Goal: Task Accomplishment & Management: Manage account settings

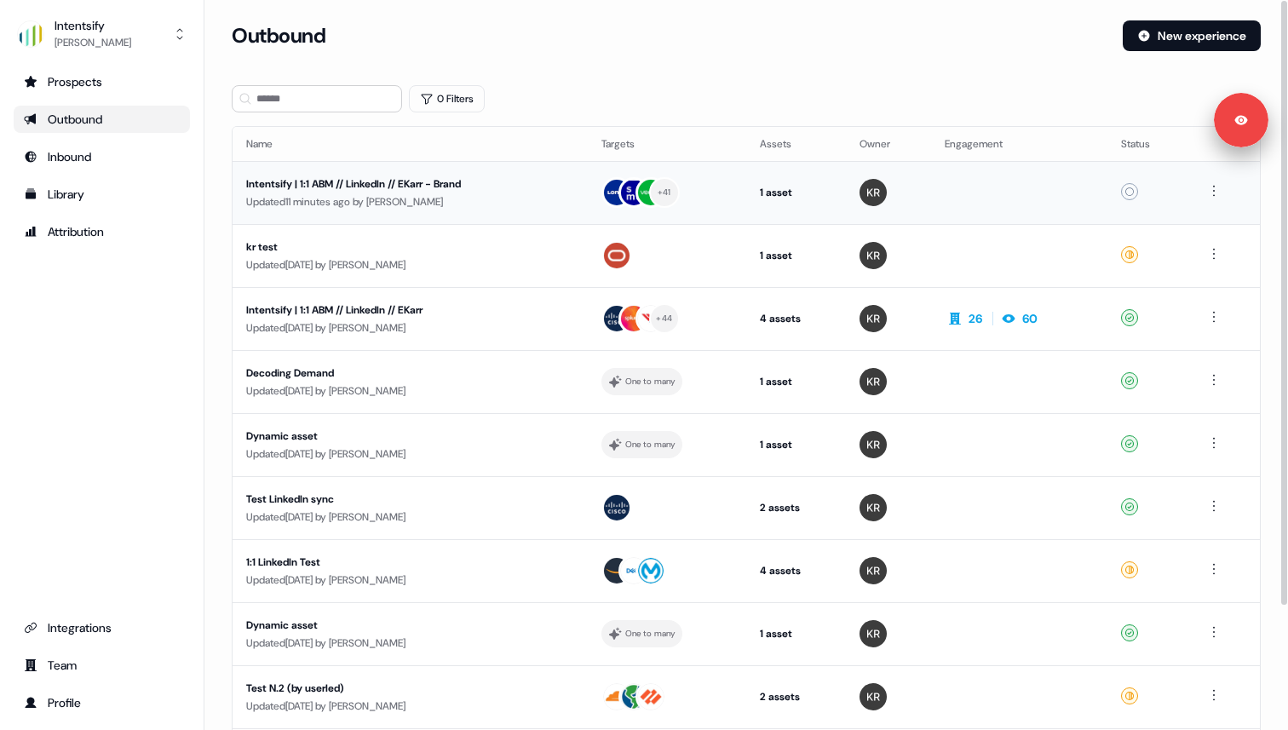
click at [342, 193] on div "Updated 11 minutes ago by [PERSON_NAME]" at bounding box center [410, 201] width 328 height 17
click at [358, 308] on div "Intentsify | 1:1 ABM // LinkedIn // EKarr" at bounding box center [407, 310] width 322 height 17
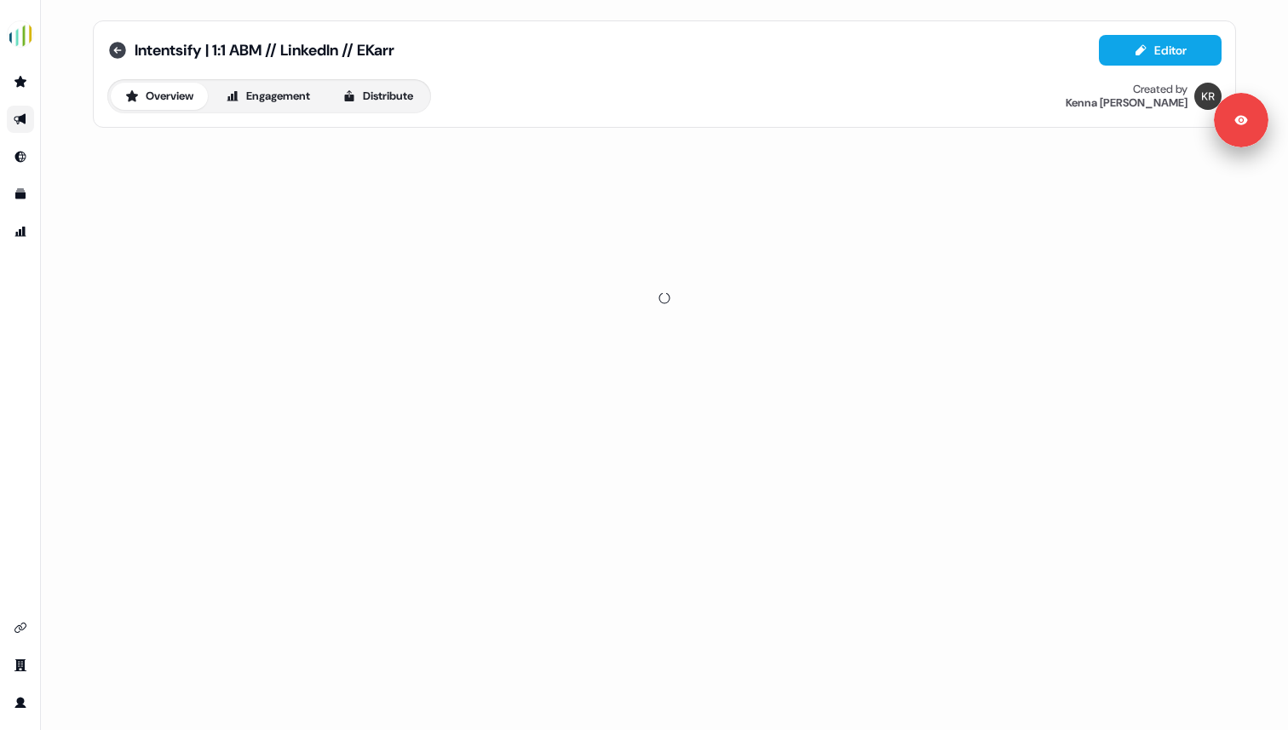
click at [116, 49] on icon at bounding box center [117, 50] width 20 height 20
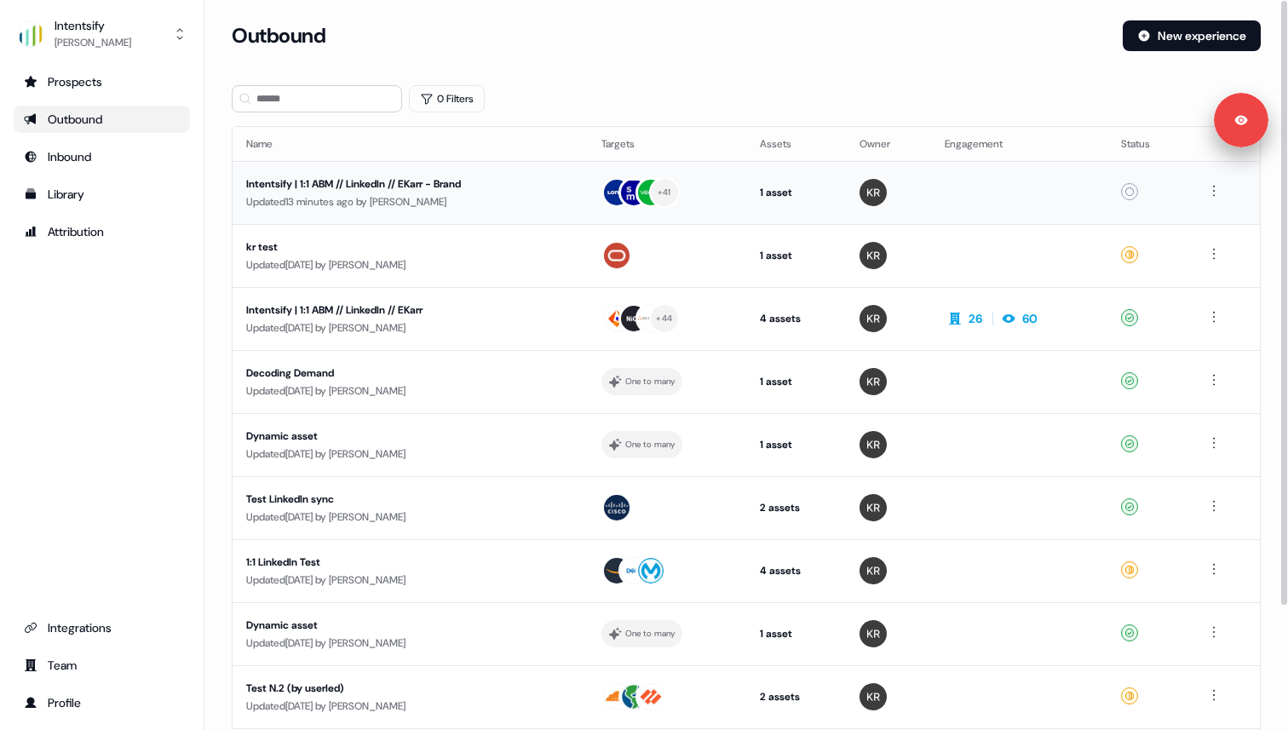
click at [367, 187] on div "Intentsify | 1:1 ABM // LinkedIn // EKarr - Brand" at bounding box center [407, 183] width 322 height 17
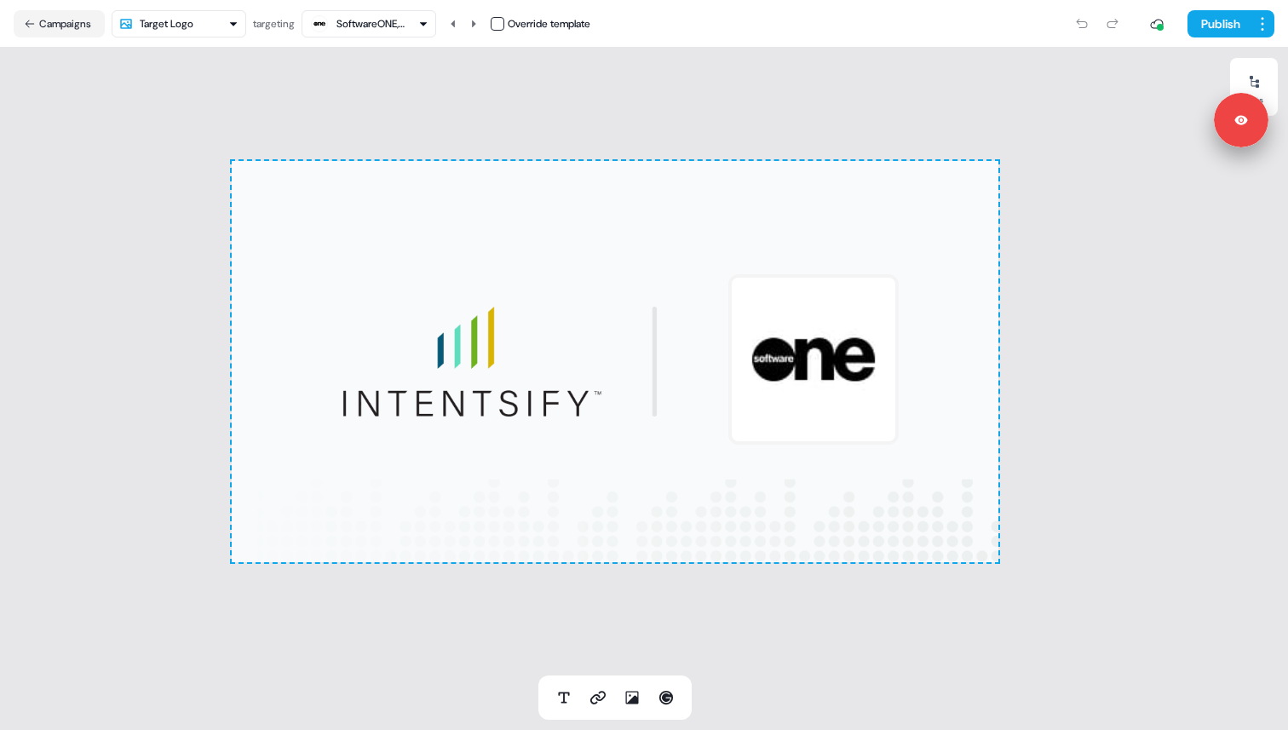
click at [374, 20] on div "SoftwareONE, Inc. - NAM" at bounding box center [370, 23] width 68 height 17
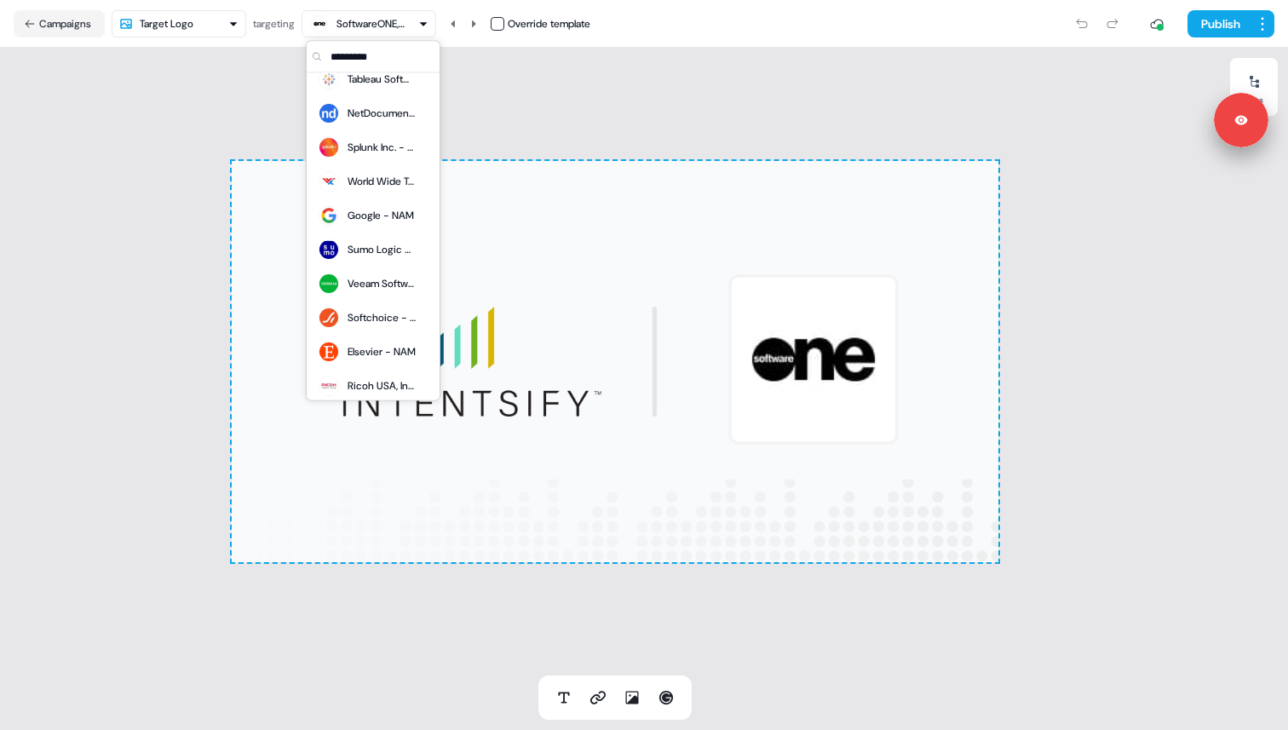
scroll to position [1179, 0]
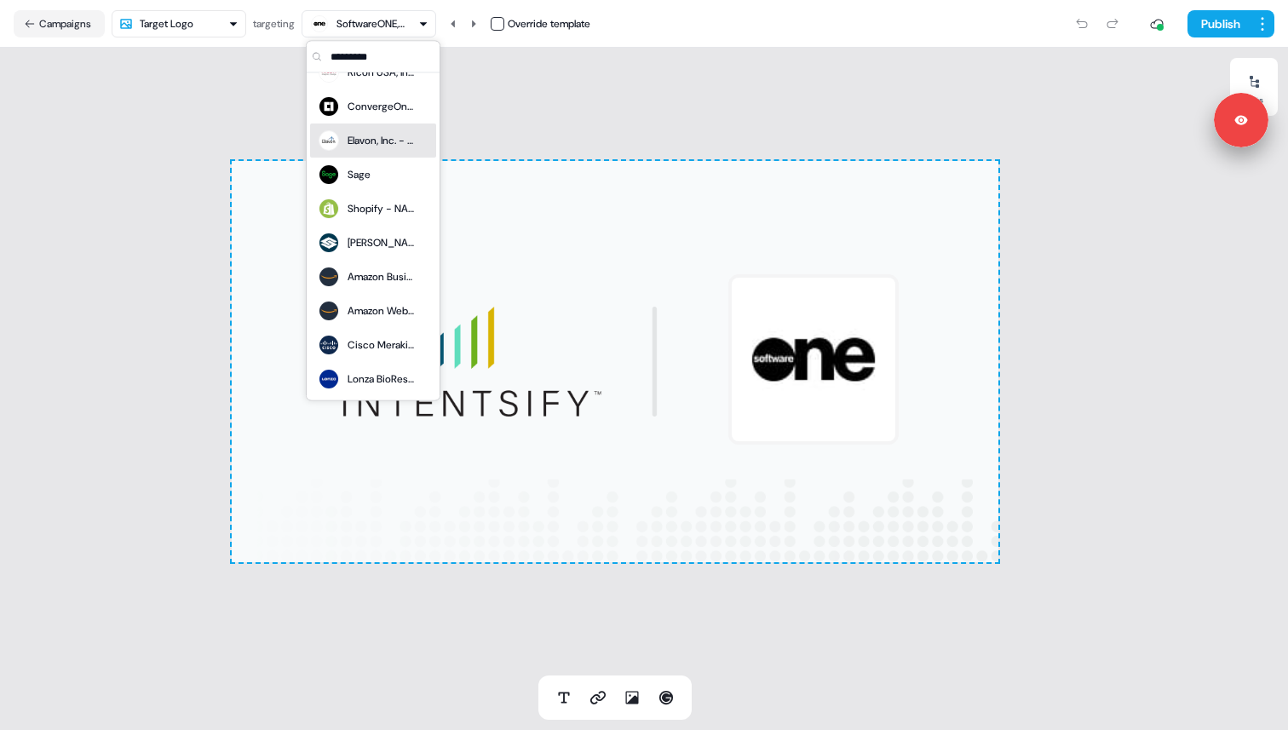
click at [640, 96] on div "To pick up a draggable item, press the space bar. While dragging, use the arrow…" at bounding box center [615, 362] width 1230 height 628
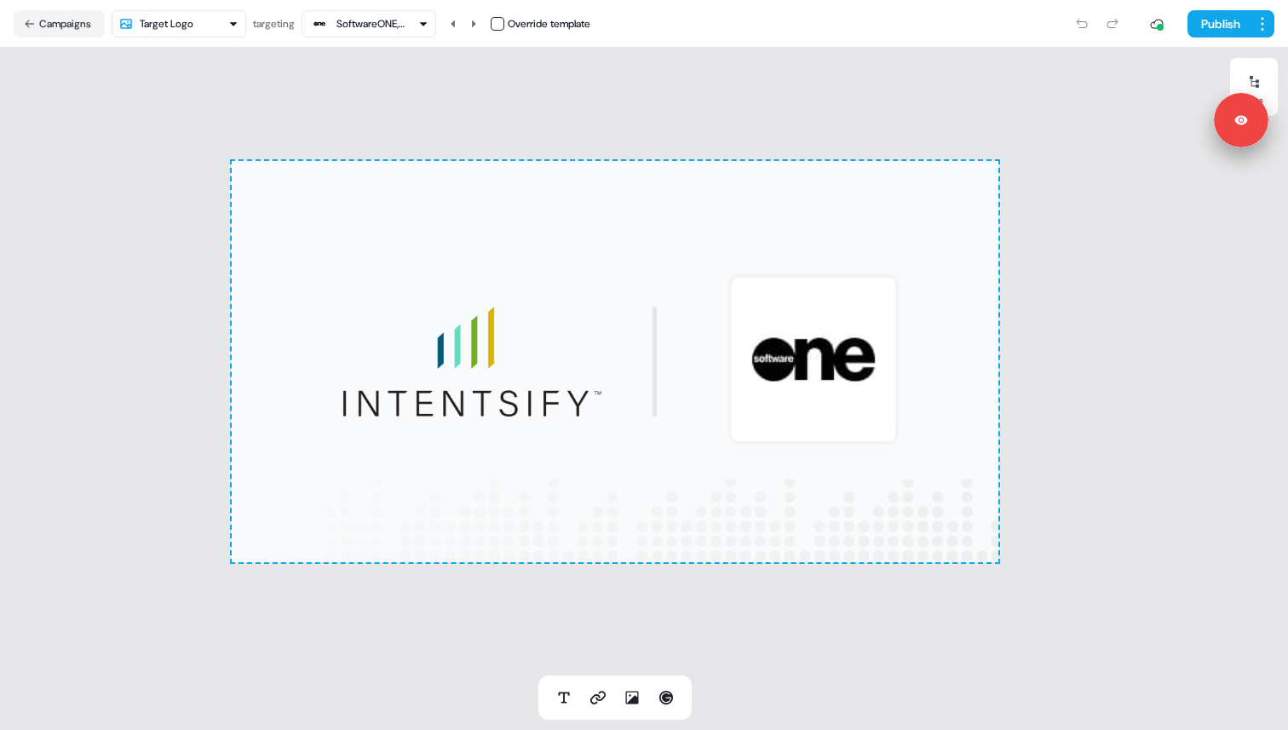
click at [32, 37] on nav "Campaigns Target Logo targeting SoftwareONE, Inc. - NAM Override template Publi…" at bounding box center [644, 24] width 1288 height 48
click at [42, 26] on button "Campaigns" at bounding box center [59, 23] width 91 height 27
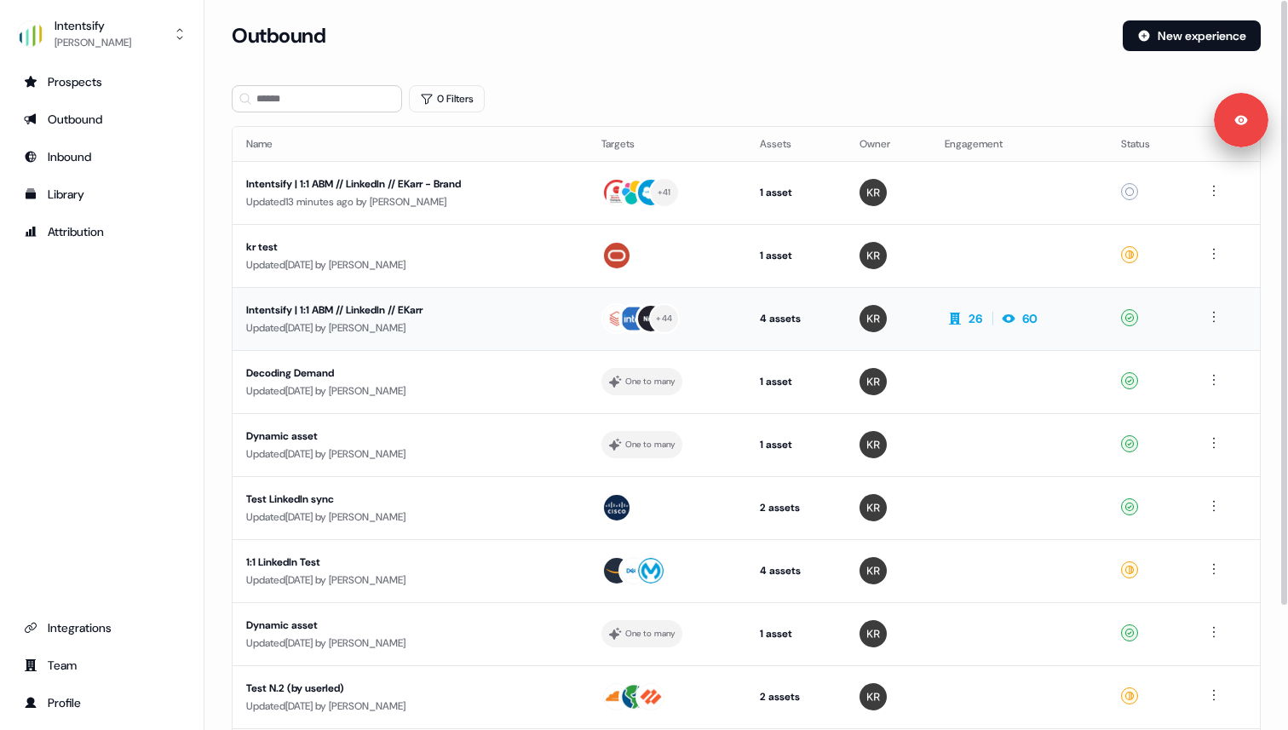
click at [399, 311] on div "Intentsify | 1:1 ABM // LinkedIn // EKarr" at bounding box center [407, 310] width 322 height 17
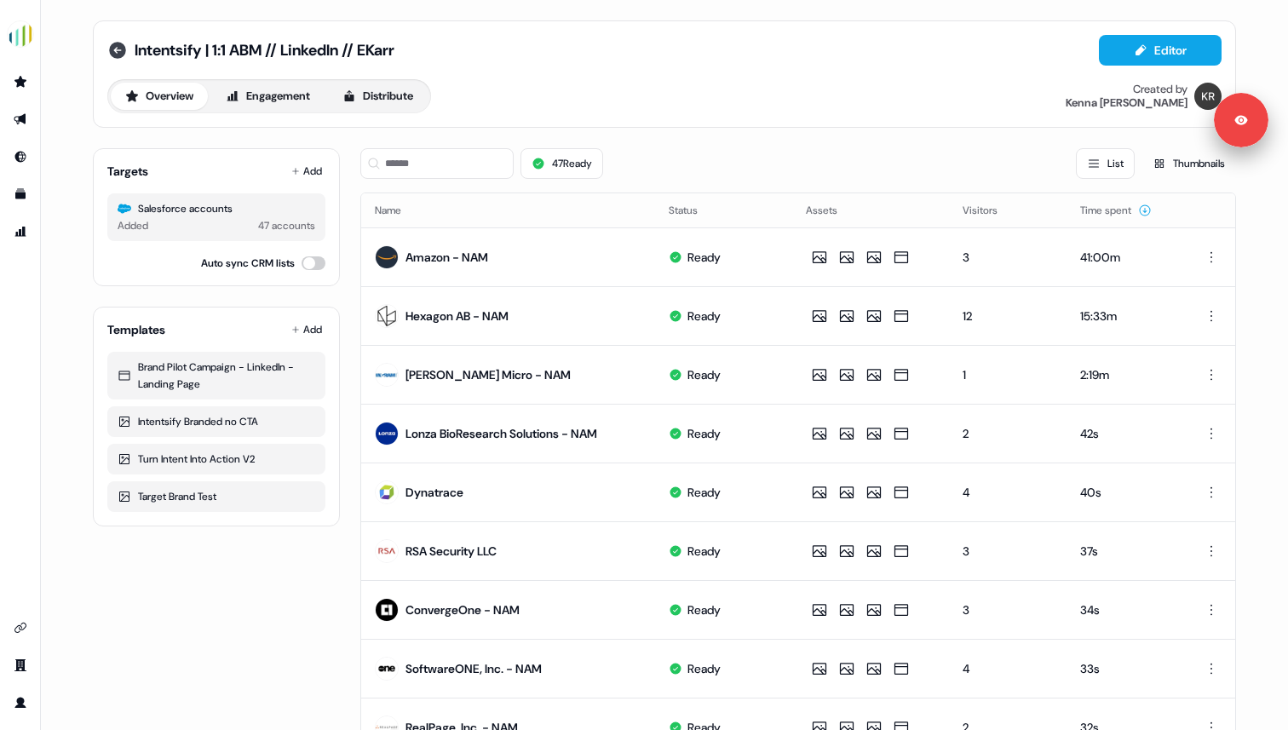
click at [124, 58] on icon at bounding box center [117, 50] width 20 height 20
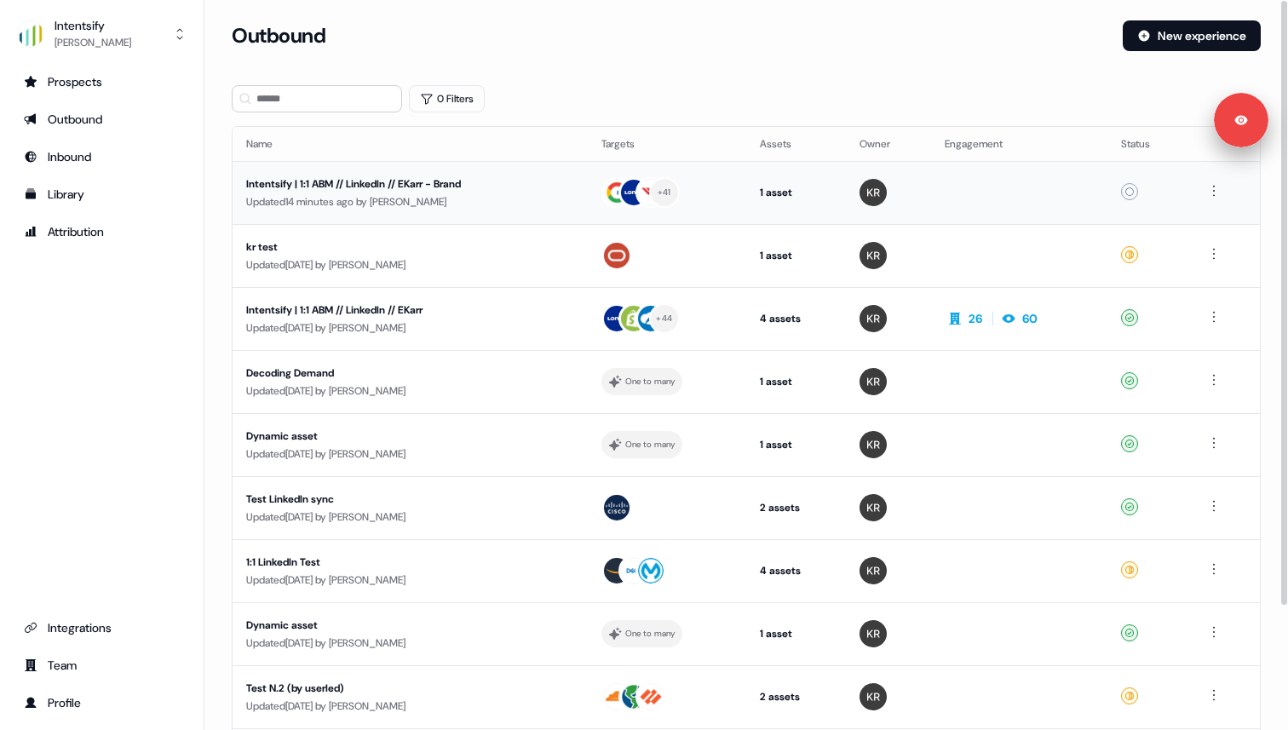
click at [372, 183] on div "Intentsify | 1:1 ABM // LinkedIn // EKarr - Brand" at bounding box center [407, 183] width 322 height 17
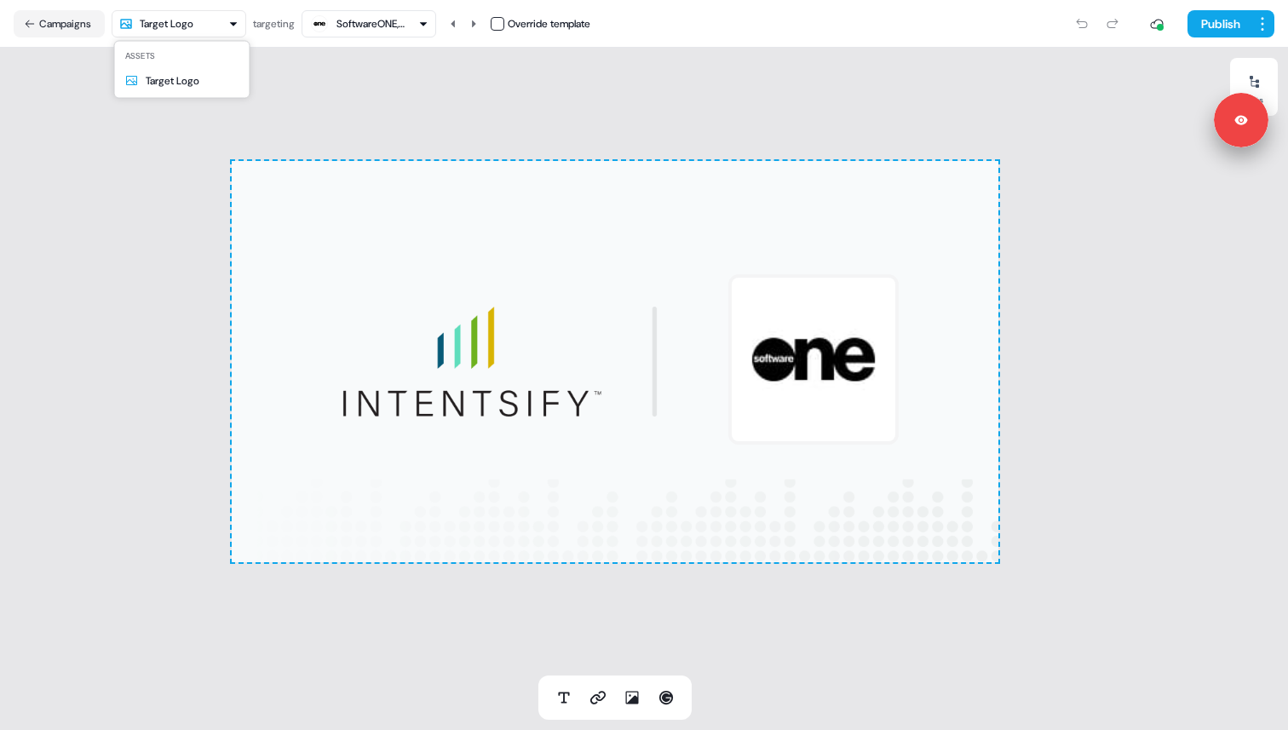
click at [216, 19] on html "For the best experience switch devices to a bigger screen. Go to Userled.io Int…" at bounding box center [644, 365] width 1288 height 730
click at [1221, 32] on button "Publish" at bounding box center [1218, 23] width 63 height 27
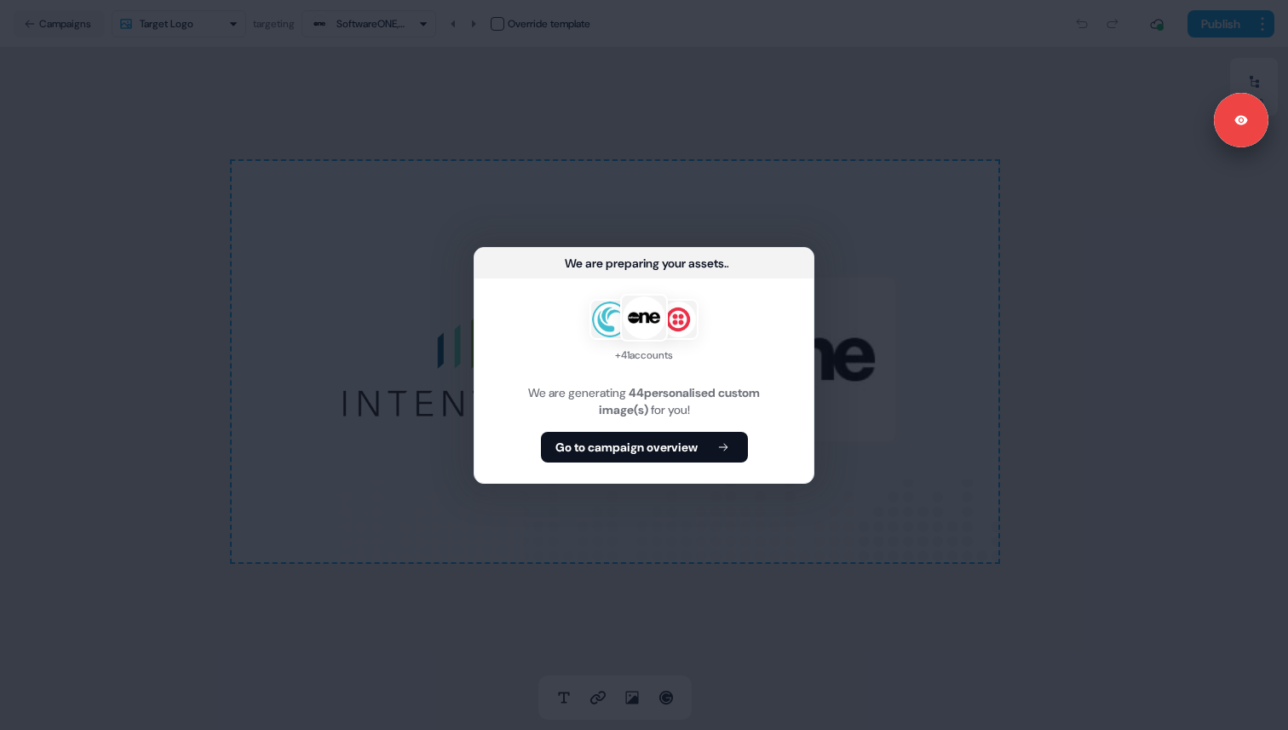
click at [704, 464] on div "+ 41 accounts We are generating 44 personalised custom image(s) for you! Go to …" at bounding box center [643, 381] width 339 height 204
click at [681, 446] on b "Go to campaign overview" at bounding box center [626, 447] width 142 height 17
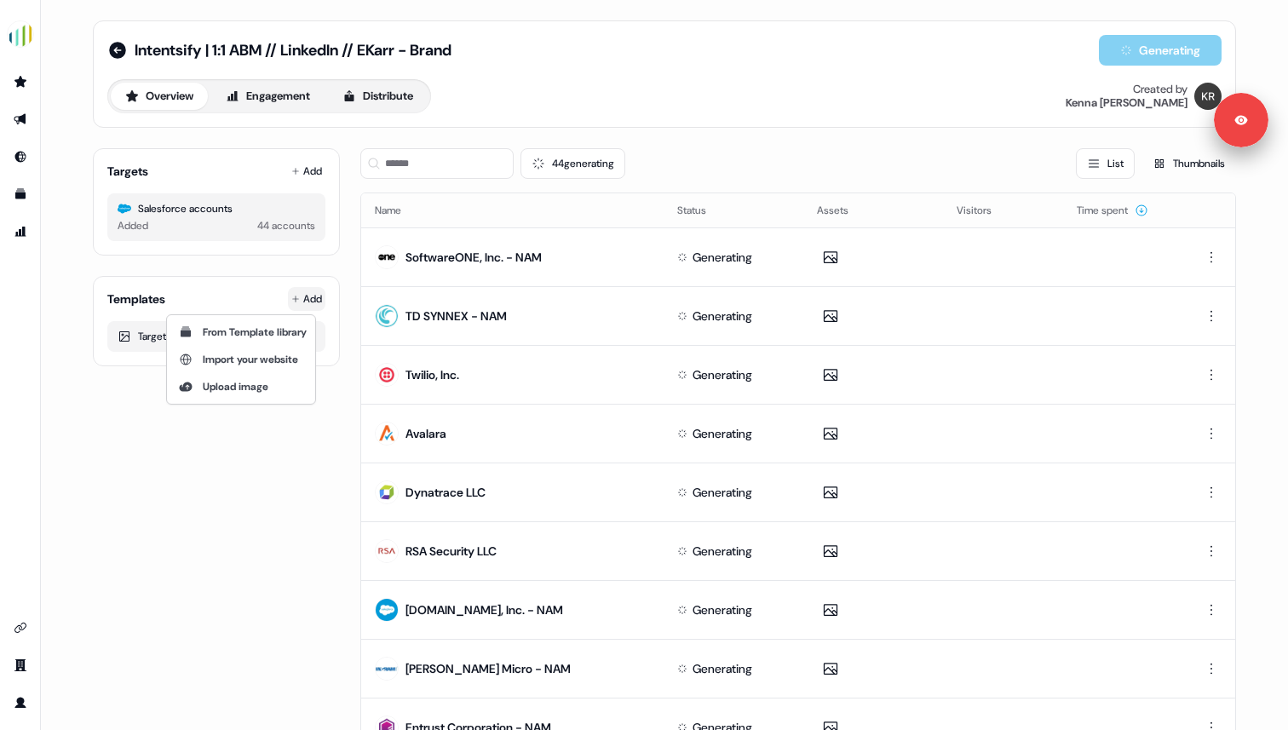
click at [303, 294] on html "For the best experience switch devices to a bigger screen. Go to Userled.io Int…" at bounding box center [644, 365] width 1288 height 730
click at [220, 331] on span "From Template library" at bounding box center [255, 332] width 104 height 14
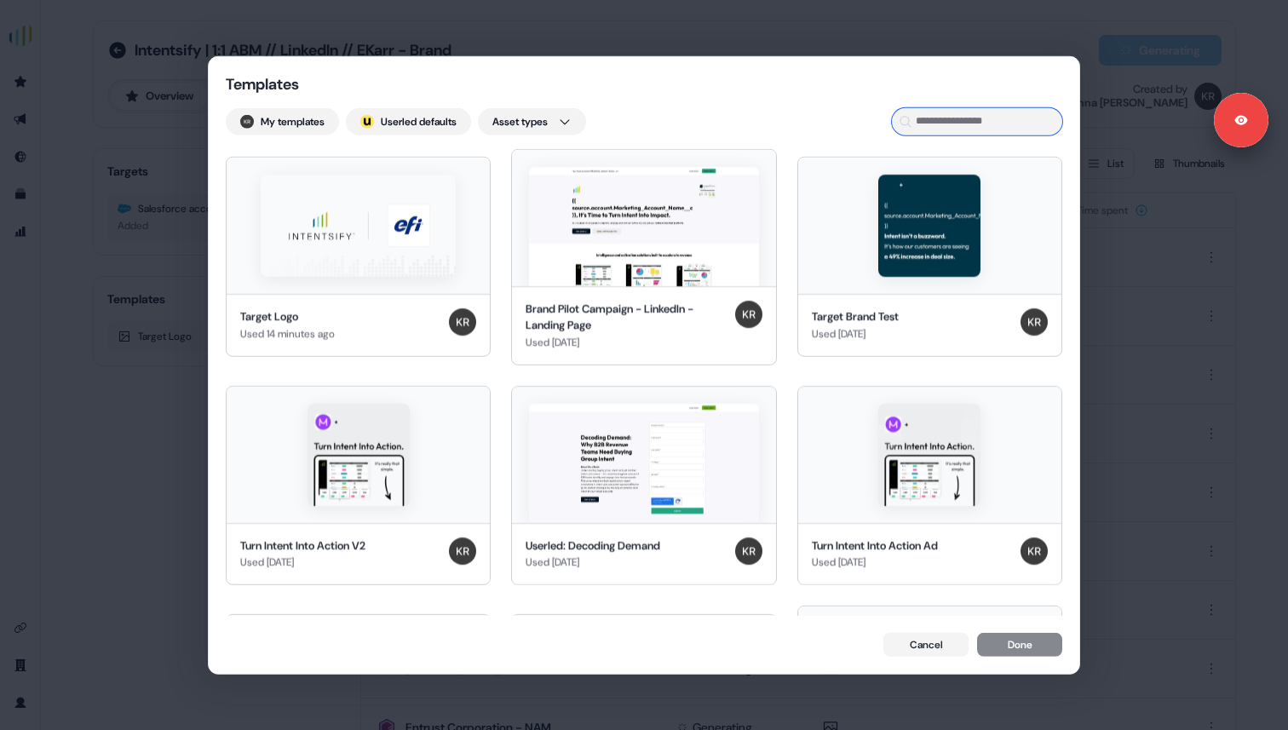
click at [939, 122] on input at bounding box center [977, 120] width 170 height 27
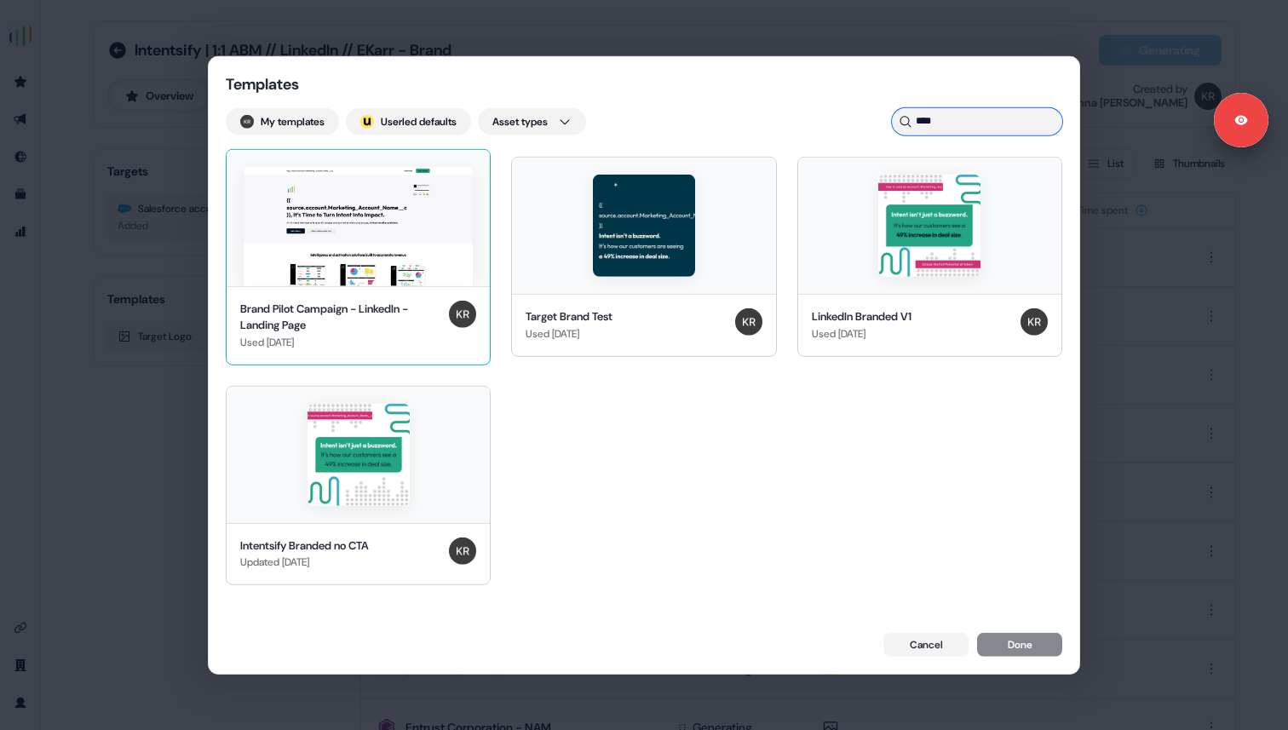
type input "****"
click at [383, 253] on img at bounding box center [358, 225] width 229 height 119
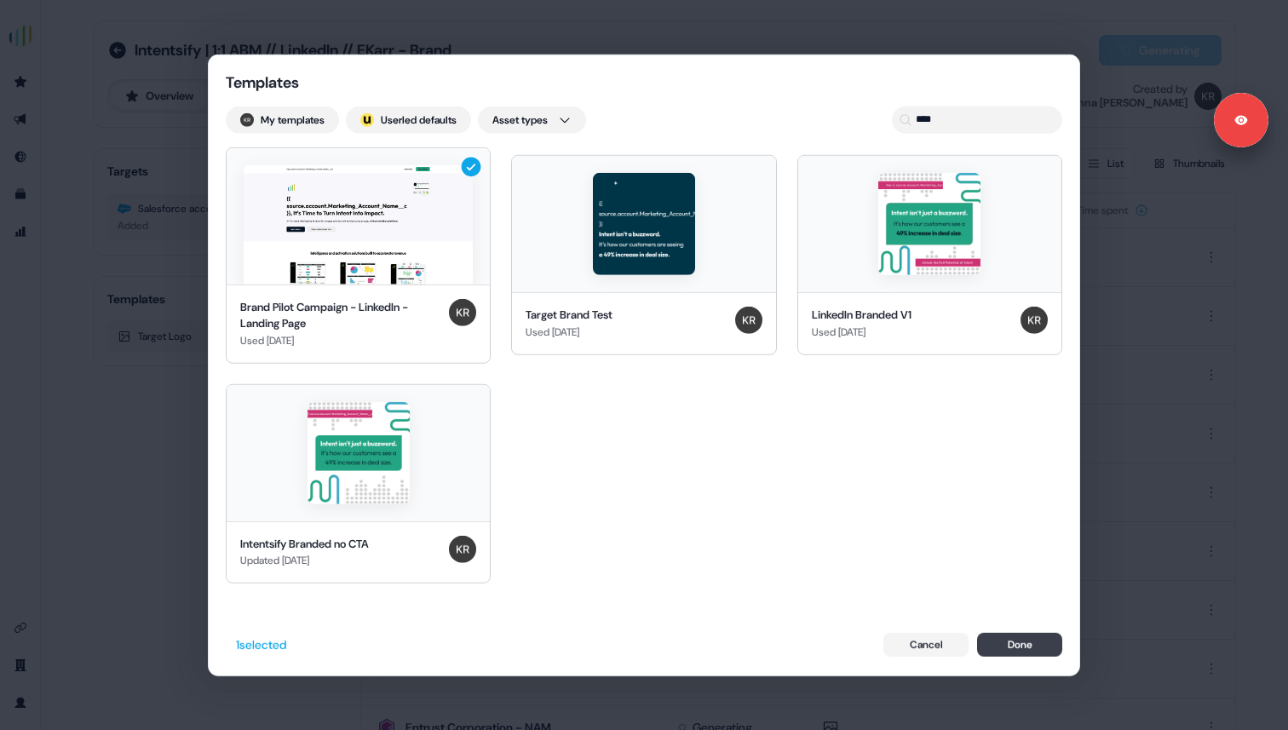
click at [1025, 646] on button "Done" at bounding box center [1019, 645] width 85 height 24
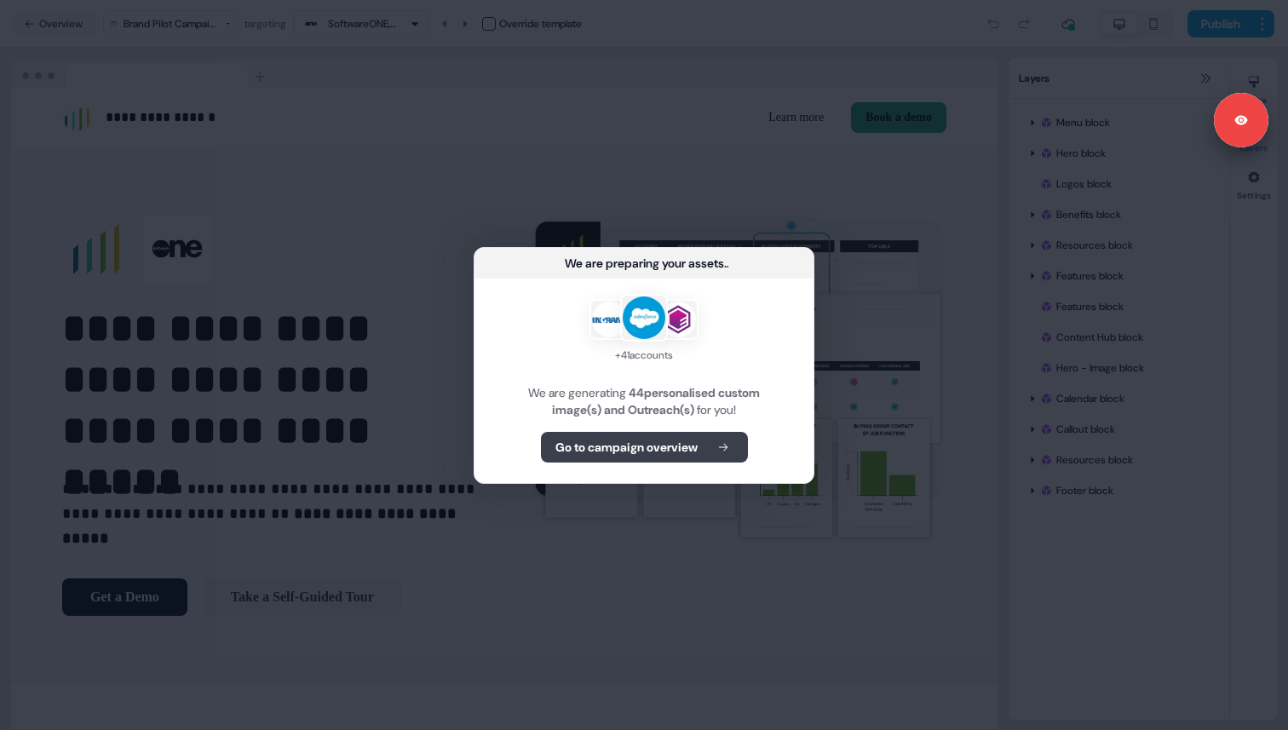
click at [626, 449] on b "Go to campaign overview" at bounding box center [626, 447] width 142 height 17
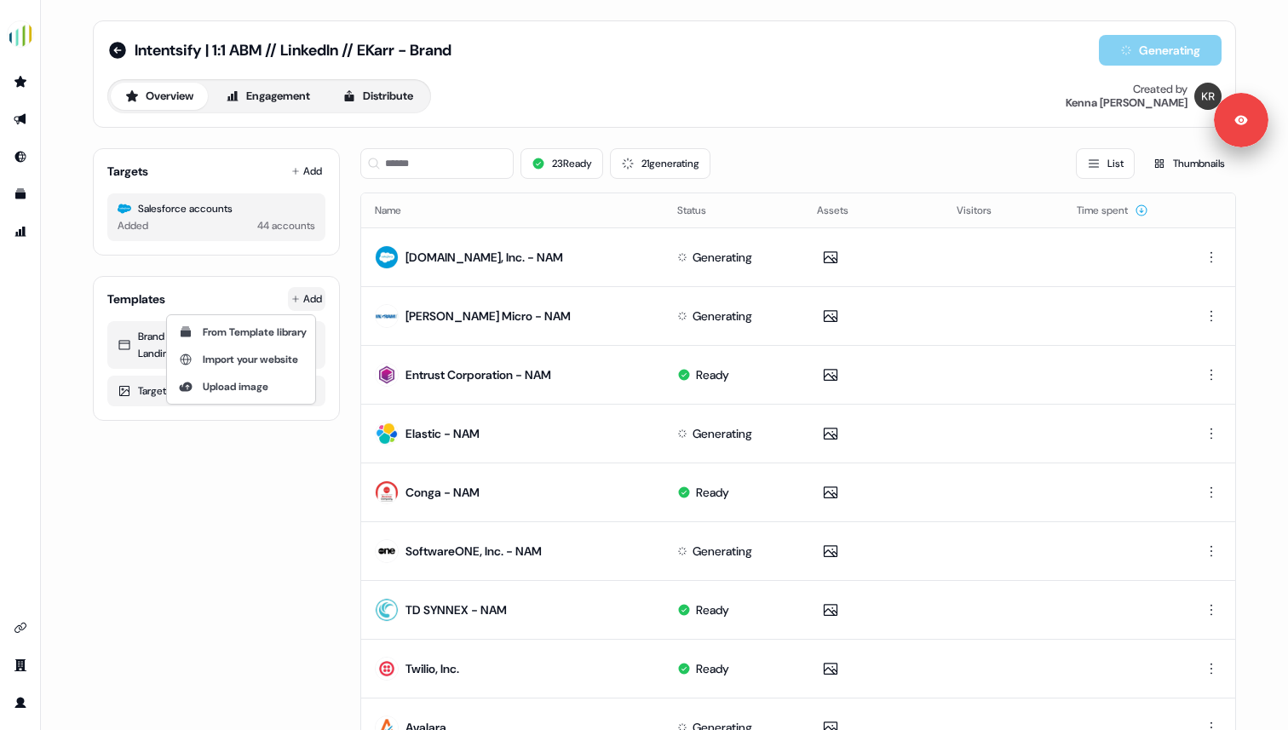
click at [303, 294] on html "For the best experience switch devices to a bigger screen. Go to Userled.io Int…" at bounding box center [644, 365] width 1288 height 730
click at [284, 333] on span "From Template library" at bounding box center [255, 332] width 104 height 14
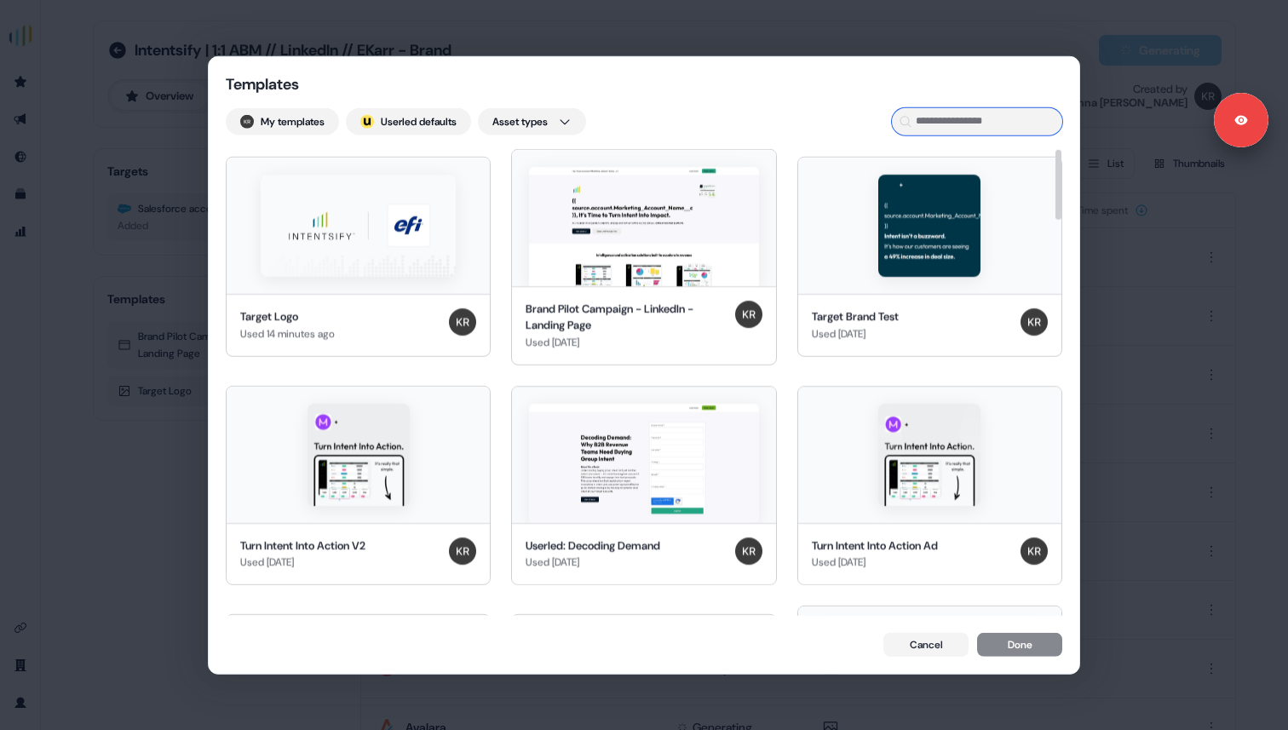
click at [966, 126] on input at bounding box center [977, 120] width 170 height 27
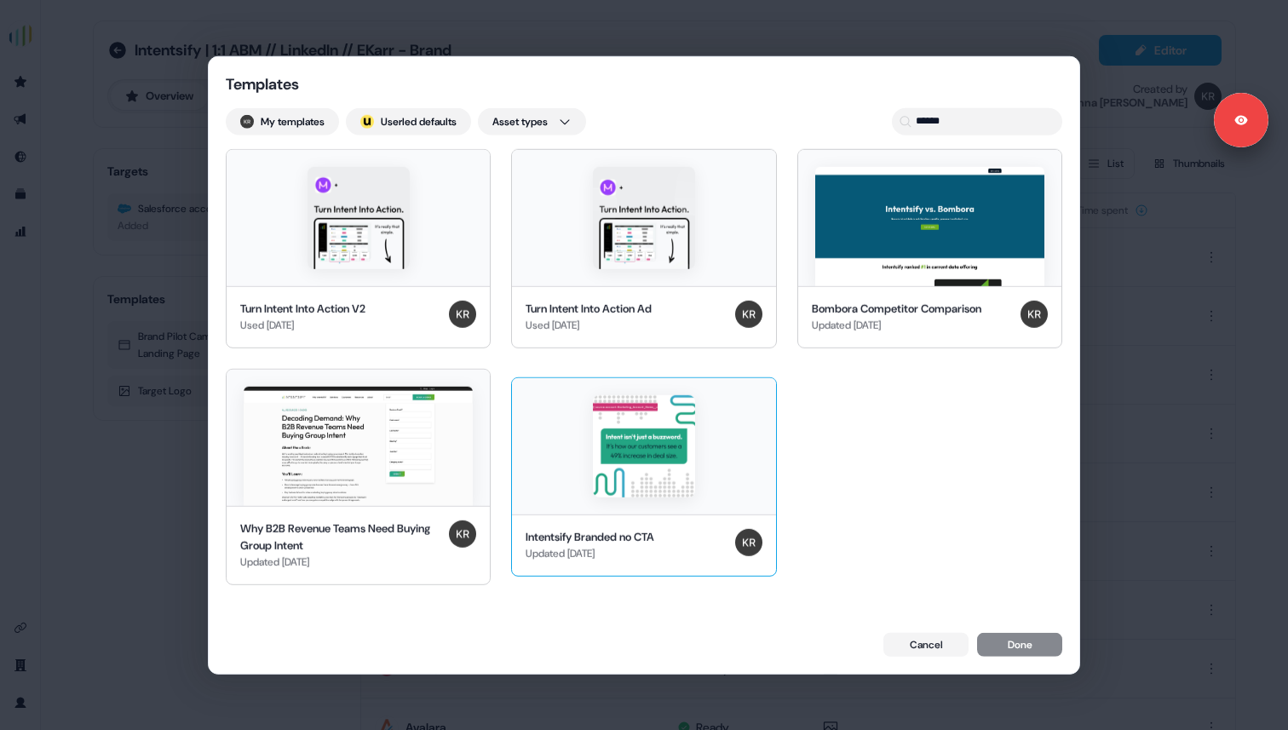
click at [612, 486] on img at bounding box center [644, 446] width 102 height 102
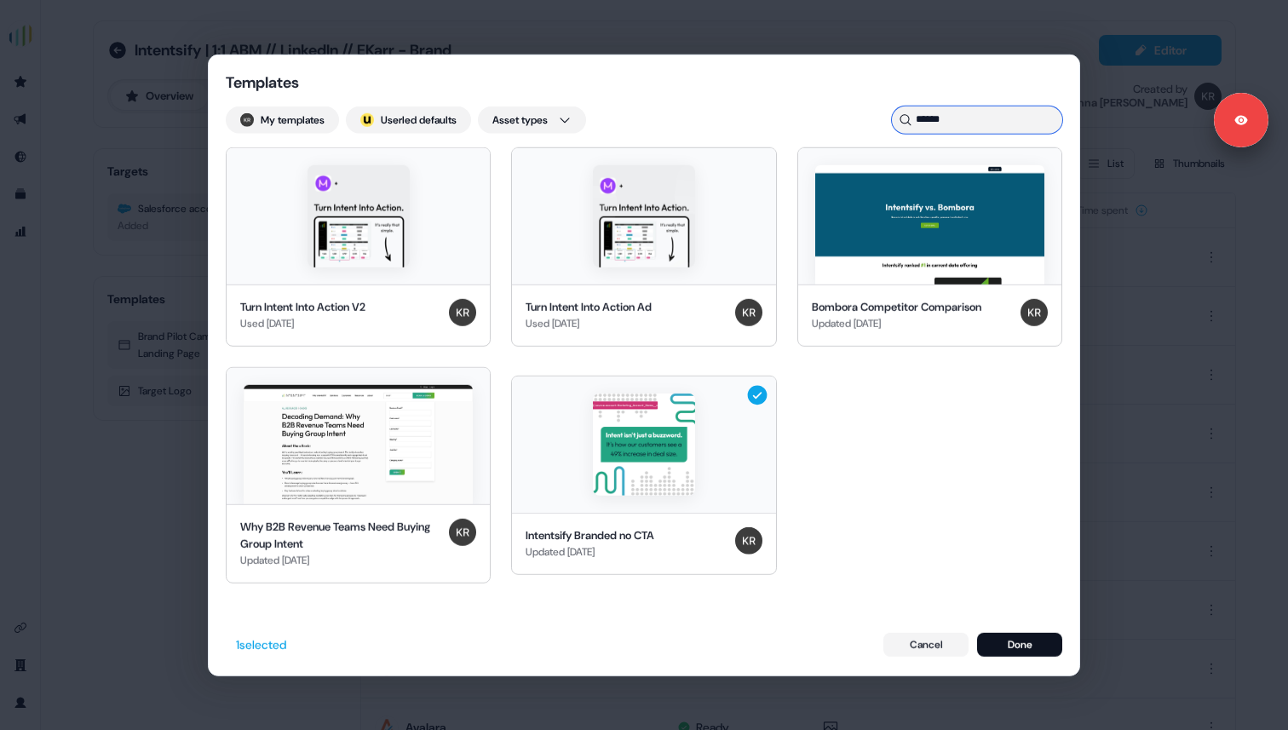
click at [976, 119] on input "******" at bounding box center [977, 119] width 170 height 27
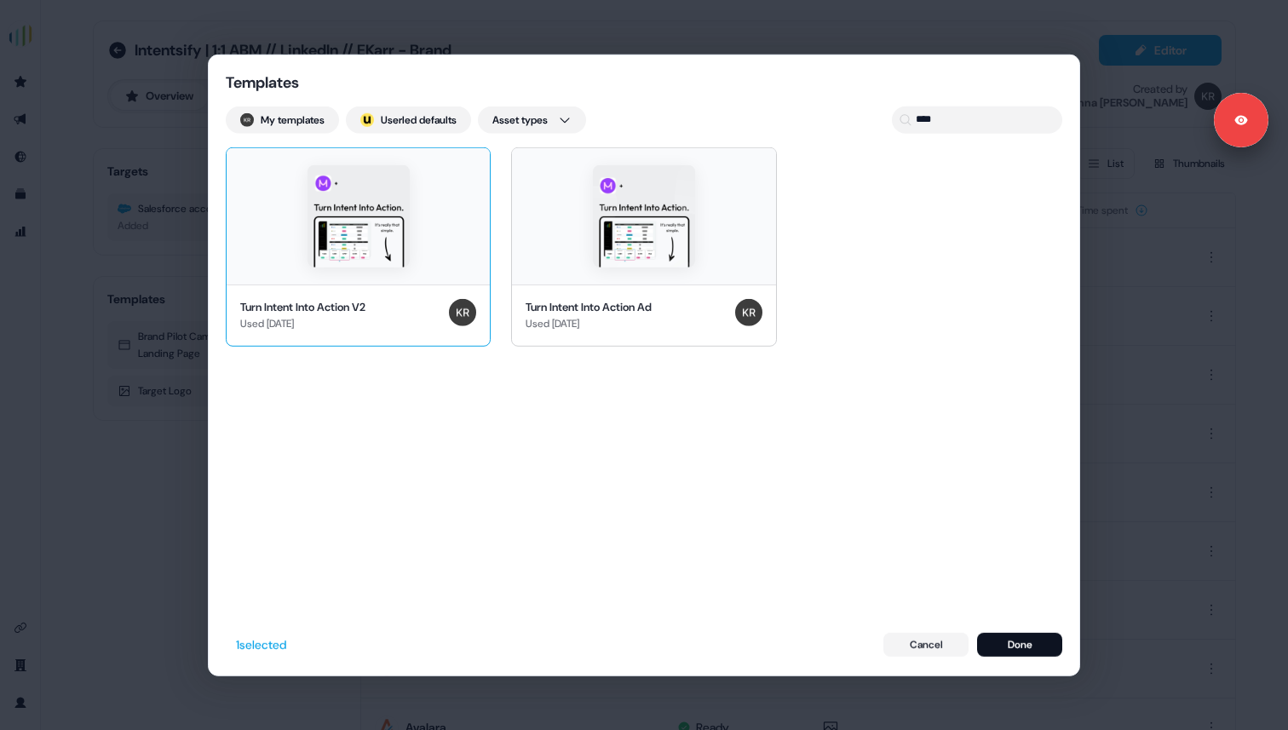
click at [440, 216] on div at bounding box center [358, 215] width 263 height 136
click at [998, 122] on input "****" at bounding box center [977, 119] width 170 height 27
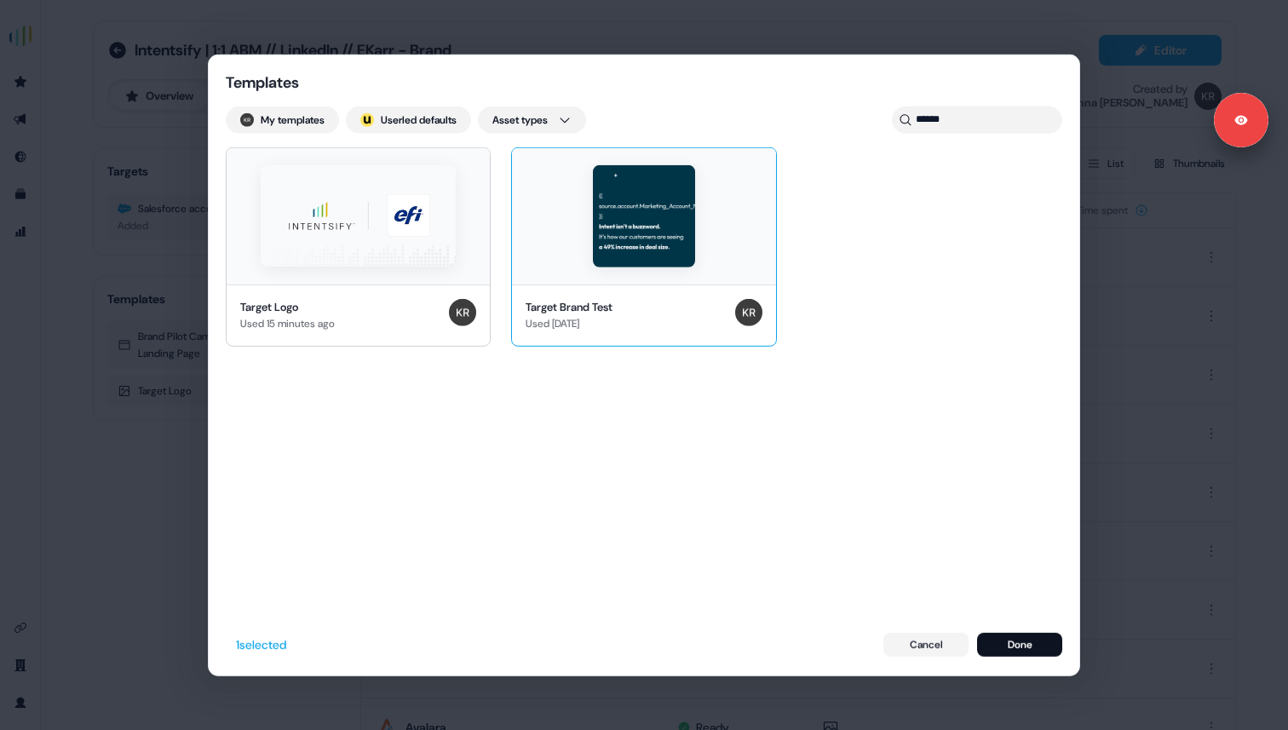
click at [669, 227] on img at bounding box center [644, 215] width 102 height 102
click at [951, 119] on input "******" at bounding box center [977, 119] width 170 height 27
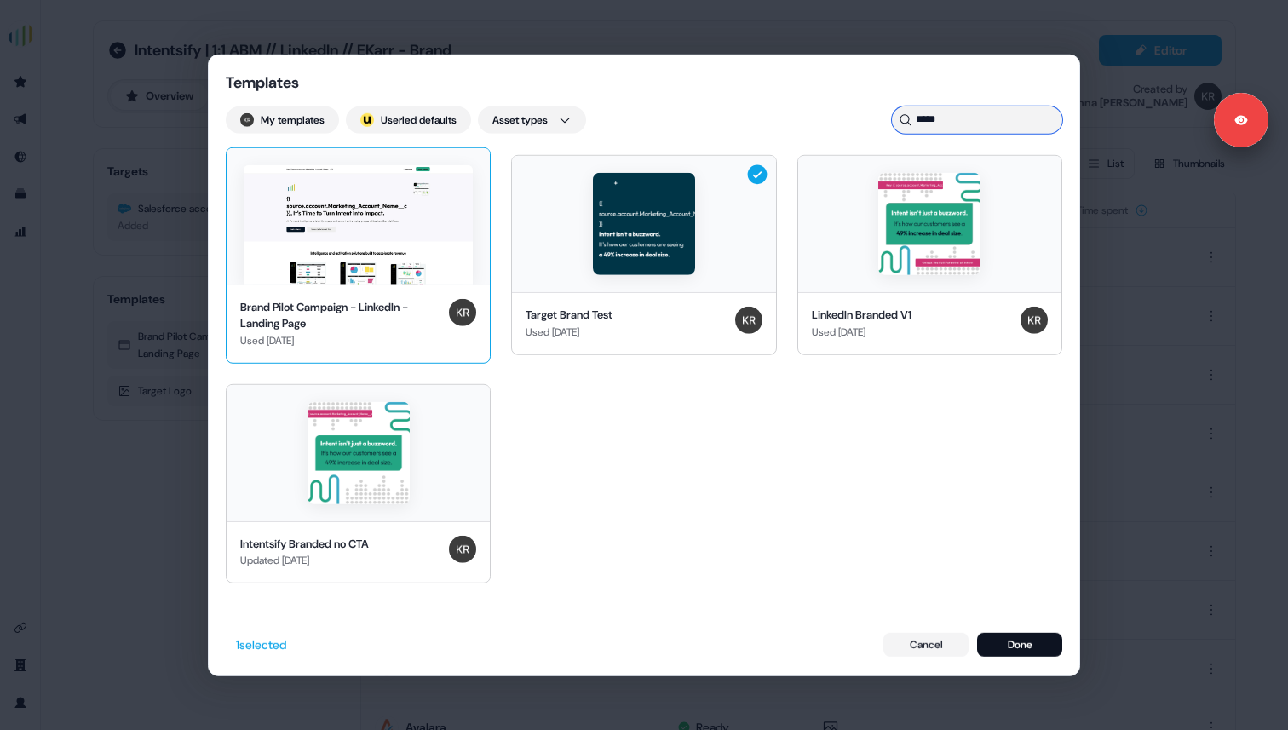
type input "*****"
click at [392, 254] on img at bounding box center [358, 223] width 229 height 119
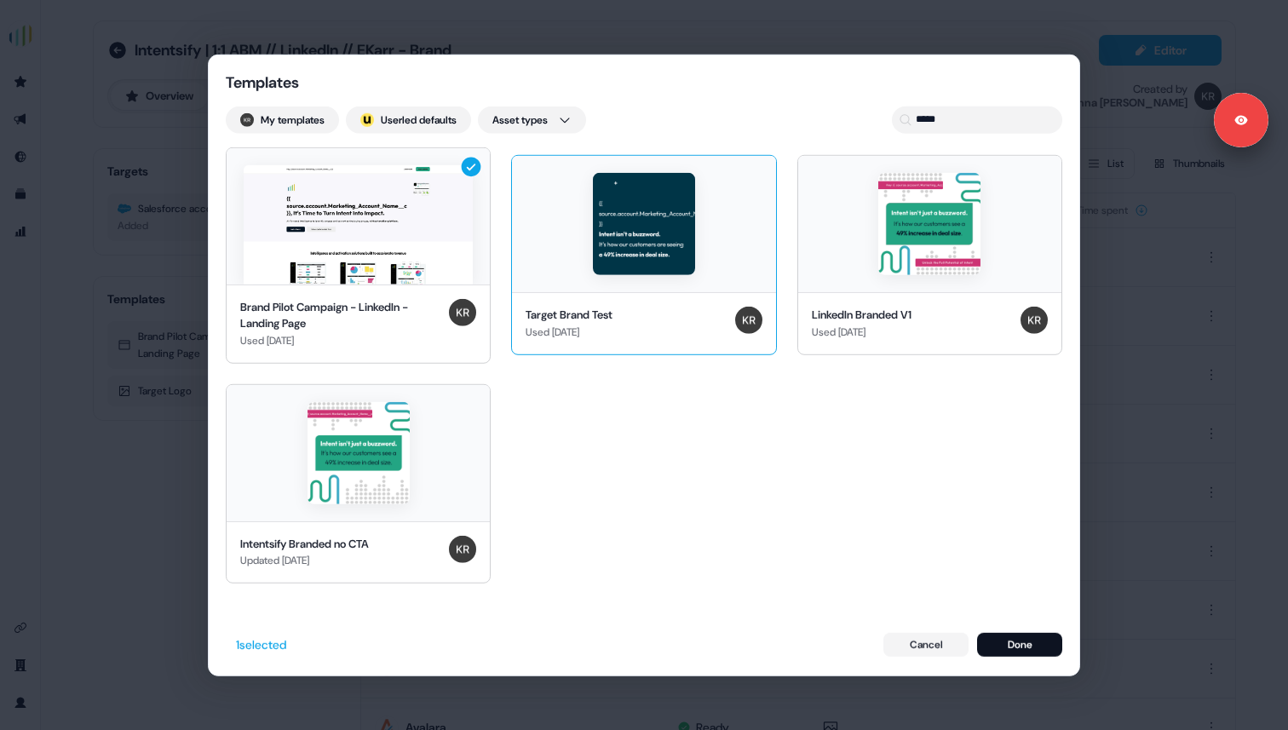
click at [588, 269] on div at bounding box center [643, 224] width 263 height 136
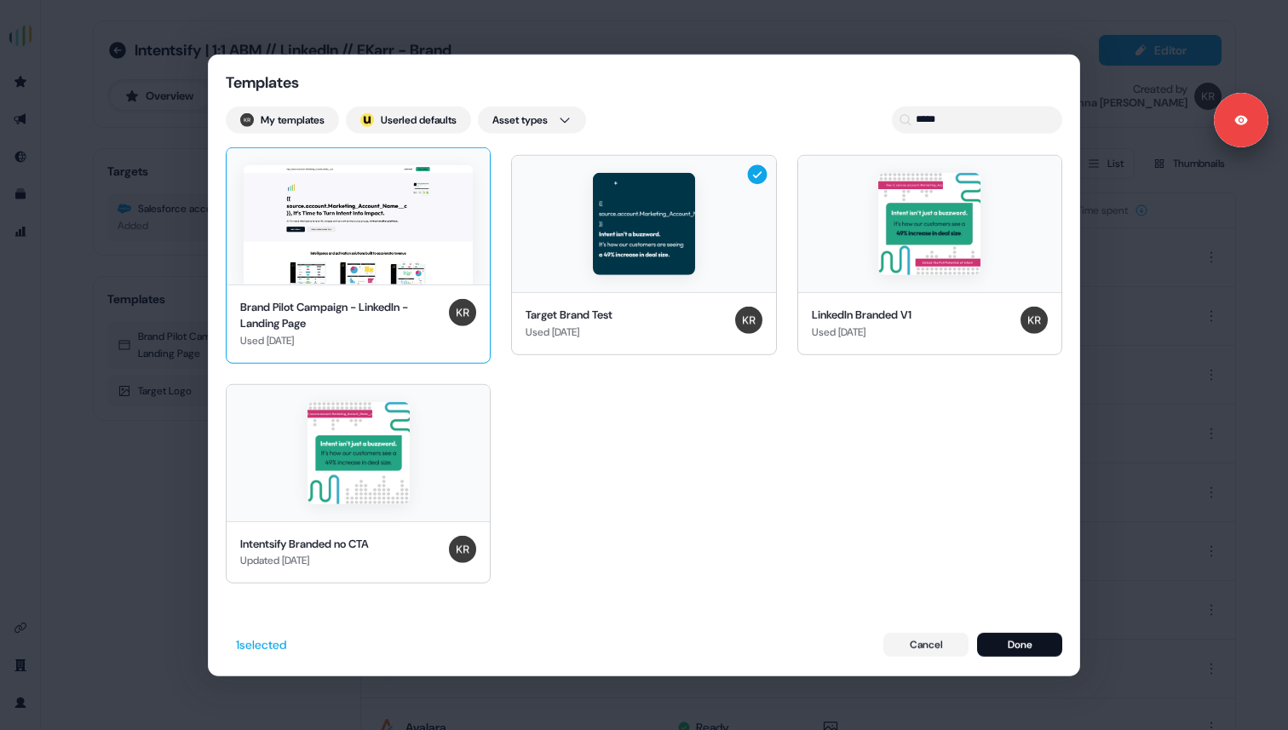
click at [406, 270] on img at bounding box center [358, 223] width 229 height 119
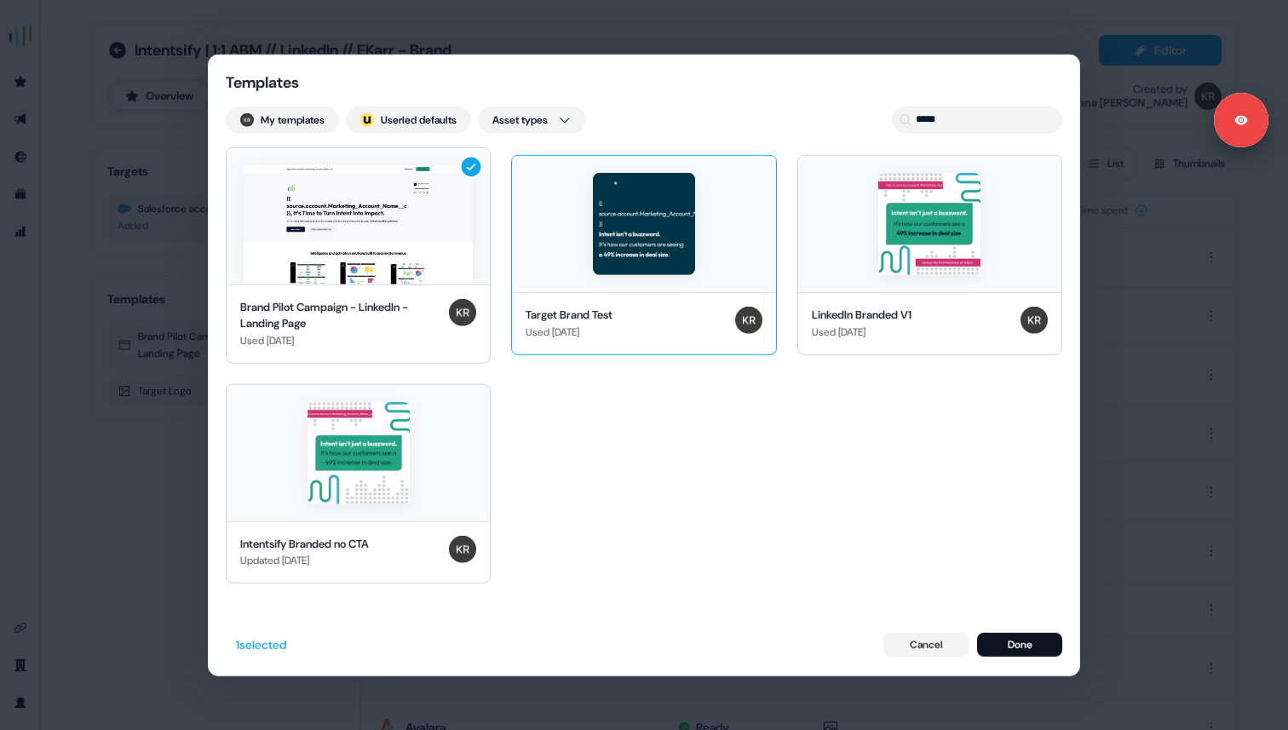
click at [555, 259] on div at bounding box center [643, 224] width 263 height 136
click at [1020, 647] on button "Done" at bounding box center [1019, 645] width 85 height 24
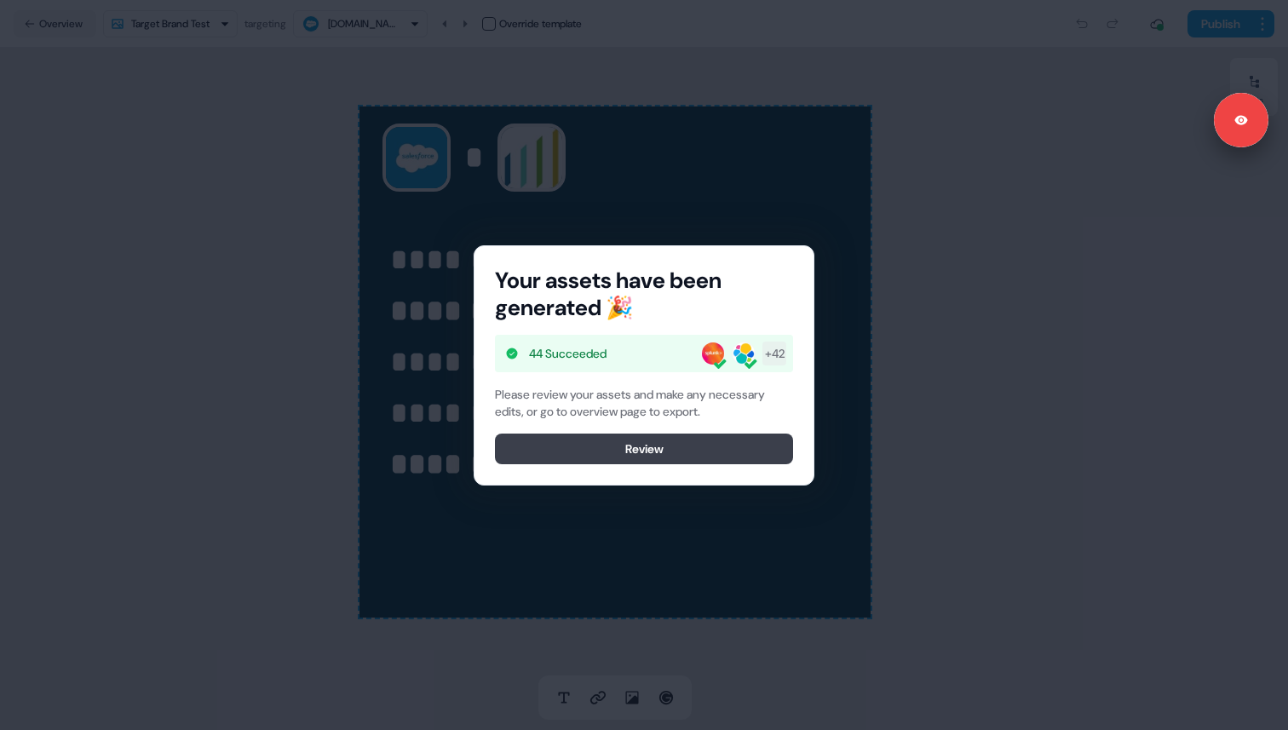
click at [743, 446] on button "Review" at bounding box center [644, 449] width 298 height 31
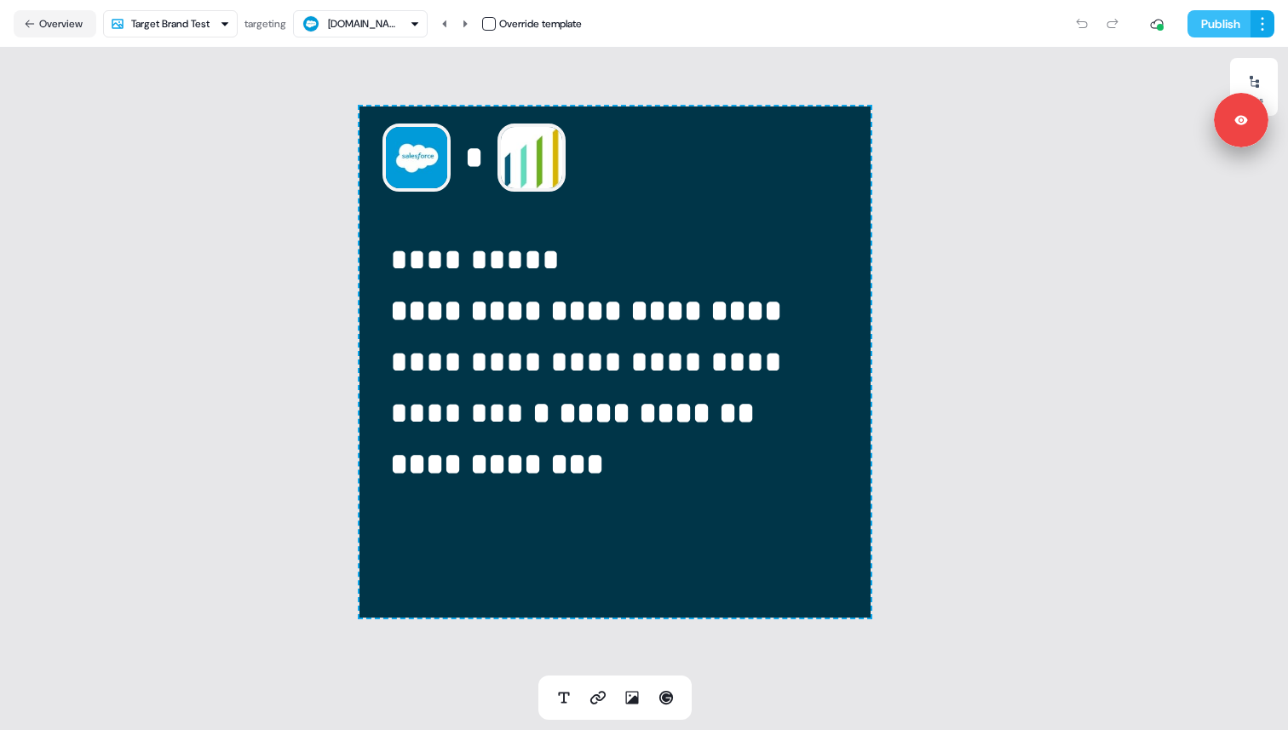
click at [1215, 26] on button "Publish" at bounding box center [1218, 23] width 63 height 27
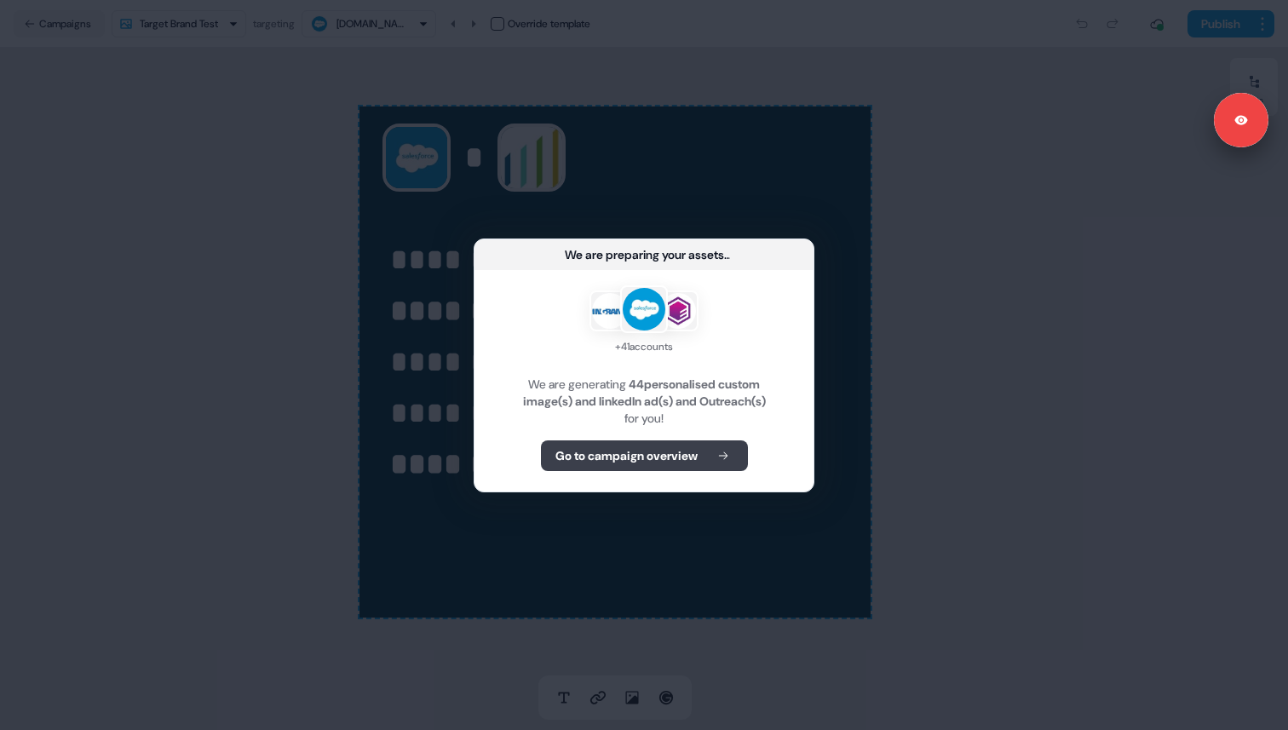
click at [661, 463] on b "Go to campaign overview" at bounding box center [626, 455] width 142 height 17
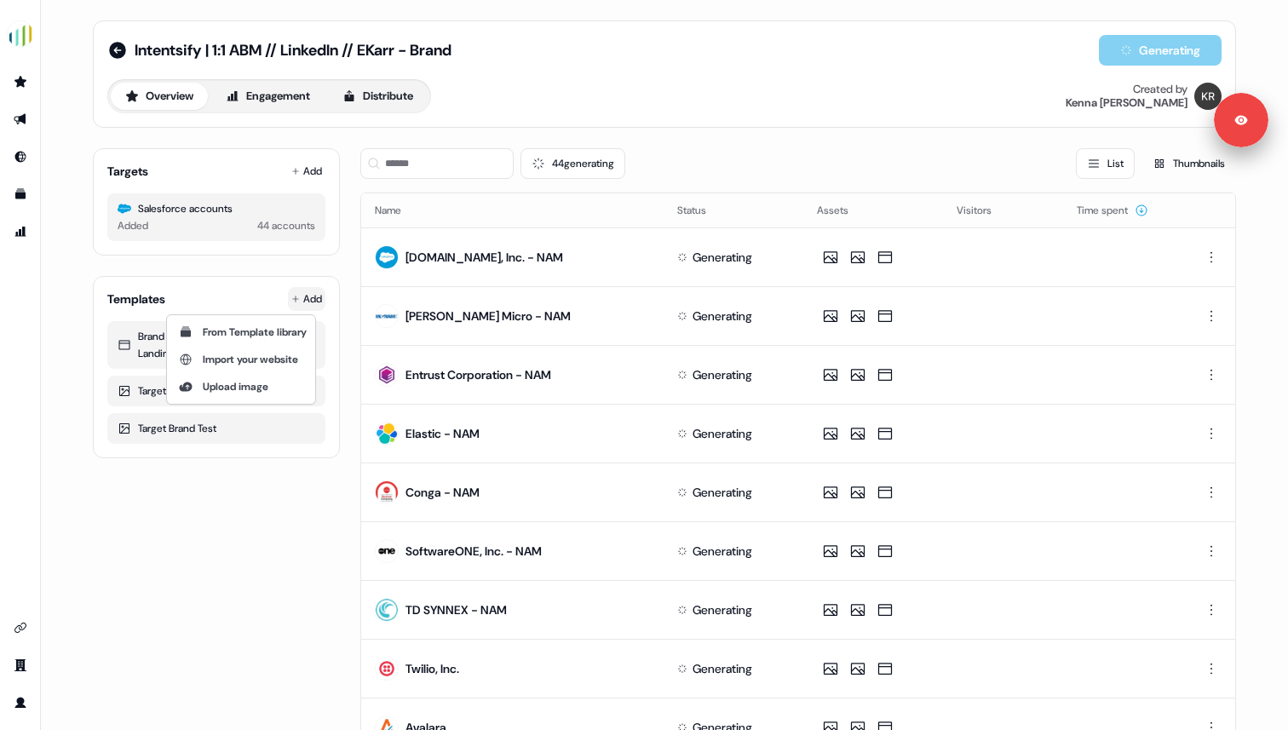
click at [302, 294] on html "For the best experience switch devices to a bigger screen. Go to Userled.io Int…" at bounding box center [644, 365] width 1288 height 730
click at [263, 331] on span "From Template library" at bounding box center [255, 332] width 104 height 14
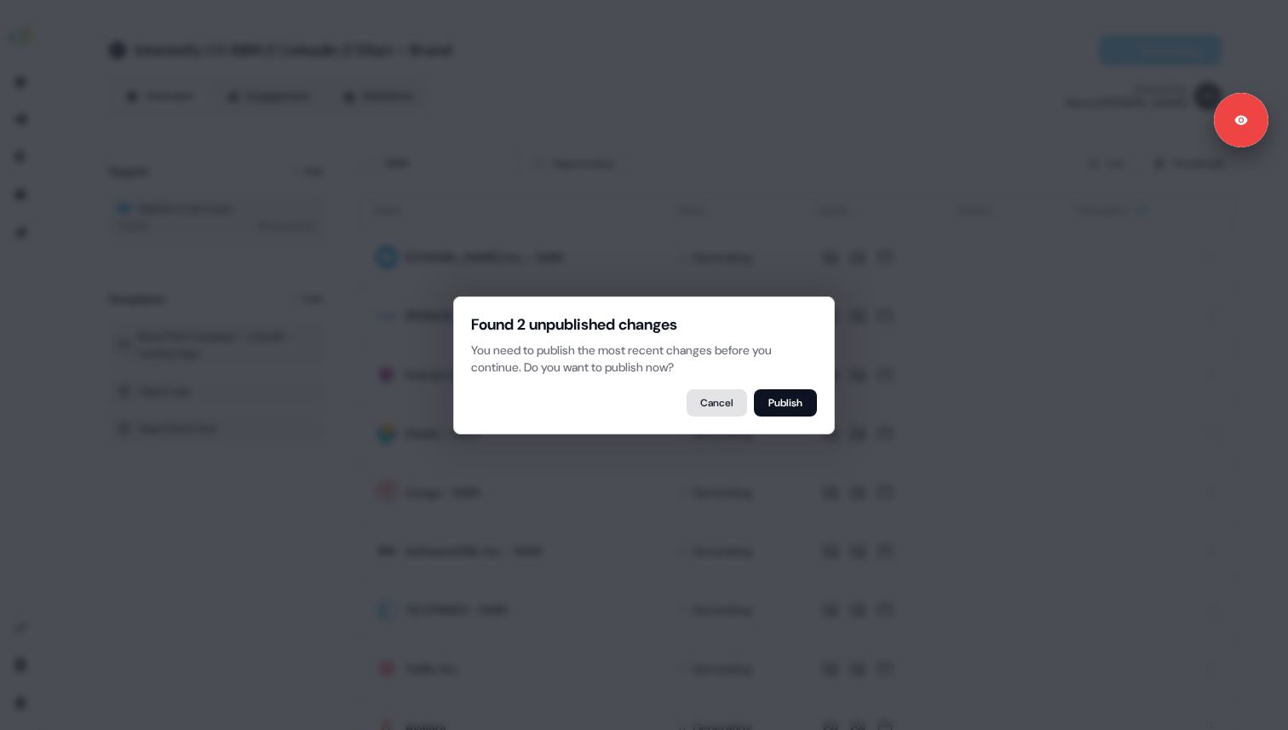
click at [725, 402] on button "Cancel" at bounding box center [717, 402] width 60 height 27
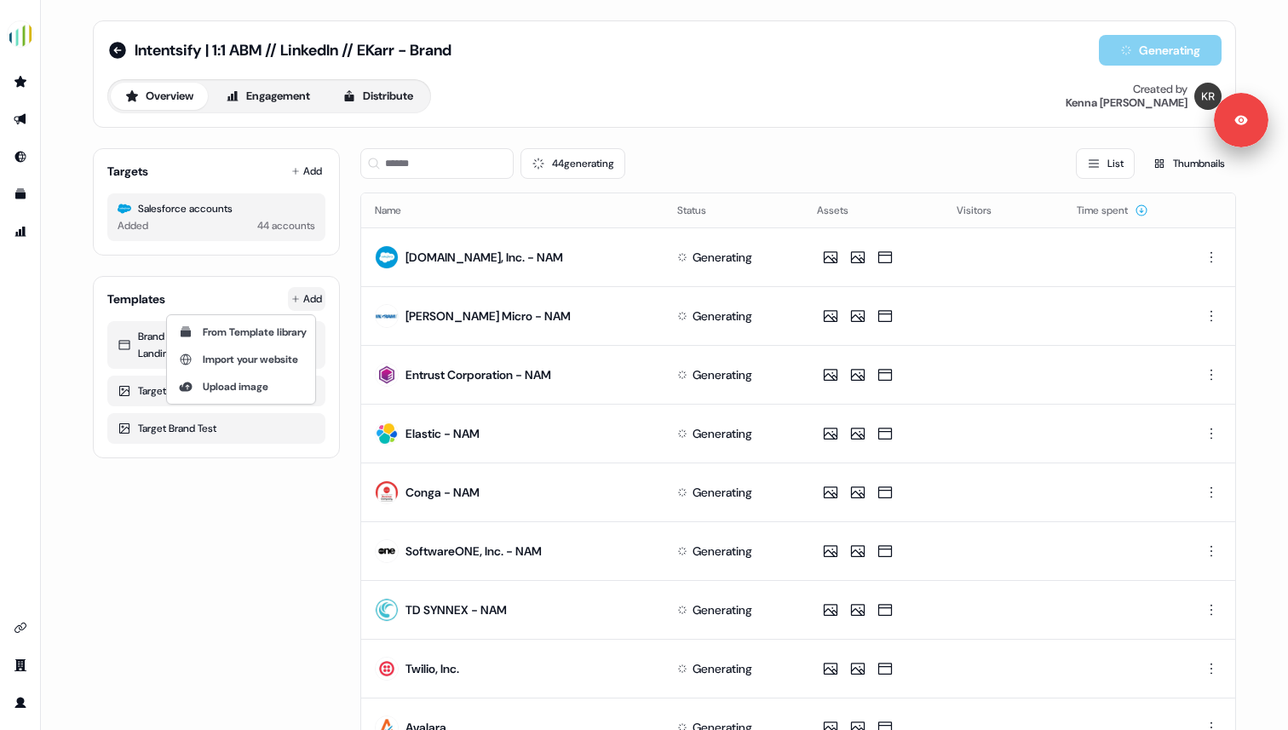
click at [308, 297] on html "For the best experience switch devices to a bigger screen. Go to Userled.io Int…" at bounding box center [644, 365] width 1288 height 730
click at [295, 331] on span "From Template library" at bounding box center [255, 332] width 104 height 14
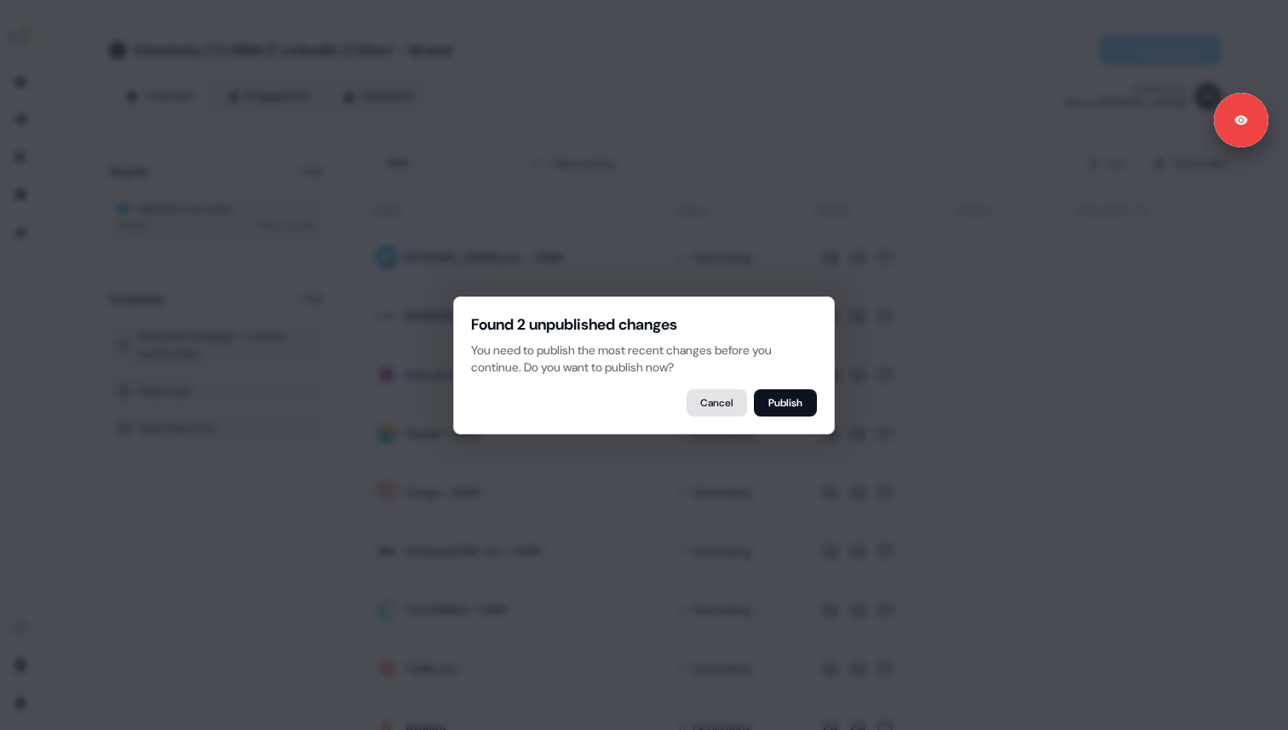
click at [723, 397] on button "Cancel" at bounding box center [717, 402] width 60 height 27
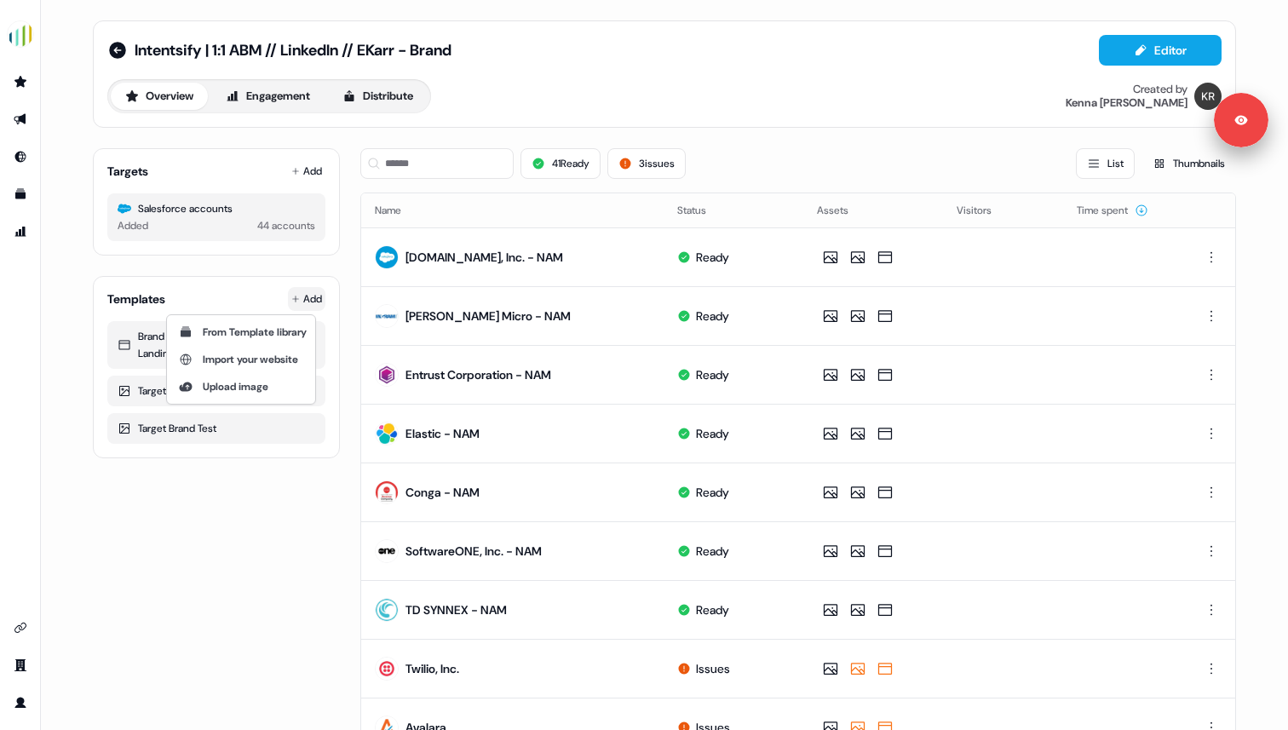
click at [296, 302] on html "For the best experience switch devices to a bigger screen. Go to Userled.io Int…" at bounding box center [644, 365] width 1288 height 730
click at [300, 330] on span "From Template library" at bounding box center [255, 332] width 104 height 14
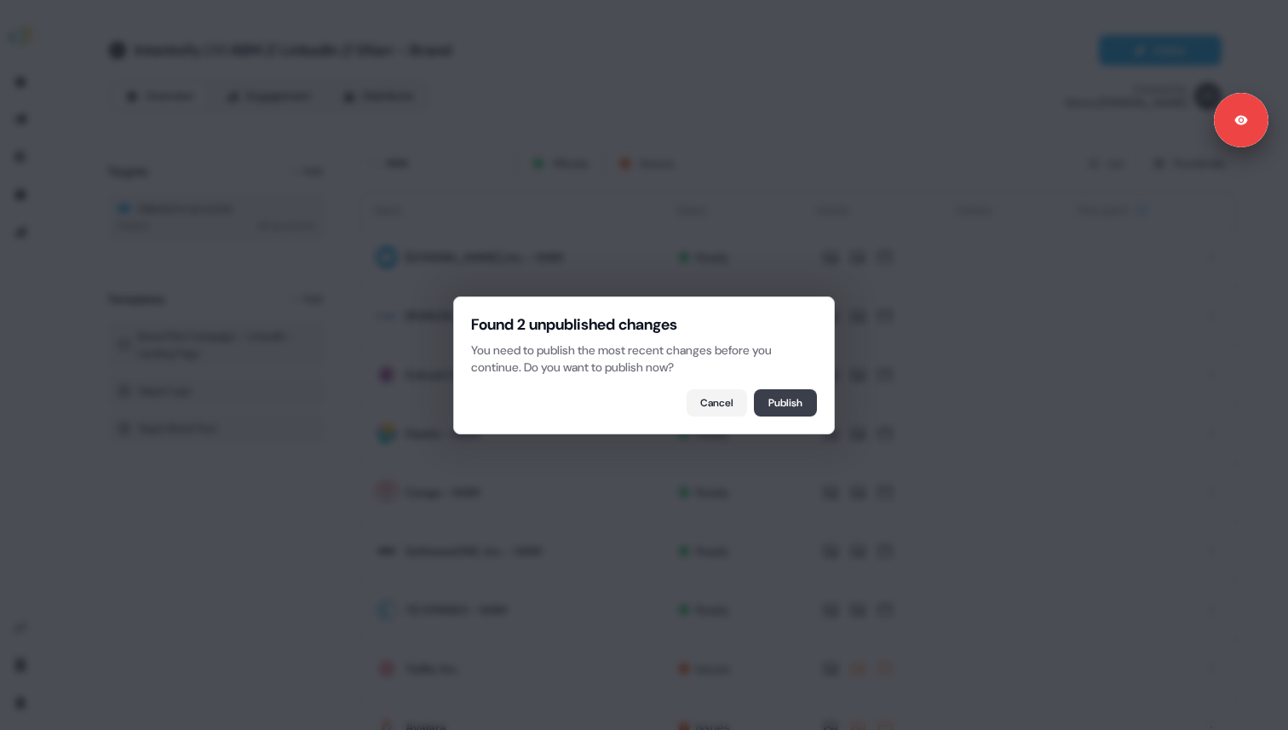
click at [777, 408] on button "Publish" at bounding box center [785, 402] width 63 height 27
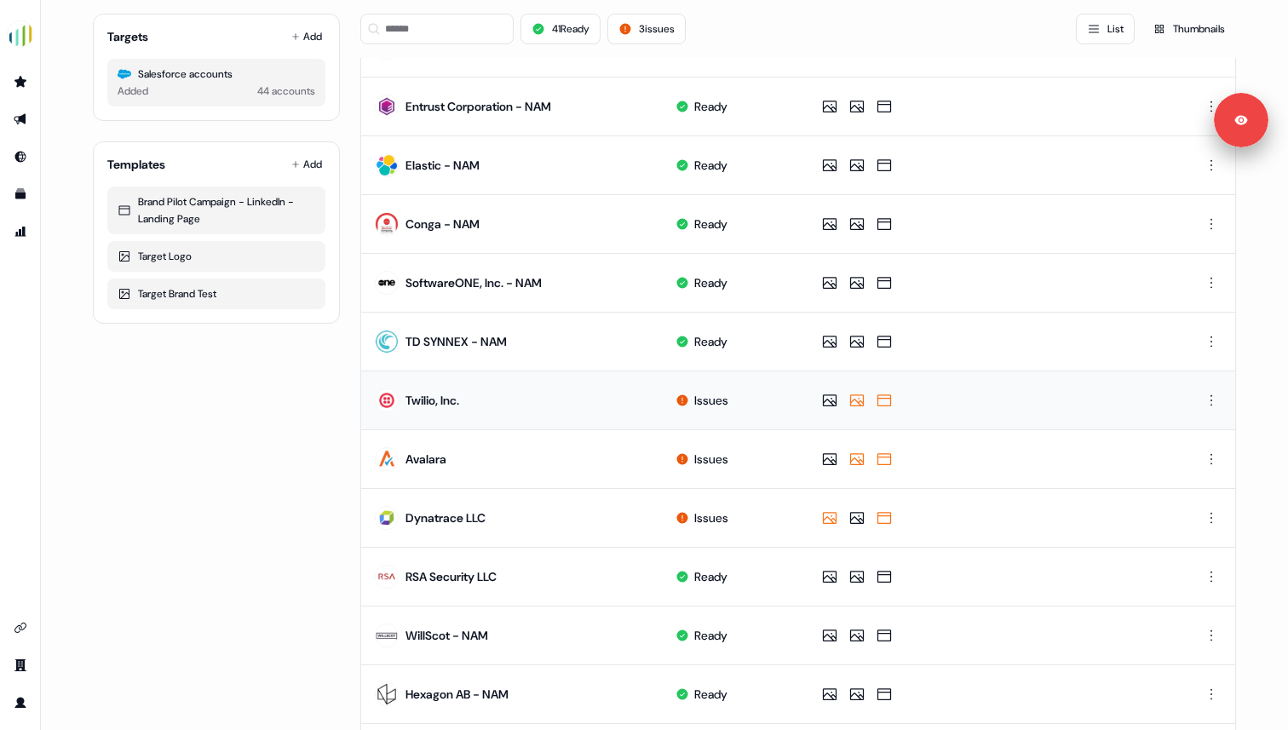
scroll to position [262, 0]
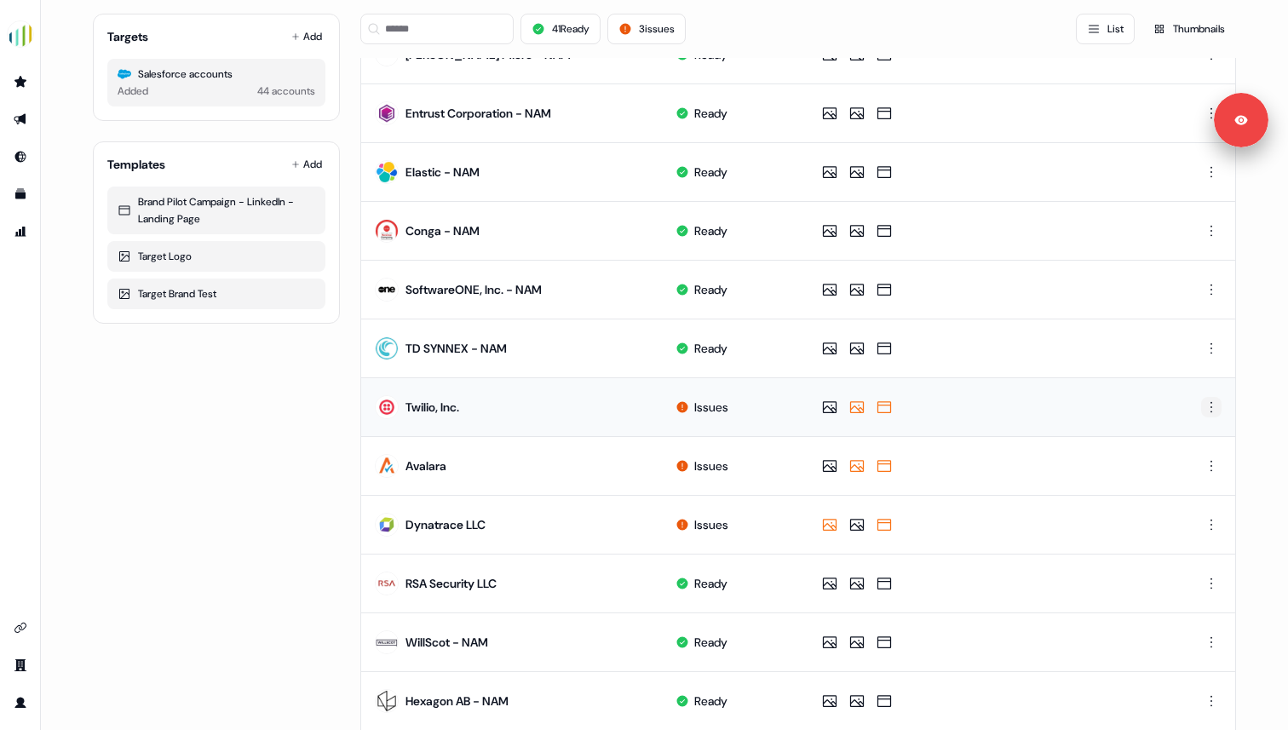
click at [1208, 407] on html "For the best experience switch devices to a bigger screen. Go to Userled.io Int…" at bounding box center [644, 365] width 1288 height 730
click at [1055, 408] on html "For the best experience switch devices to a bigger screen. Go to Userled.io Int…" at bounding box center [644, 365] width 1288 height 730
click at [315, 165] on html "For the best experience switch devices to a bigger screen. Go to Userled.io Int…" at bounding box center [644, 365] width 1288 height 730
click at [288, 193] on span "From Template library" at bounding box center [255, 198] width 104 height 14
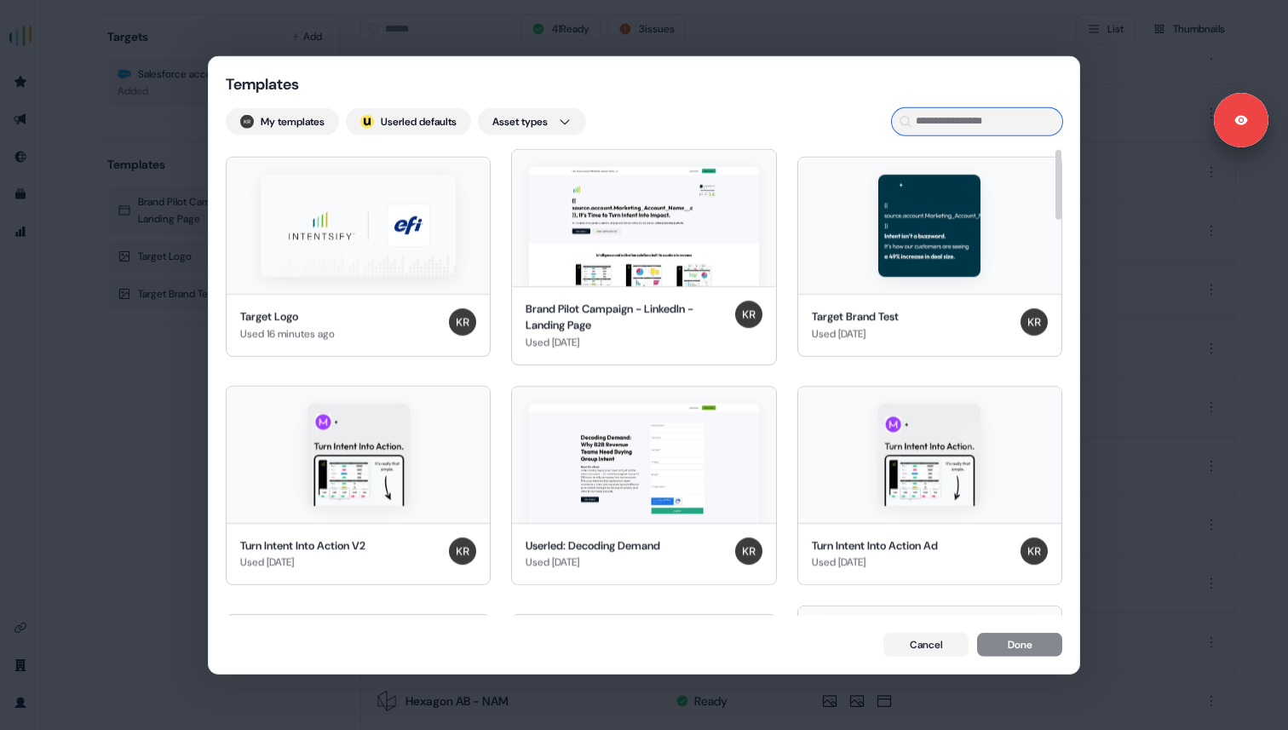
click at [968, 124] on input at bounding box center [977, 120] width 170 height 27
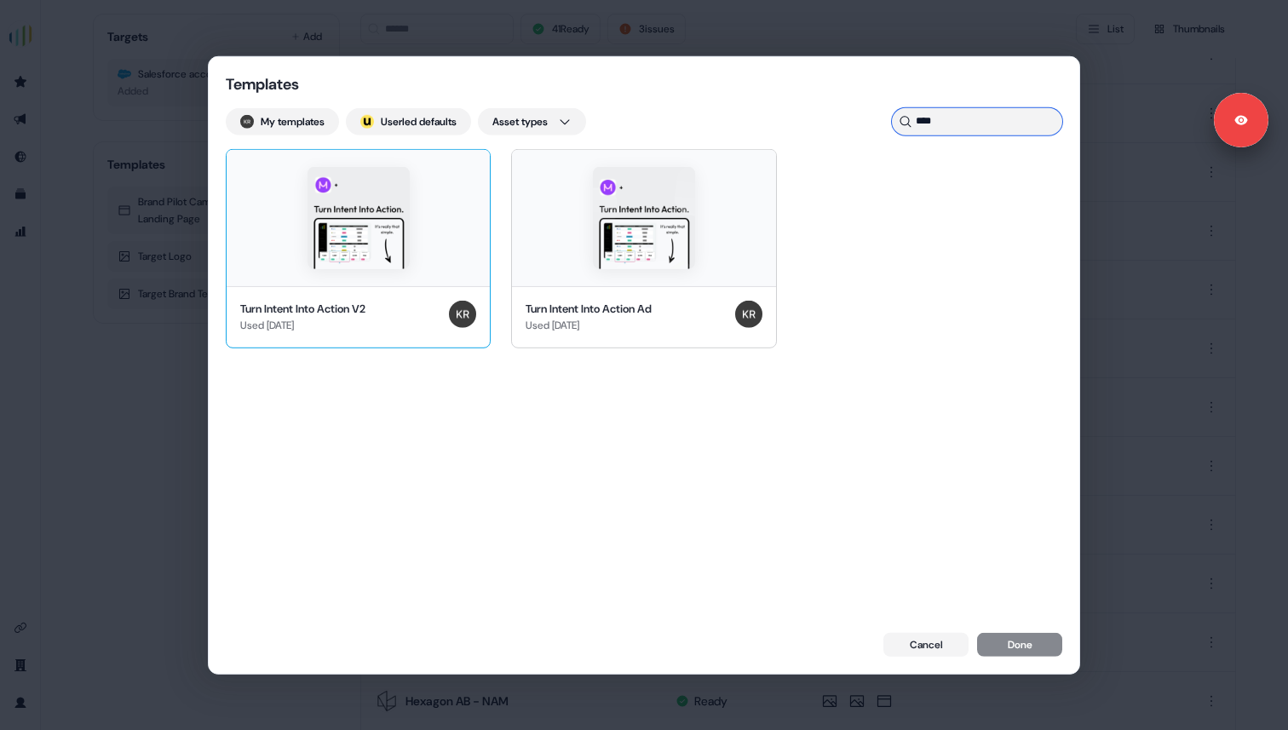
type input "****"
click at [375, 231] on img at bounding box center [359, 217] width 102 height 102
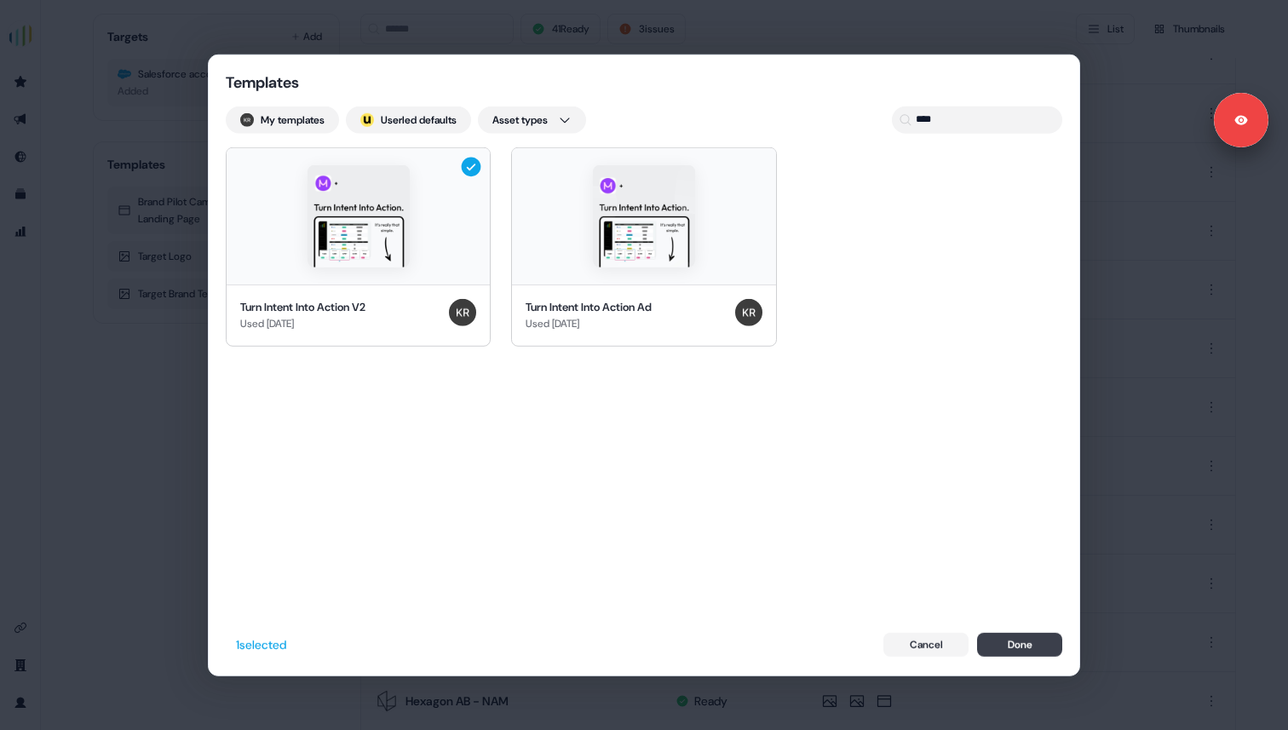
click at [1047, 642] on button "Done" at bounding box center [1019, 645] width 85 height 24
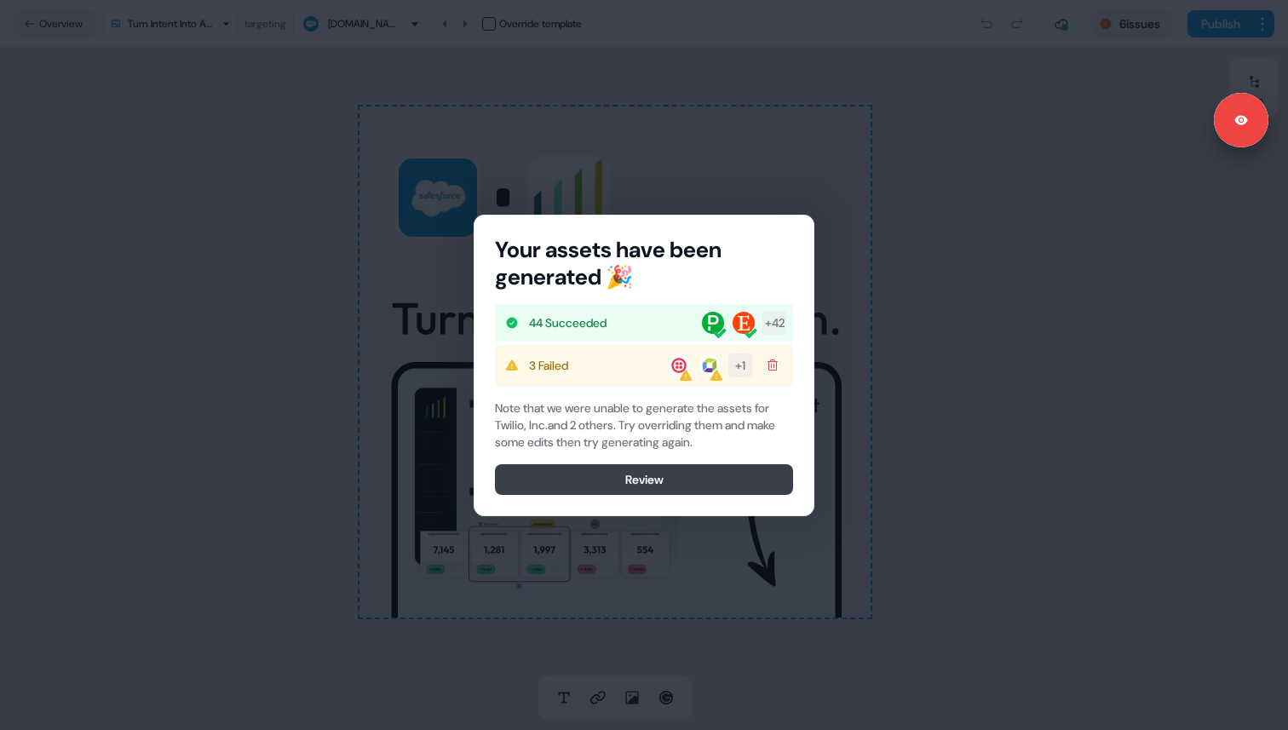
click at [718, 479] on button "Review" at bounding box center [644, 479] width 298 height 31
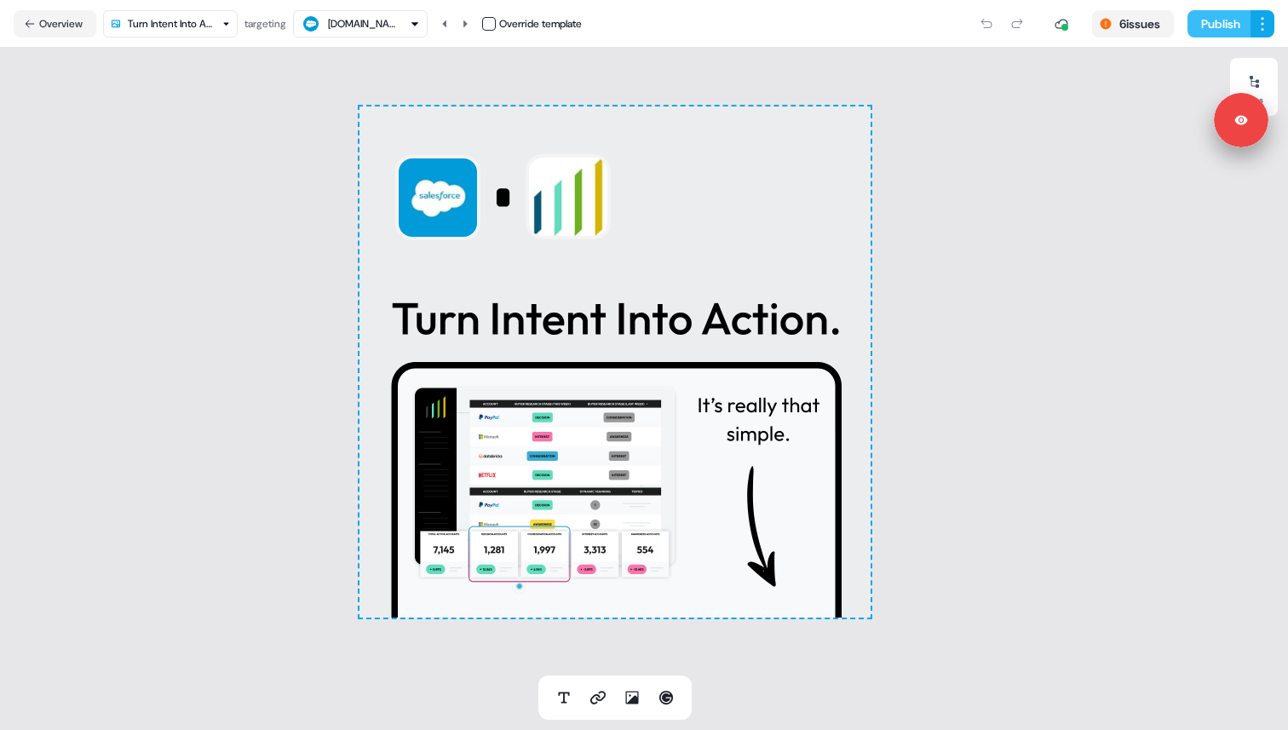
click at [1217, 19] on button "Publish" at bounding box center [1218, 23] width 63 height 27
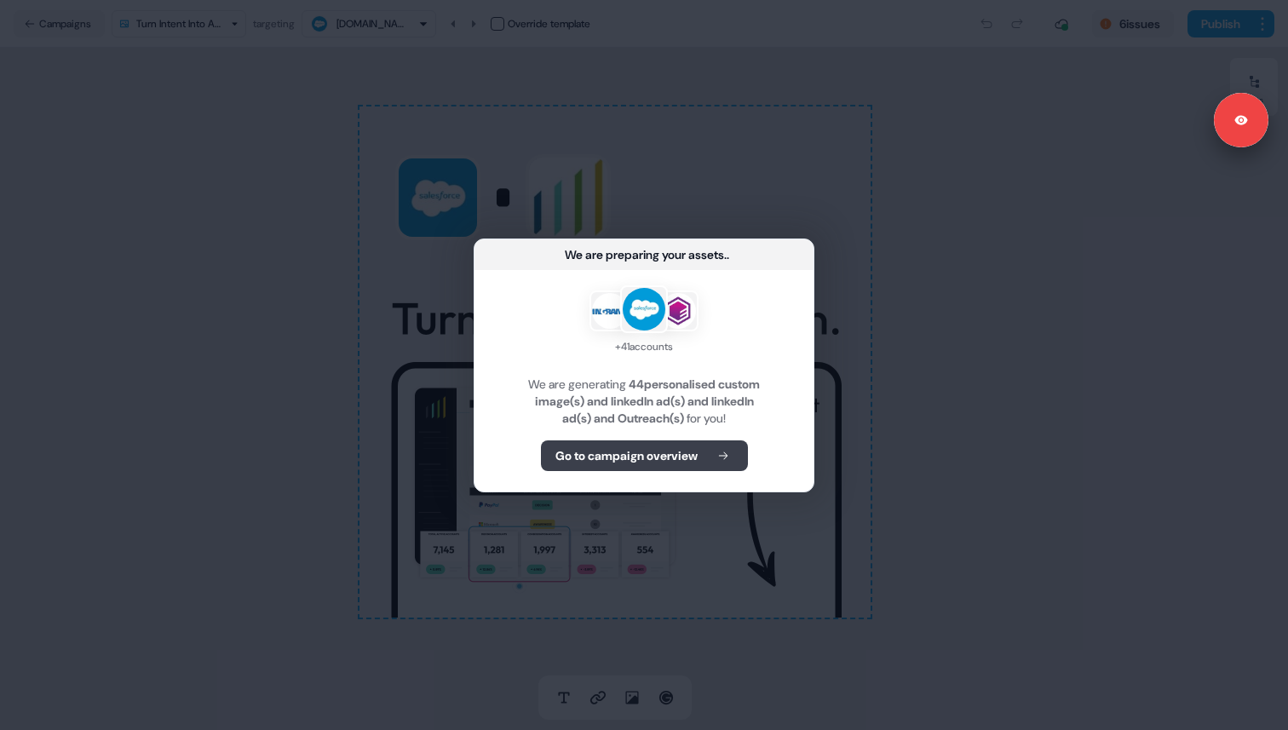
click at [693, 463] on button "Go to campaign overview" at bounding box center [644, 455] width 207 height 31
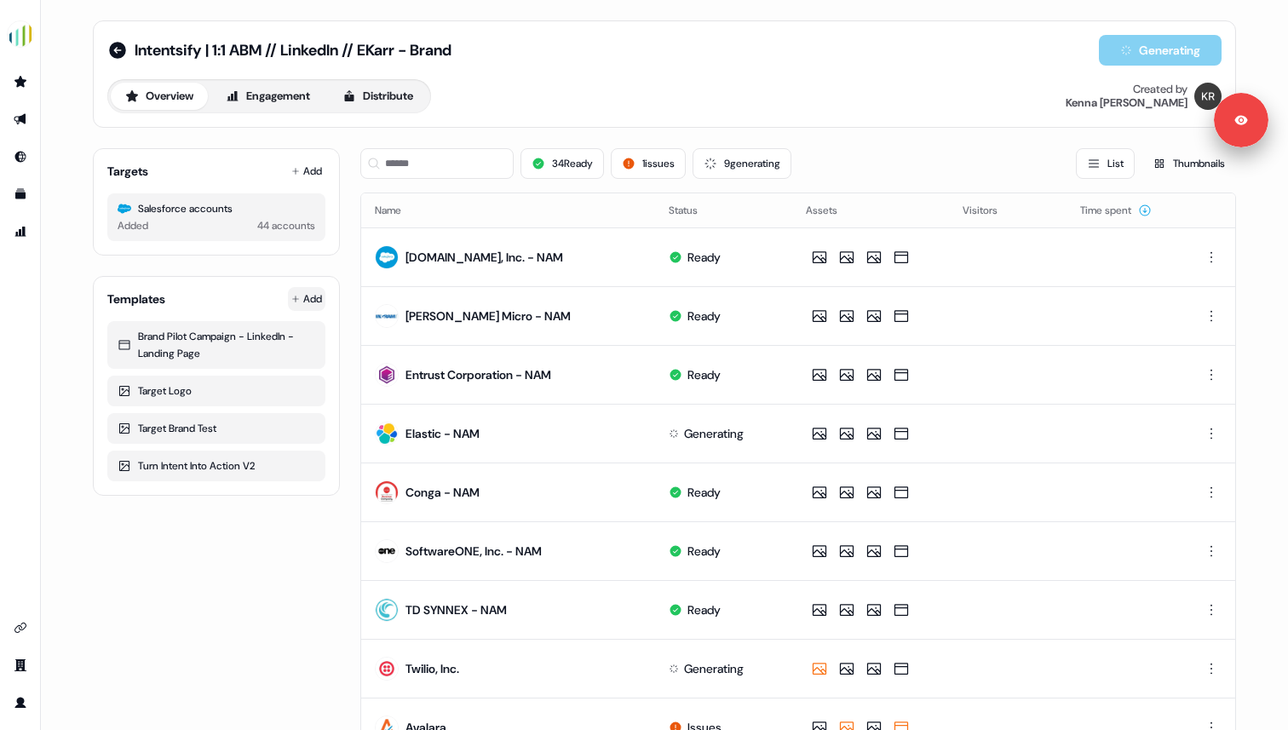
click at [300, 296] on html "For the best experience switch devices to a bigger screen. Go to Userled.io Int…" at bounding box center [644, 365] width 1288 height 730
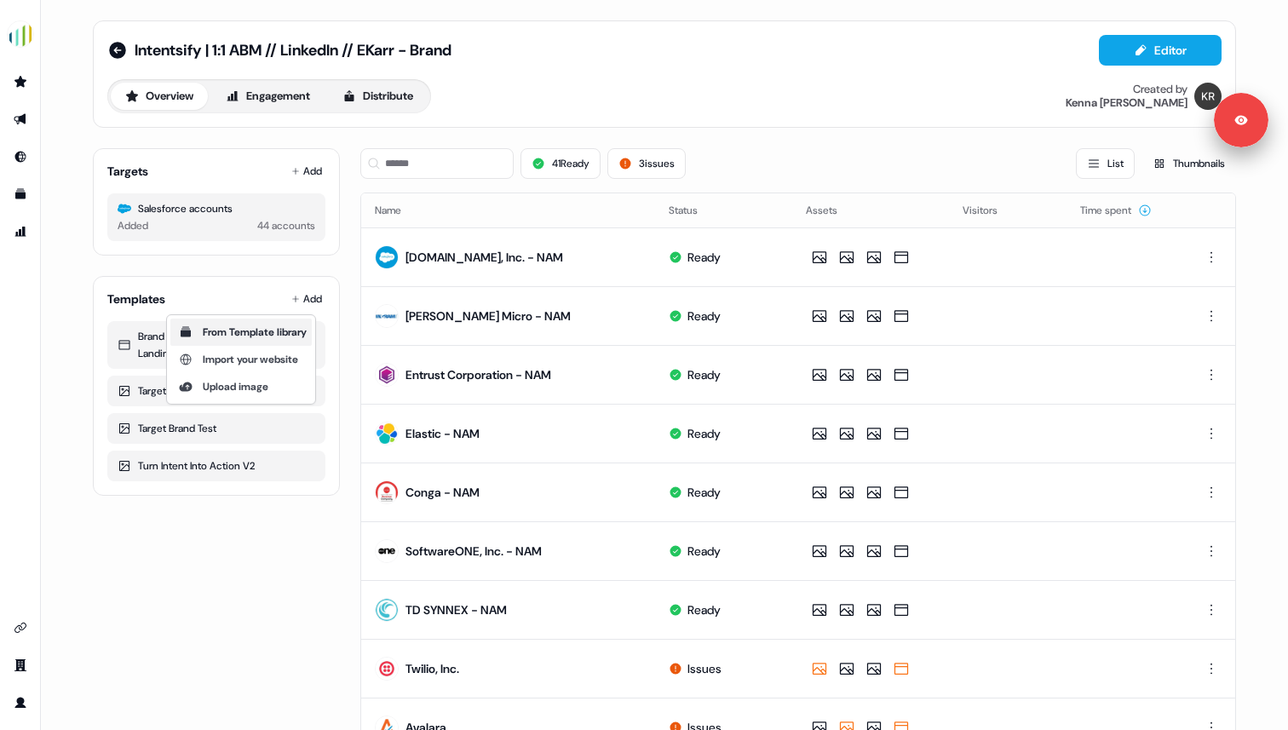
click at [294, 329] on span "From Template library" at bounding box center [255, 332] width 104 height 14
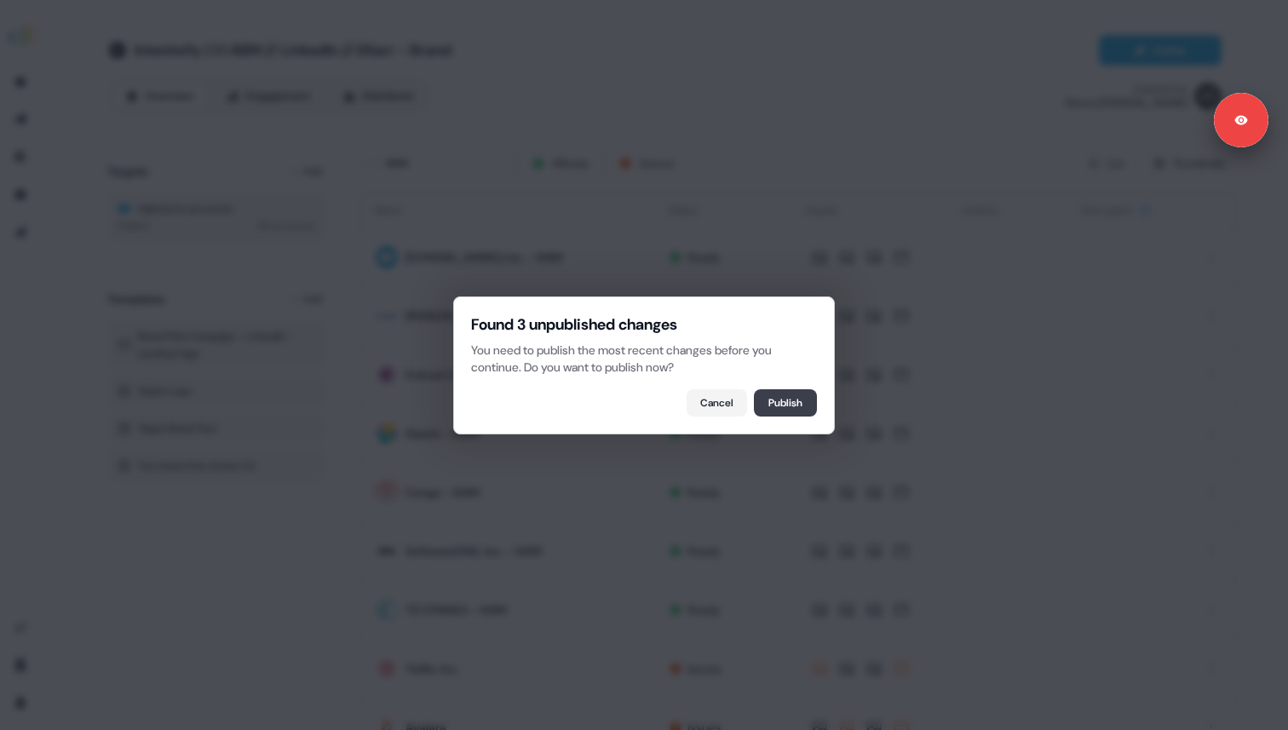
click at [756, 403] on button "Publish" at bounding box center [785, 402] width 63 height 27
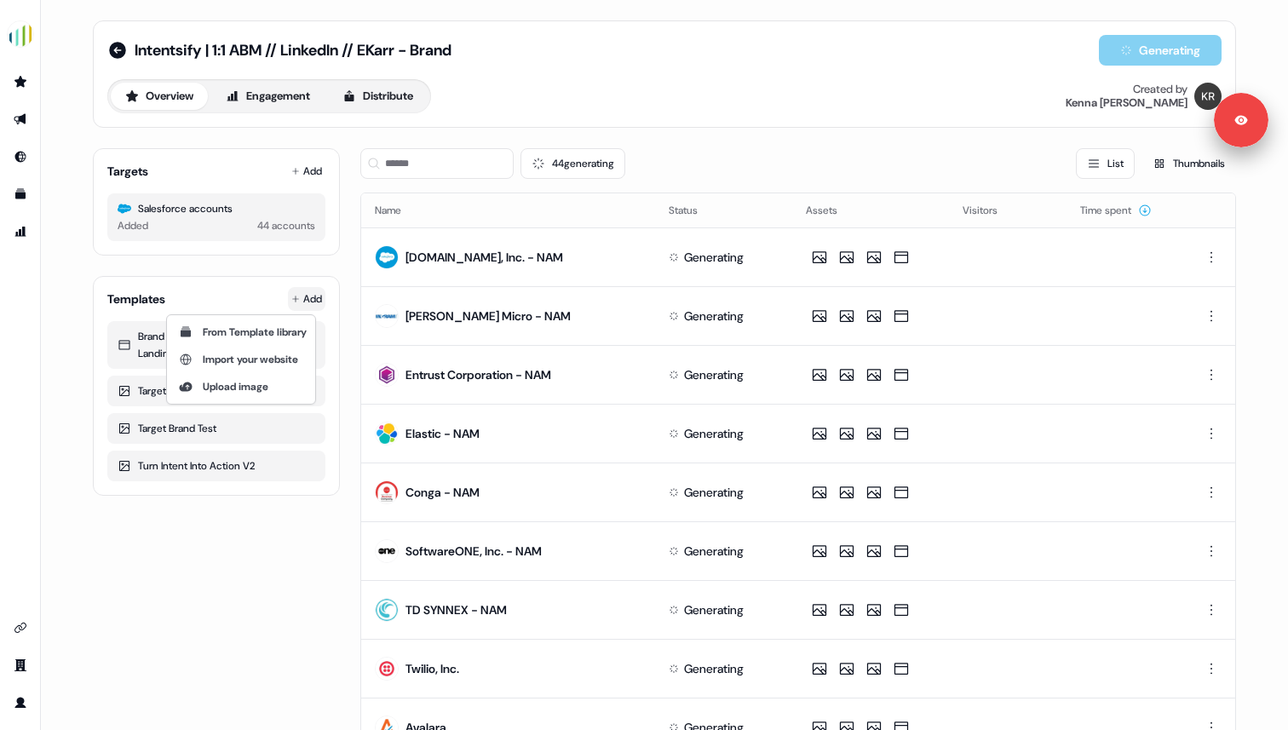
click at [309, 299] on html "For the best experience switch devices to a bigger screen. Go to Userled.io Int…" at bounding box center [644, 365] width 1288 height 730
click at [307, 329] on span "From Template library" at bounding box center [255, 332] width 104 height 14
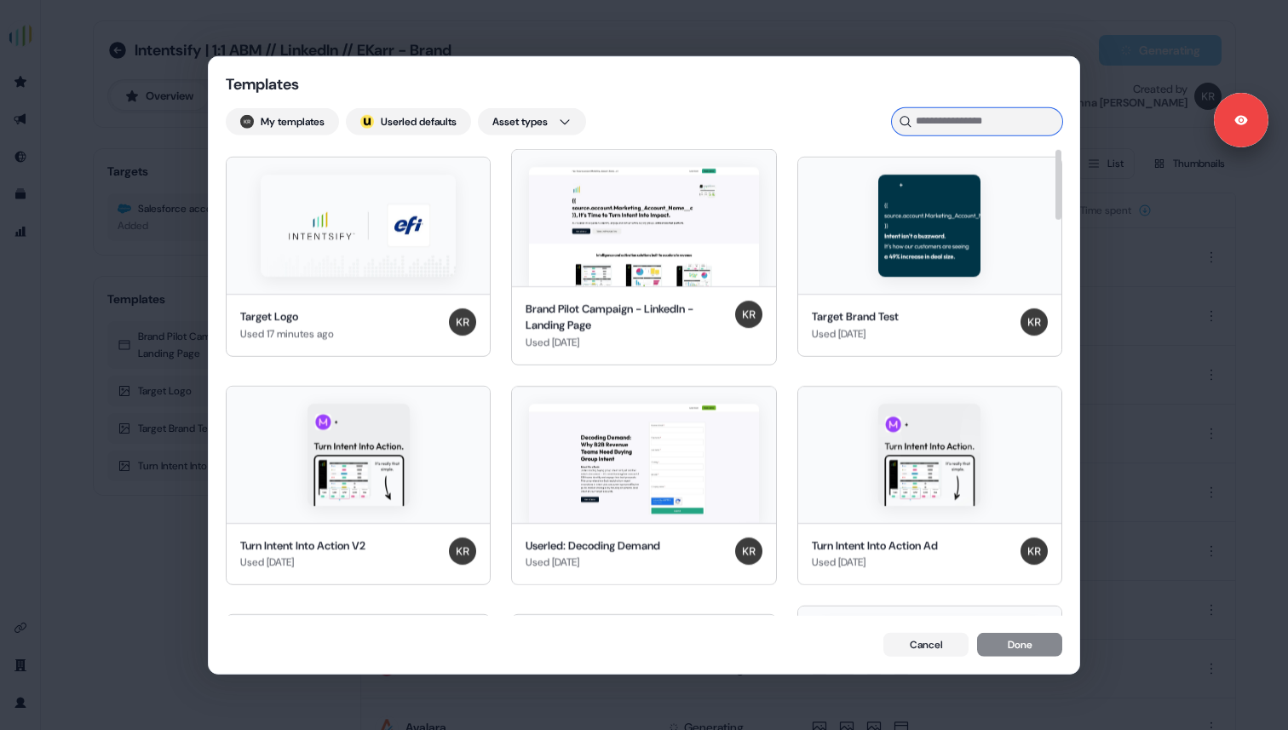
click at [934, 124] on input at bounding box center [977, 120] width 170 height 27
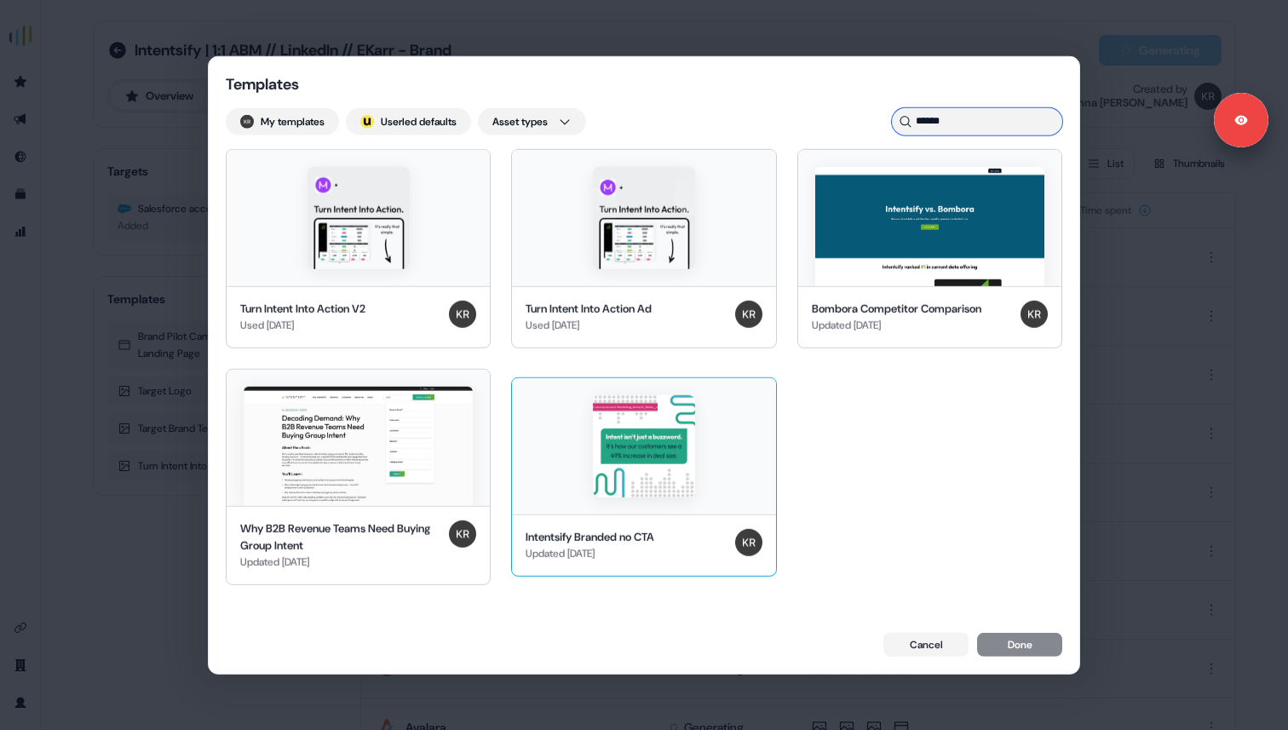
type input "******"
click at [657, 469] on img at bounding box center [644, 446] width 102 height 102
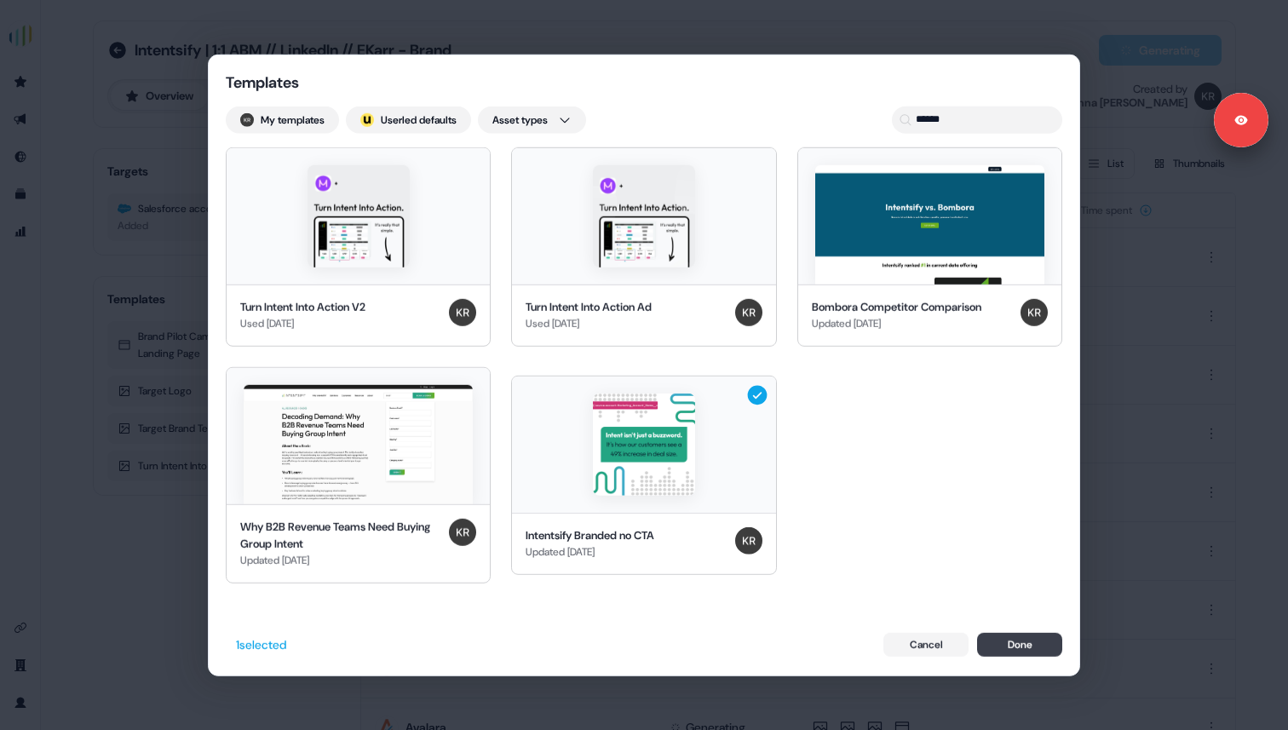
click at [1036, 647] on button "Done" at bounding box center [1019, 645] width 85 height 24
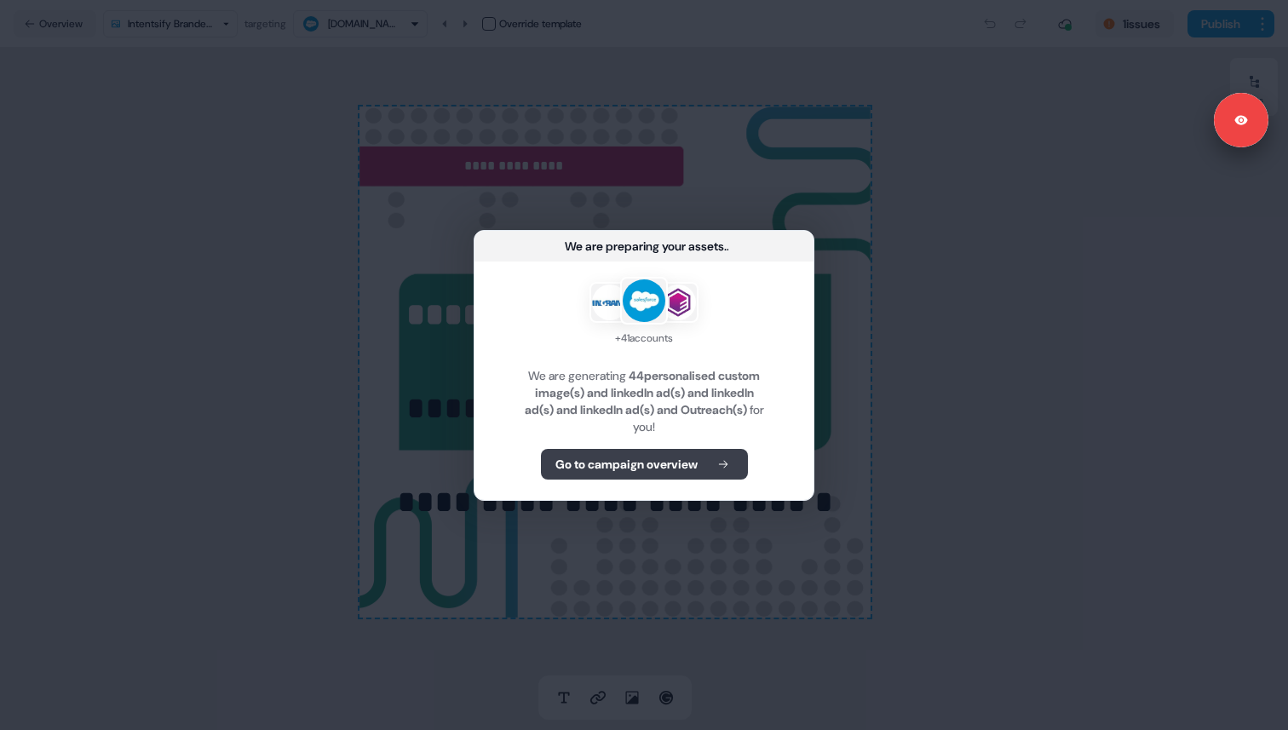
click at [717, 462] on icon at bounding box center [723, 464] width 20 height 12
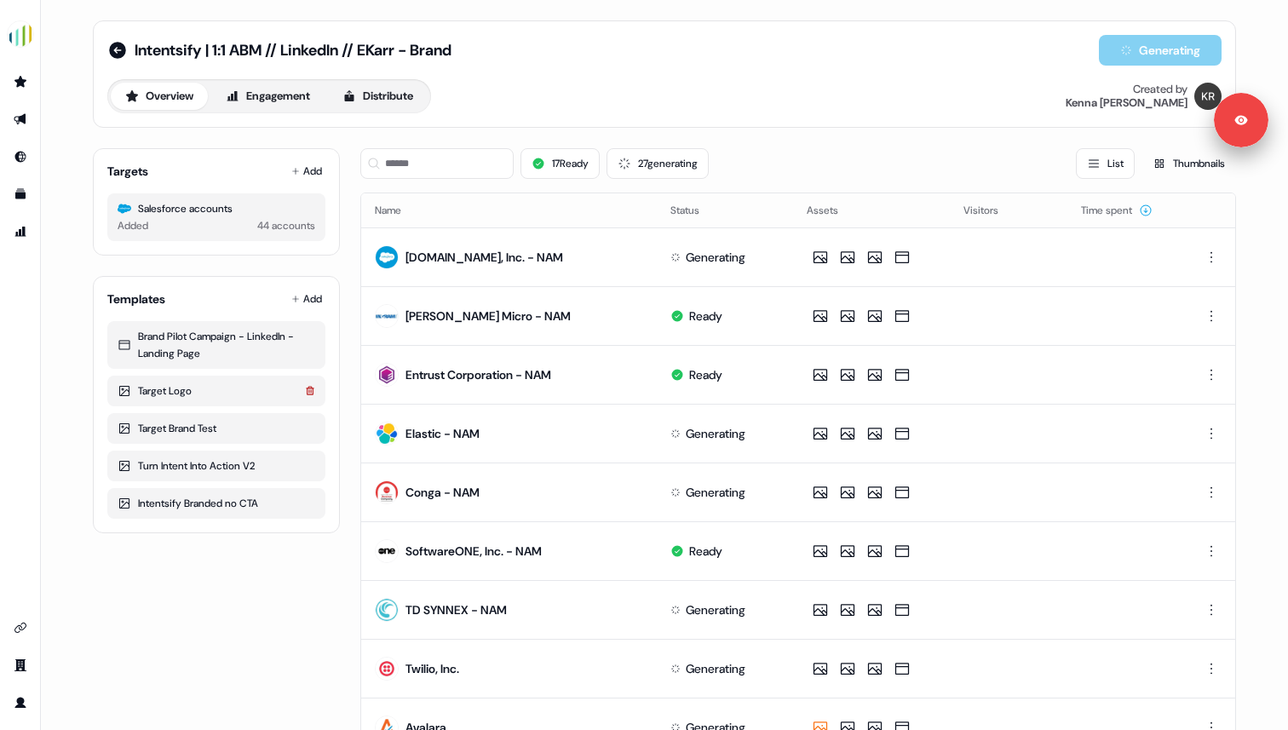
click at [306, 390] on icon at bounding box center [310, 390] width 8 height 9
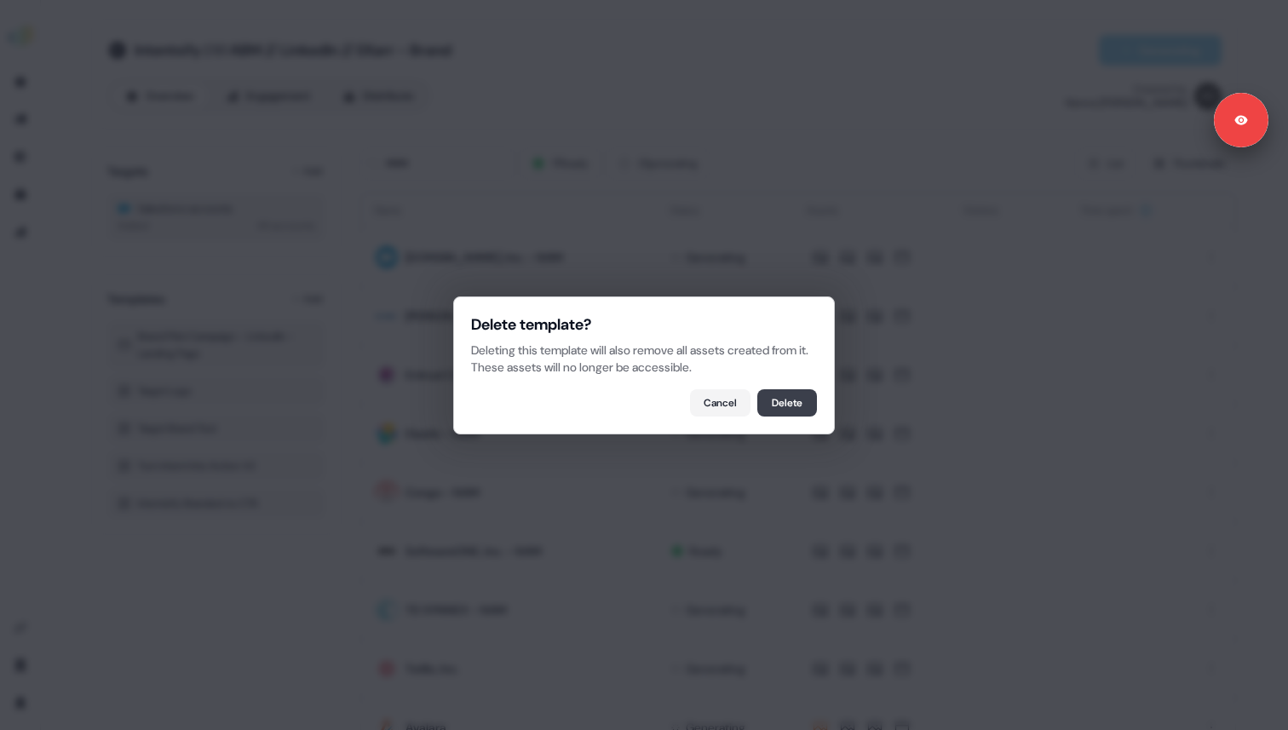
click at [789, 403] on button "Delete" at bounding box center [787, 402] width 60 height 27
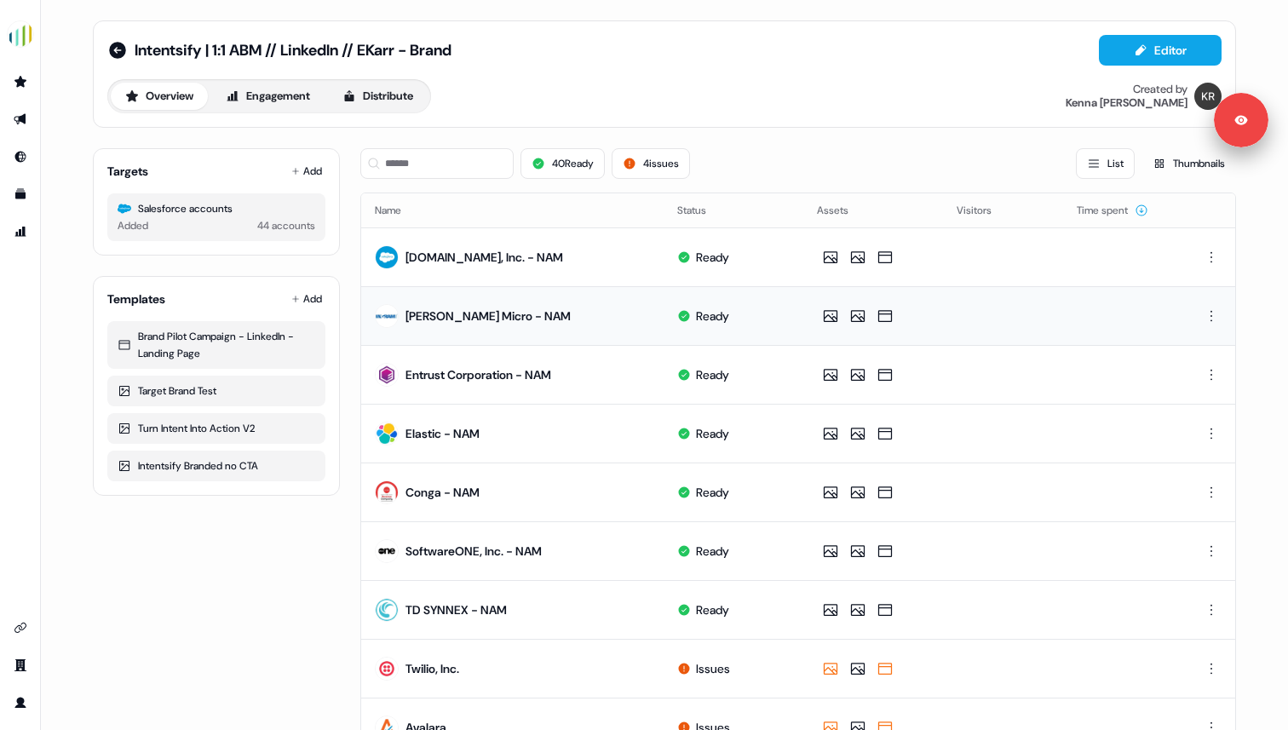
scroll to position [7, 0]
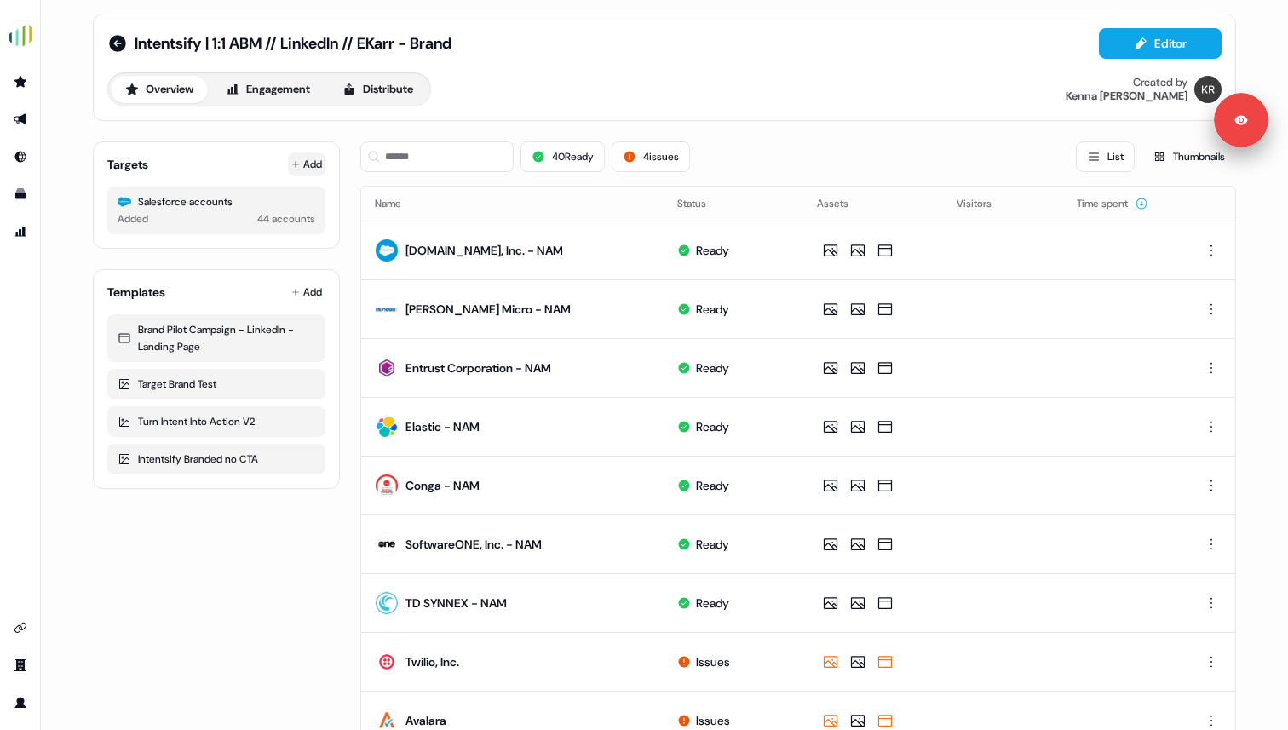
click at [306, 158] on button "Add" at bounding box center [306, 164] width 37 height 24
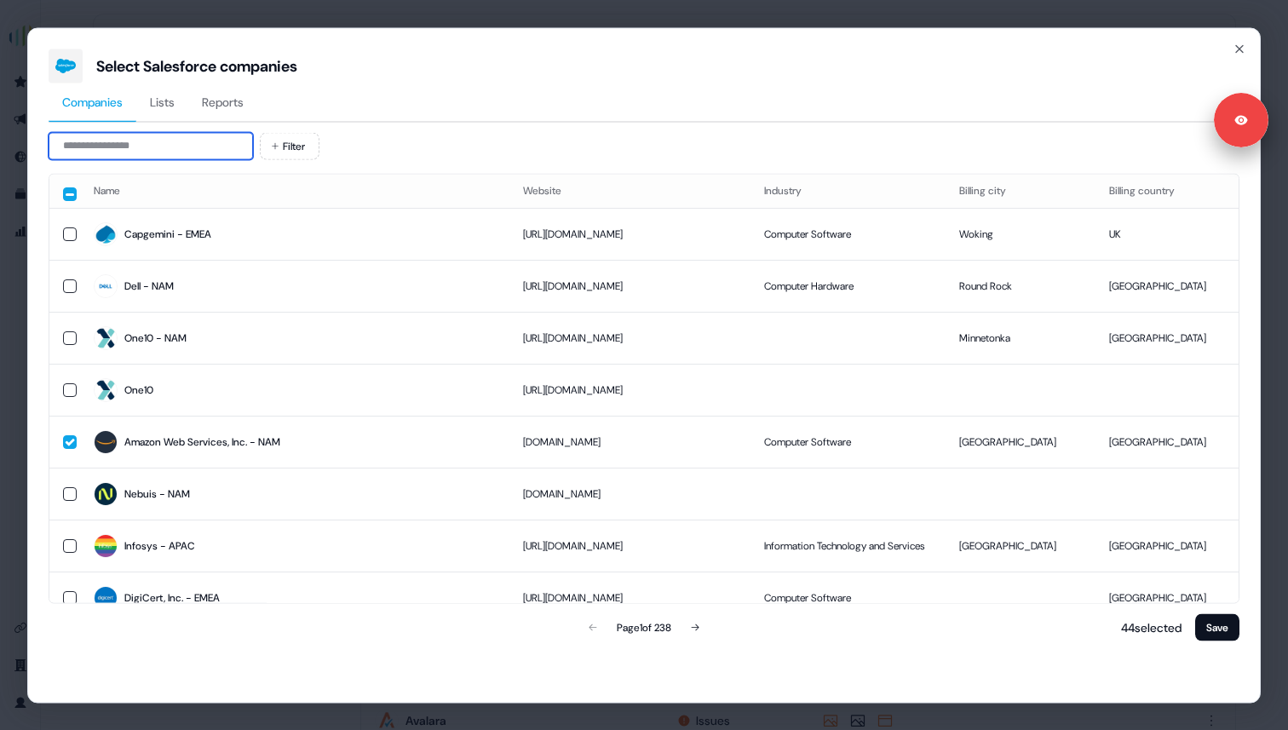
click at [219, 150] on input at bounding box center [151, 145] width 204 height 27
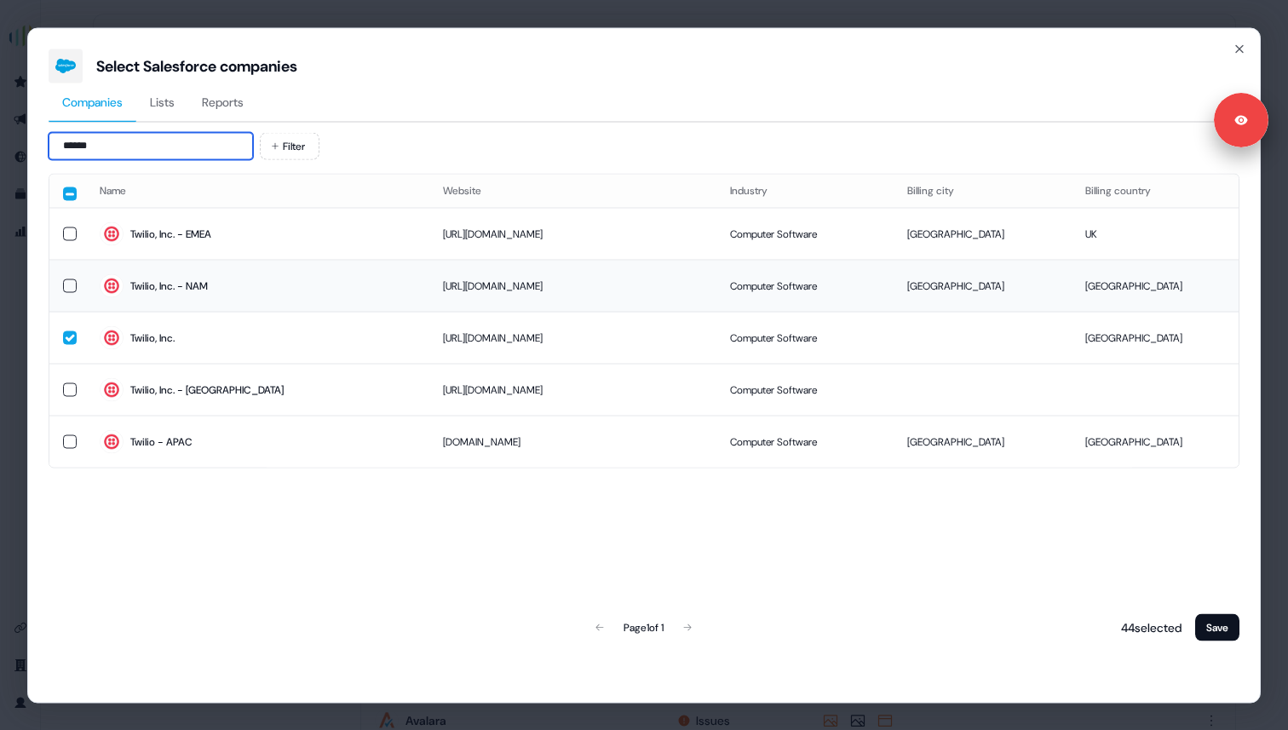
type input "******"
click at [89, 283] on td "Twilio, Inc. - NAM" at bounding box center [257, 286] width 343 height 52
click at [1210, 630] on button "Save" at bounding box center [1217, 626] width 44 height 27
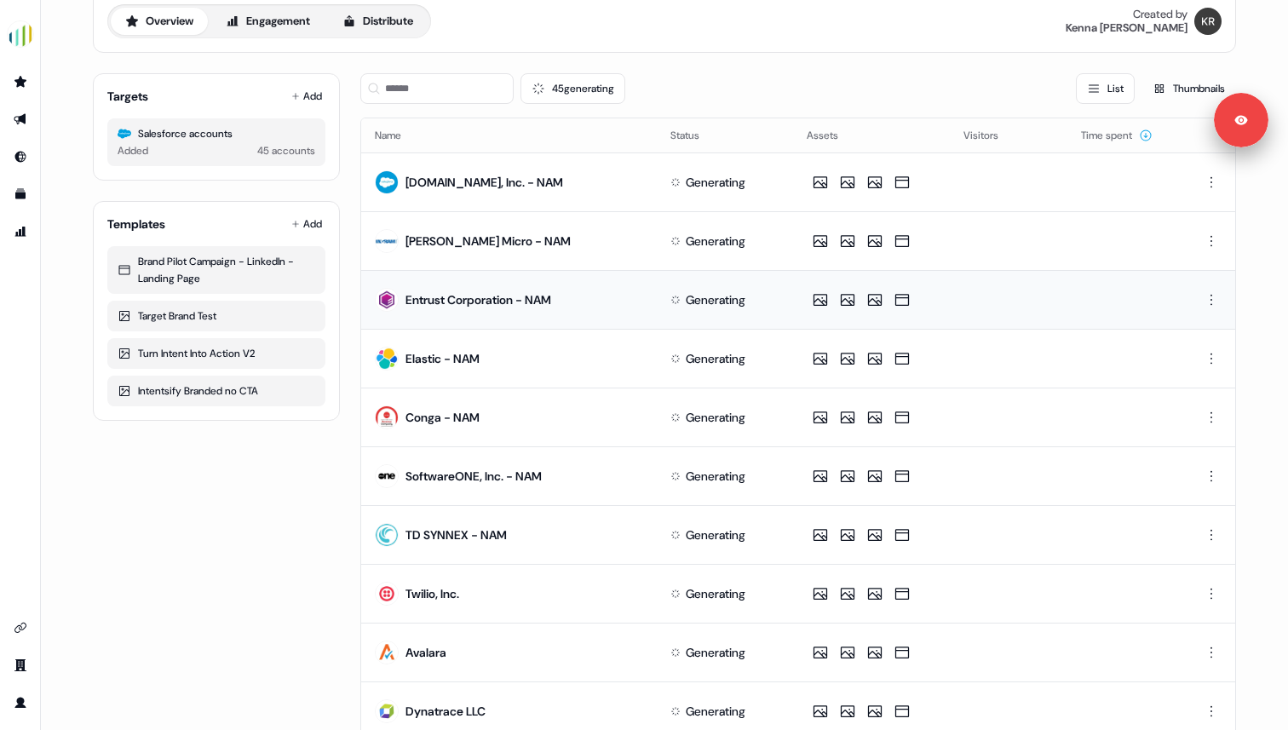
scroll to position [0, 0]
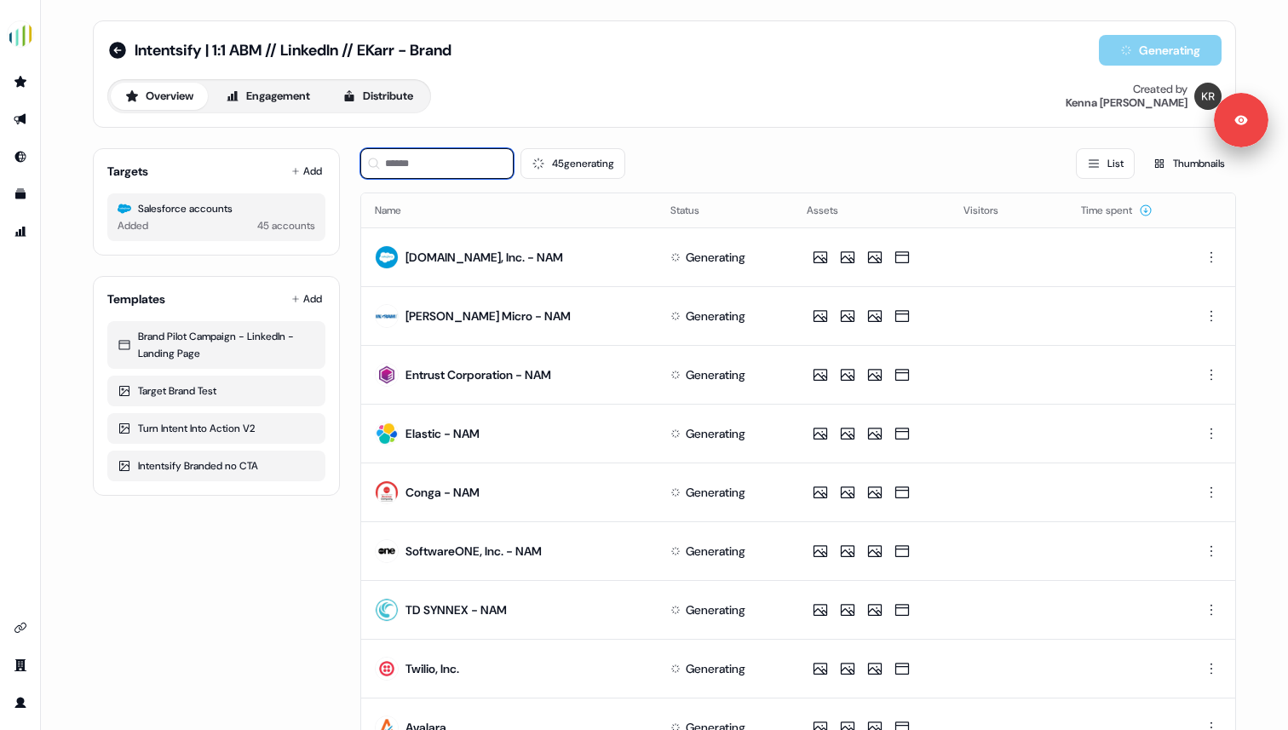
click at [411, 158] on input at bounding box center [436, 163] width 153 height 31
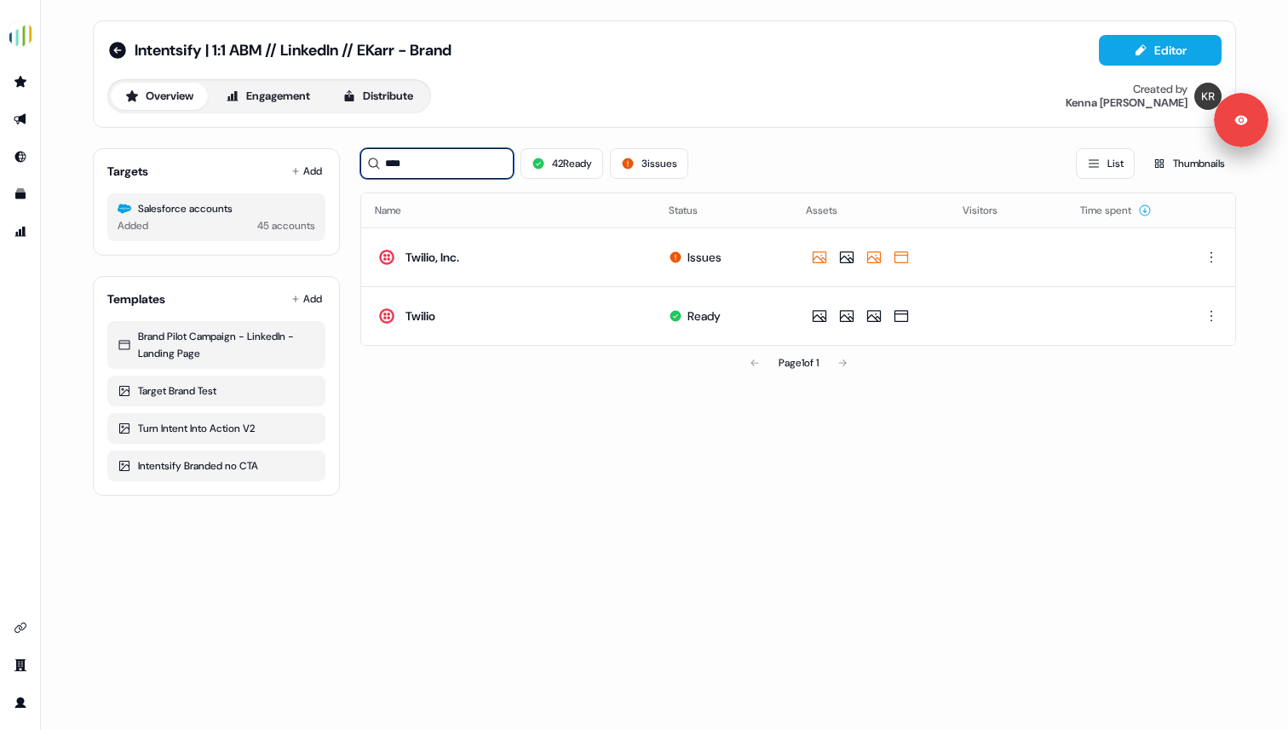
type input "****"
click at [1208, 259] on html "For the best experience switch devices to a bigger screen. Go to [DOMAIN_NAME] …" at bounding box center [644, 365] width 1288 height 730
click at [1186, 315] on span "Delete" at bounding box center [1181, 316] width 30 height 14
click at [414, 166] on input "****" at bounding box center [436, 163] width 153 height 31
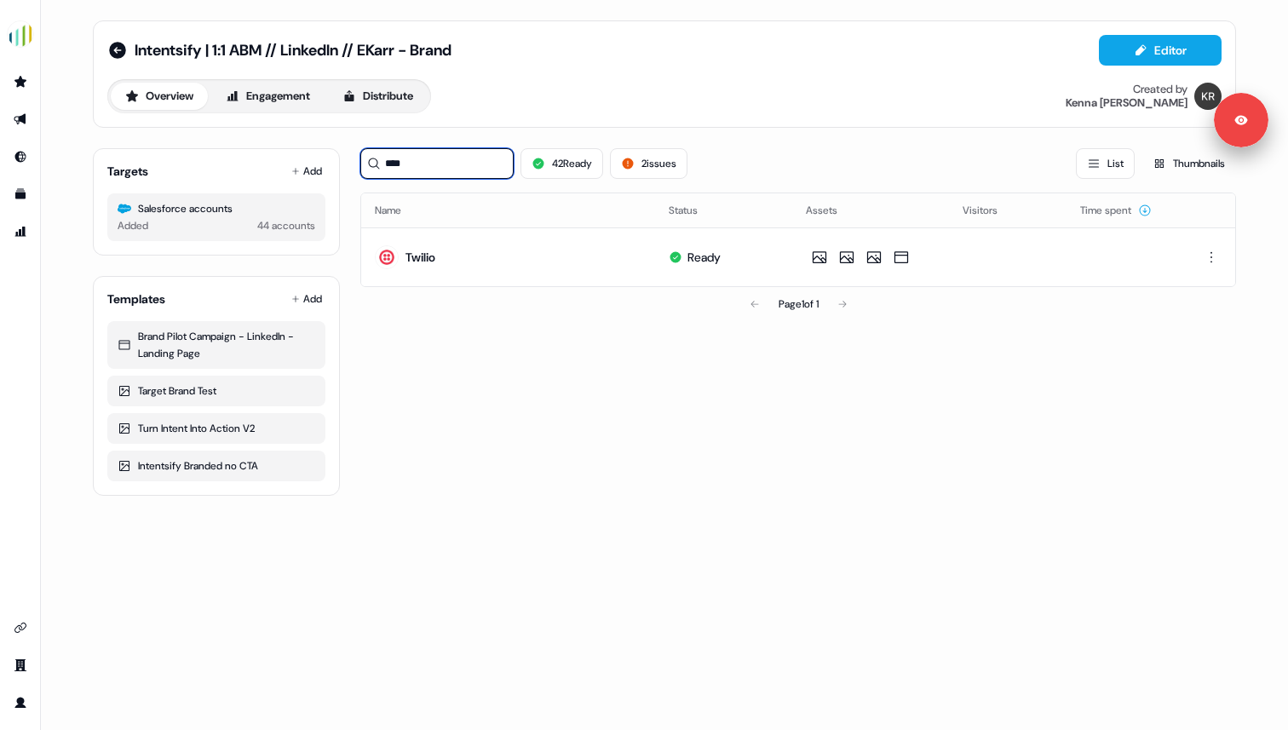
click at [414, 166] on input "****" at bounding box center [436, 163] width 153 height 31
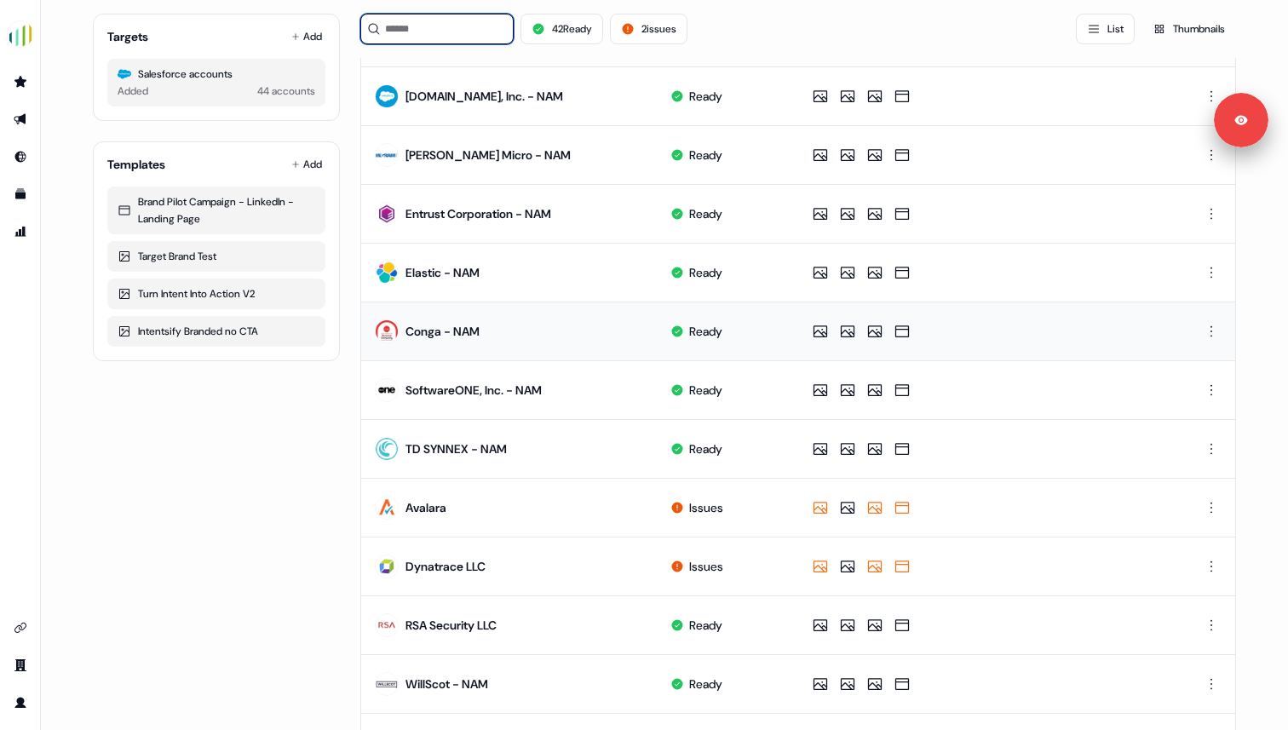
scroll to position [183, 0]
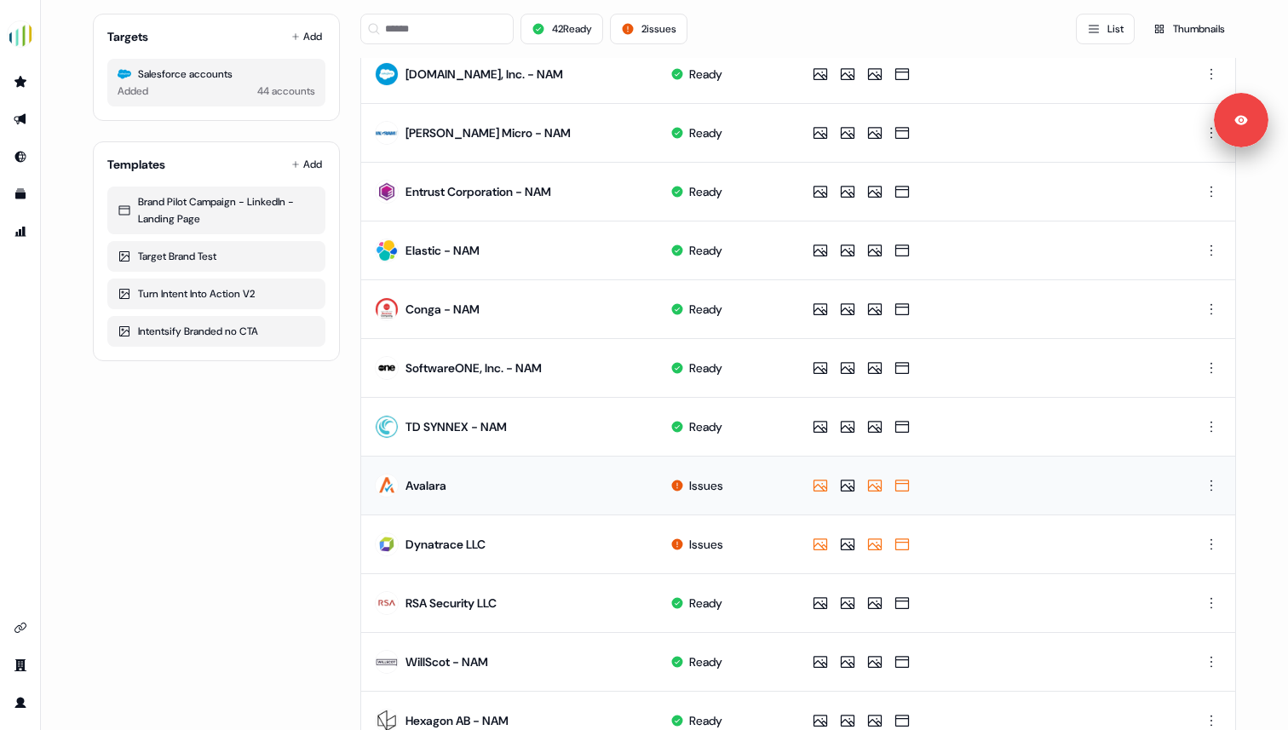
click at [420, 488] on div "Avalara" at bounding box center [425, 485] width 41 height 17
drag, startPoint x: 459, startPoint y: 487, endPoint x: 415, endPoint y: 487, distance: 44.3
click at [415, 487] on td "Avalara" at bounding box center [509, 485] width 296 height 59
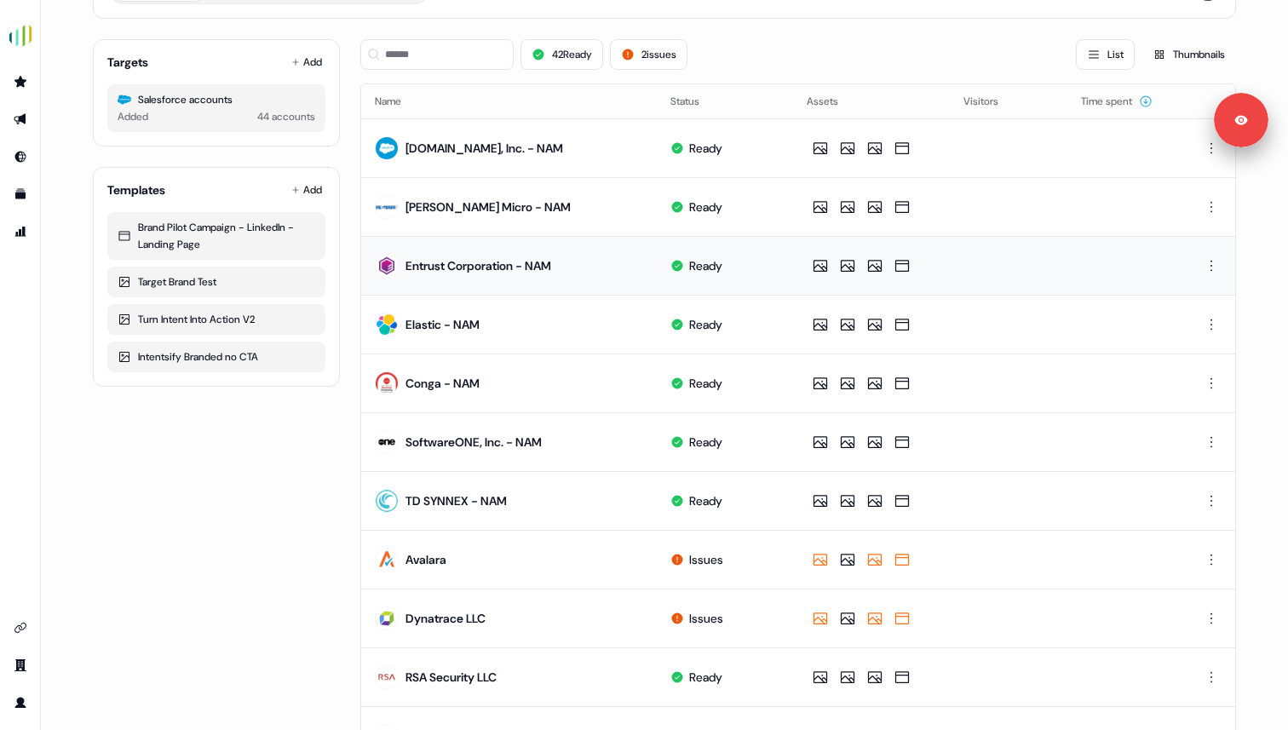
scroll to position [111, 0]
click at [306, 57] on button "Add" at bounding box center [306, 61] width 37 height 24
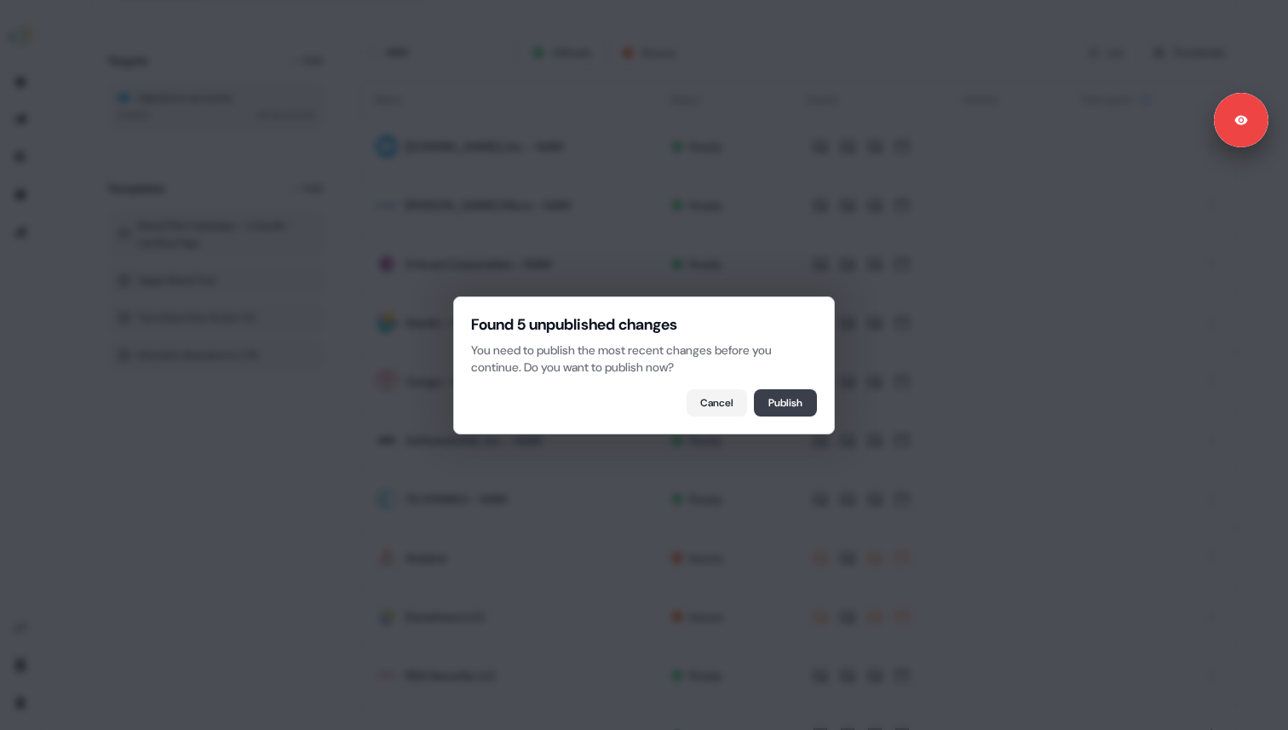
click at [765, 397] on button "Publish" at bounding box center [785, 402] width 63 height 27
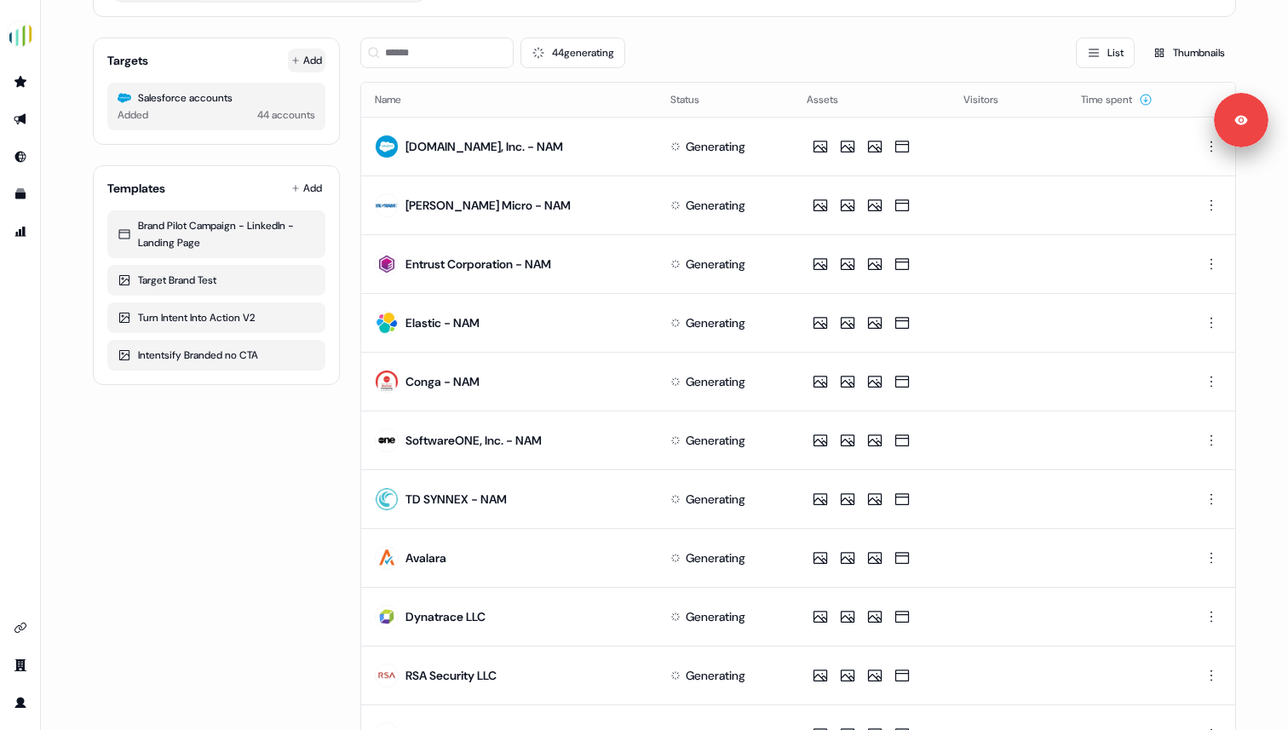
click at [307, 61] on button "Add" at bounding box center [306, 61] width 37 height 24
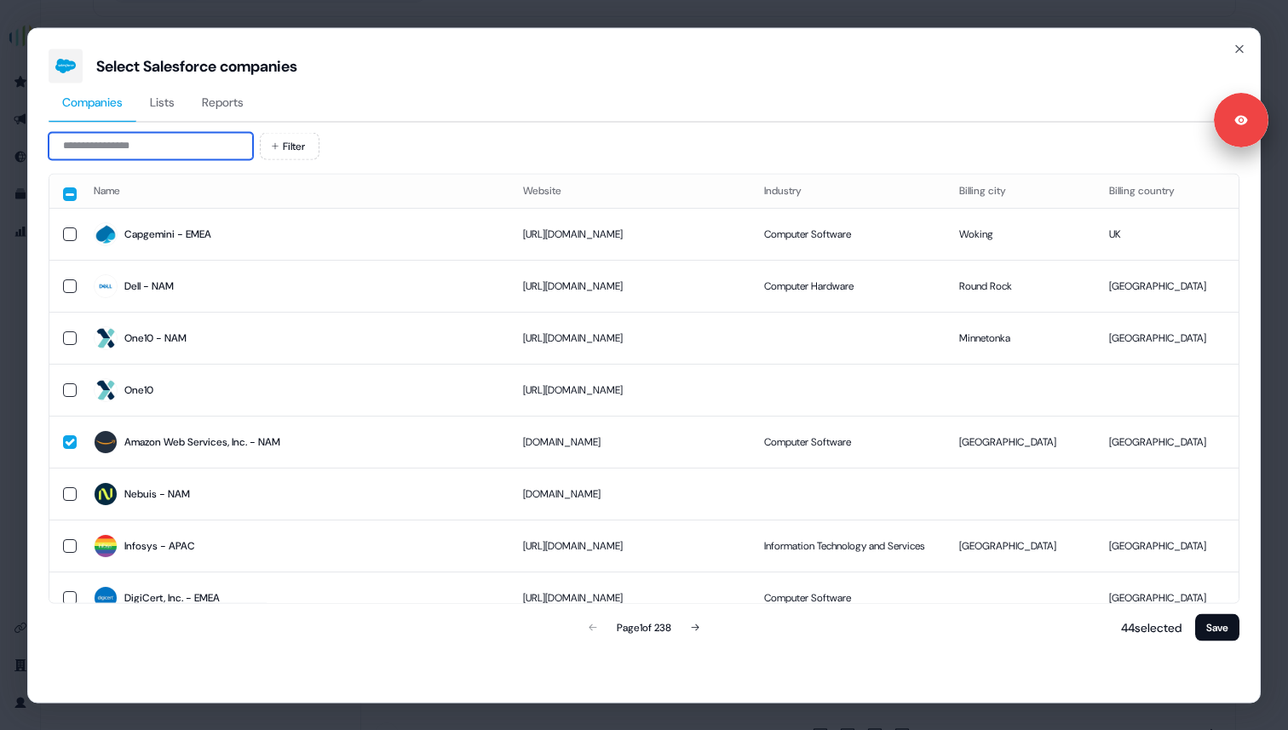
click at [193, 150] on input at bounding box center [151, 145] width 204 height 27
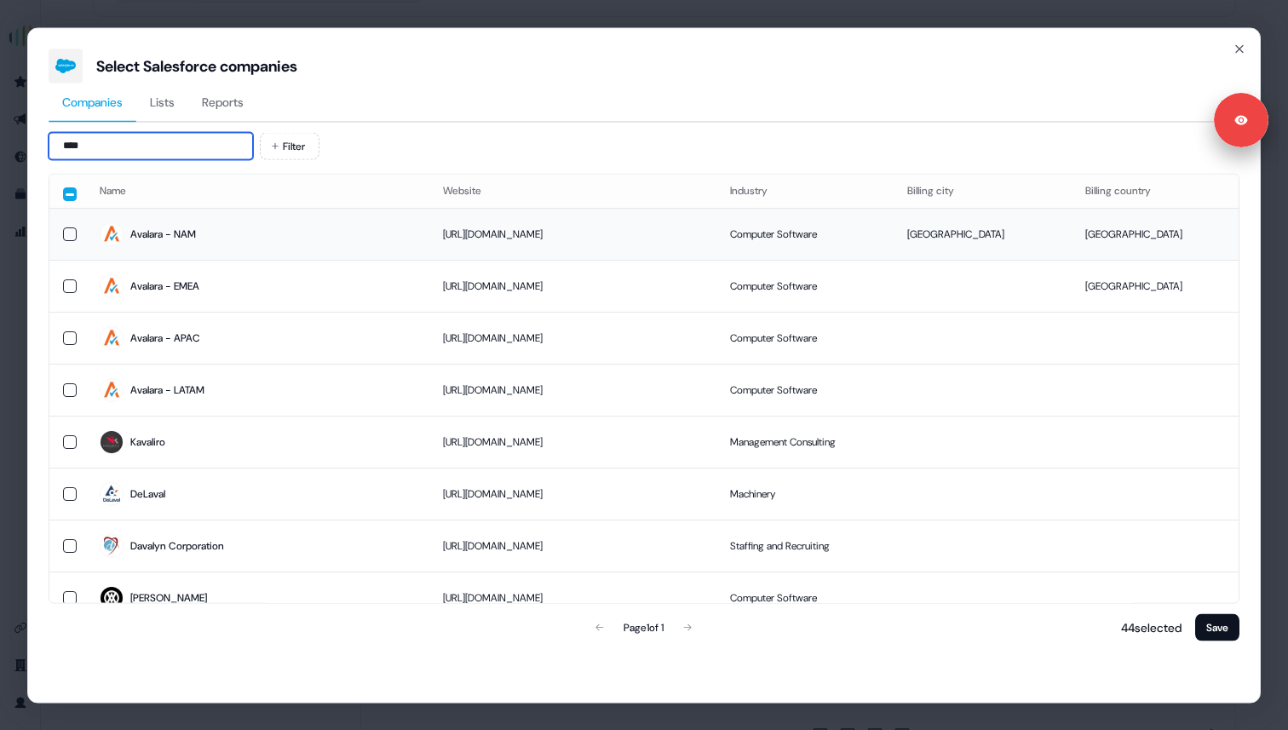
type input "****"
click at [204, 233] on span "Avalara - NAM" at bounding box center [258, 234] width 316 height 24
click at [1216, 626] on button "Save" at bounding box center [1217, 626] width 44 height 27
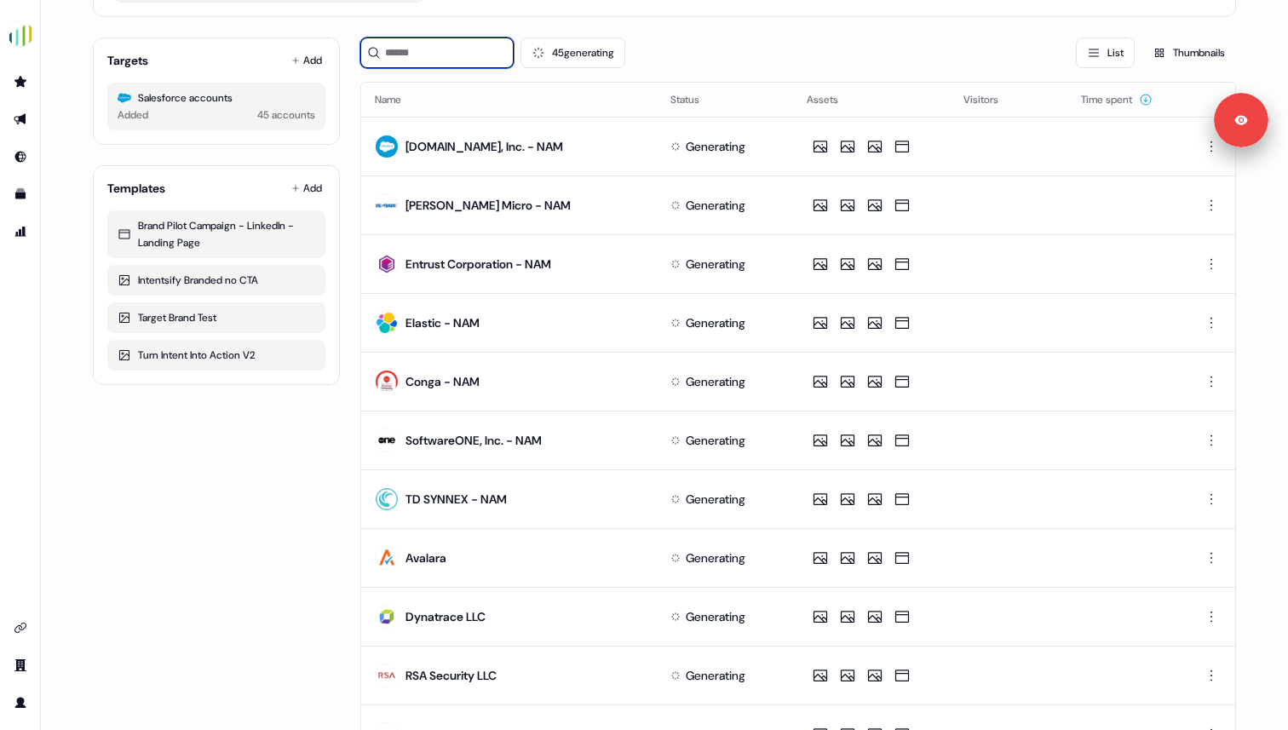
click at [447, 53] on input at bounding box center [436, 52] width 153 height 31
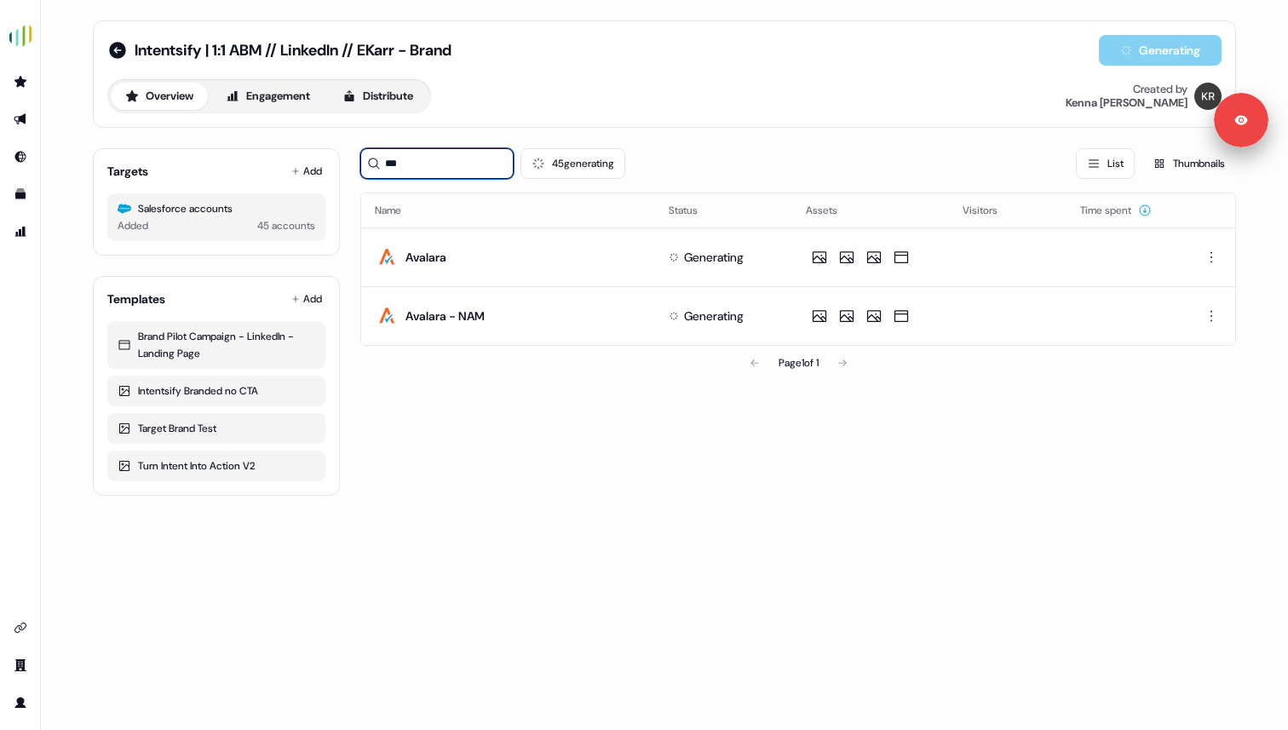
type input "***"
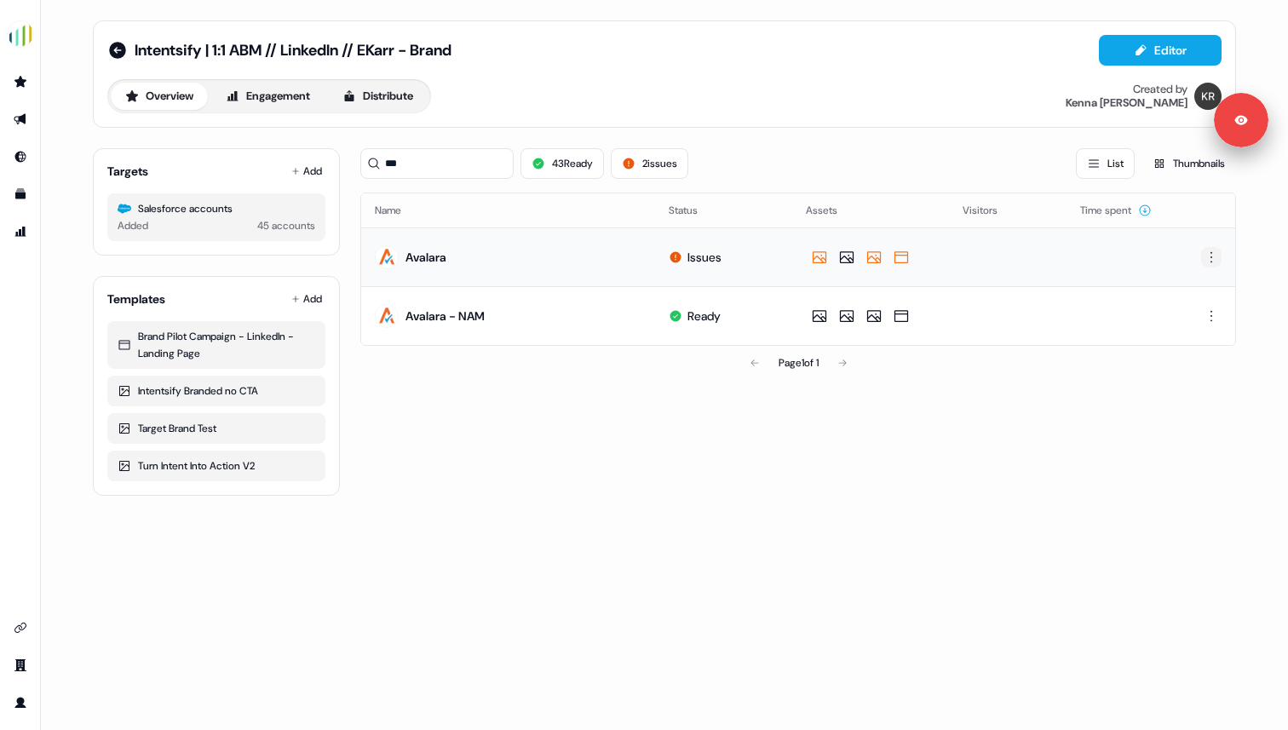
click at [1207, 255] on html "For the best experience switch devices to a bigger screen. Go to [DOMAIN_NAME] …" at bounding box center [644, 365] width 1288 height 730
click at [1172, 314] on span "Delete" at bounding box center [1181, 316] width 30 height 14
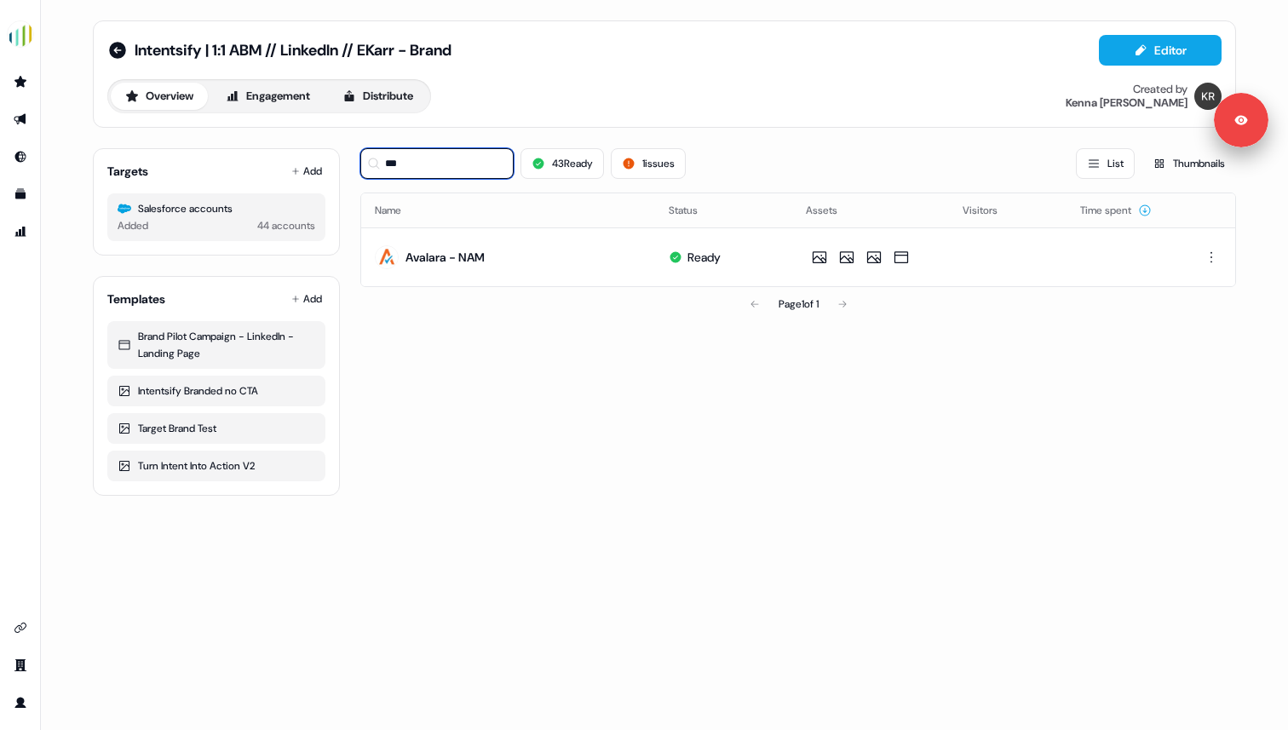
click at [461, 170] on input "***" at bounding box center [436, 163] width 153 height 31
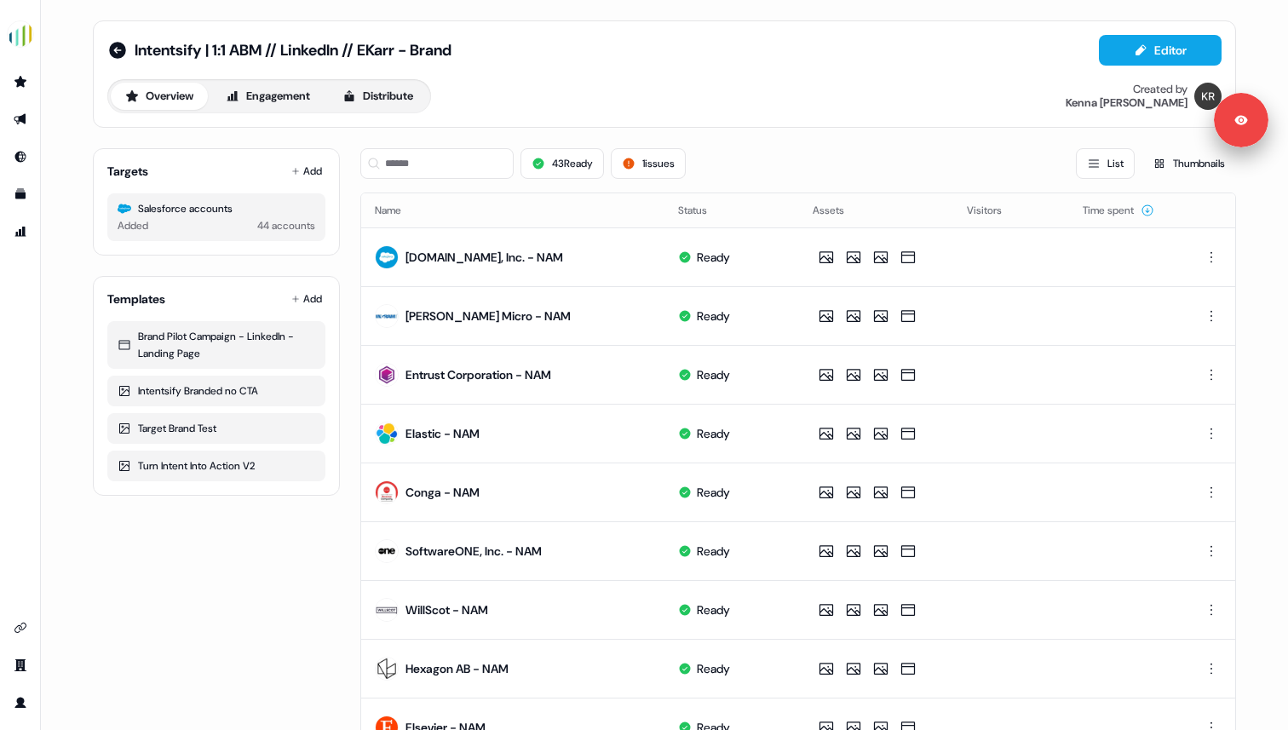
click at [767, 162] on div "43 Ready 1 issues List Thumbnails" at bounding box center [798, 163] width 876 height 31
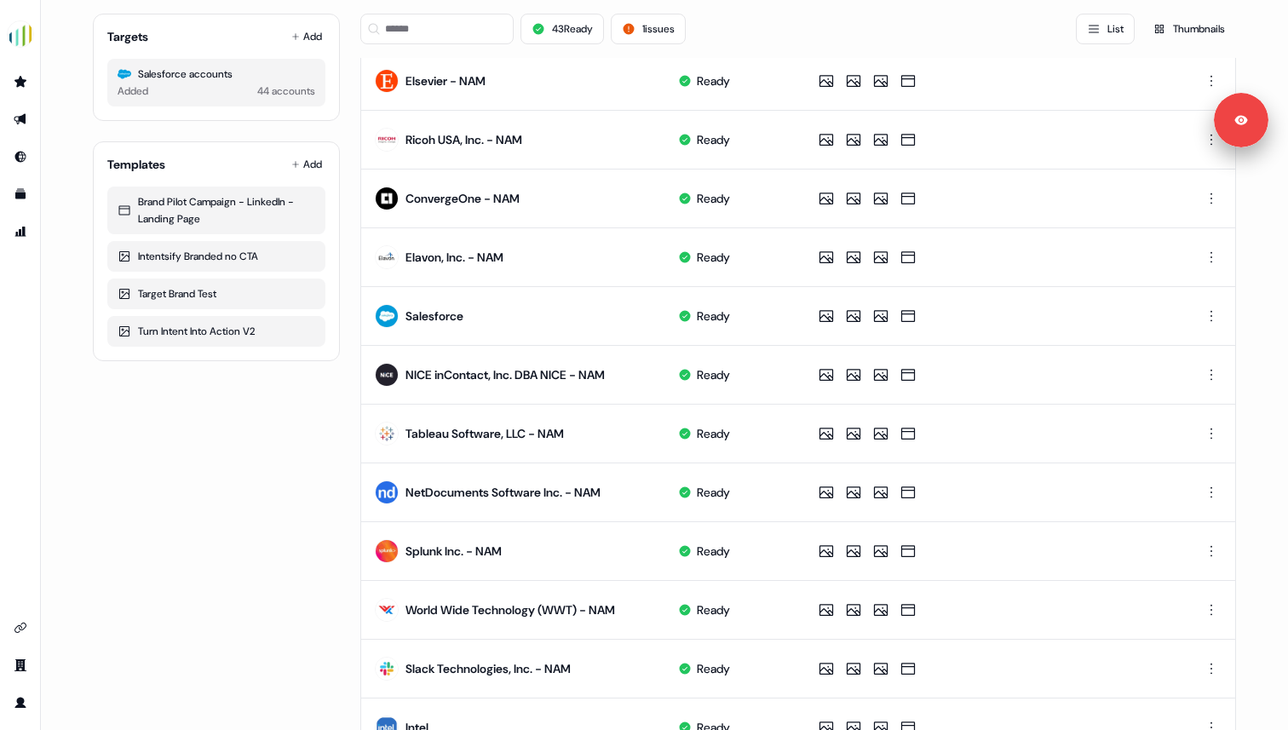
scroll to position [727, 0]
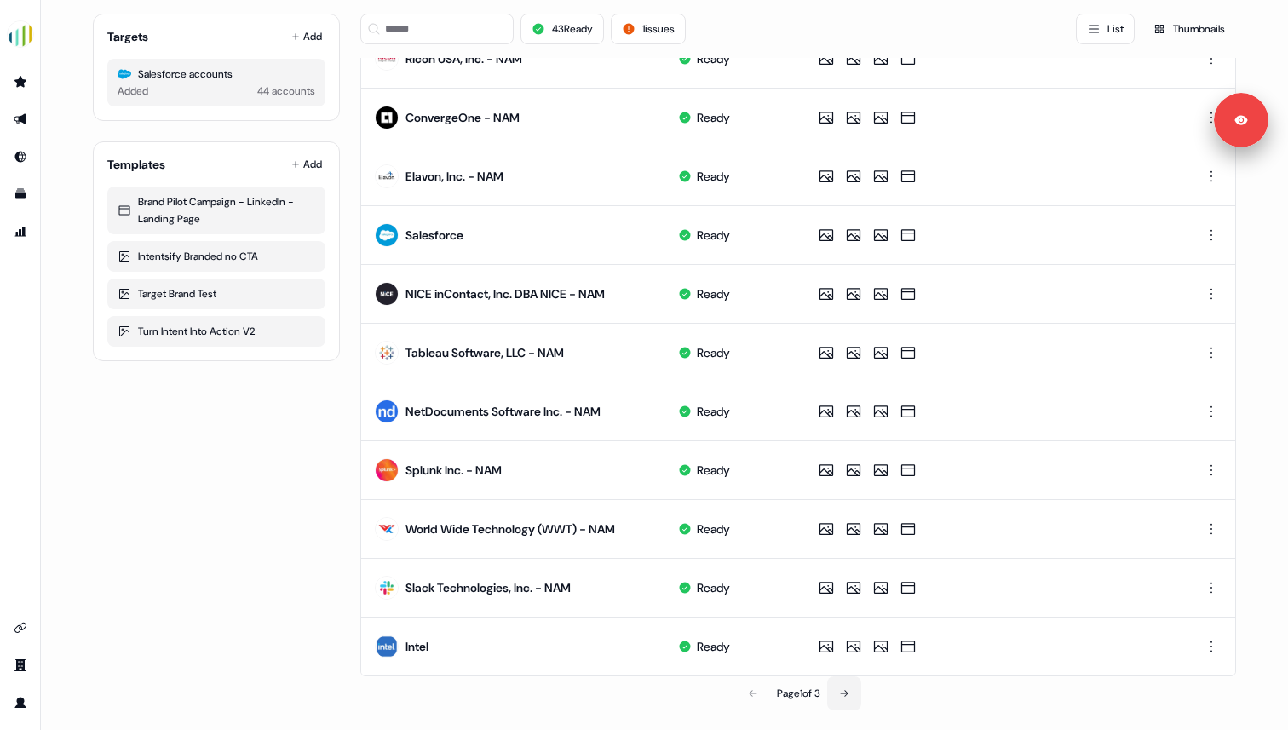
click at [848, 699] on button at bounding box center [844, 693] width 34 height 34
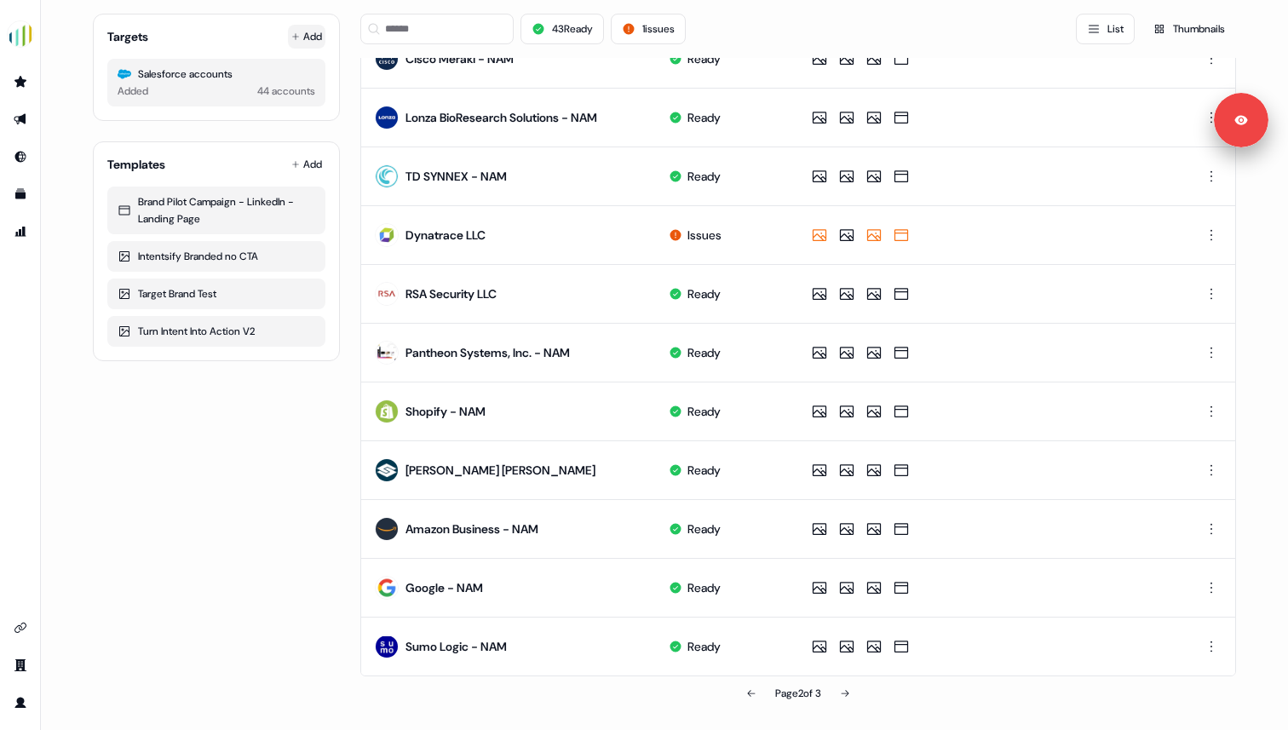
click at [305, 35] on button "Add" at bounding box center [306, 37] width 37 height 24
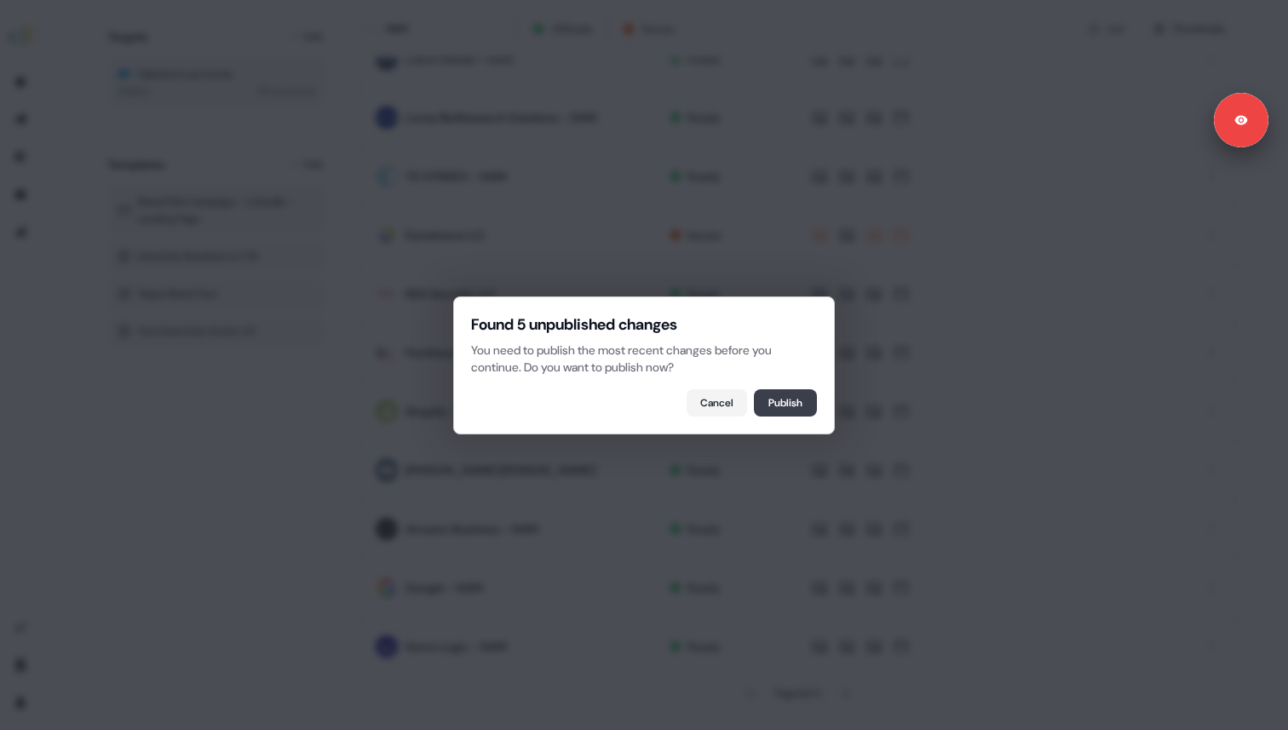
click at [785, 411] on button "Publish" at bounding box center [785, 402] width 63 height 27
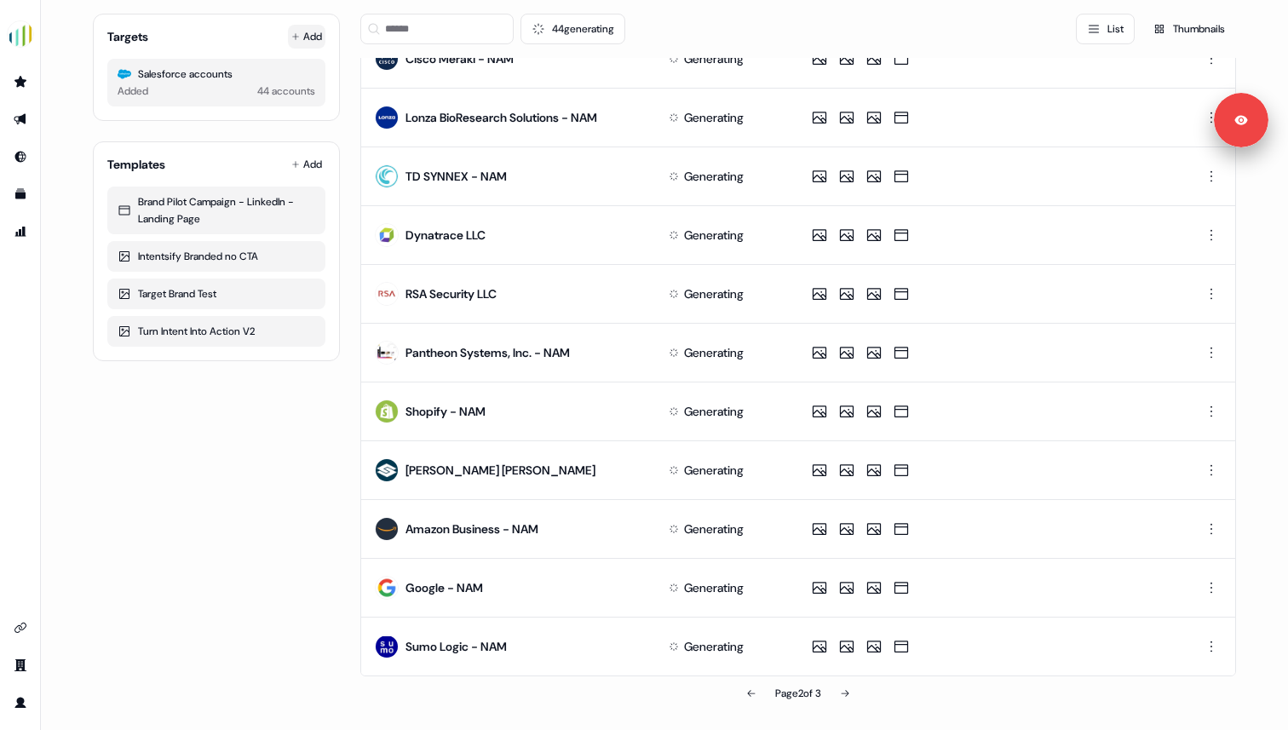
click at [299, 40] on button "Add" at bounding box center [306, 37] width 37 height 24
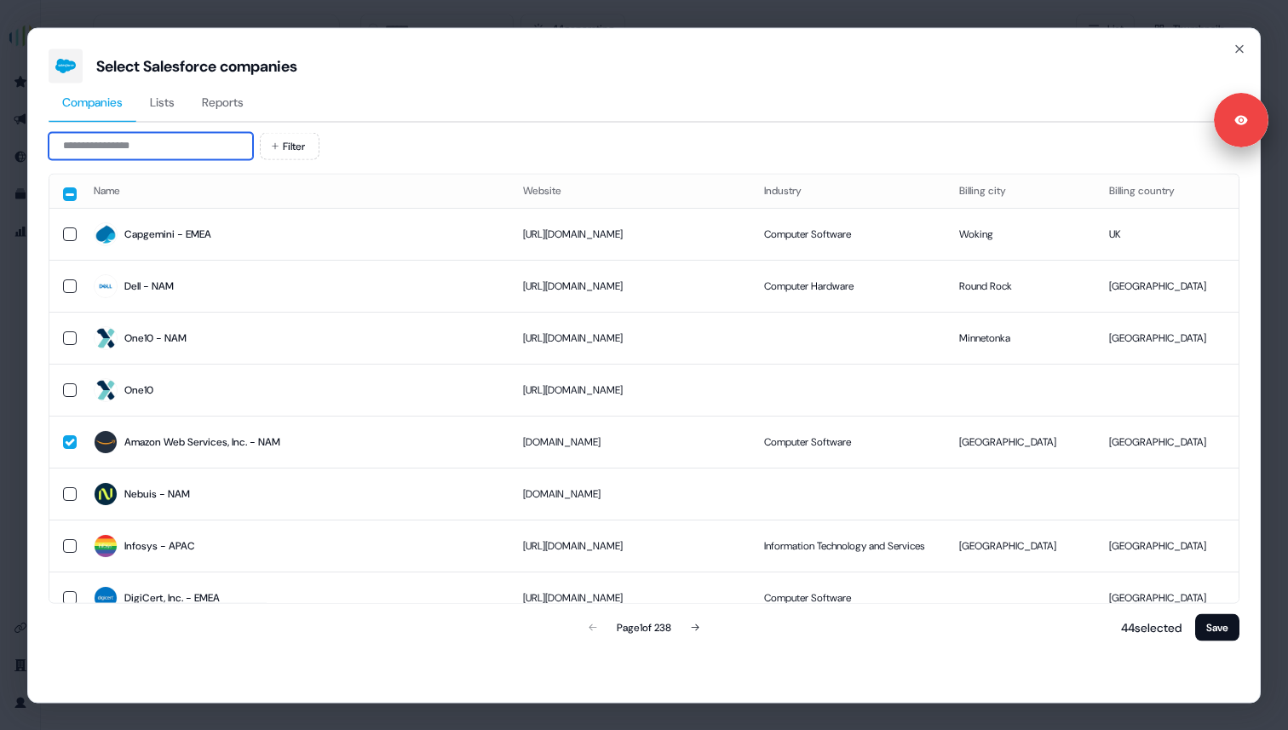
click at [218, 148] on input at bounding box center [151, 145] width 204 height 27
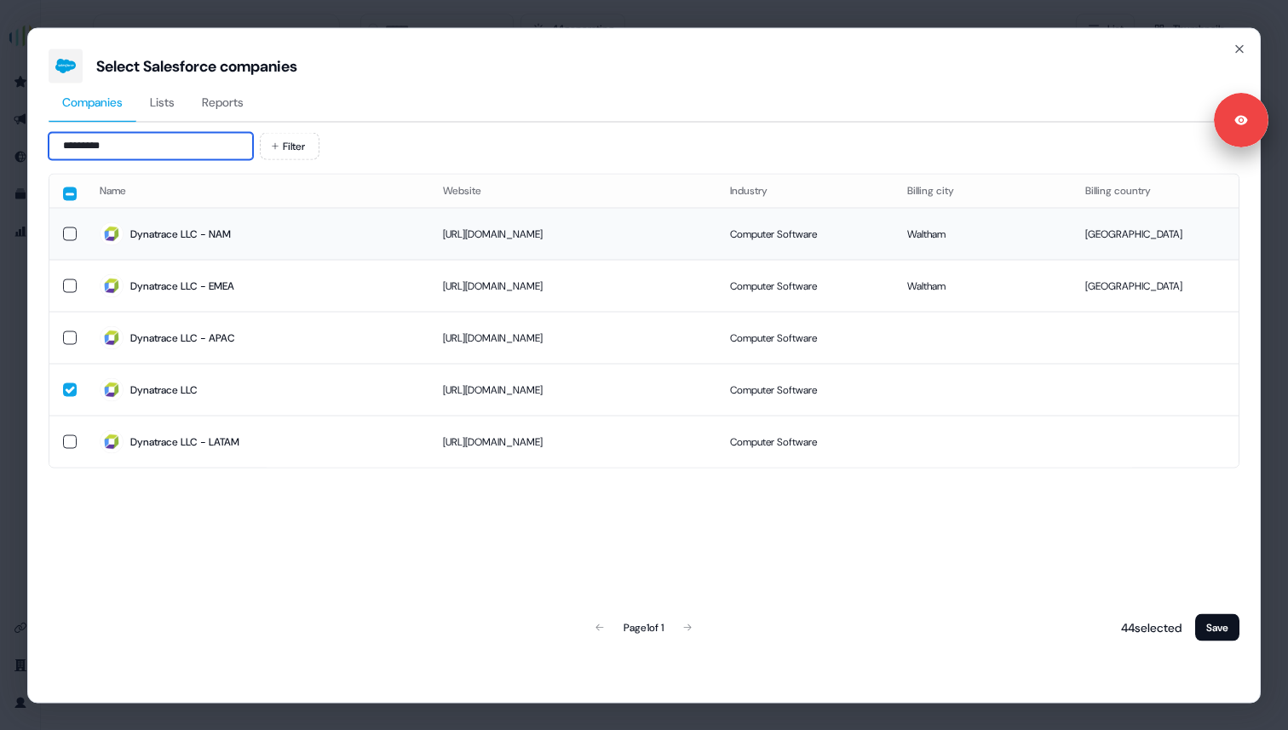
type input "*********"
click at [72, 235] on button "button" at bounding box center [70, 234] width 14 height 14
click at [1213, 626] on button "Save" at bounding box center [1217, 626] width 44 height 27
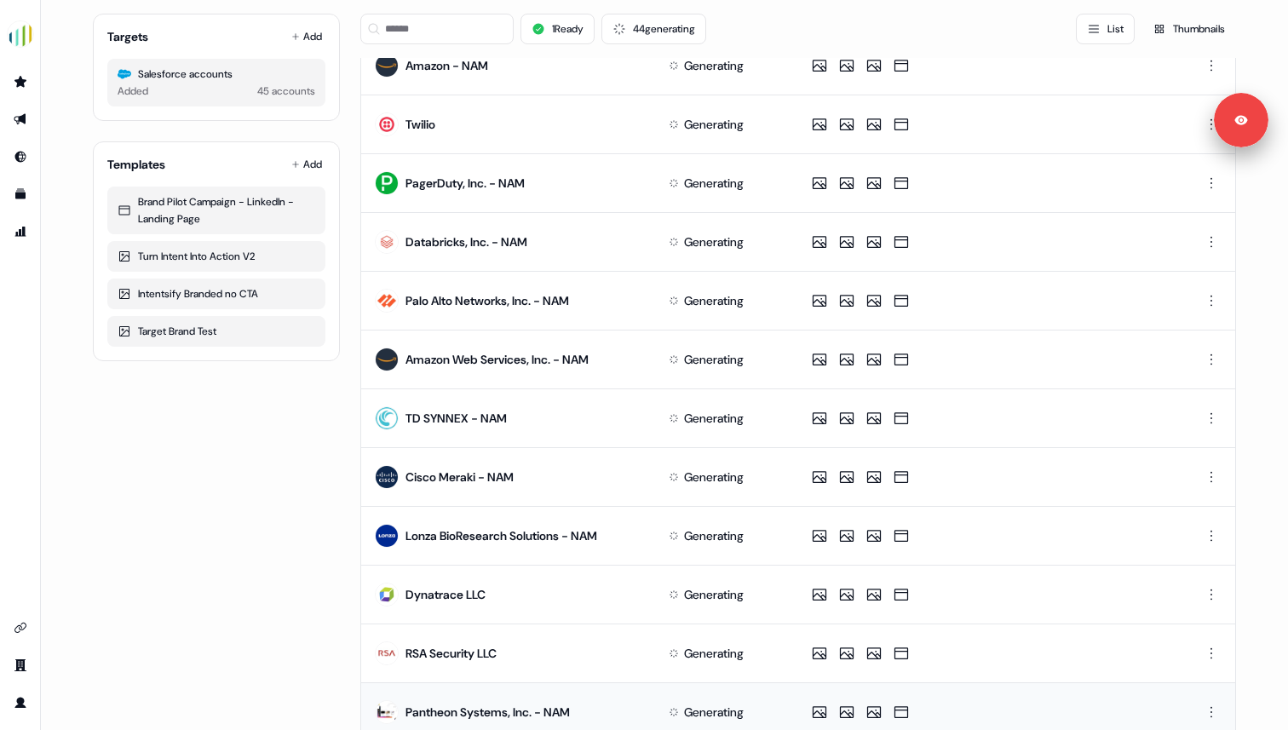
scroll to position [0, 0]
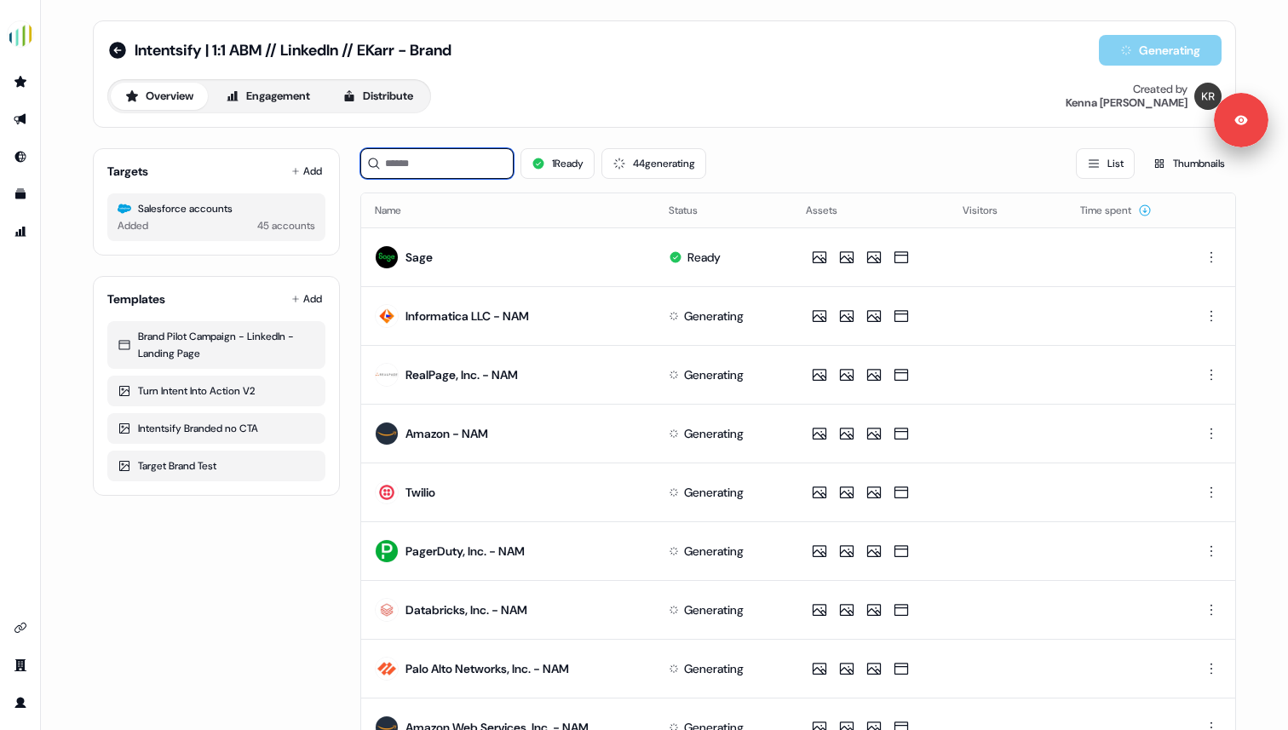
click at [394, 167] on input at bounding box center [436, 163] width 153 height 31
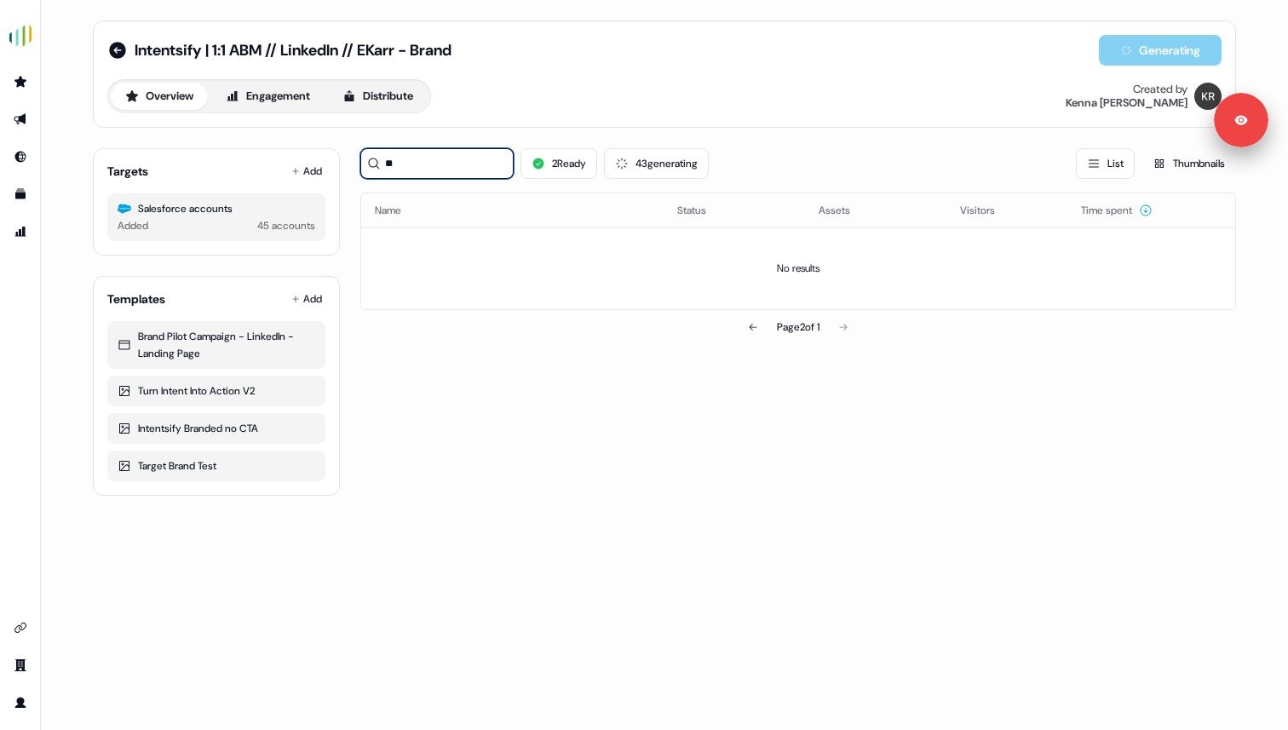
type input "*"
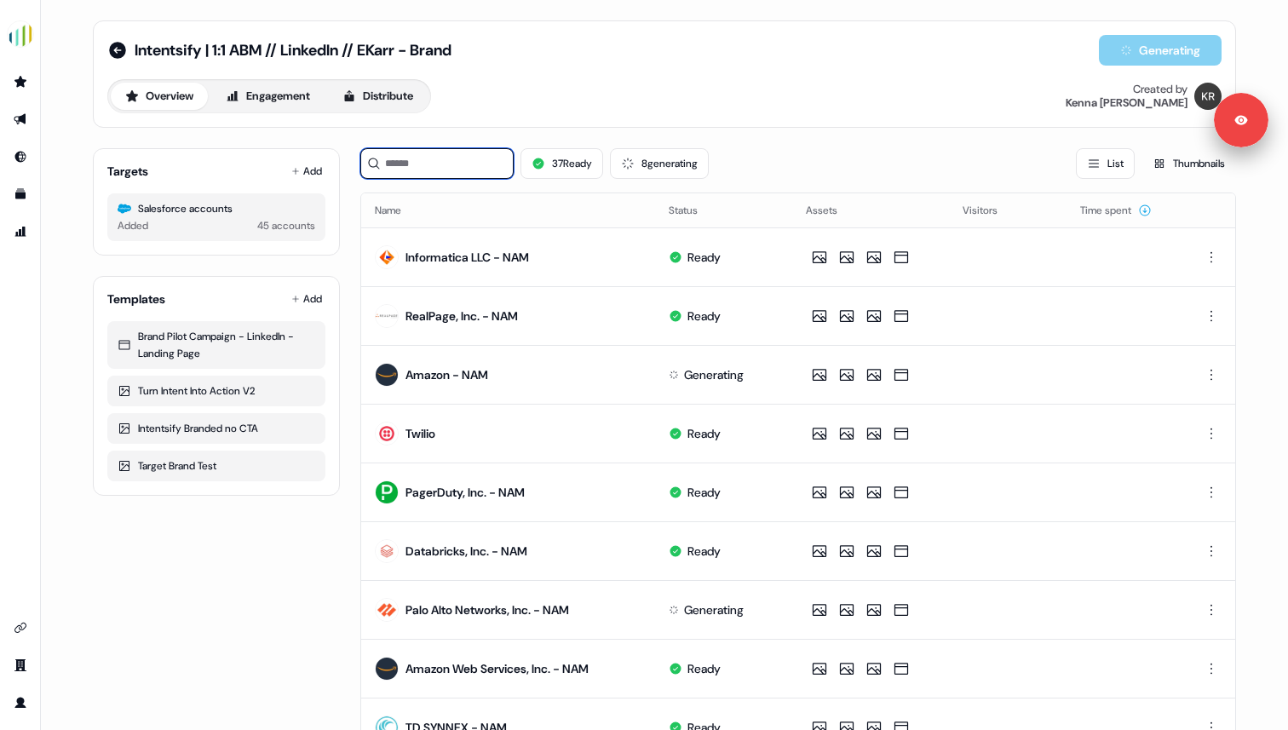
click at [458, 164] on input at bounding box center [436, 163] width 153 height 31
type input "*"
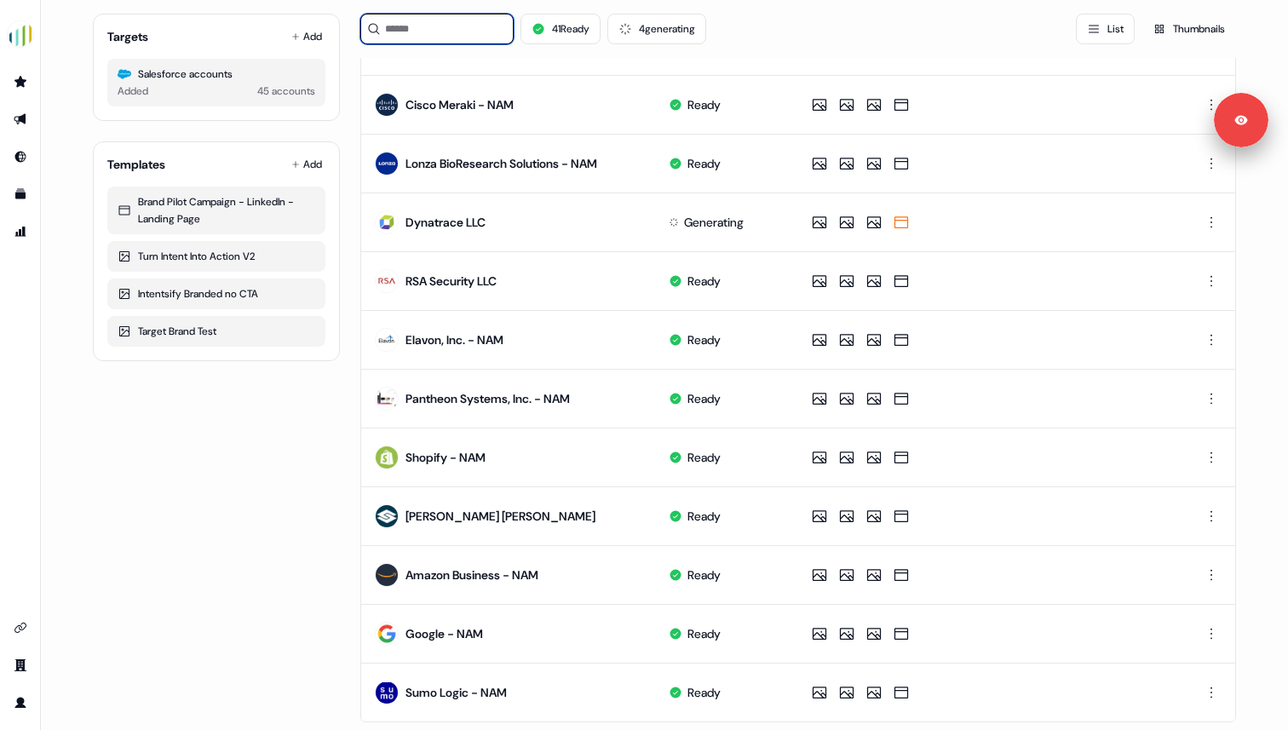
scroll to position [687, 0]
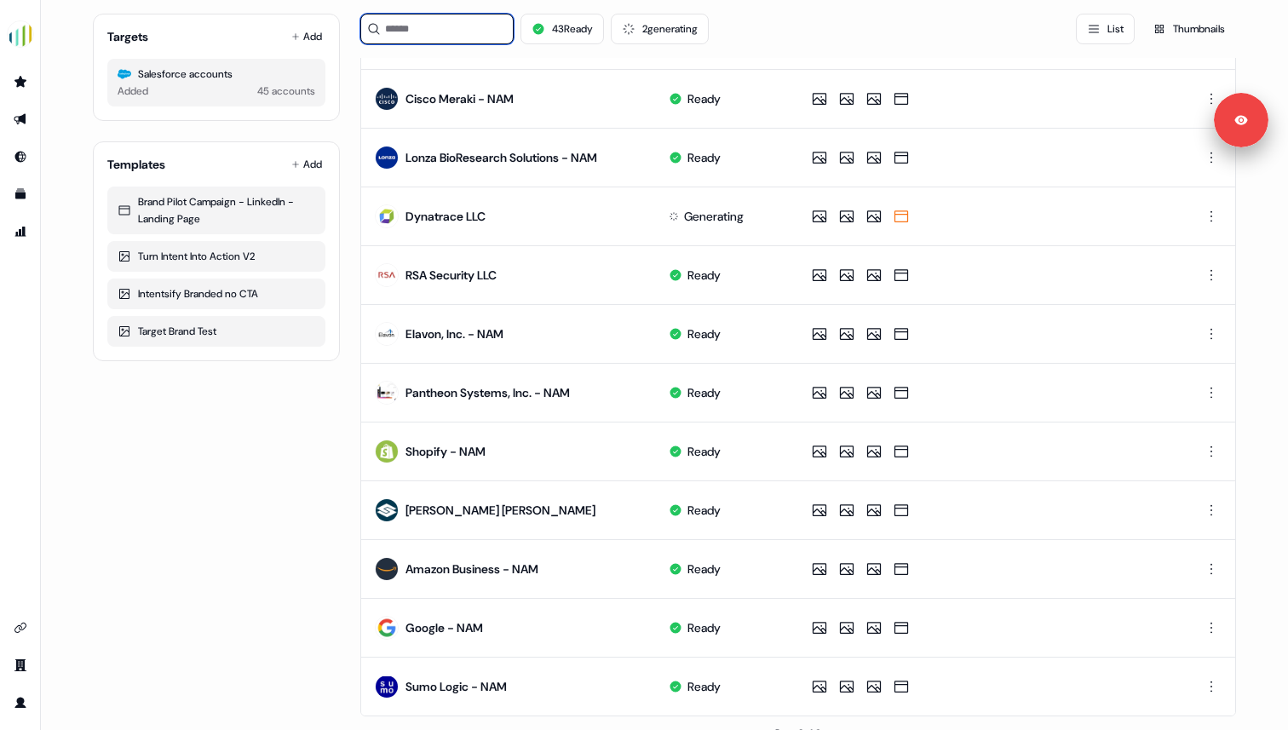
click at [447, 34] on input at bounding box center [436, 29] width 153 height 31
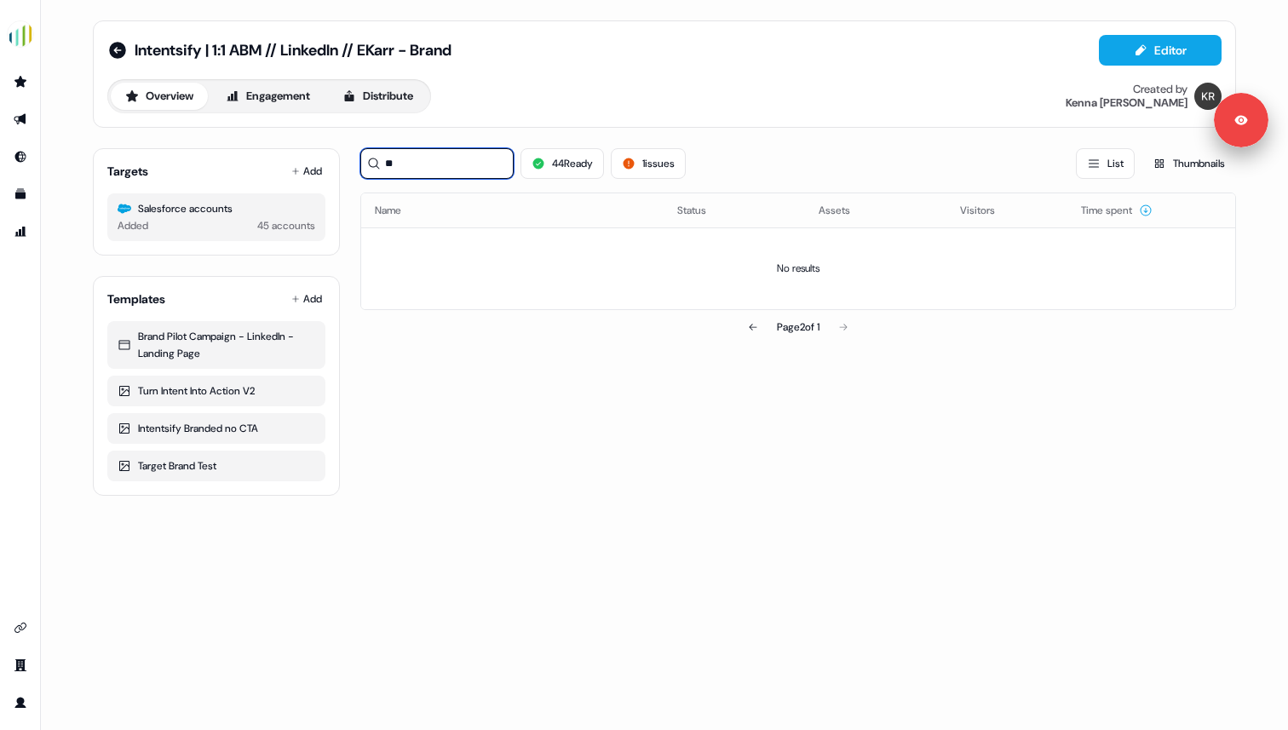
type input "*"
click at [747, 334] on button at bounding box center [753, 327] width 34 height 34
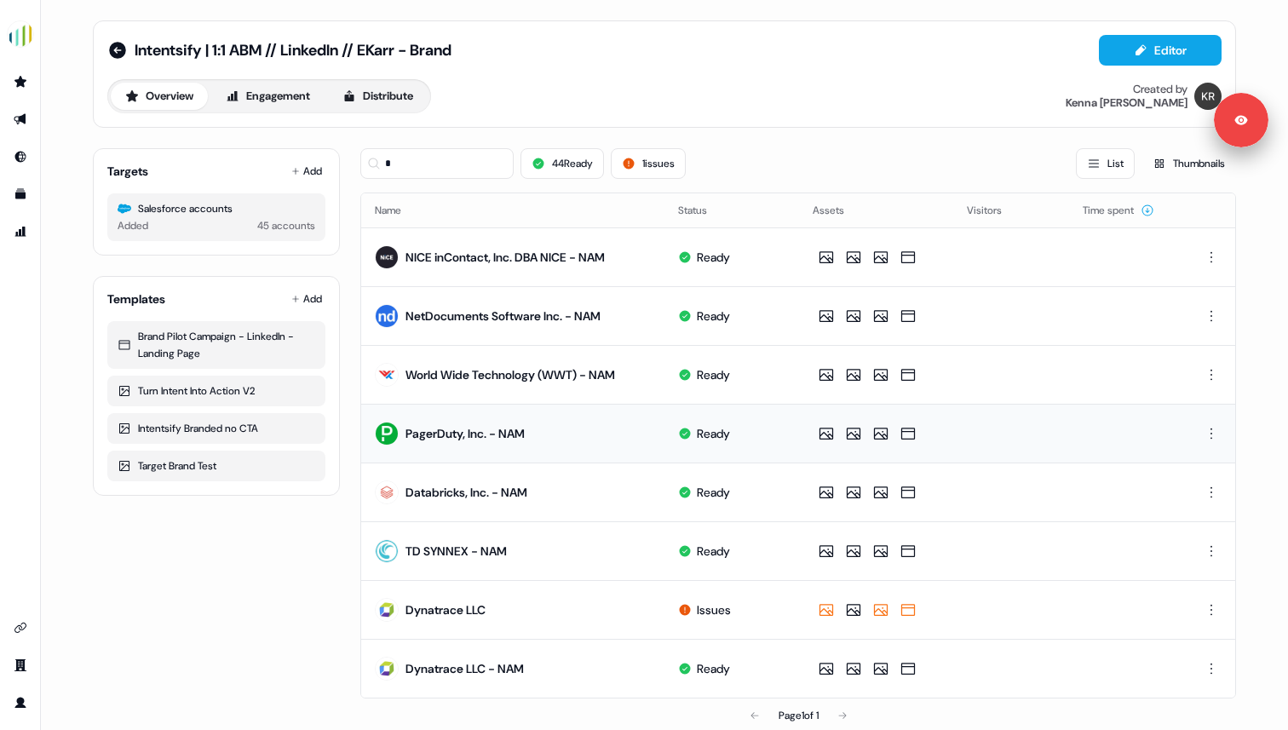
scroll to position [22, 0]
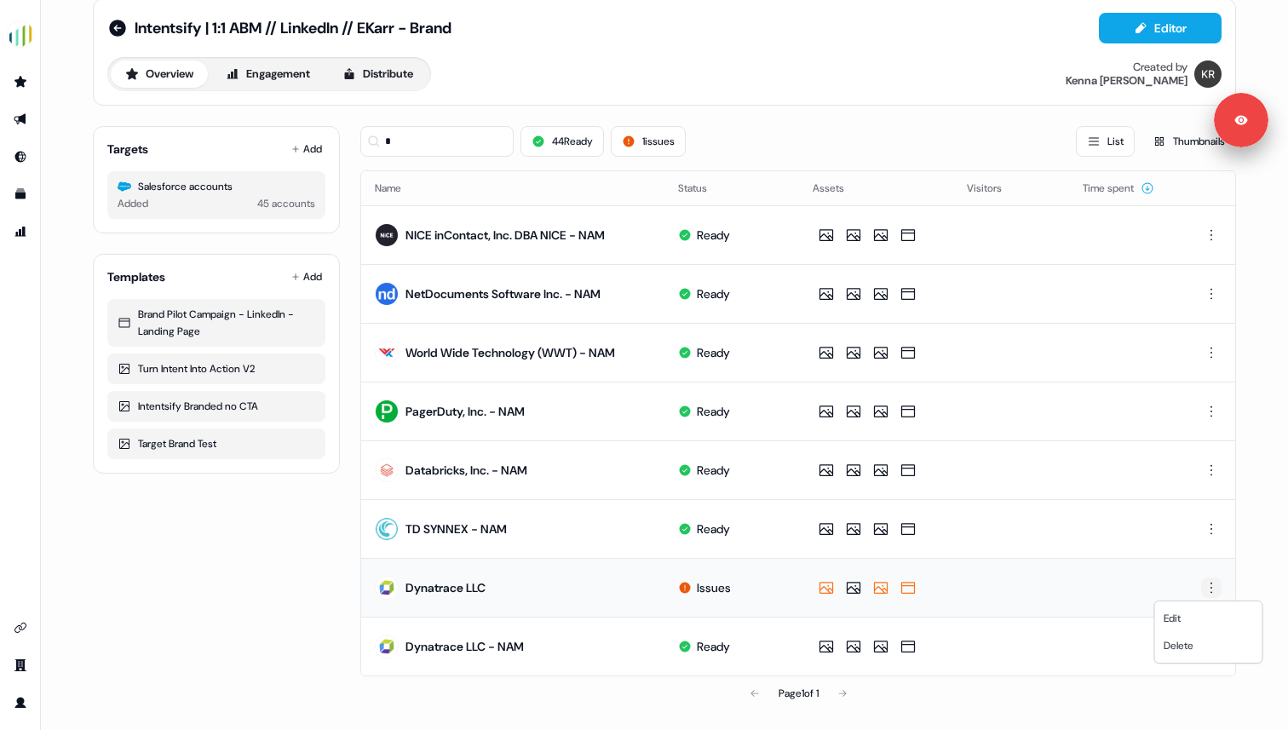
click at [1206, 589] on html "For the best experience switch devices to a bigger screen. Go to [DOMAIN_NAME] …" at bounding box center [644, 365] width 1288 height 730
click at [1167, 647] on span "Delete" at bounding box center [1179, 646] width 30 height 14
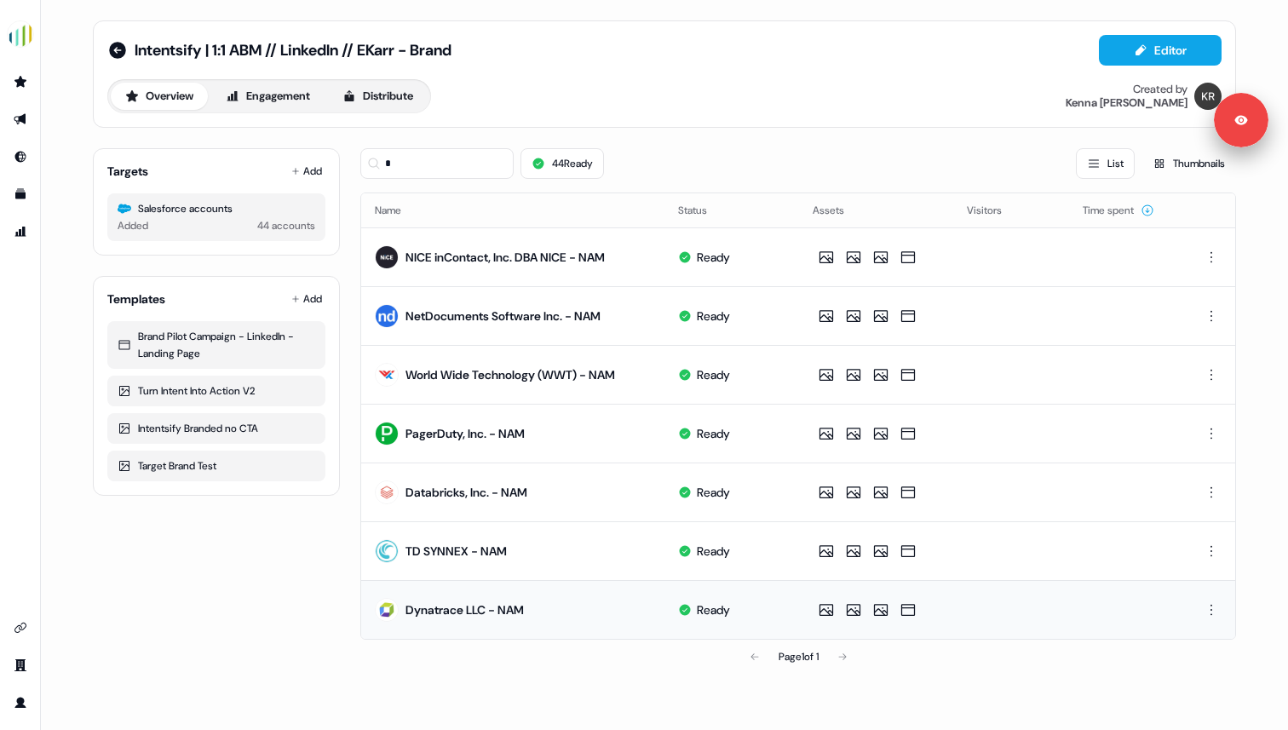
scroll to position [0, 0]
click at [412, 158] on input "*" at bounding box center [436, 163] width 153 height 31
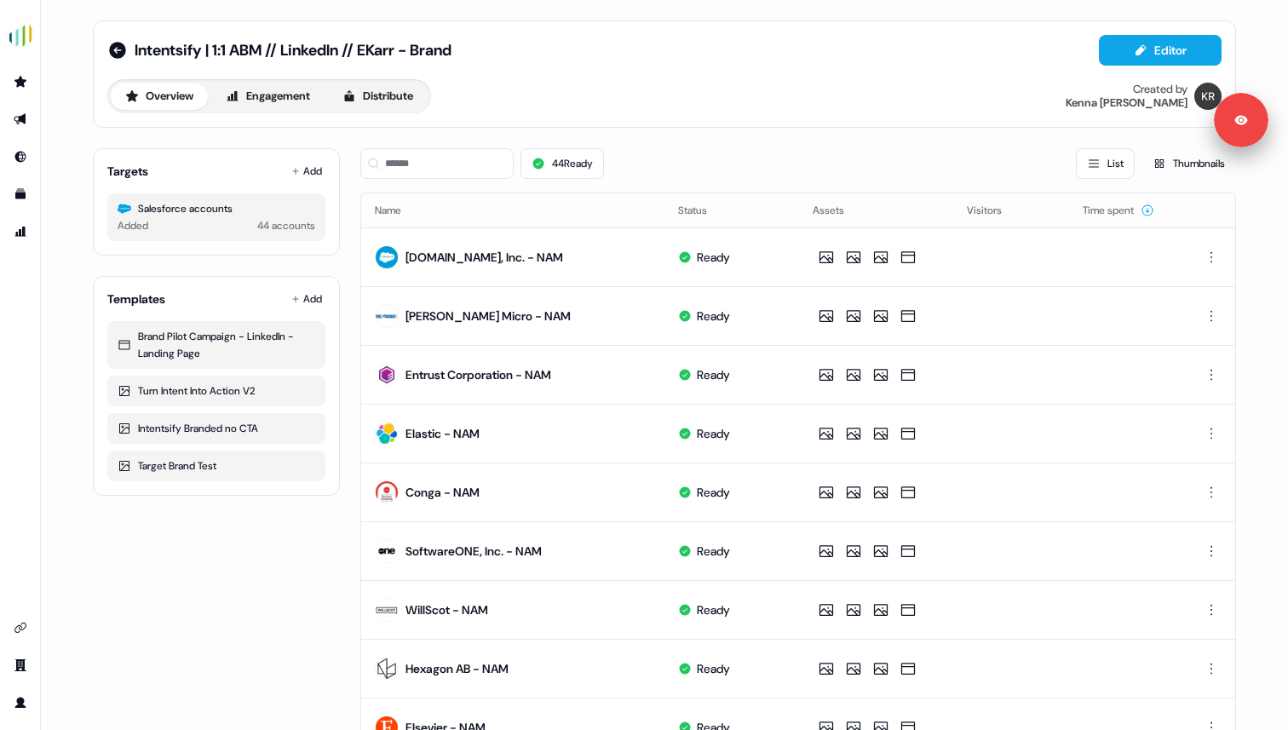
click at [672, 136] on div "44 Ready List Thumbnails" at bounding box center [798, 164] width 876 height 58
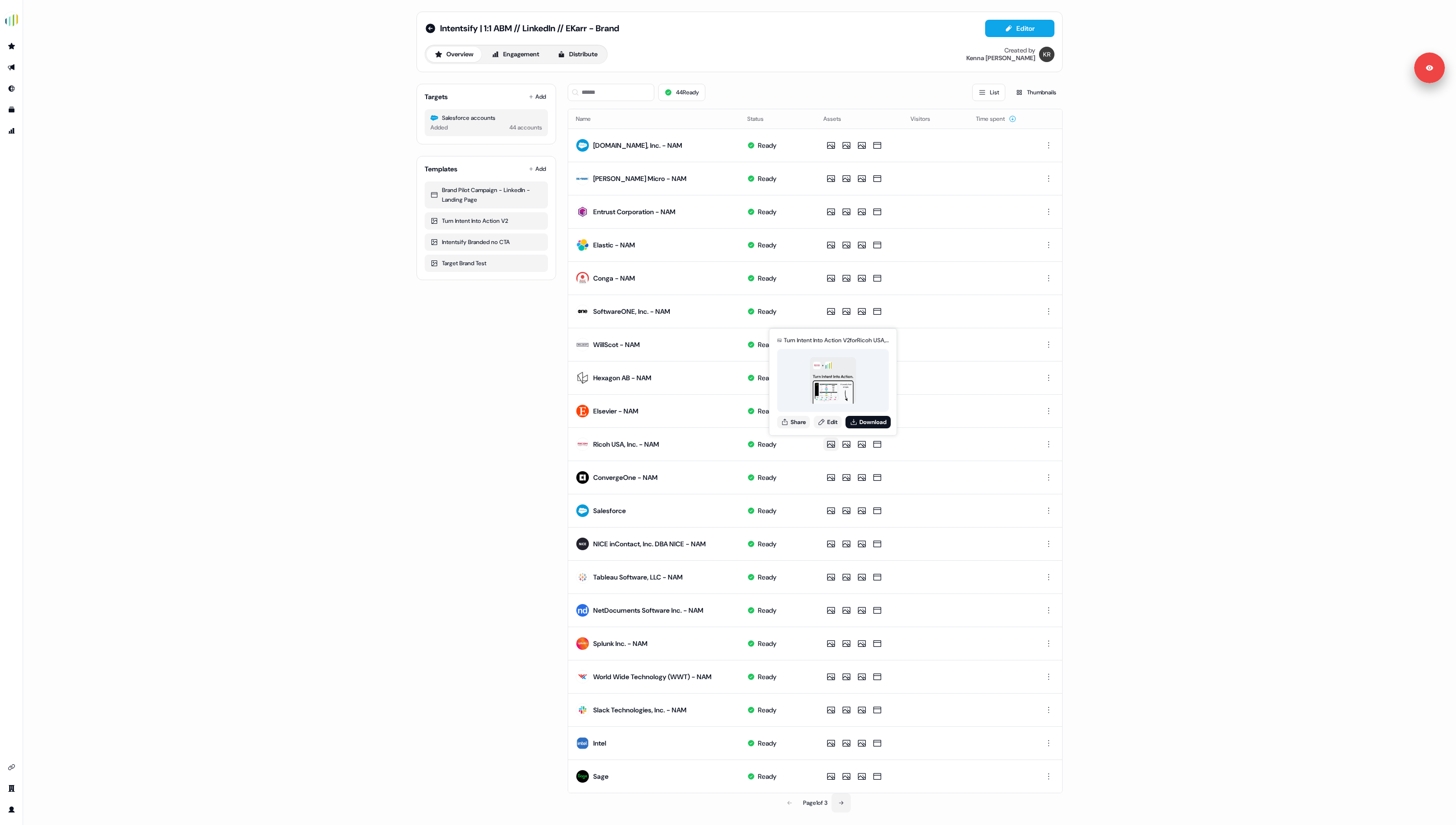
click at [727, 412] on button at bounding box center [841, 803] width 19 height 19
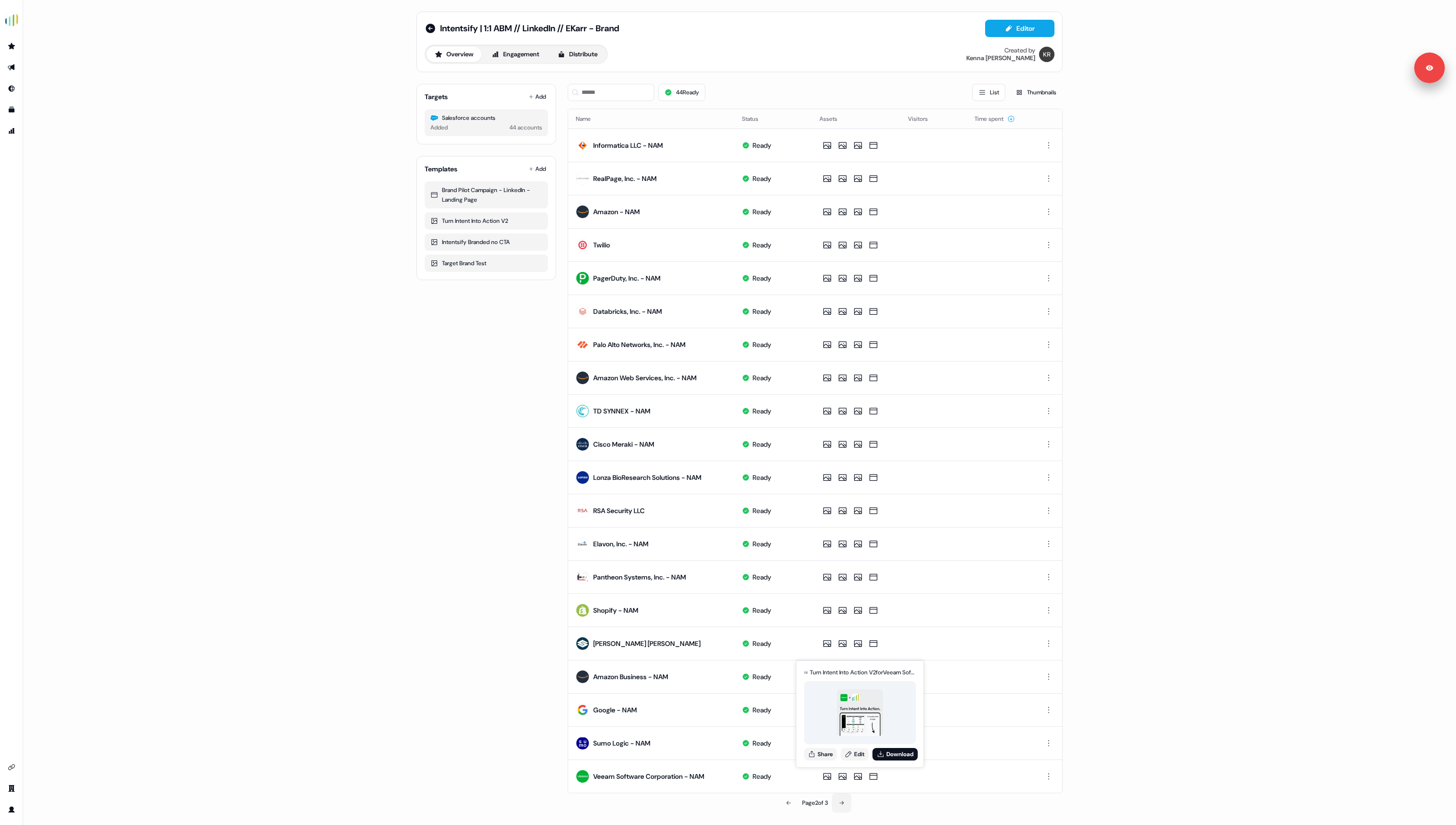
click at [727, 412] on button at bounding box center [842, 803] width 19 height 19
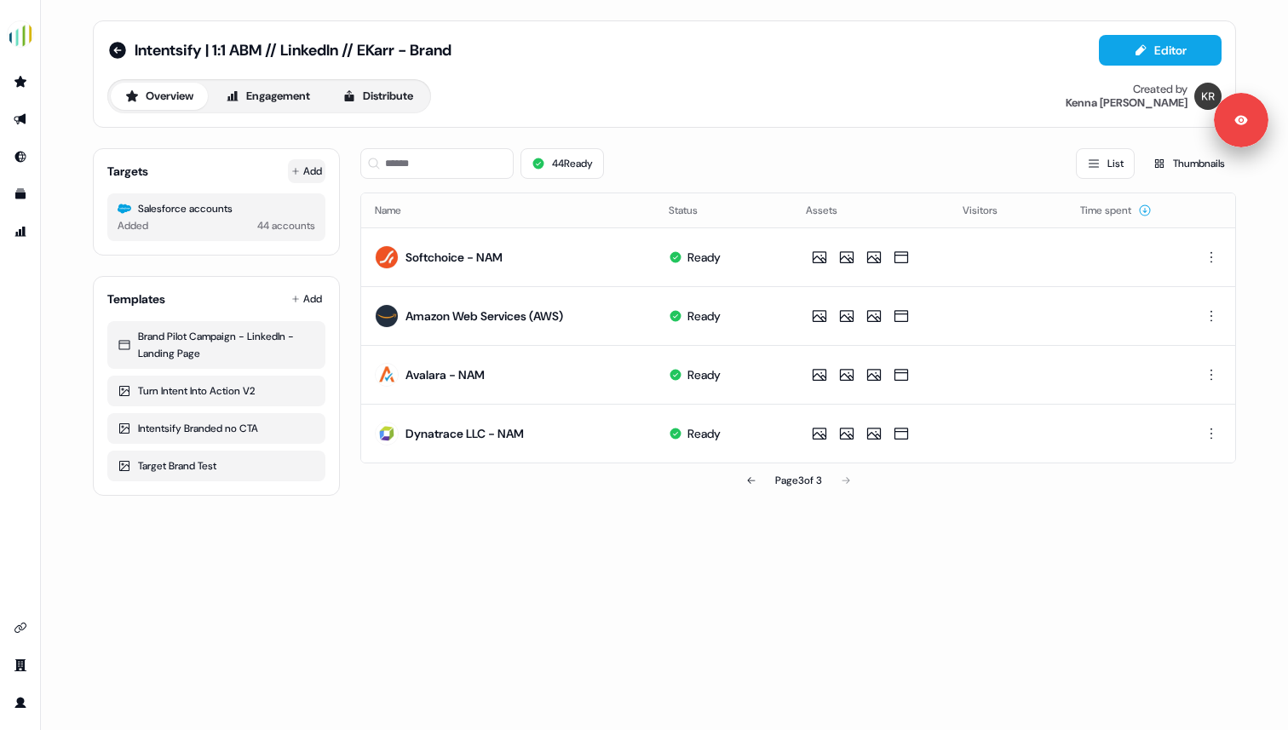
click at [304, 178] on button "Add" at bounding box center [306, 171] width 37 height 24
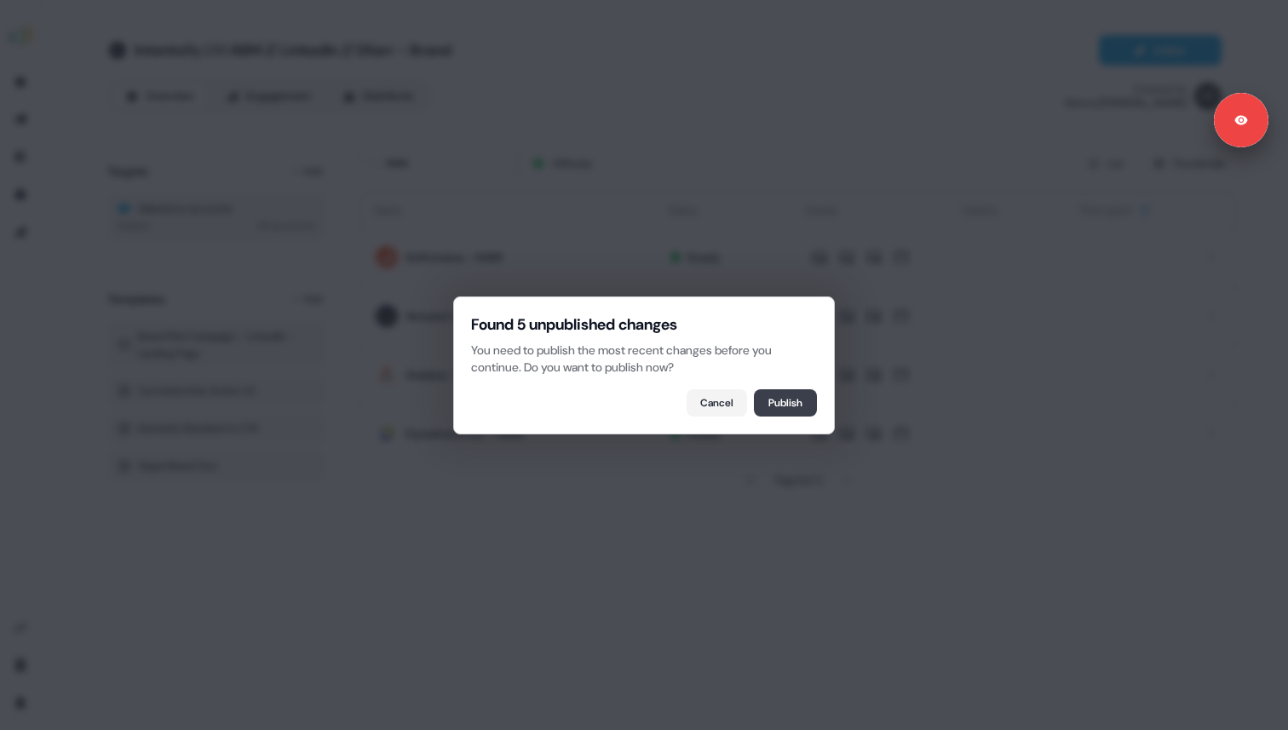
click at [795, 405] on button "Publish" at bounding box center [785, 402] width 63 height 27
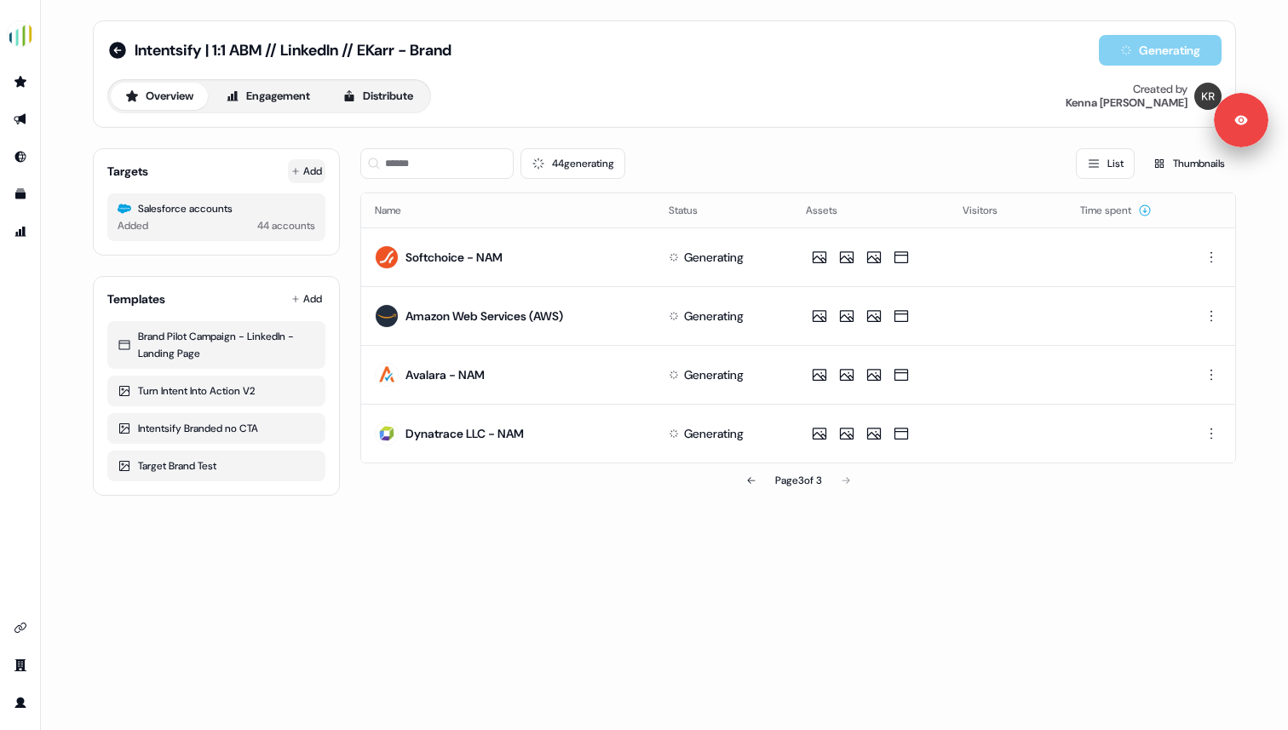
click at [311, 172] on button "Add" at bounding box center [306, 171] width 37 height 24
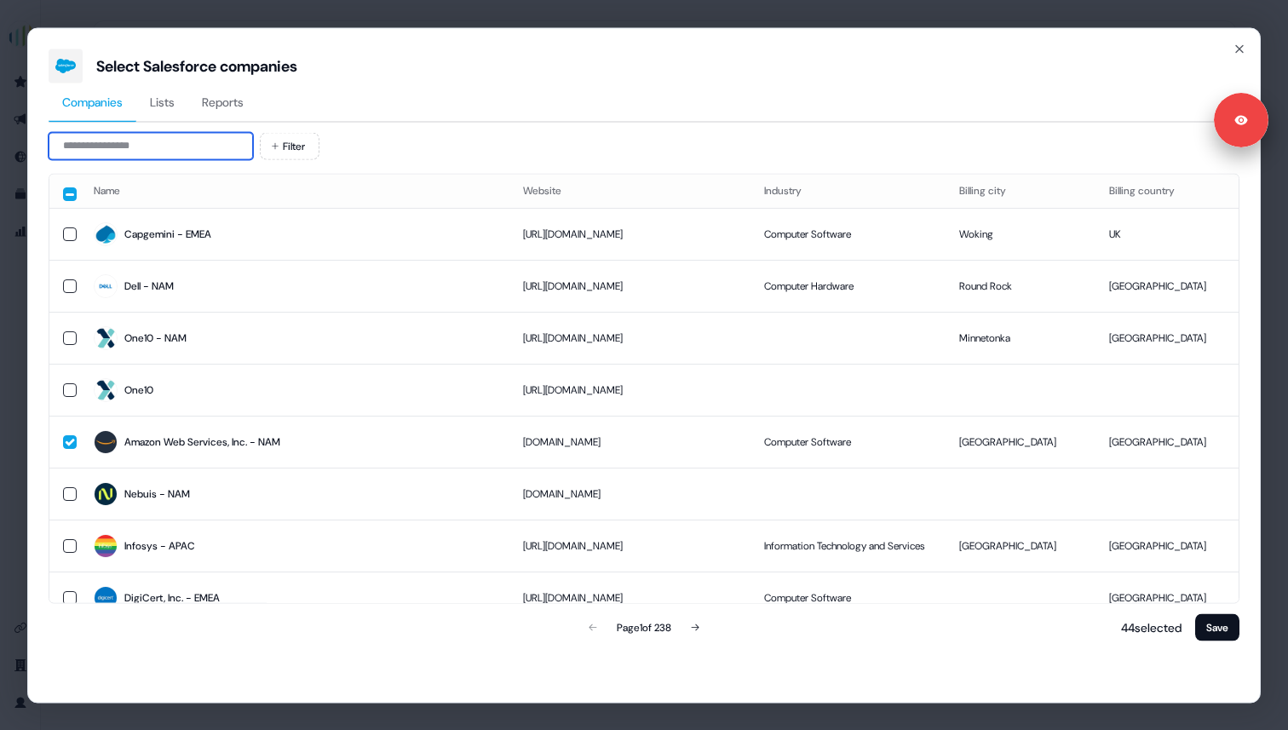
click at [205, 150] on input at bounding box center [151, 145] width 204 height 27
paste input "**********"
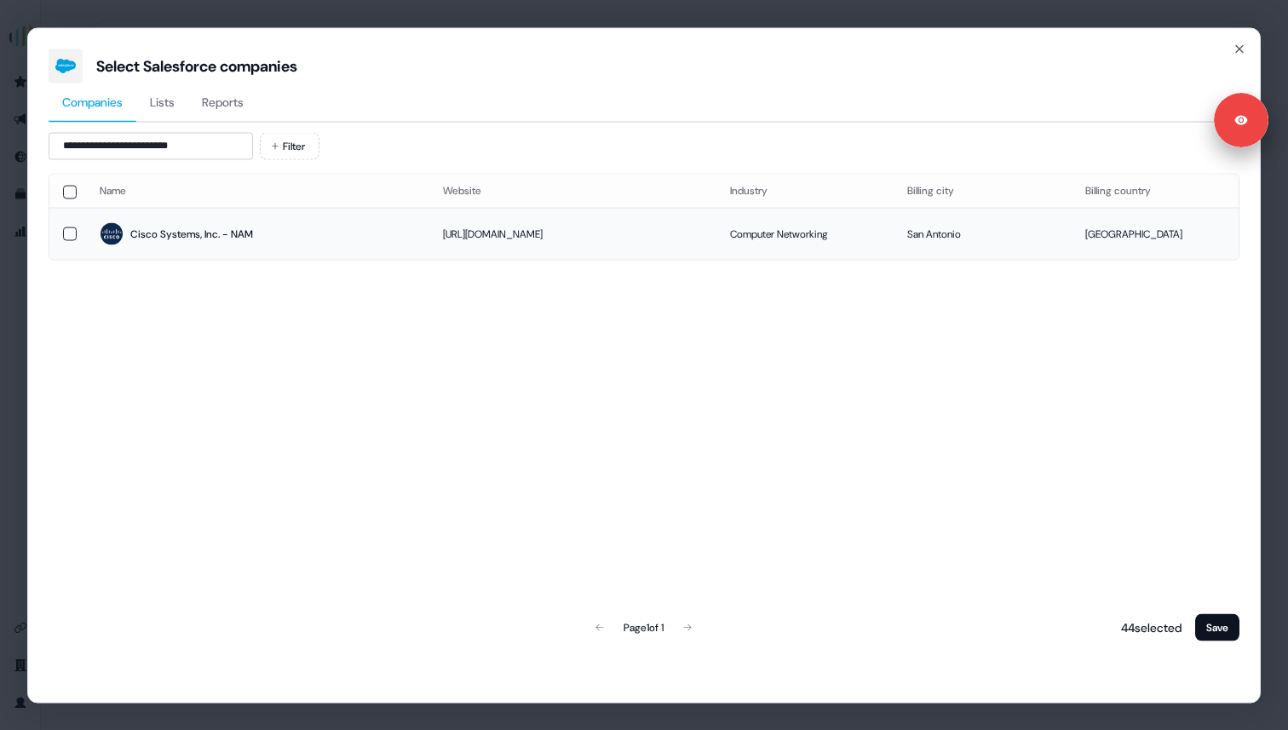
click at [199, 237] on div "Cisco Systems, Inc. - NAM" at bounding box center [191, 234] width 123 height 17
click at [175, 141] on input "**********" at bounding box center [151, 145] width 204 height 27
paste input "******"
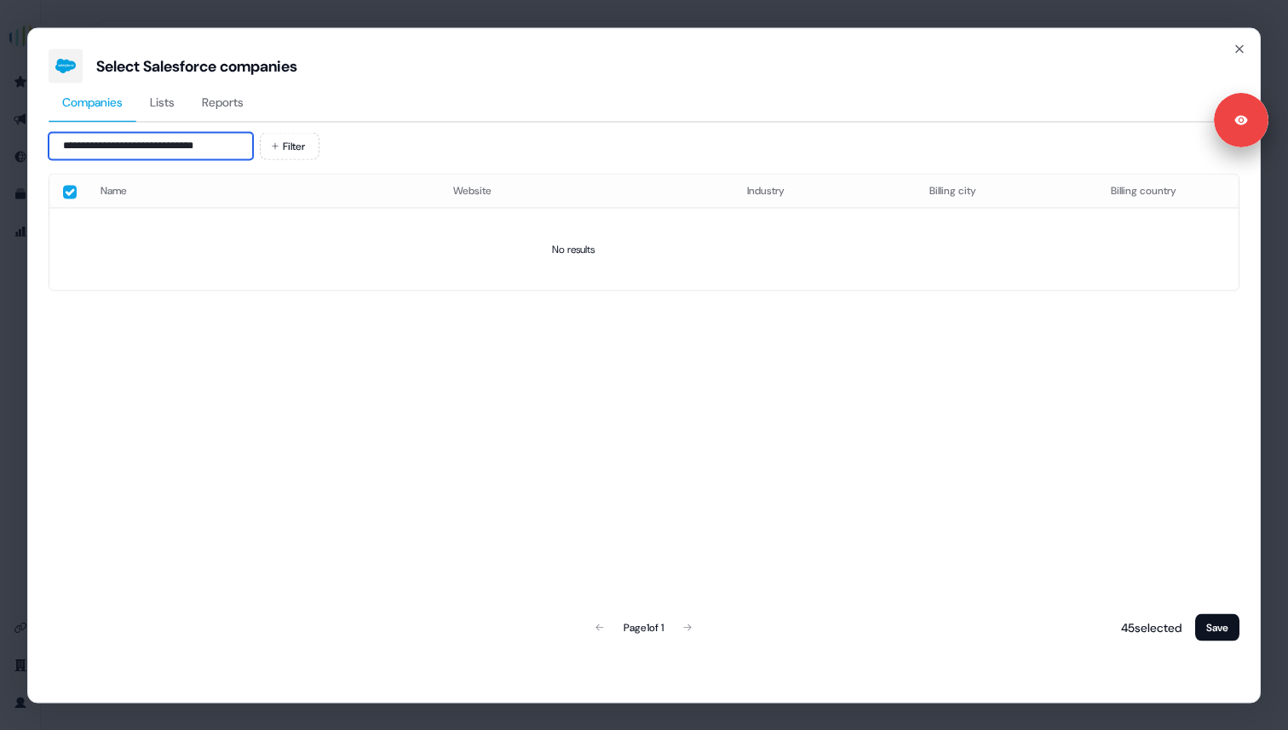
drag, startPoint x: 72, startPoint y: 145, endPoint x: 37, endPoint y: 143, distance: 34.1
click at [37, 143] on div "**********" at bounding box center [643, 365] width 1233 height 676
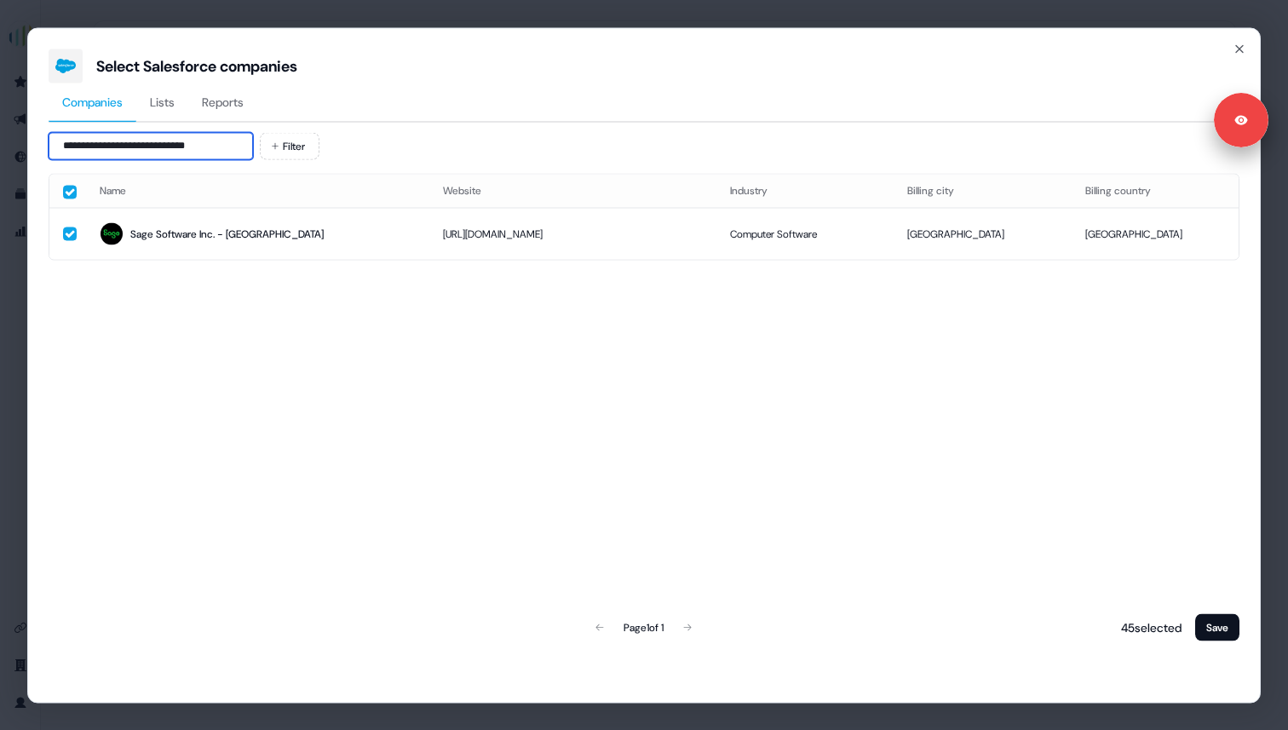
click at [116, 154] on input "**********" at bounding box center [151, 145] width 204 height 27
click at [119, 150] on input "**********" at bounding box center [151, 145] width 204 height 27
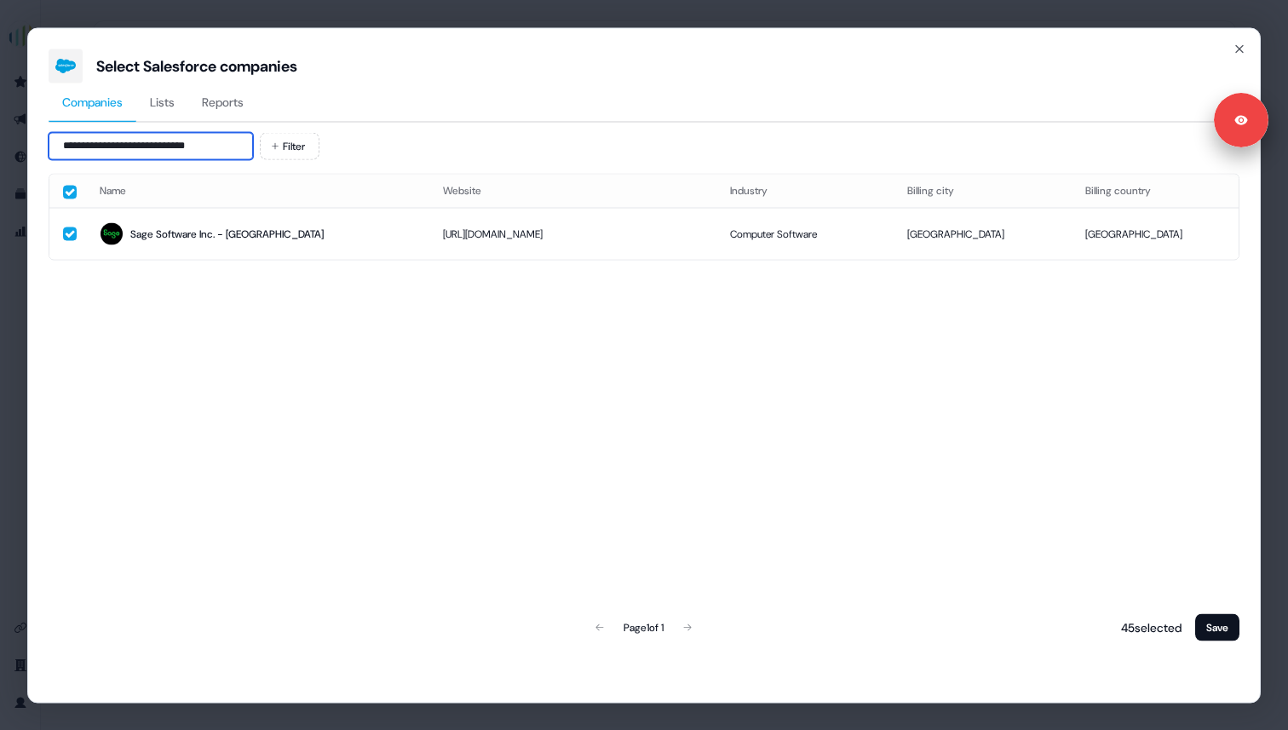
click at [119, 150] on input "**********" at bounding box center [151, 145] width 204 height 27
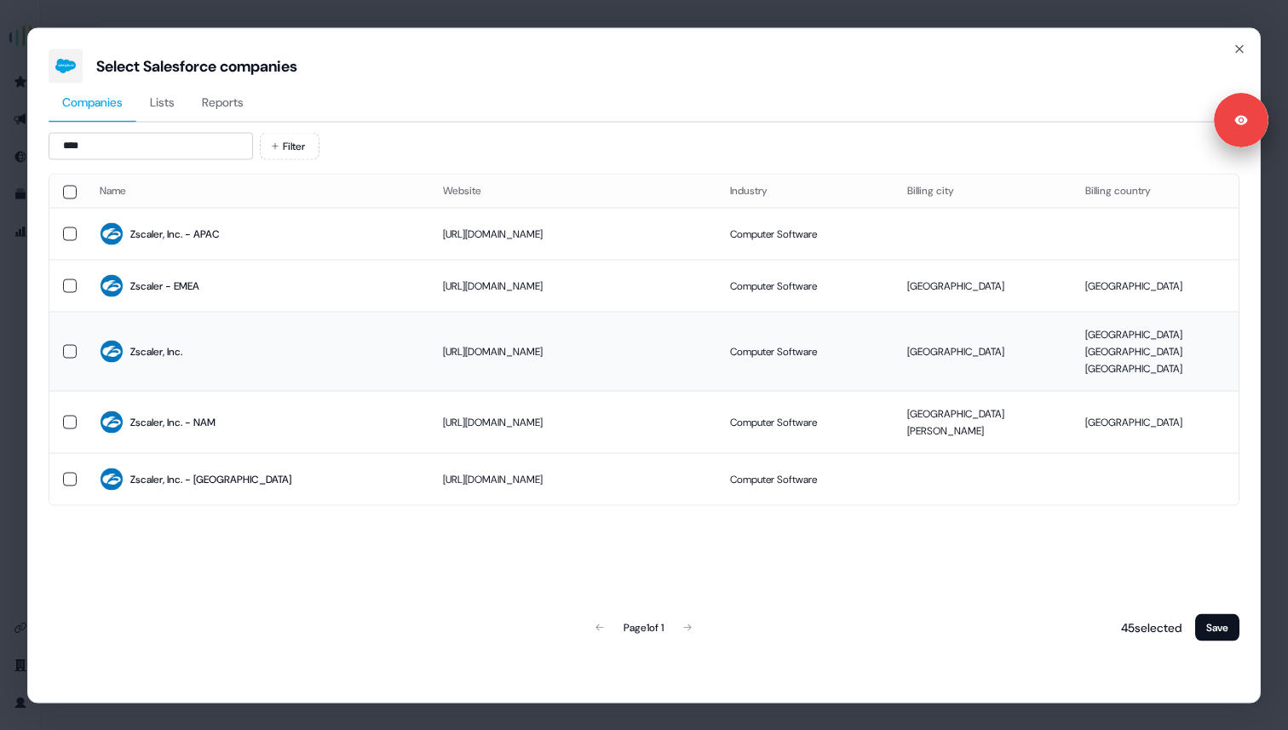
click at [75, 344] on button "button" at bounding box center [70, 351] width 14 height 14
click at [164, 142] on input "****" at bounding box center [151, 145] width 204 height 27
paste input "**********"
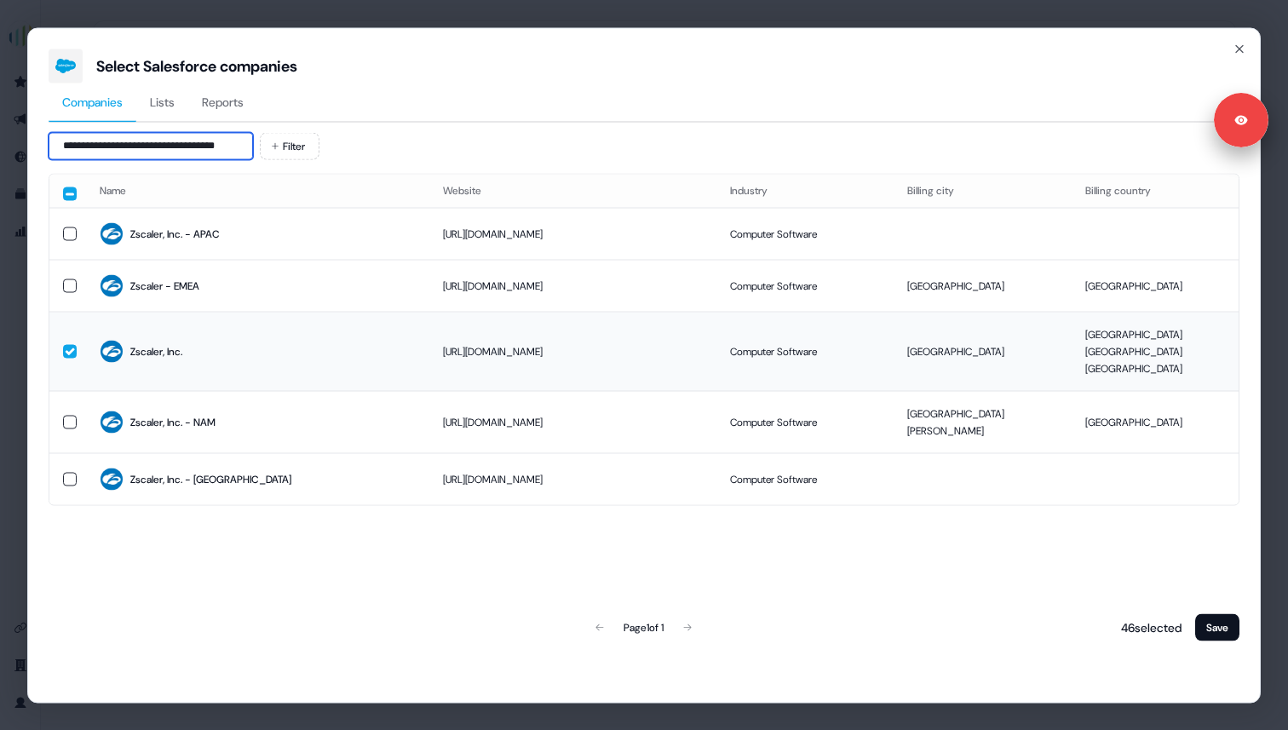
scroll to position [0, 10]
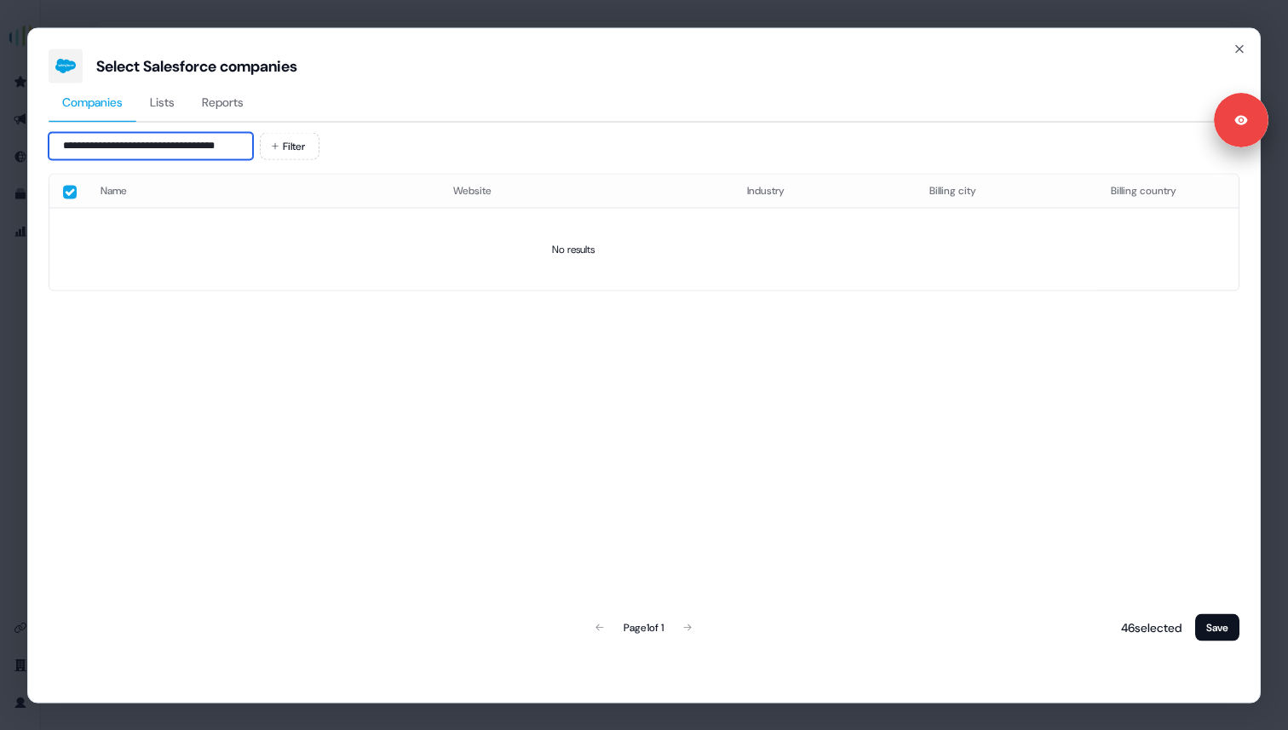
drag, startPoint x: 241, startPoint y: 151, endPoint x: 215, endPoint y: 151, distance: 26.4
click at [215, 151] on input "**********" at bounding box center [151, 145] width 204 height 27
drag, startPoint x: 72, startPoint y: 142, endPoint x: 15, endPoint y: 142, distance: 57.1
click at [15, 142] on div "**********" at bounding box center [644, 365] width 1288 height 730
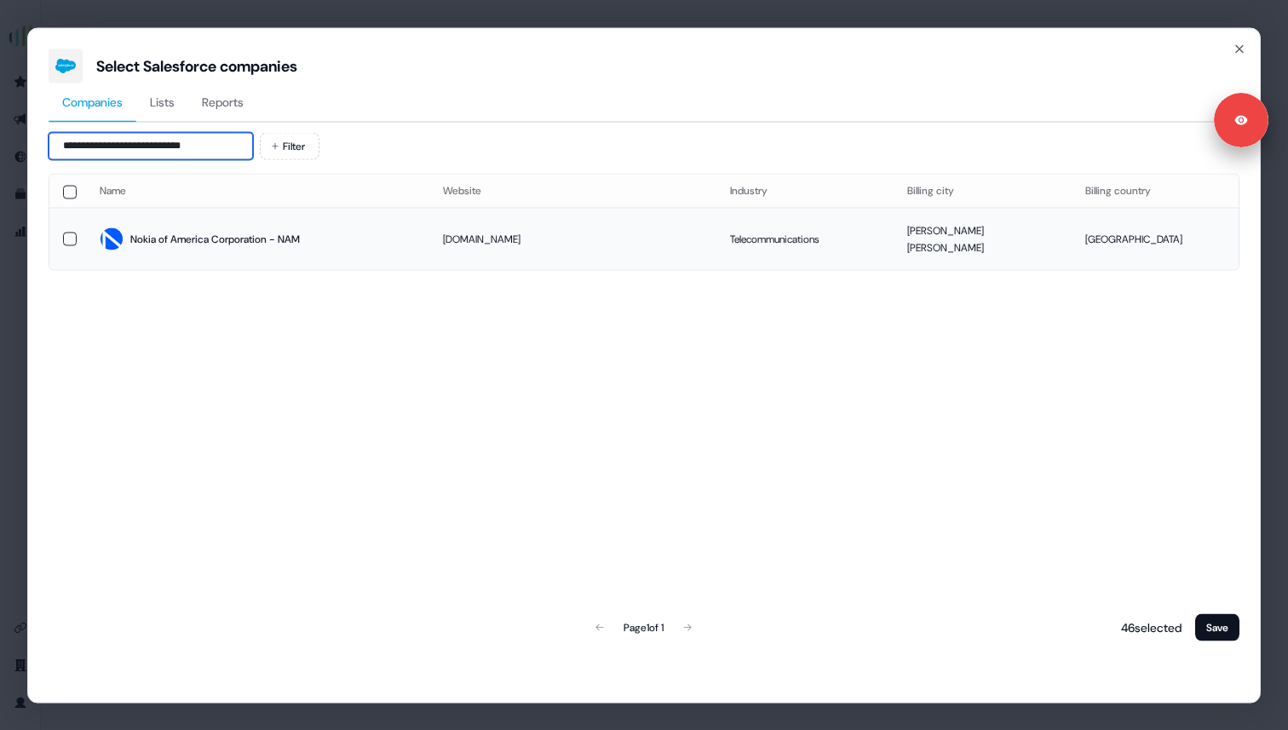
type input "**********"
click at [63, 233] on button "button" at bounding box center [70, 239] width 14 height 14
click at [1205, 628] on button "Save" at bounding box center [1217, 626] width 44 height 27
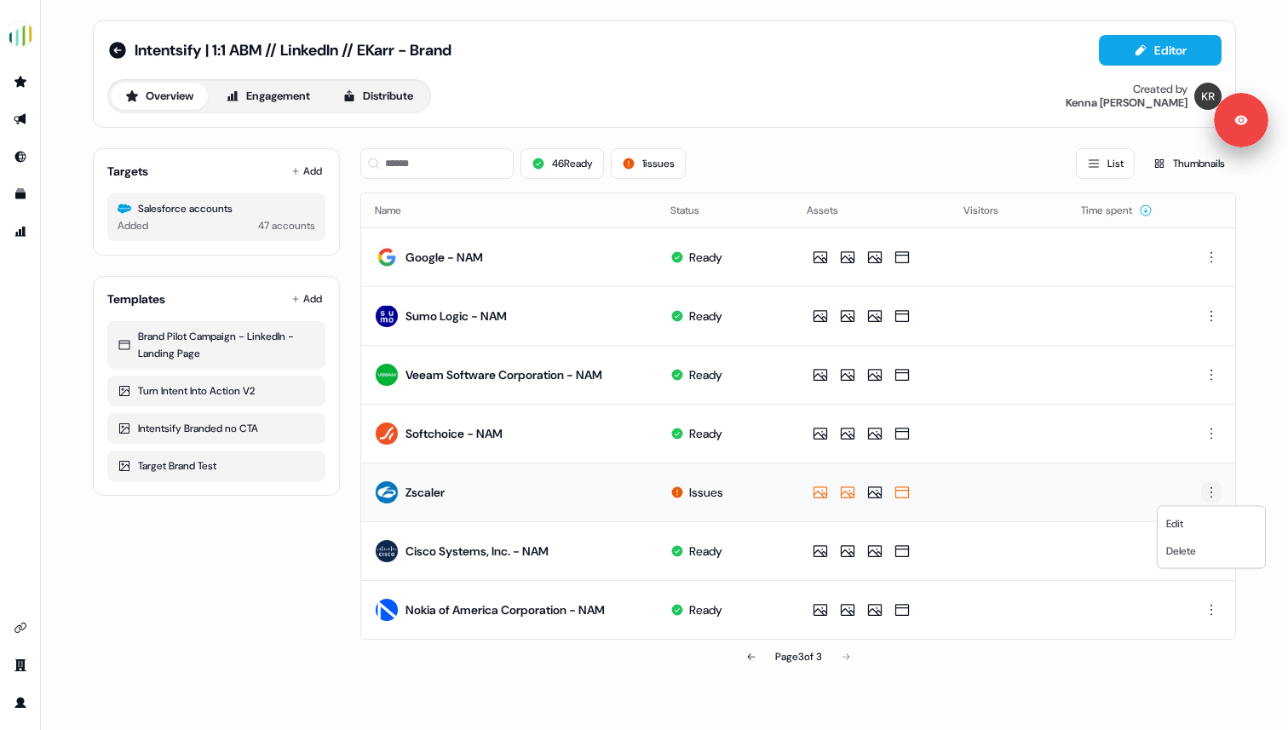
click at [1208, 494] on html "For the best experience switch devices to a bigger screen. Go to [DOMAIN_NAME] …" at bounding box center [644, 365] width 1288 height 730
click at [1087, 502] on html "For the best experience switch devices to a bigger screen. Go to [DOMAIN_NAME] …" at bounding box center [644, 365] width 1288 height 730
click at [298, 167] on icon at bounding box center [295, 171] width 9 height 9
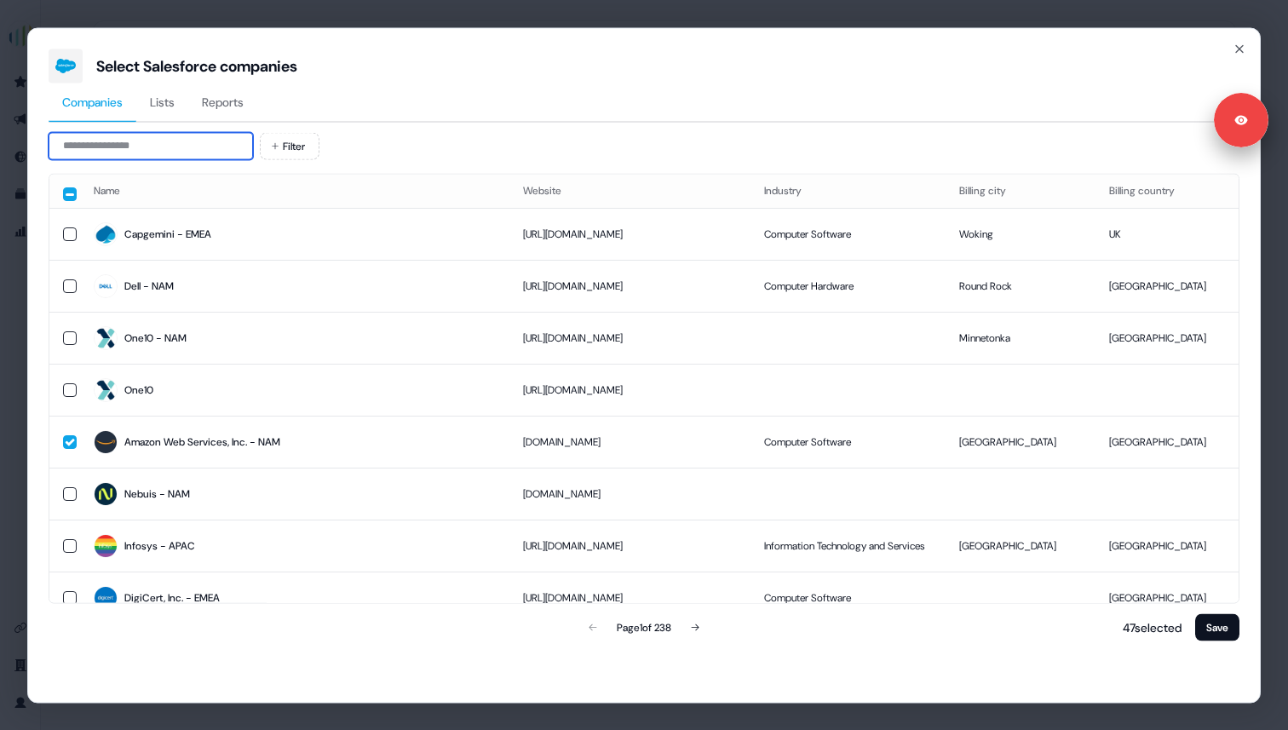
click at [188, 144] on input at bounding box center [151, 145] width 204 height 27
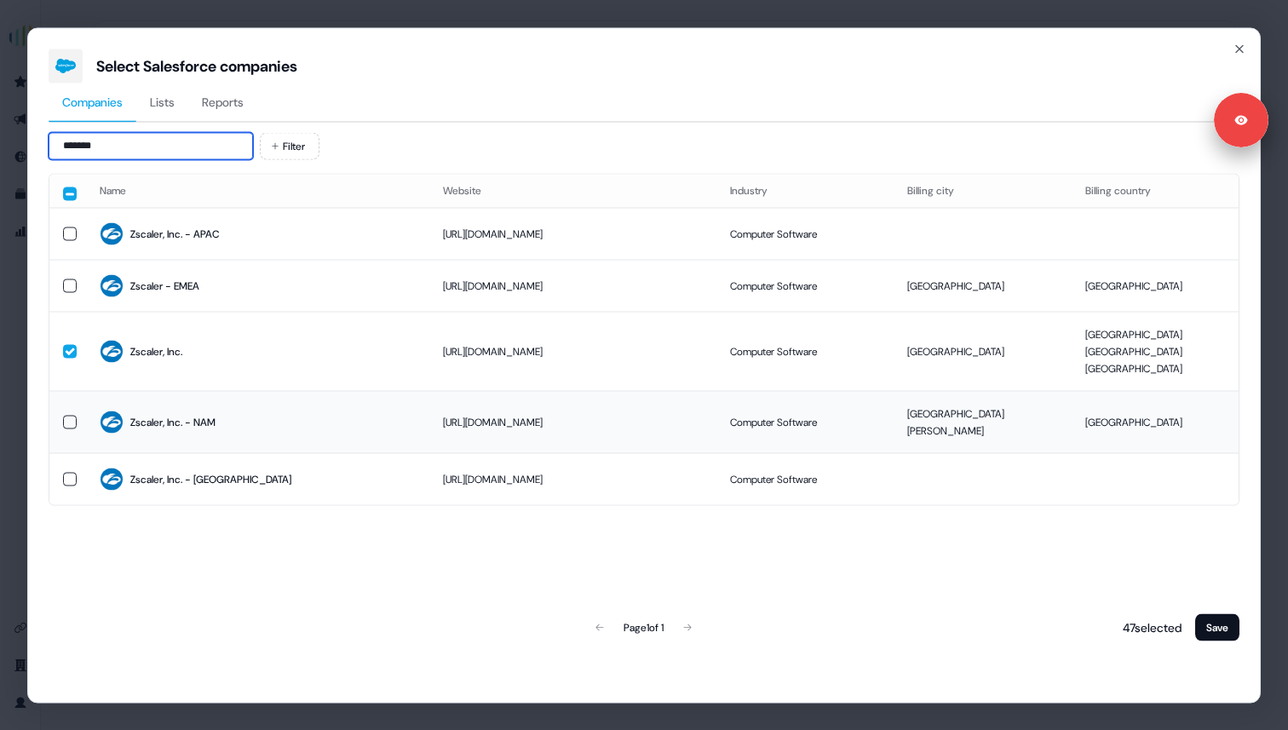
type input "*******"
click at [156, 414] on div "Zscaler, Inc. - NAM" at bounding box center [172, 422] width 85 height 17
click at [1204, 630] on button "Save" at bounding box center [1217, 626] width 44 height 27
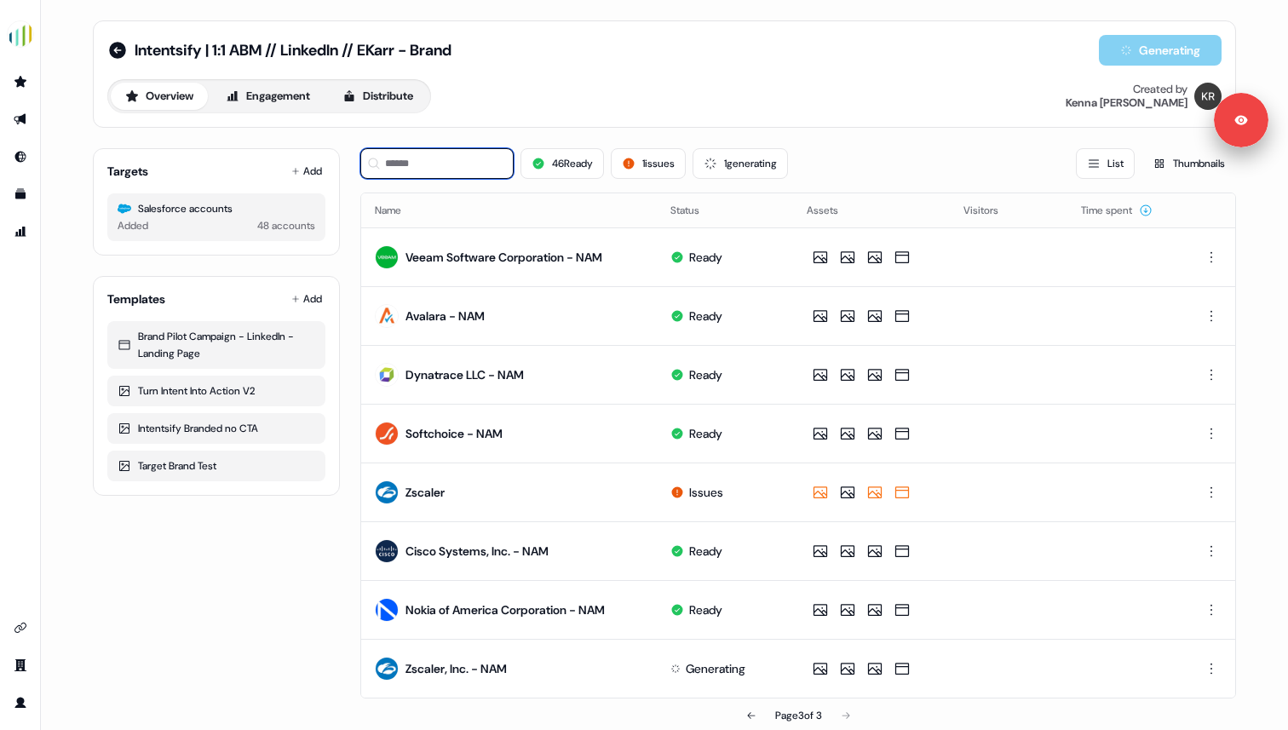
click at [422, 170] on input at bounding box center [436, 163] width 153 height 31
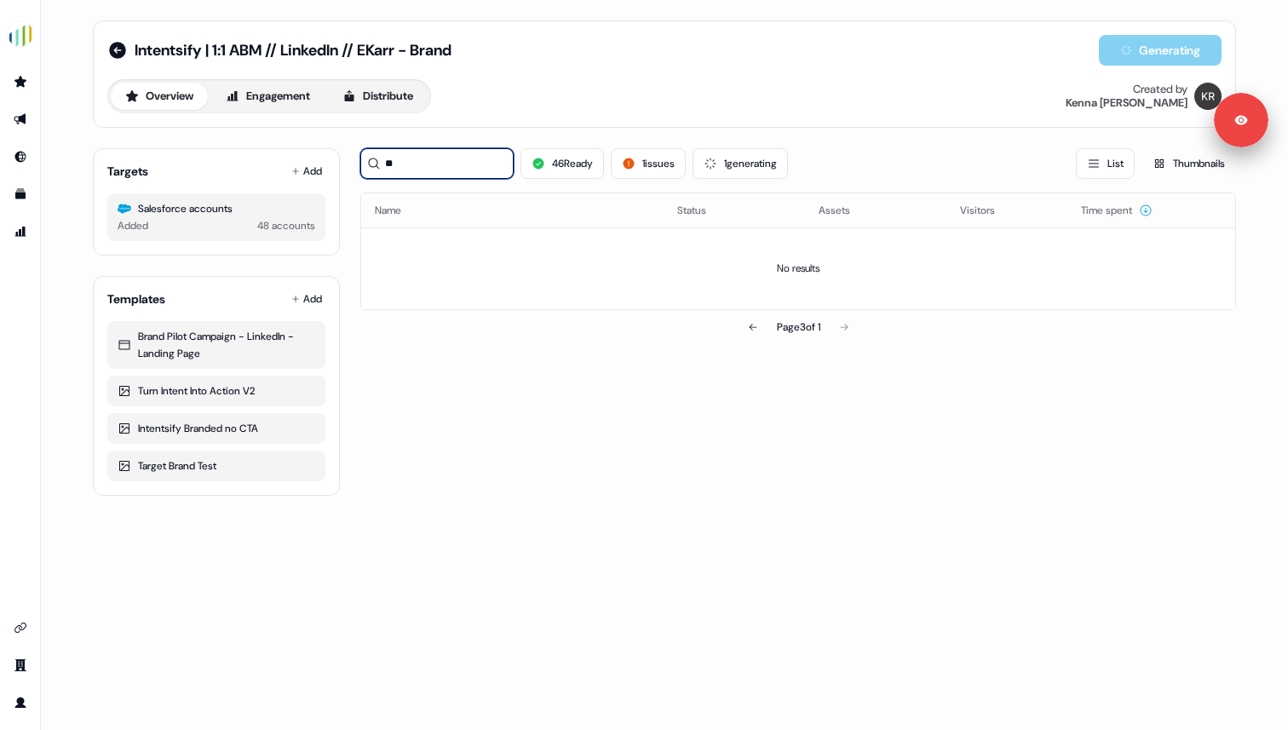
type input "*"
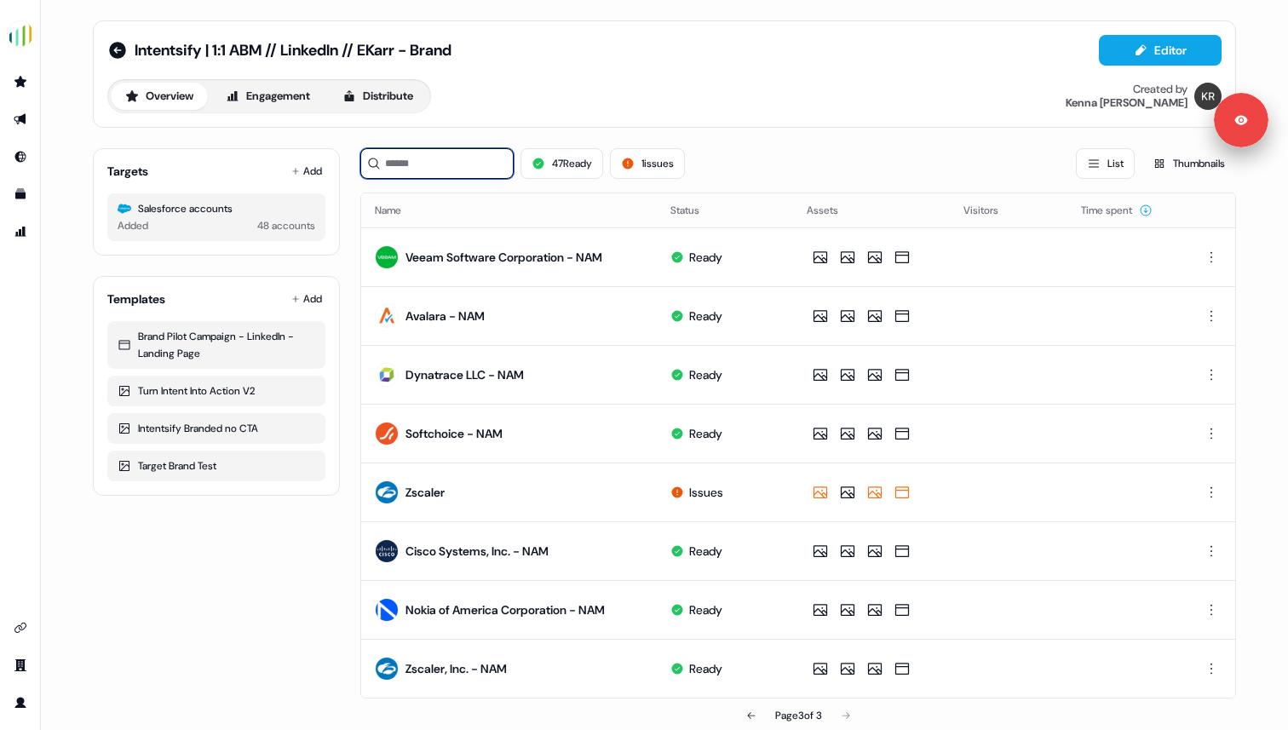
click at [420, 170] on input at bounding box center [436, 163] width 153 height 31
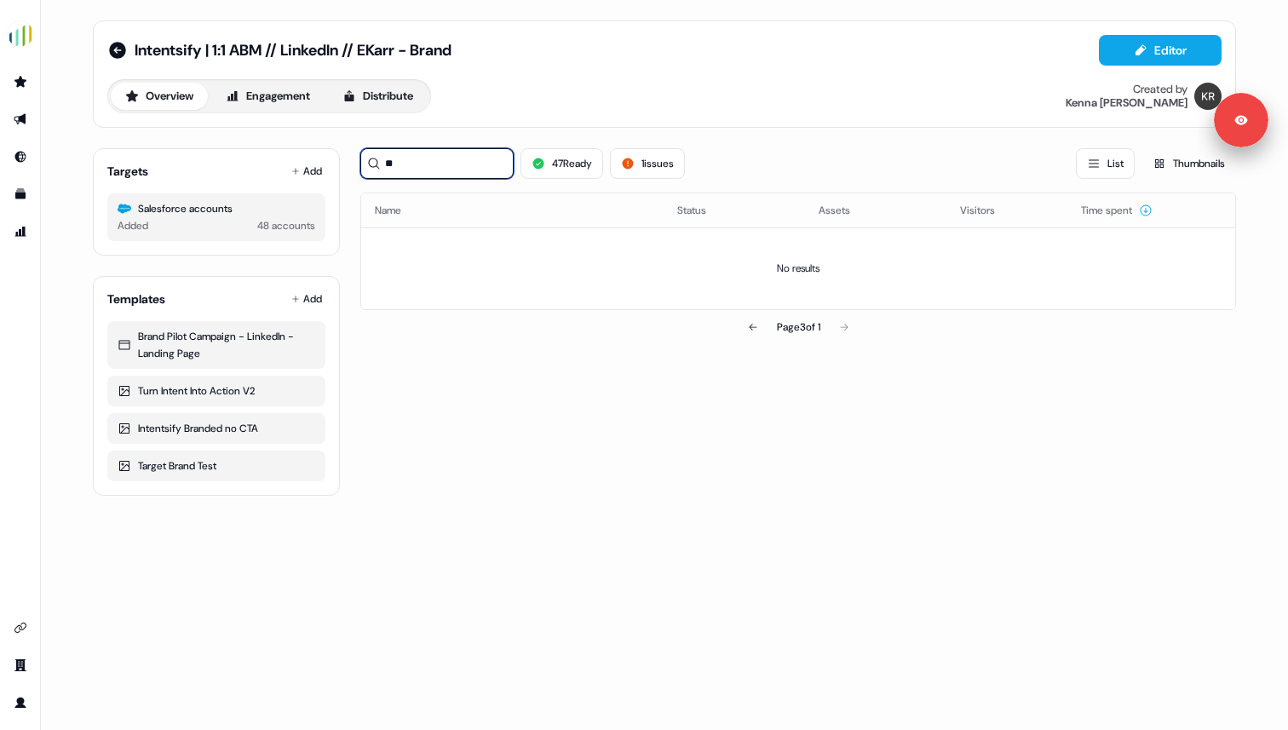
type input "*"
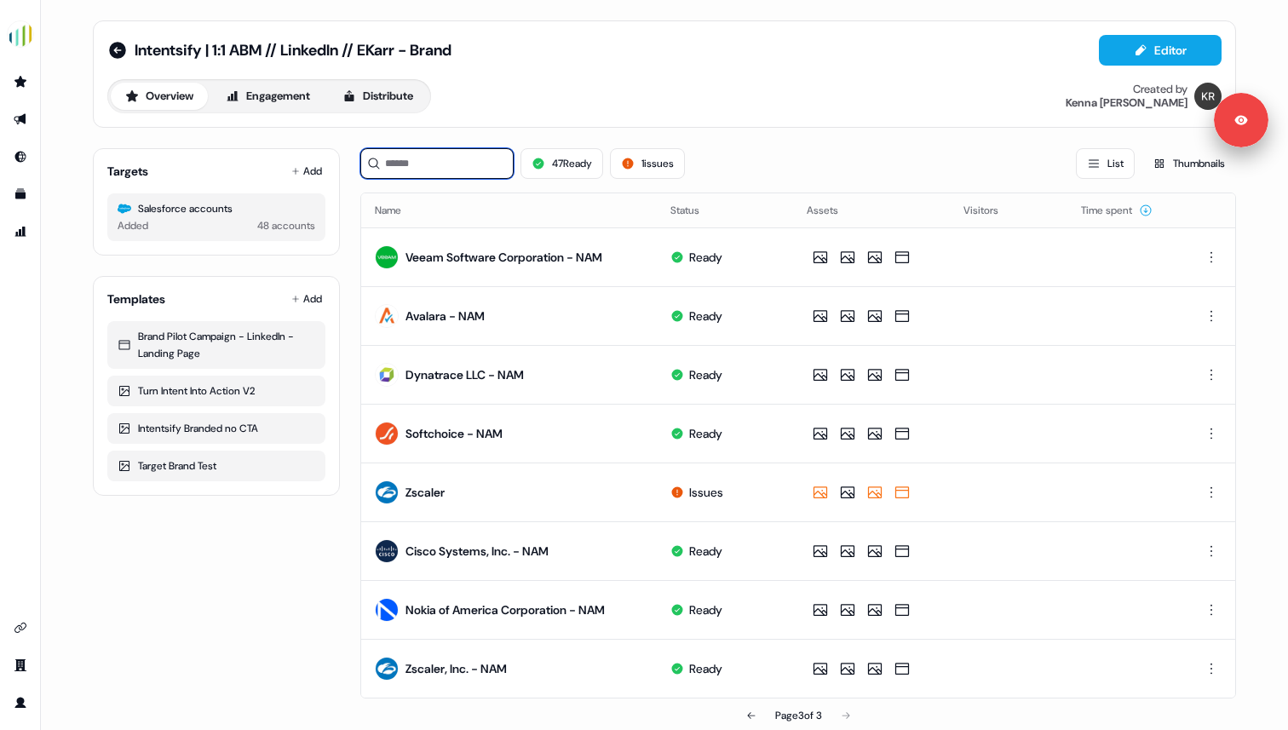
type input "*"
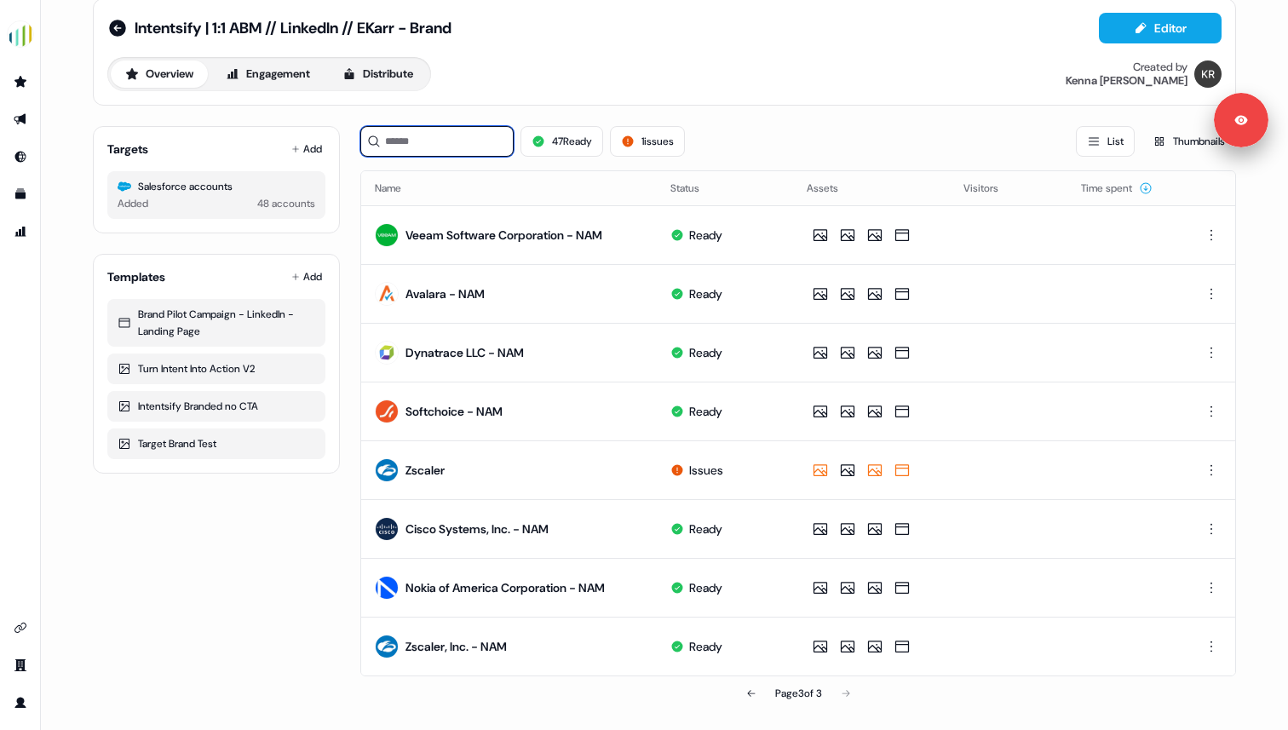
click at [428, 153] on input at bounding box center [436, 141] width 153 height 31
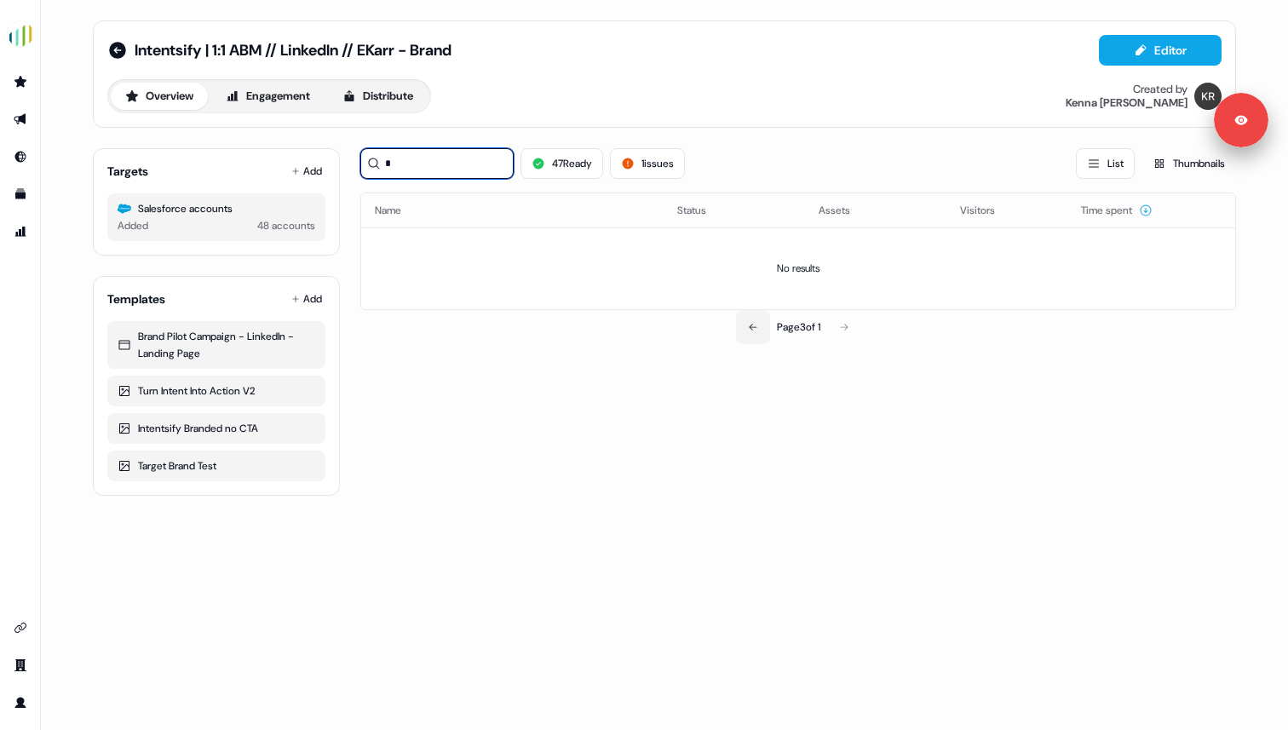
type input "*"
click at [755, 329] on button at bounding box center [753, 327] width 34 height 34
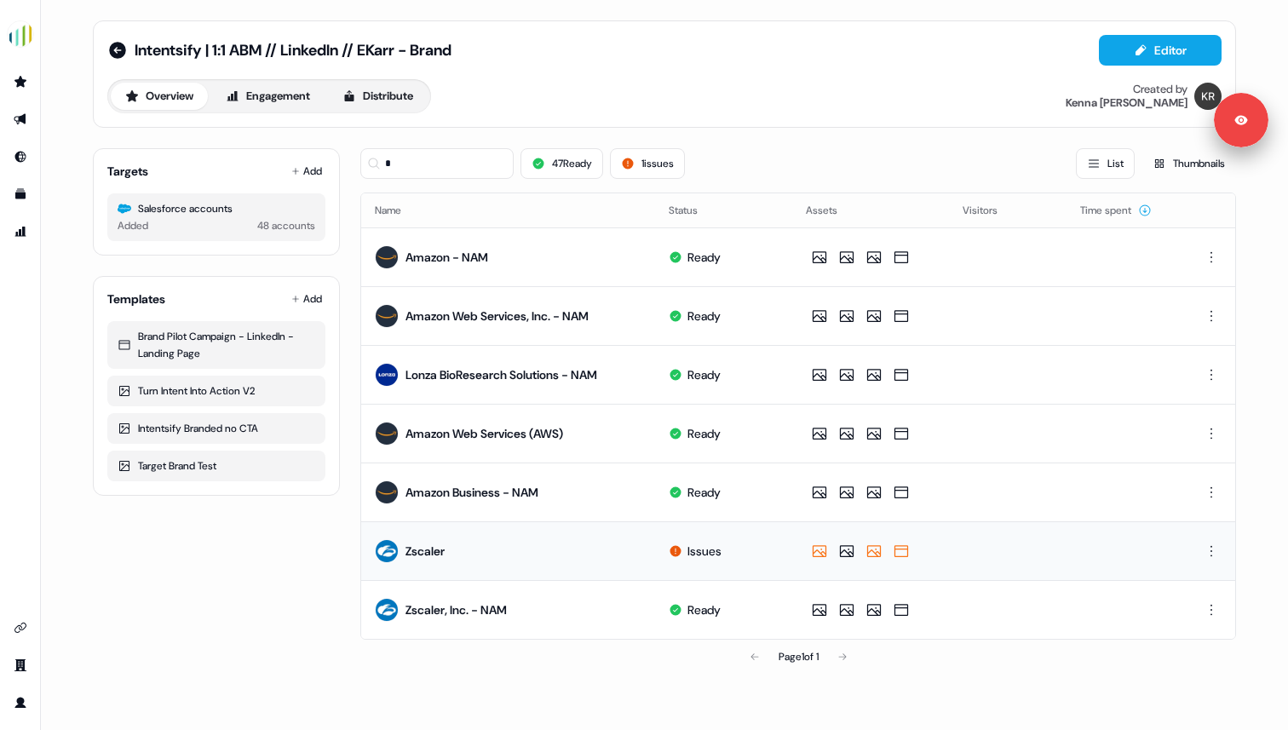
click at [757, 555] on td "Issues" at bounding box center [723, 550] width 137 height 59
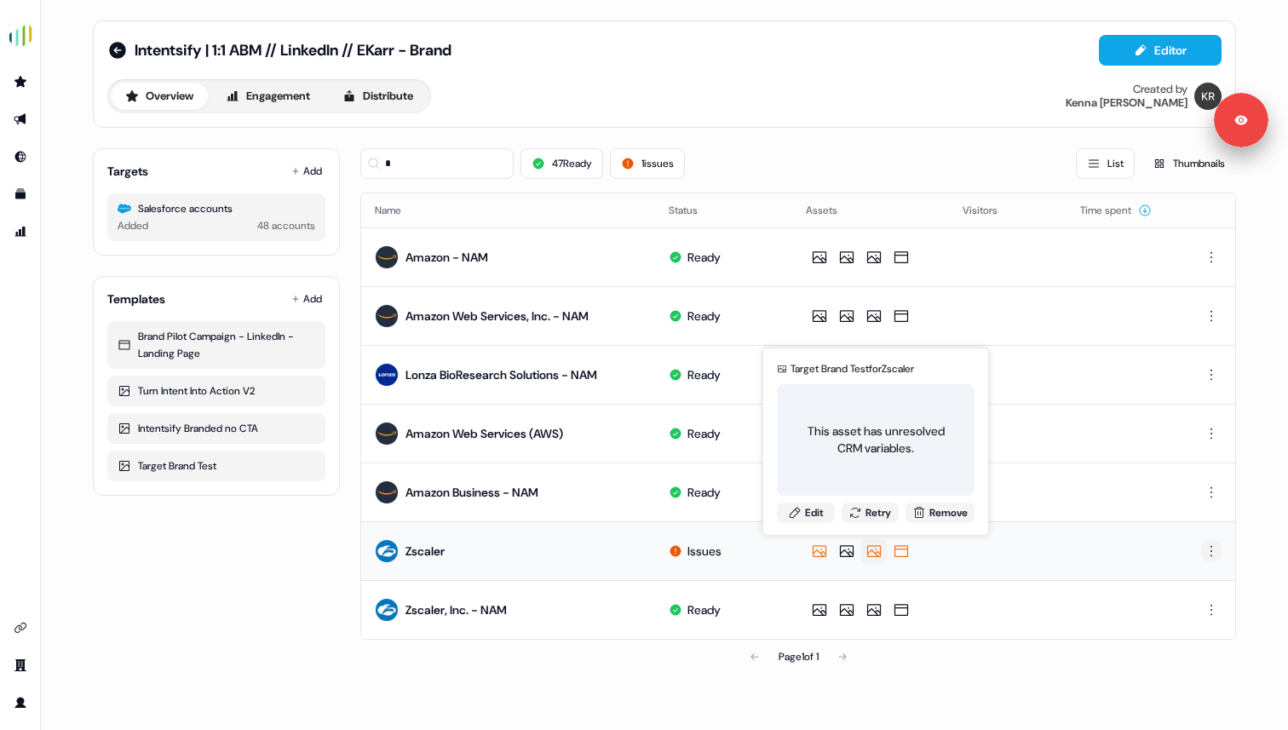
click at [1212, 551] on html "For the best experience switch devices to a bigger screen. Go to [DOMAIN_NAME] …" at bounding box center [644, 365] width 1288 height 730
click at [1178, 611] on span "Delete" at bounding box center [1181, 610] width 30 height 14
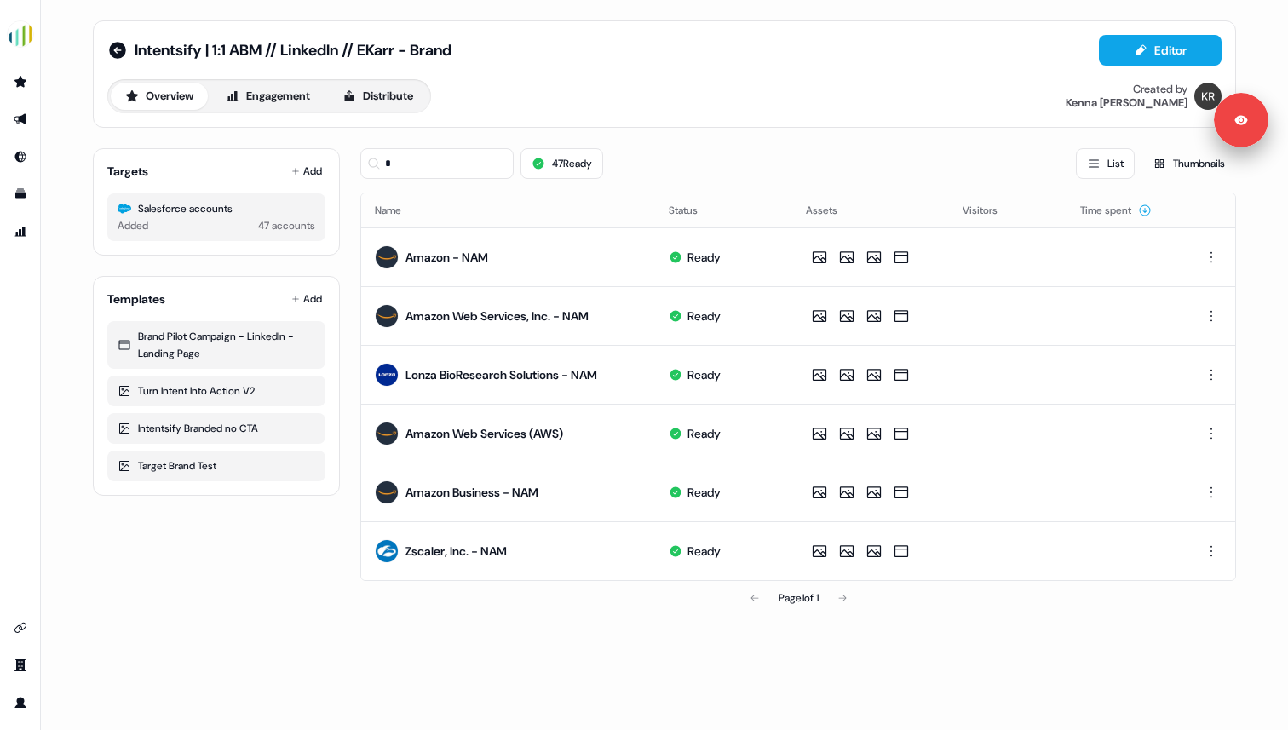
click at [934, 630] on div "Intentsify | 1:1 ABM // LinkedIn // EKarr - Brand Editor Overview Engagement Di…" at bounding box center [664, 317] width 1184 height 635
click at [395, 161] on input "*" at bounding box center [436, 163] width 153 height 31
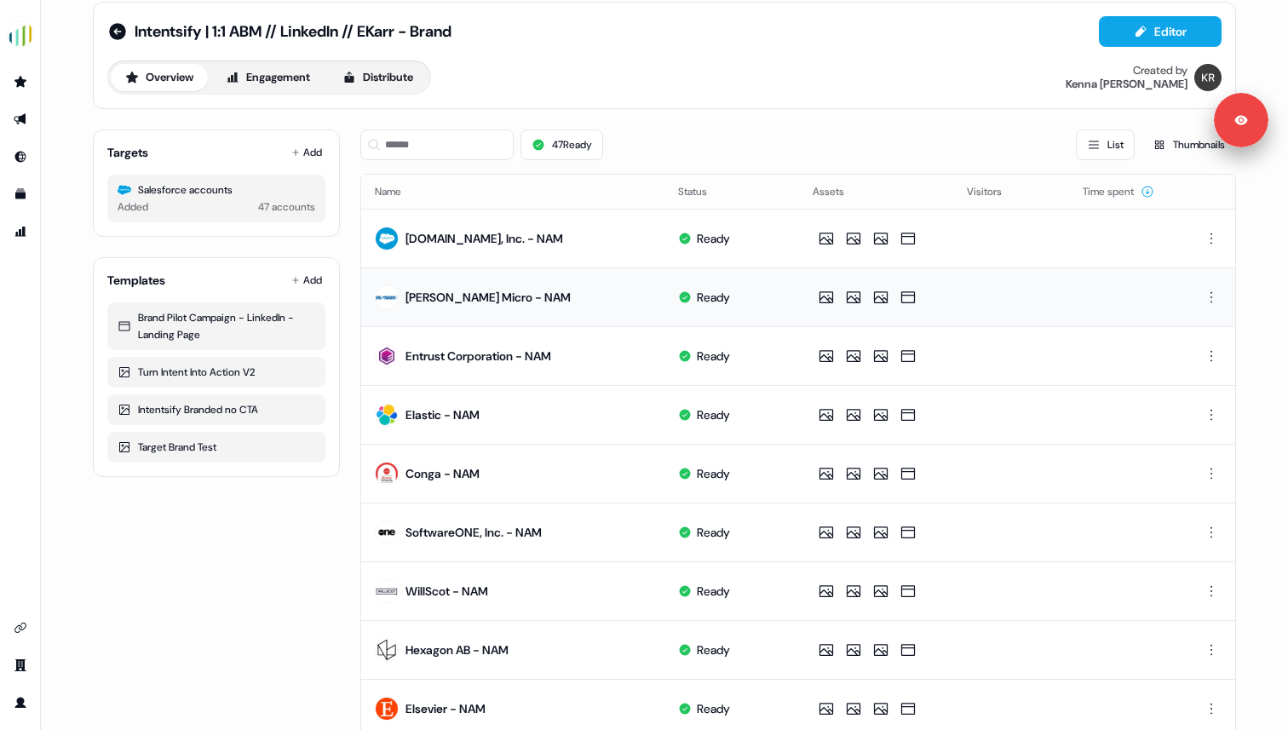
scroll to position [30, 0]
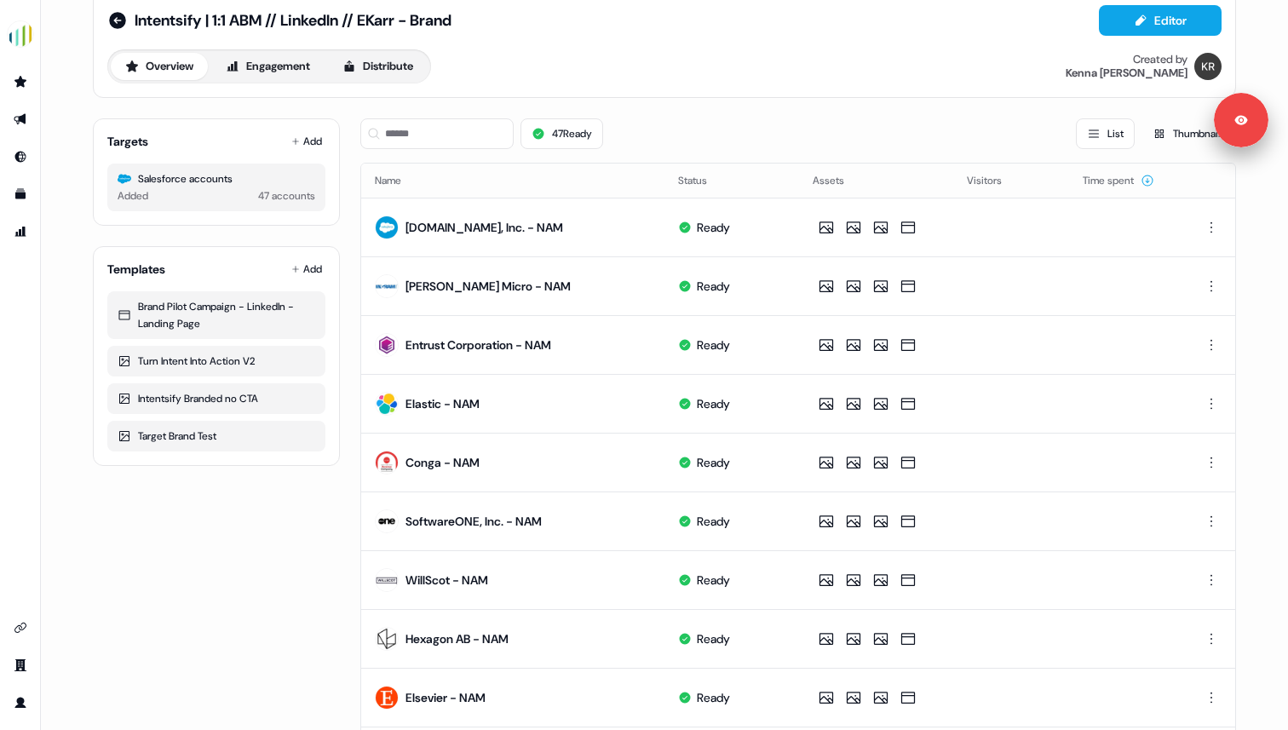
click at [455, 155] on div "47 Ready List Thumbnails" at bounding box center [798, 134] width 876 height 58
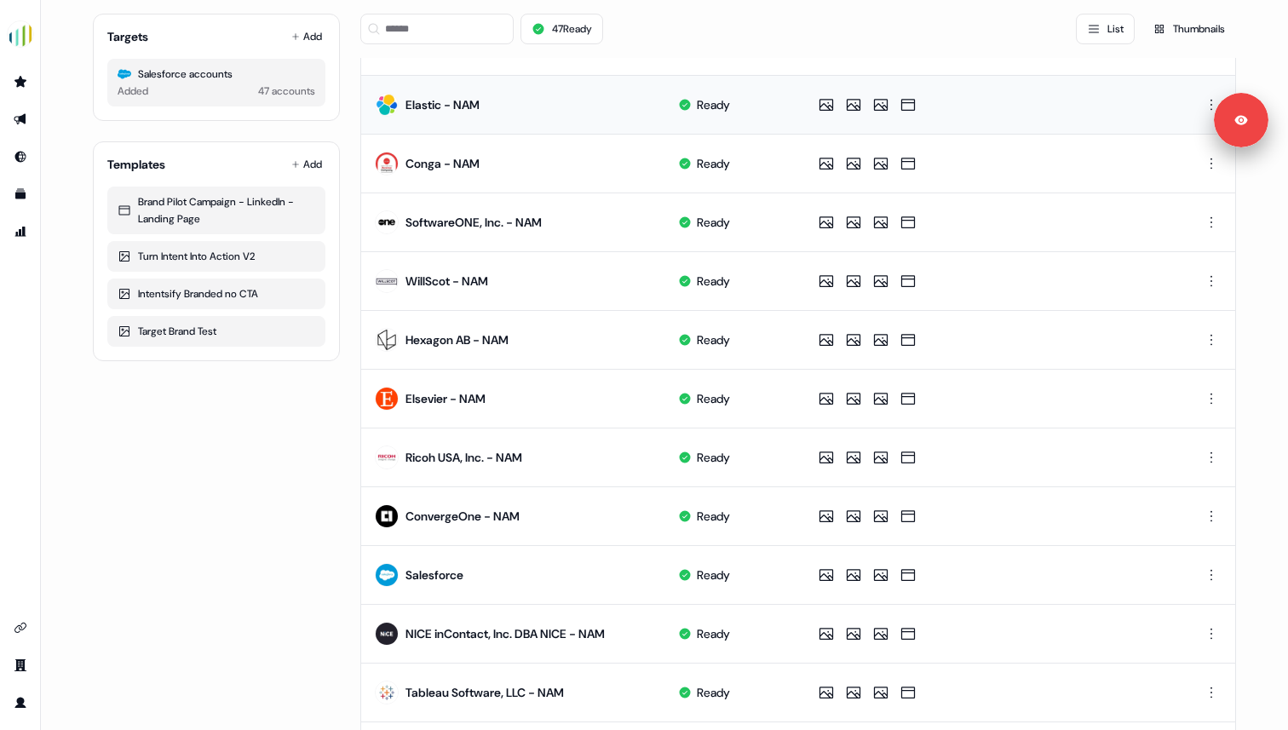
scroll to position [0, 0]
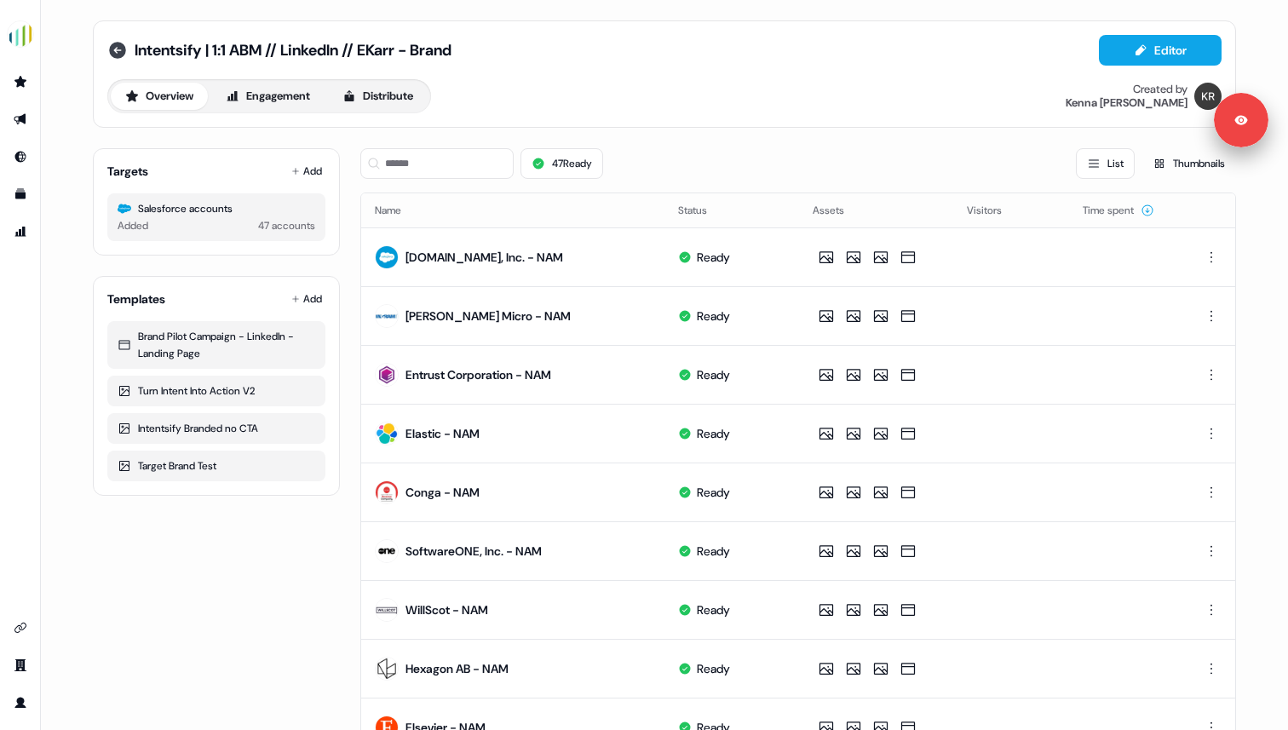
click at [118, 53] on icon at bounding box center [117, 50] width 17 height 17
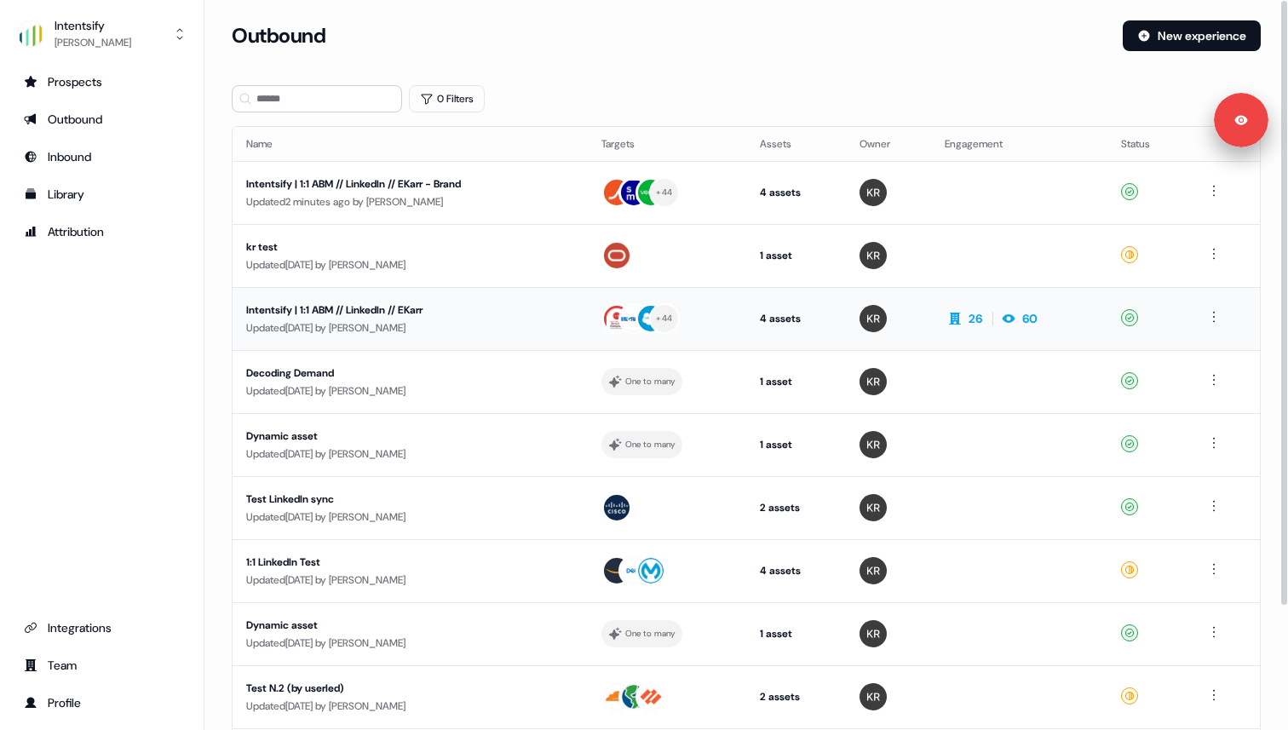
click at [420, 323] on div "Updated [DATE] by [PERSON_NAME]" at bounding box center [410, 327] width 328 height 17
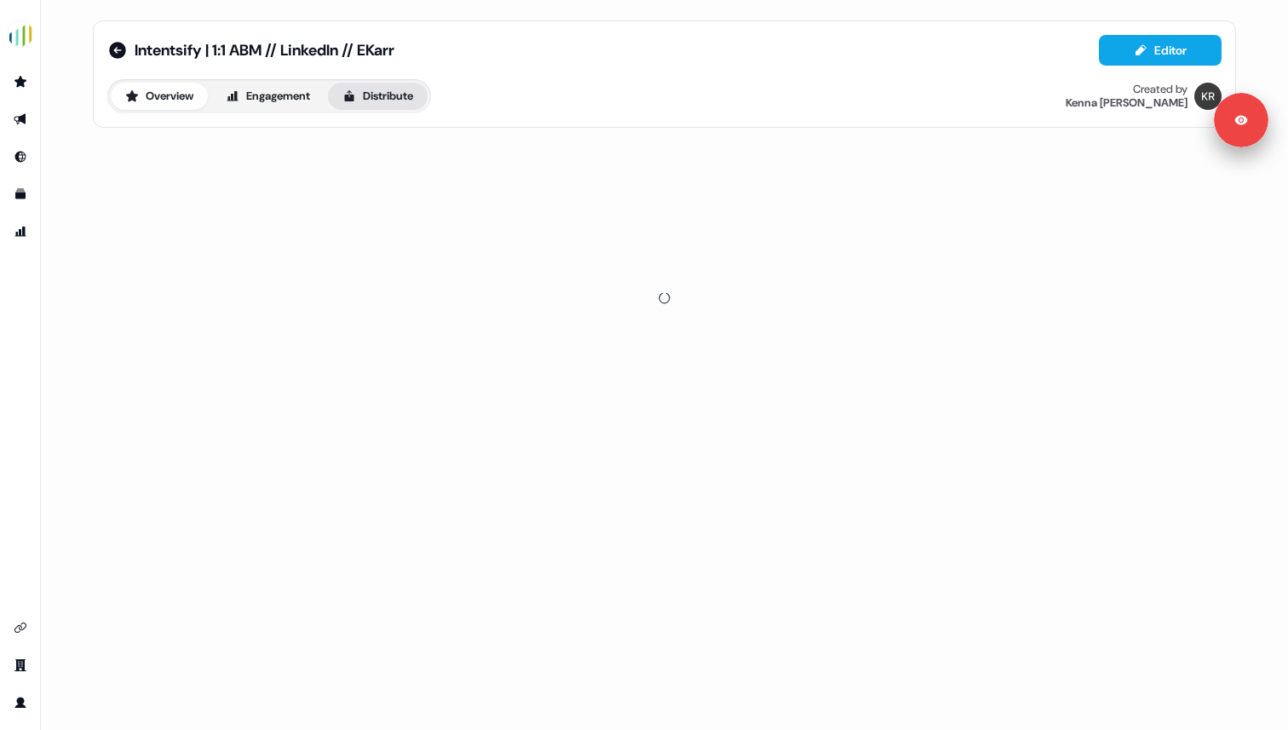
click at [395, 106] on button "Distribute" at bounding box center [378, 96] width 100 height 27
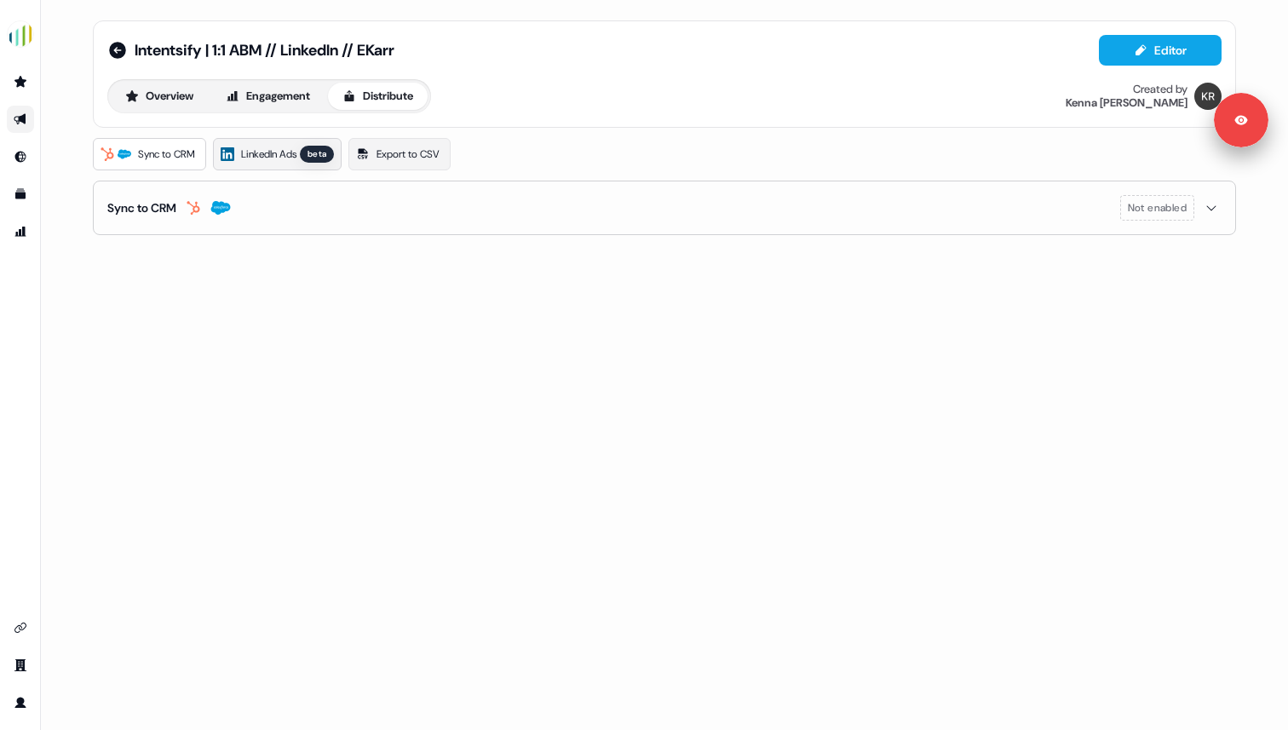
click at [249, 162] on span "LinkedIn Ads" at bounding box center [268, 154] width 55 height 17
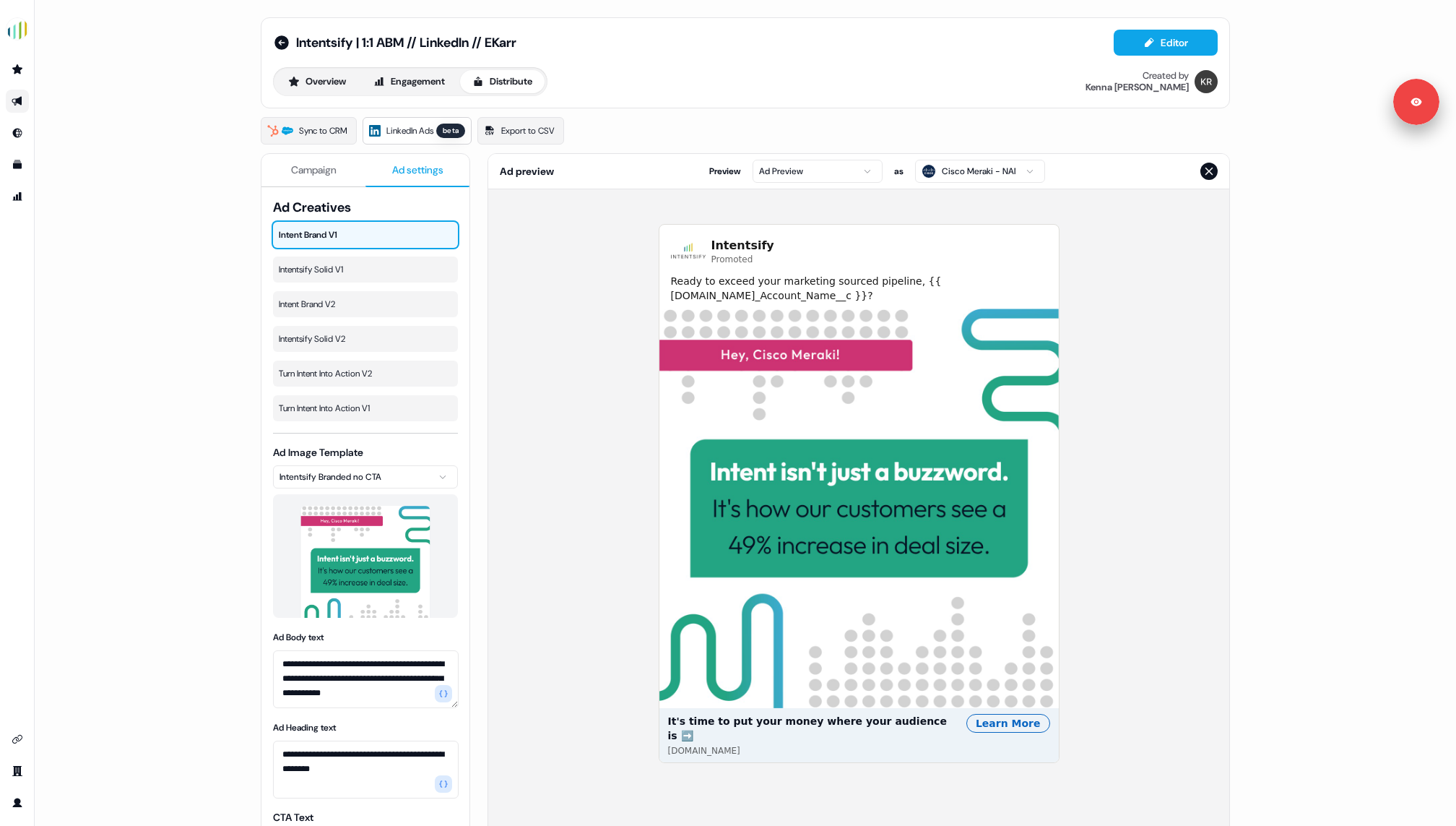
click at [406, 165] on span "Ad settings" at bounding box center [418, 170] width 51 height 14
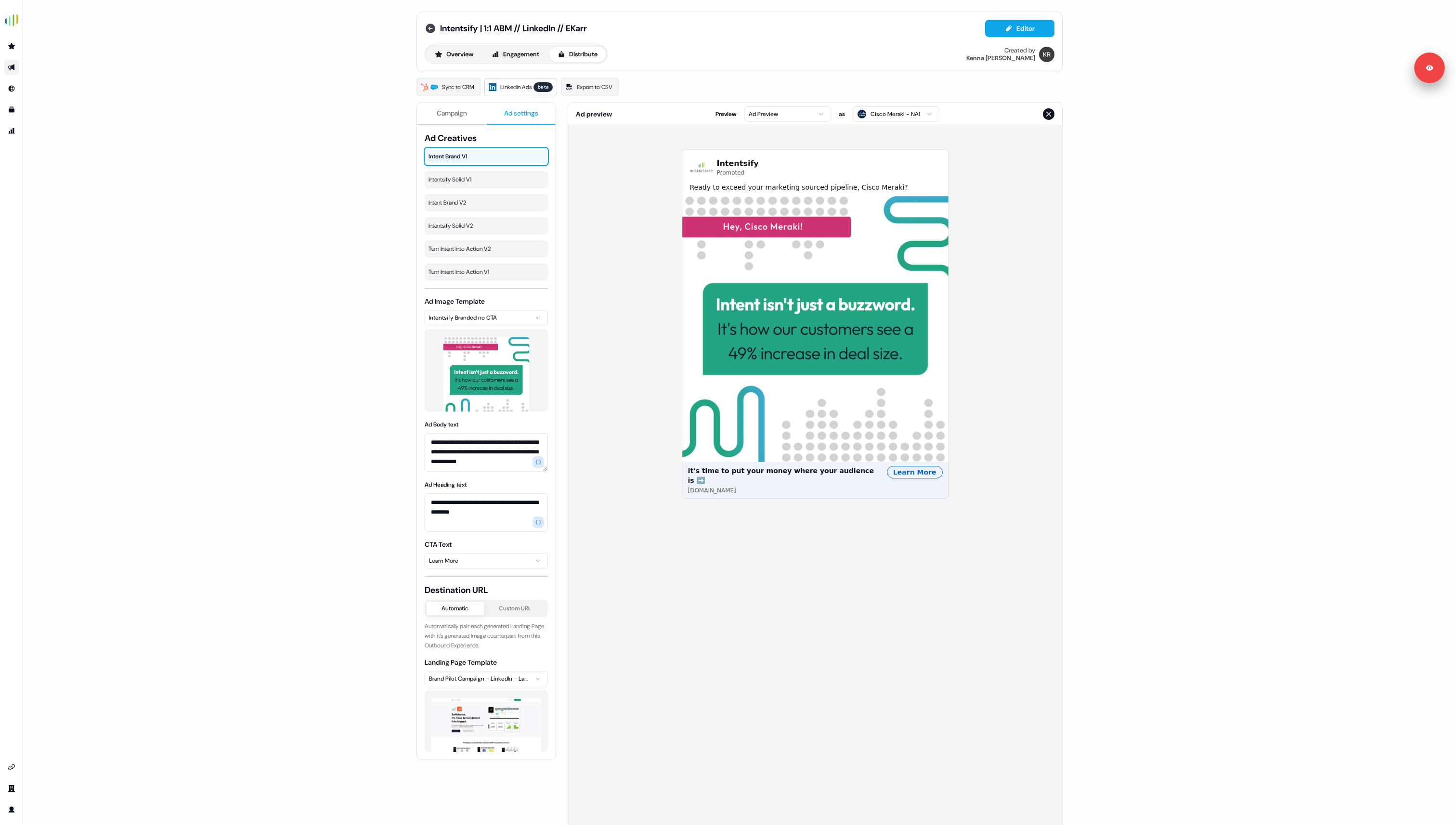
click at [430, 27] on icon at bounding box center [430, 28] width 10 height 10
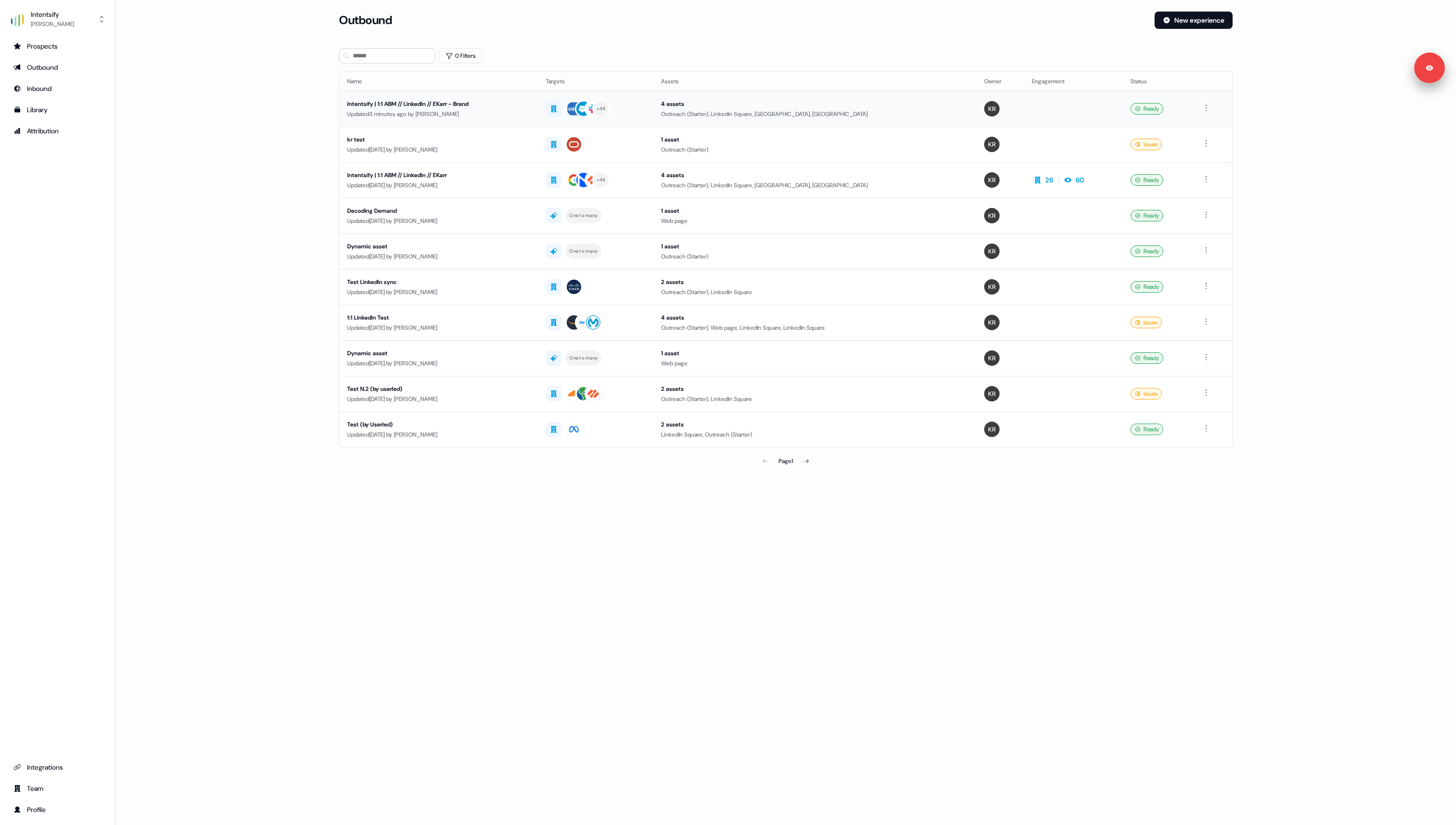
click at [385, 107] on div "Intentsify | 1:1 ABM // LinkedIn // EKarr - Brand" at bounding box center [439, 103] width 184 height 10
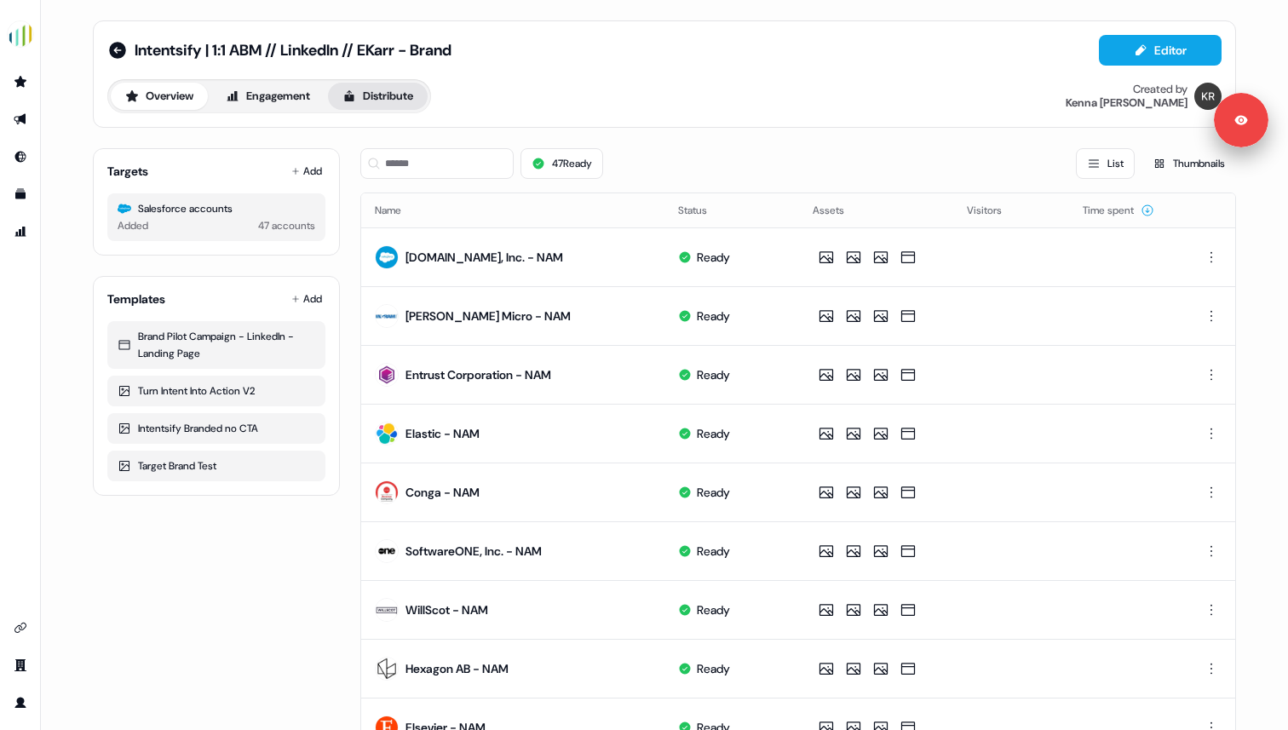
click at [362, 101] on button "Distribute" at bounding box center [378, 96] width 100 height 27
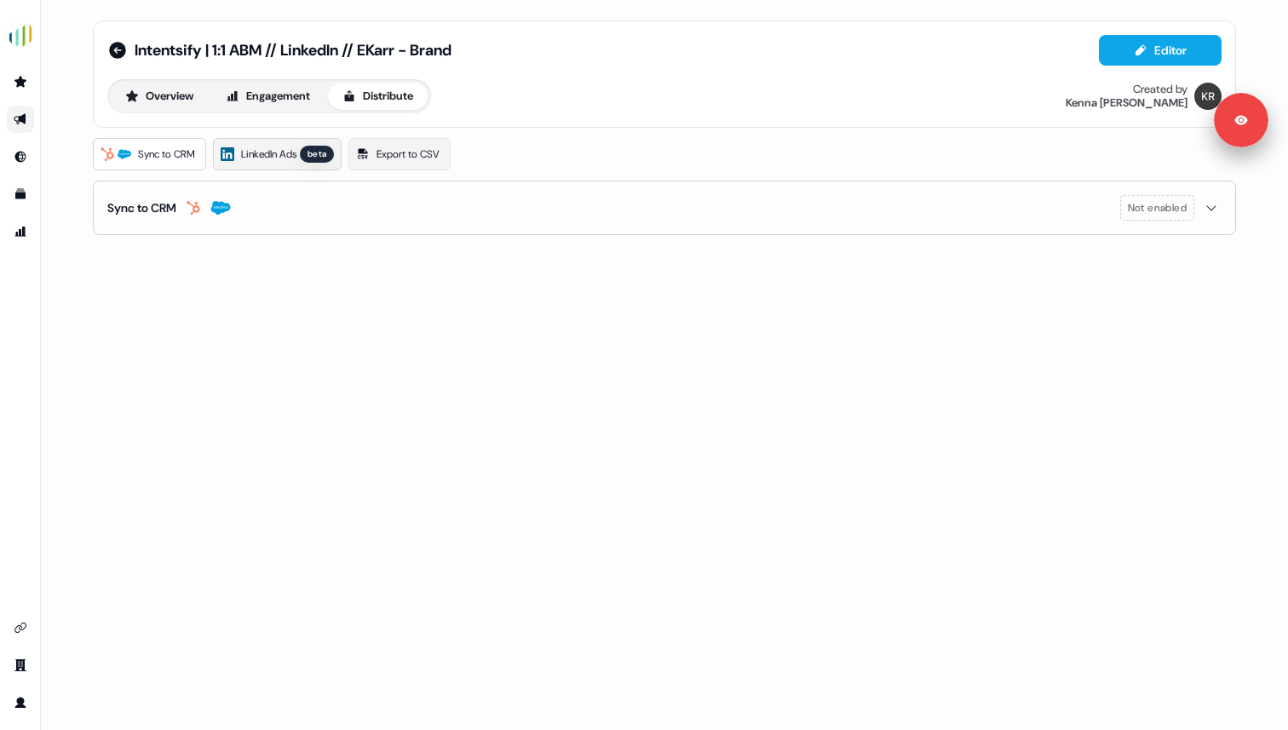
click at [278, 157] on span "LinkedIn Ads" at bounding box center [268, 154] width 55 height 17
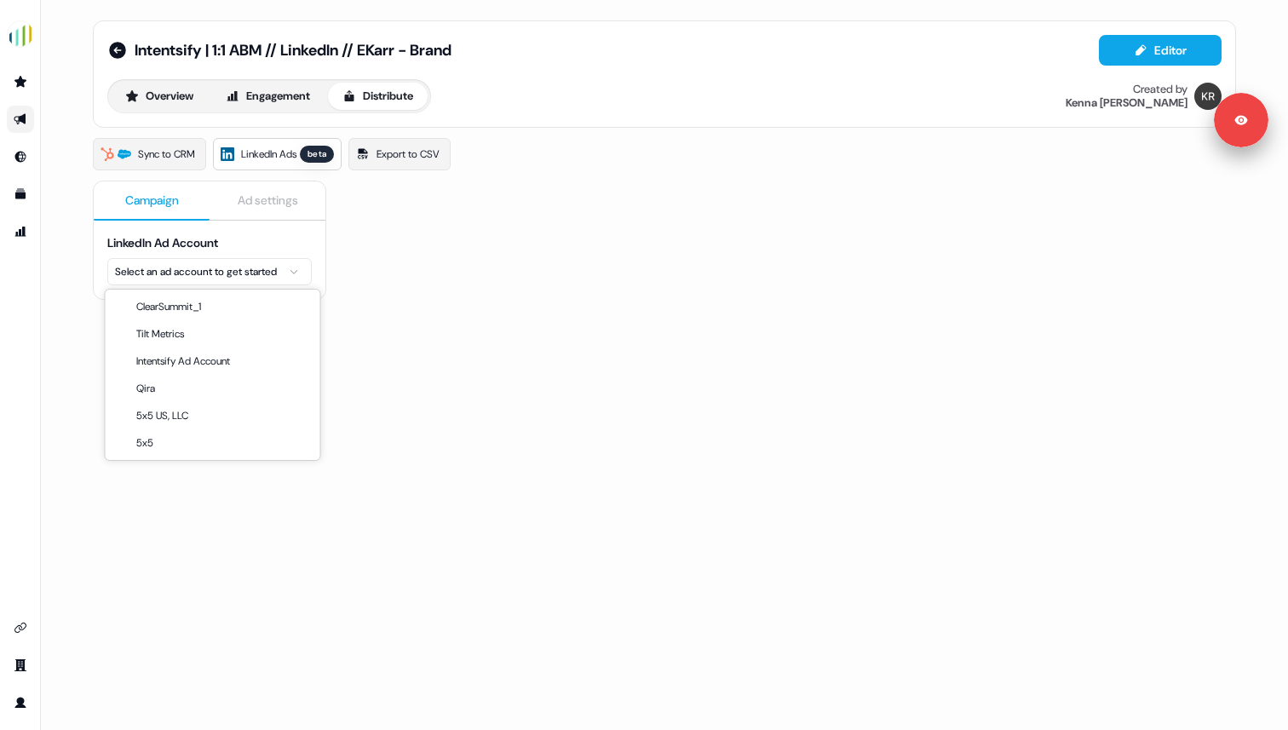
click at [251, 264] on html "For the best experience switch devices to a bigger screen. Go to [DOMAIN_NAME] …" at bounding box center [644, 365] width 1288 height 730
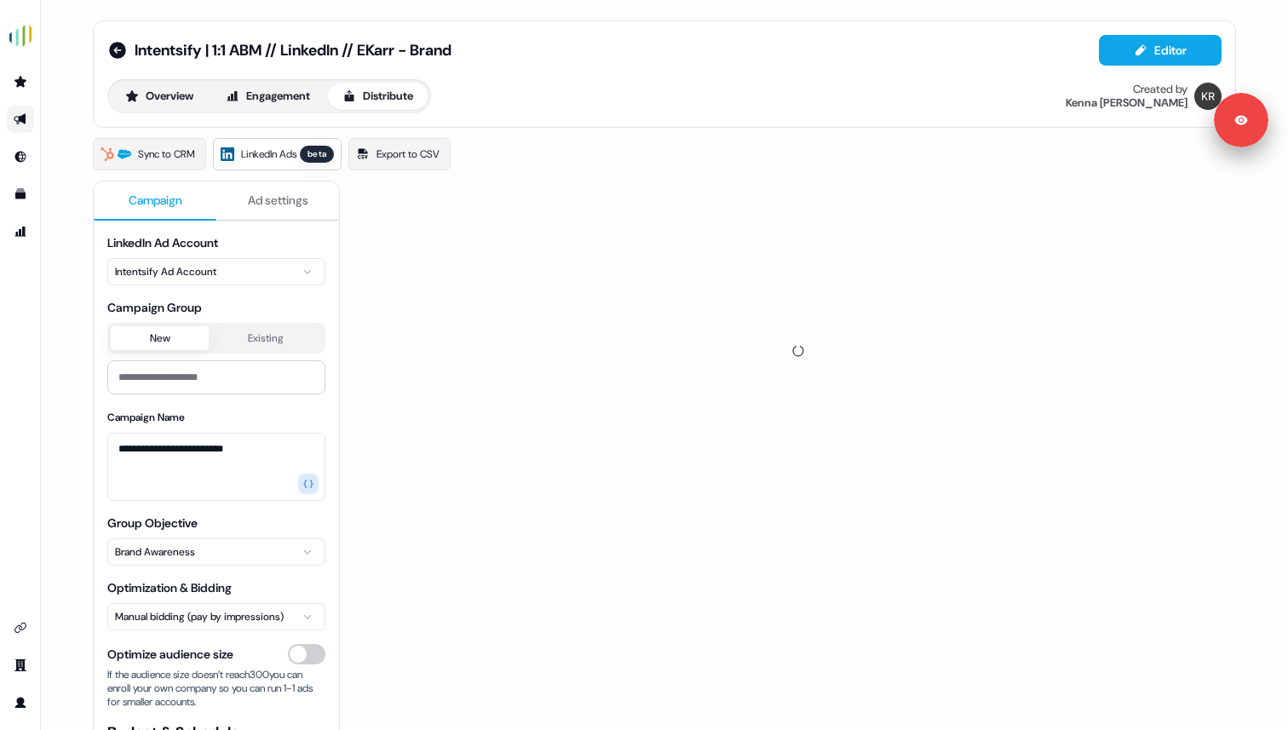
click at [253, 306] on span "Campaign Group" at bounding box center [216, 307] width 218 height 17
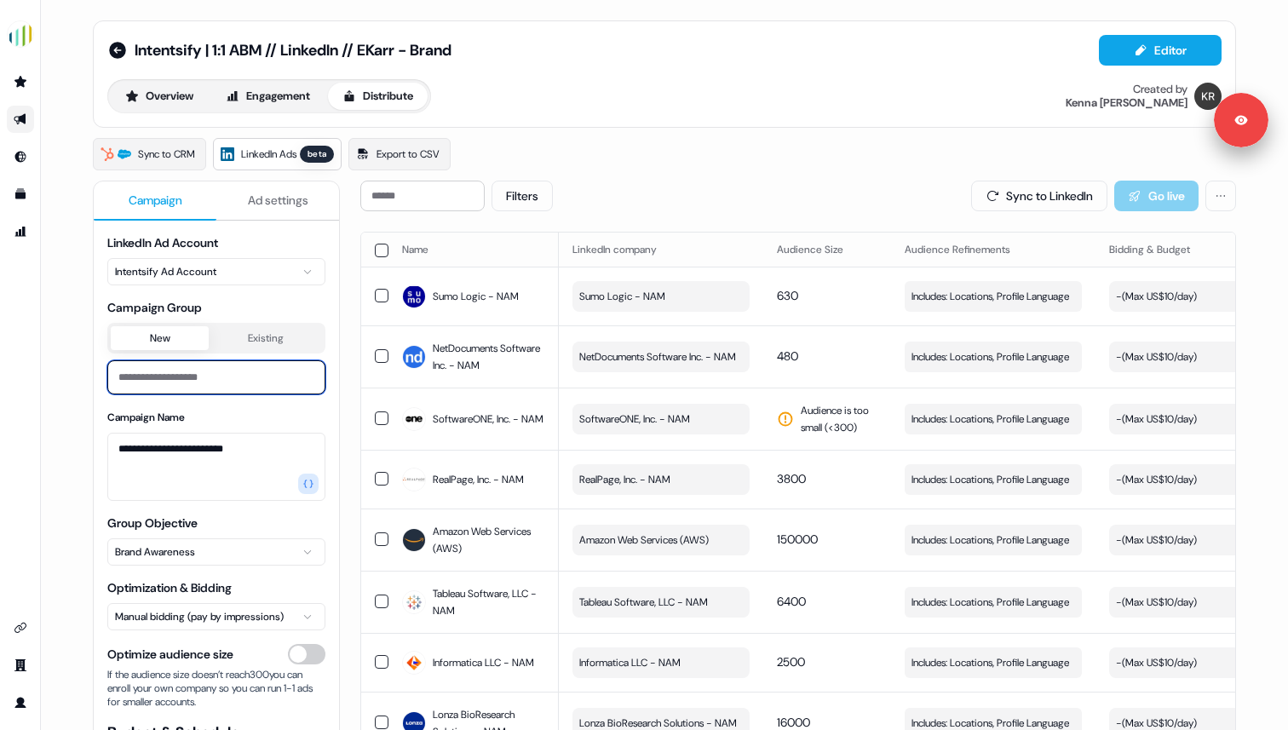
click at [173, 376] on input at bounding box center [216, 377] width 218 height 34
type input "**********"
click at [264, 420] on div "**********" at bounding box center [216, 454] width 218 height 93
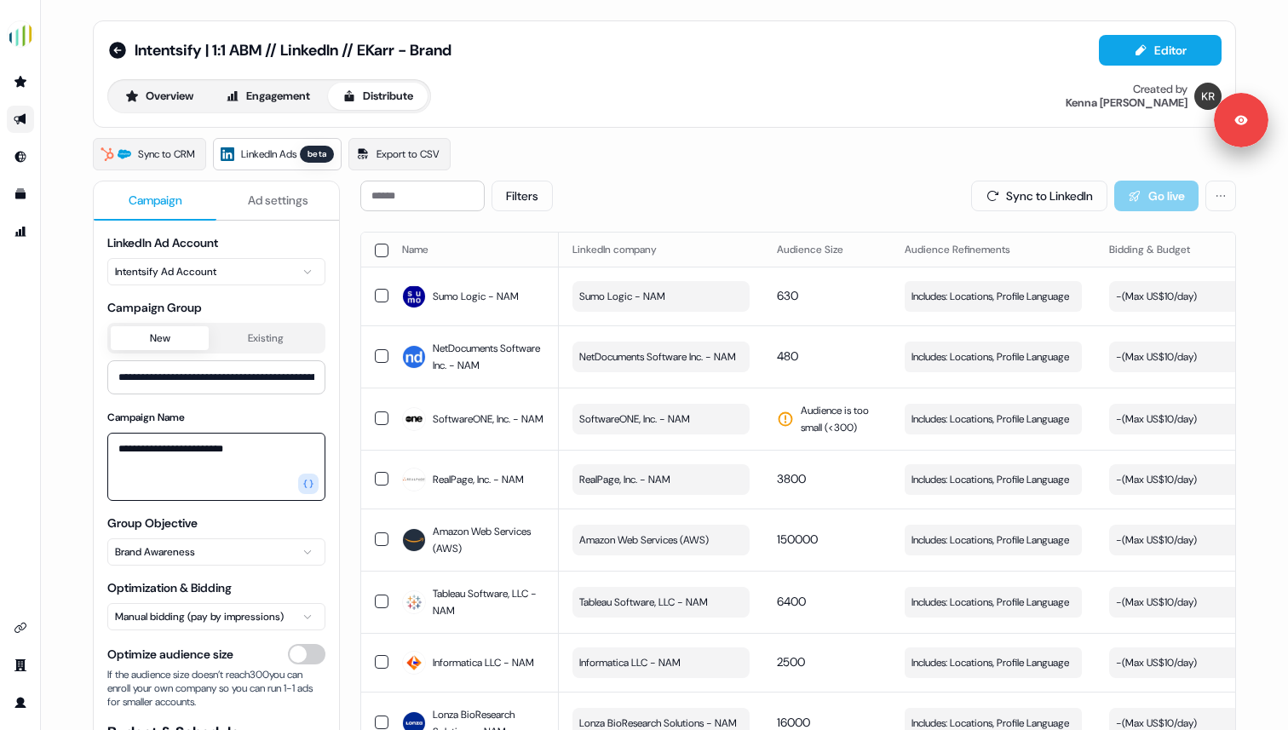
click at [225, 450] on textarea "**********" at bounding box center [216, 467] width 218 height 68
paste textarea "**********"
type textarea "**********"
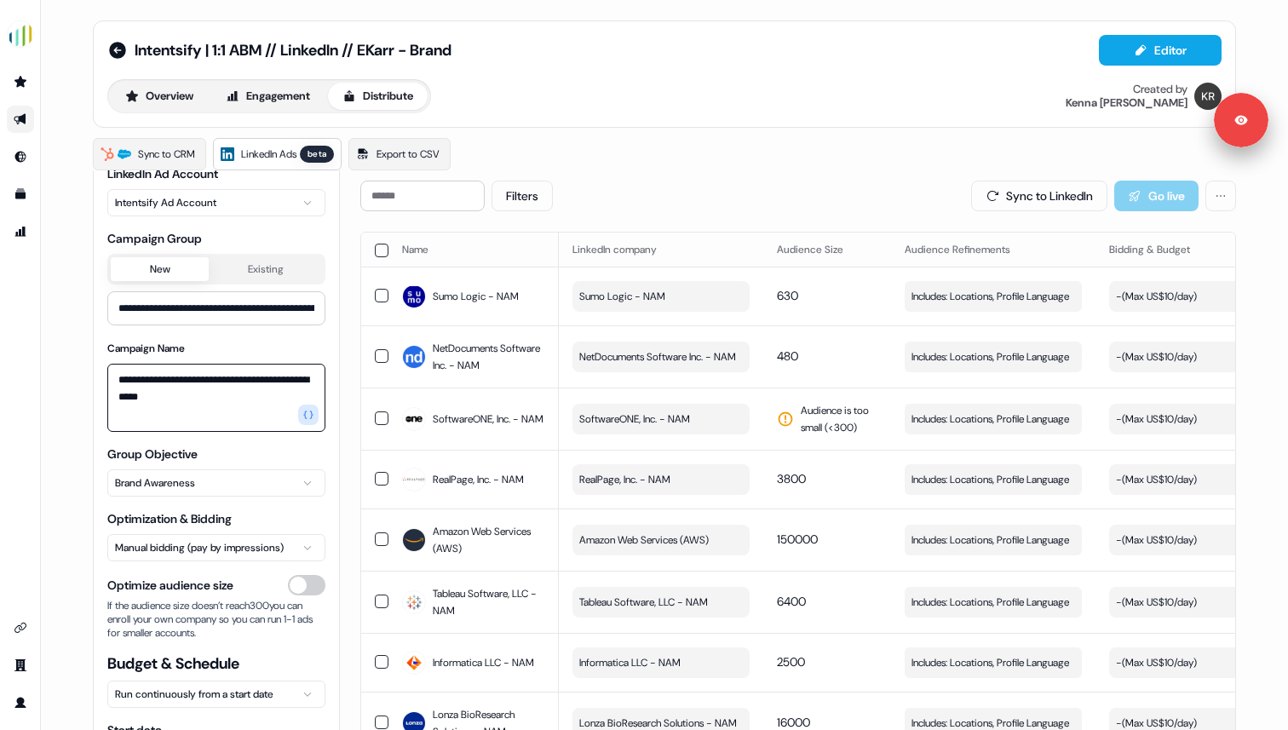
scroll to position [76, 0]
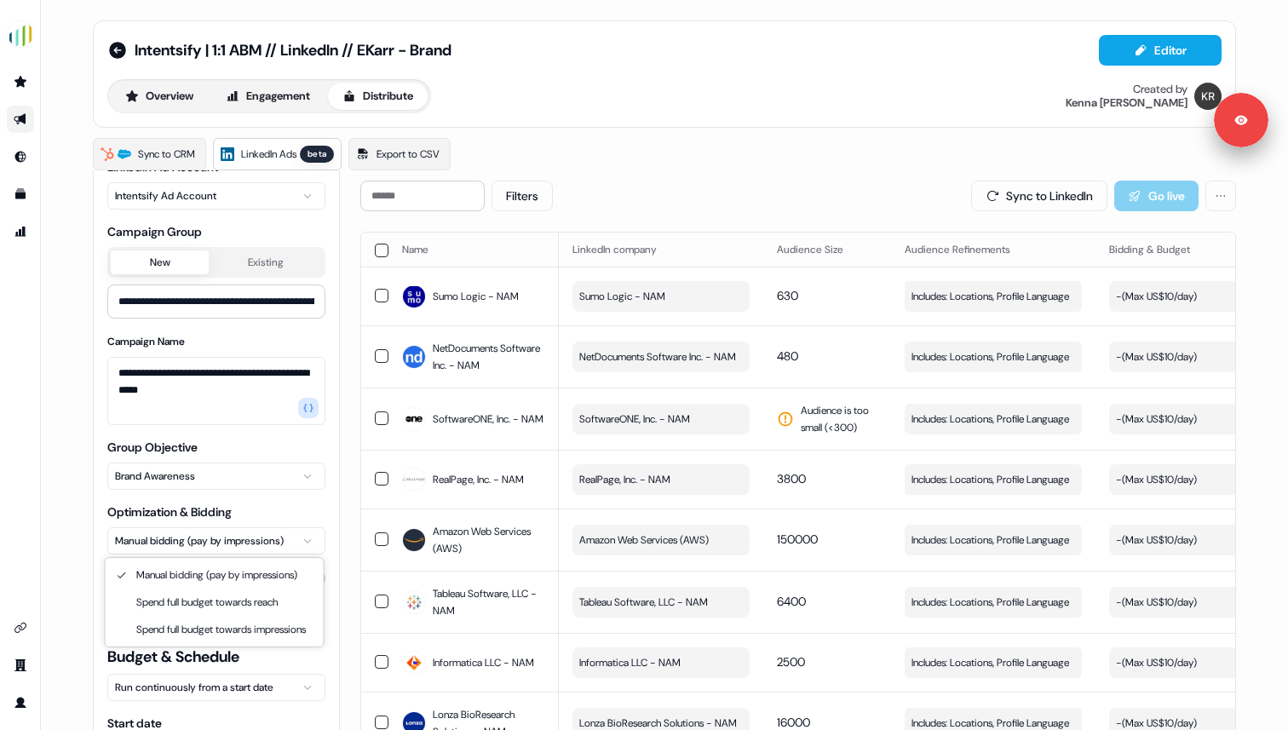
click at [209, 545] on html "**********" at bounding box center [644, 365] width 1288 height 730
click at [210, 539] on html "**********" at bounding box center [644, 365] width 1288 height 730
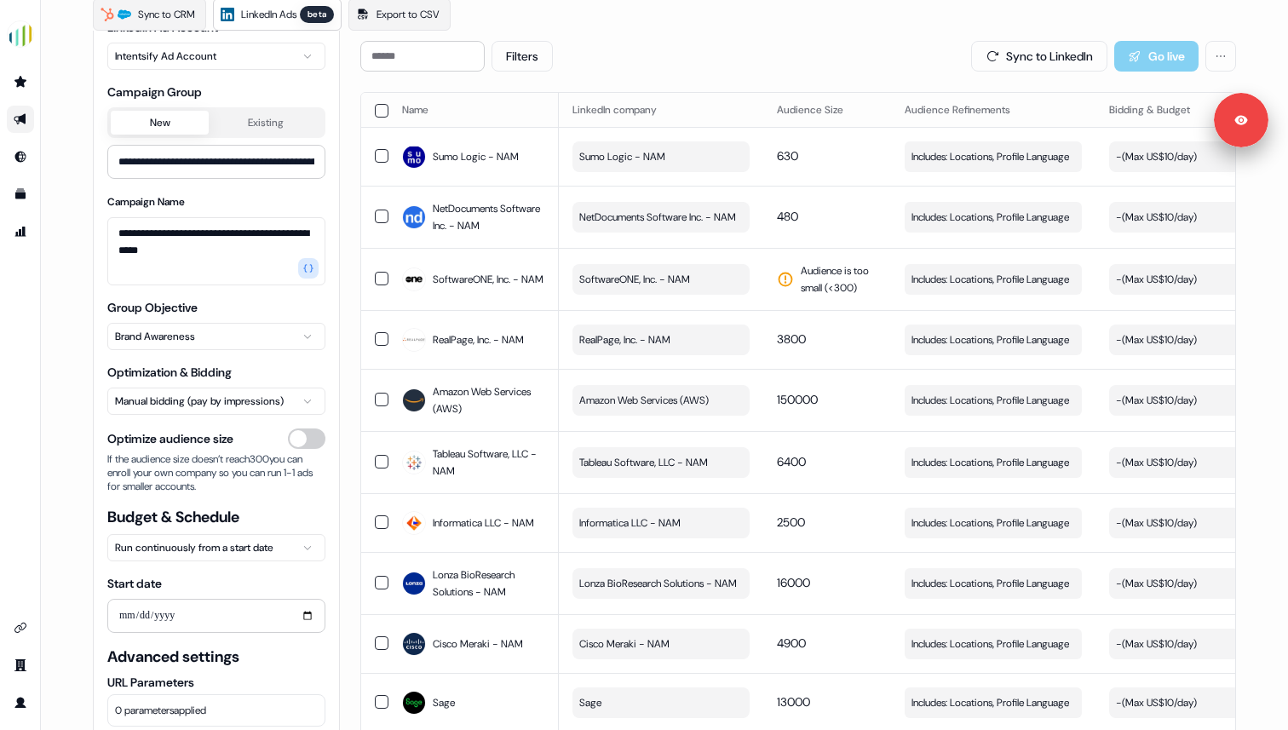
scroll to position [189, 0]
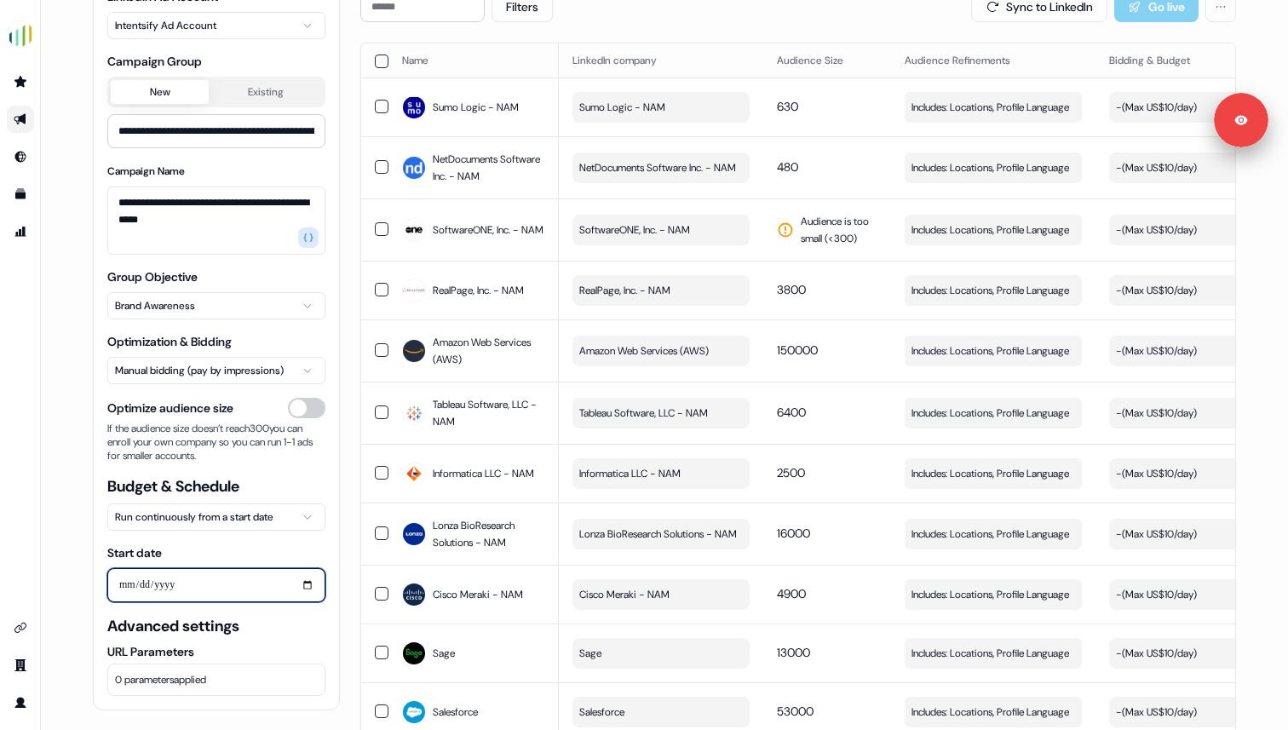
click at [179, 582] on input "Start date" at bounding box center [216, 585] width 218 height 34
click at [302, 589] on input "Start date" at bounding box center [216, 585] width 218 height 34
type input "**********"
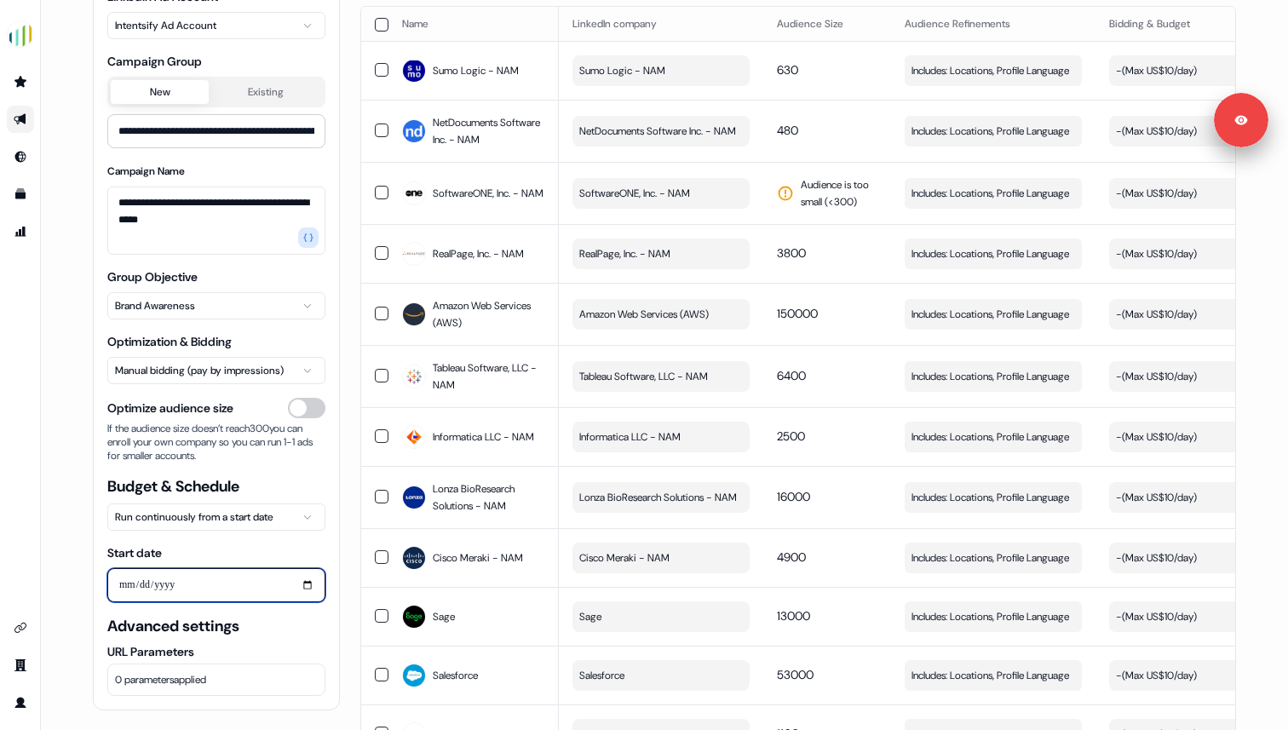
scroll to position [262, 0]
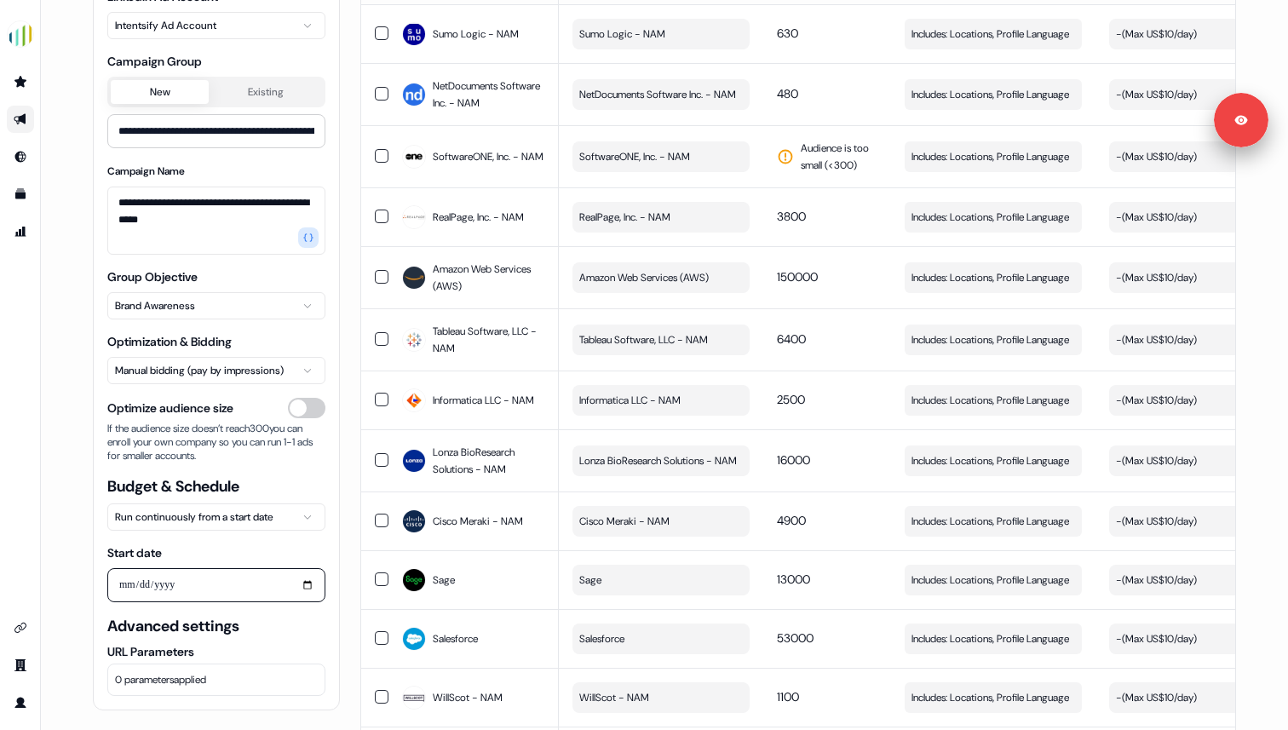
click at [225, 675] on button "0 parameters applied" at bounding box center [216, 680] width 218 height 32
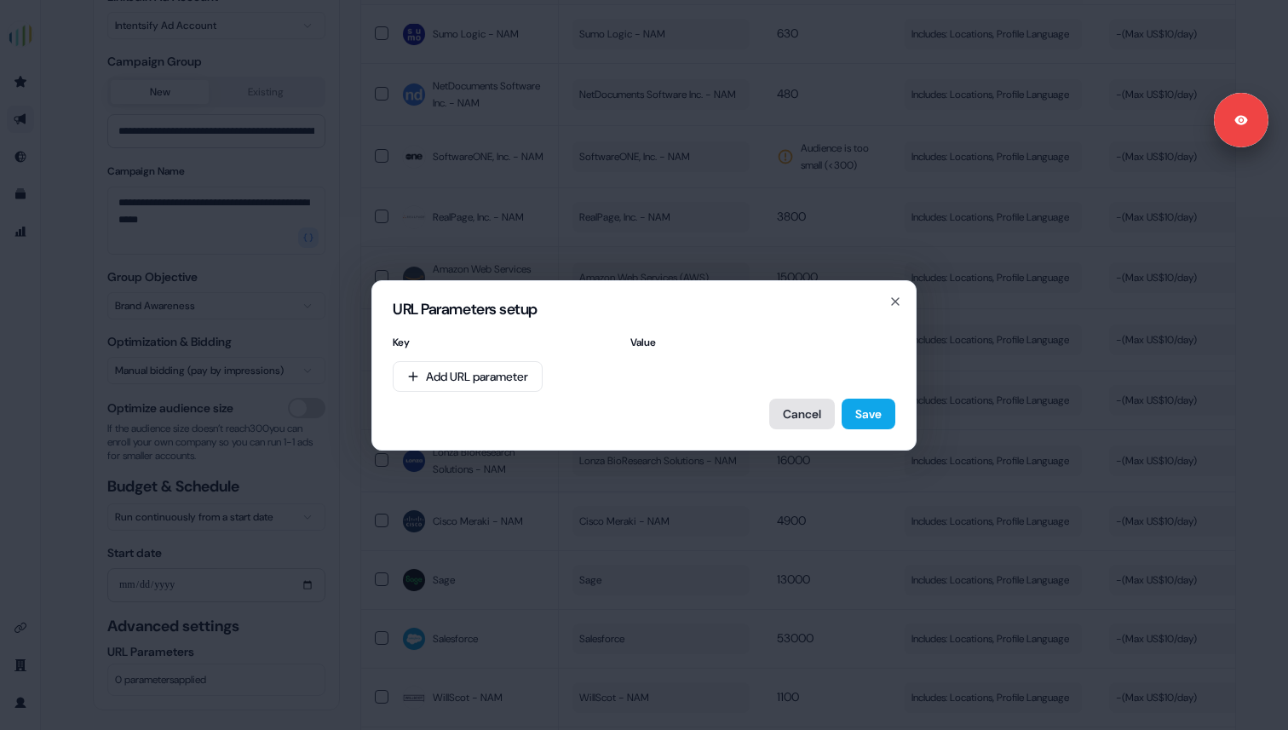
click at [778, 417] on button "Cancel" at bounding box center [802, 414] width 66 height 31
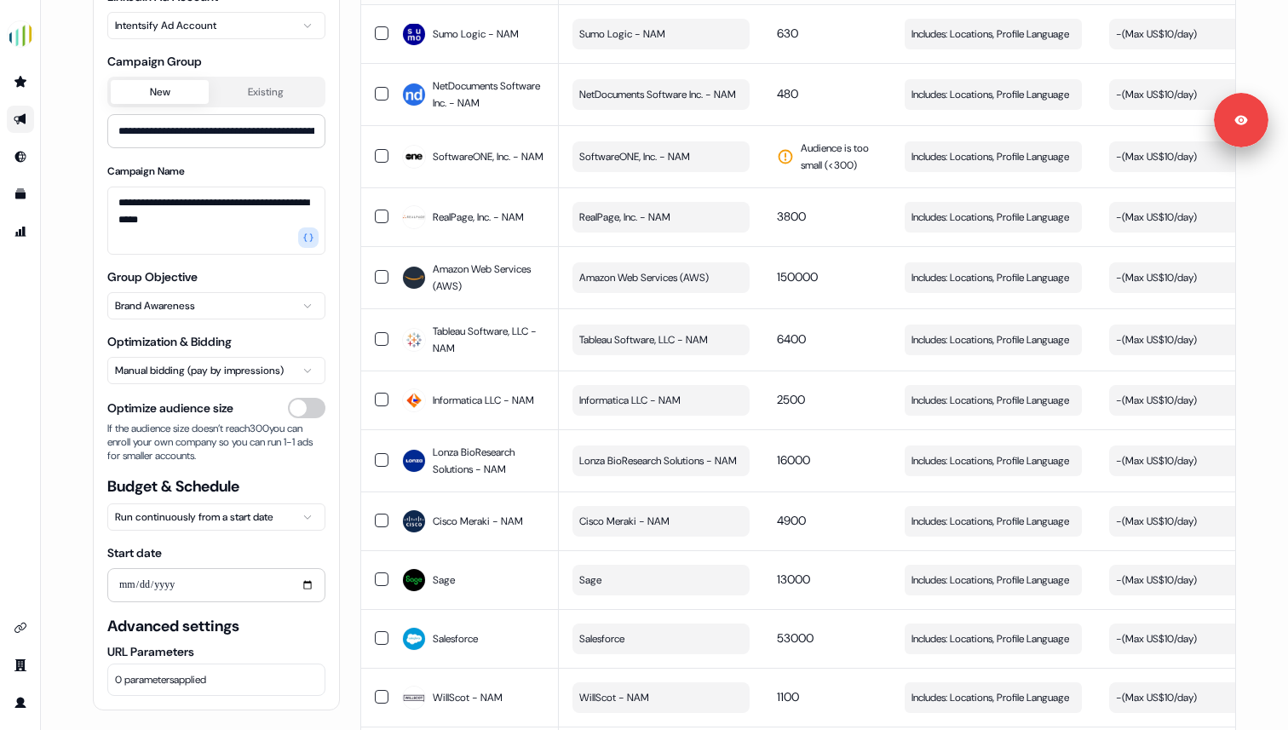
scroll to position [0, 0]
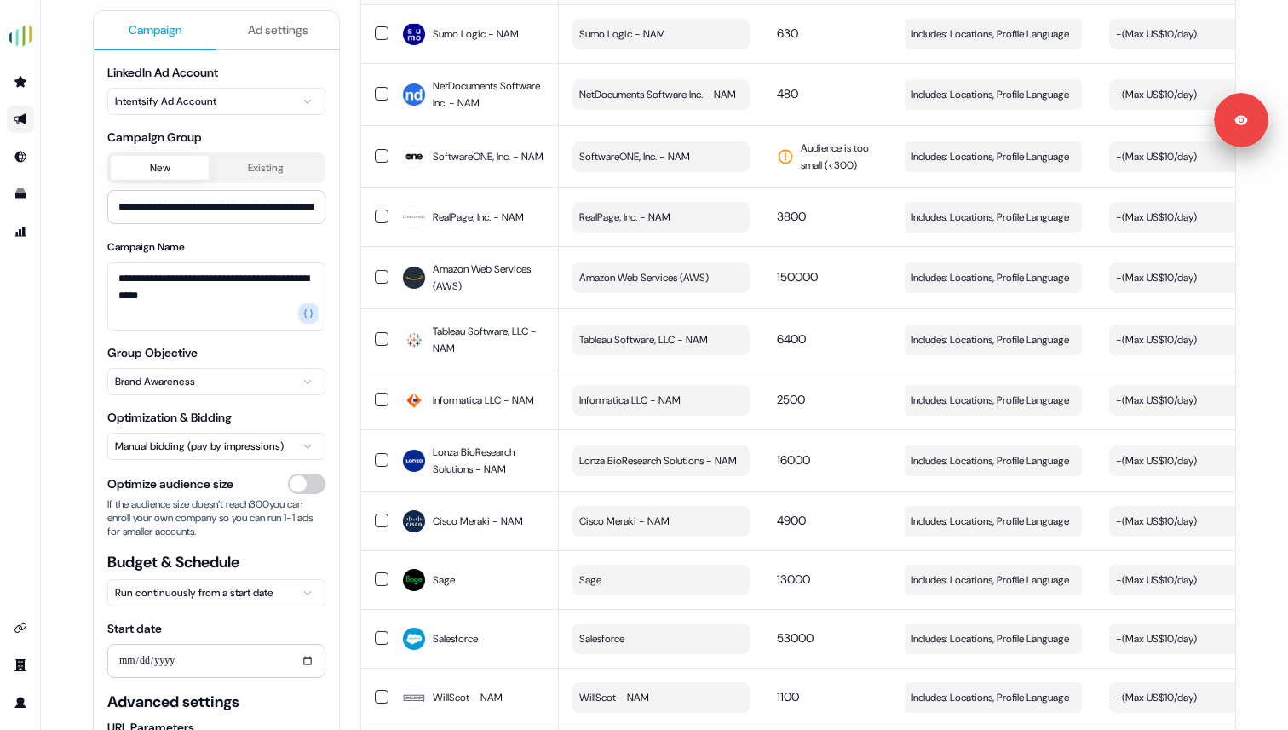
click at [271, 32] on span "Ad settings" at bounding box center [278, 29] width 60 height 17
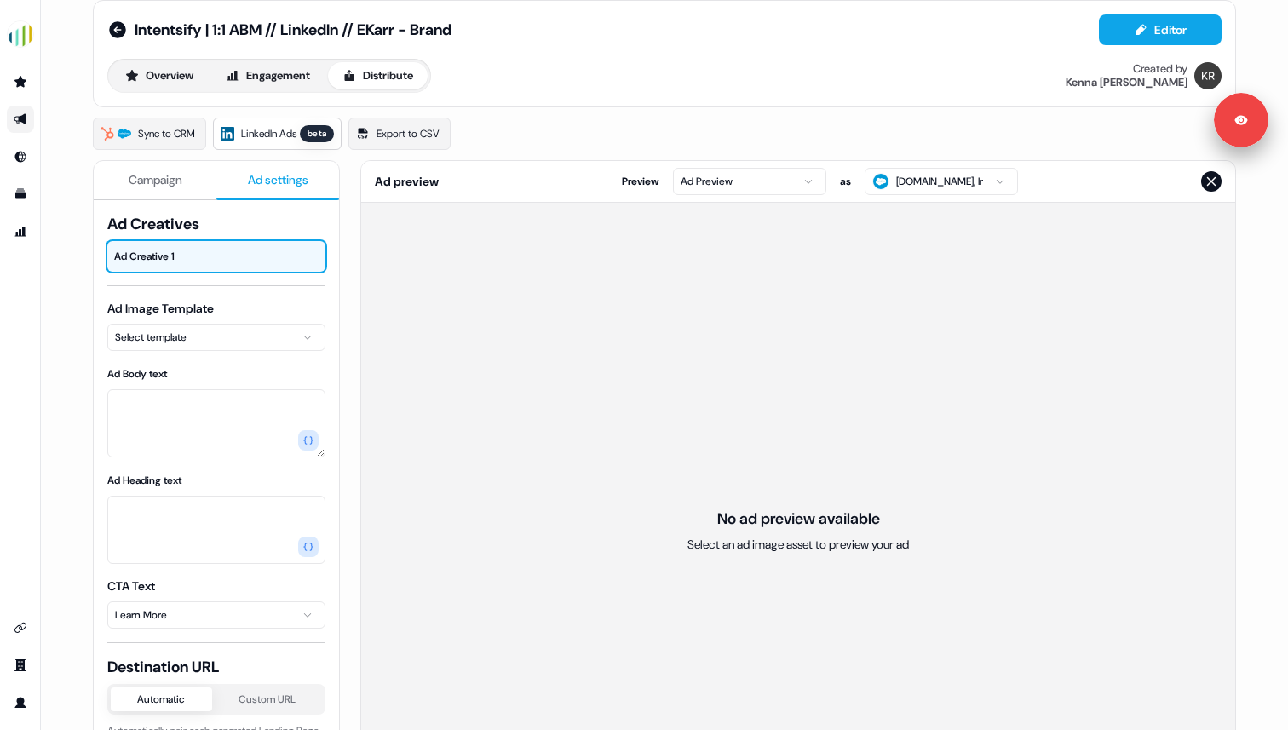
scroll to position [26, 0]
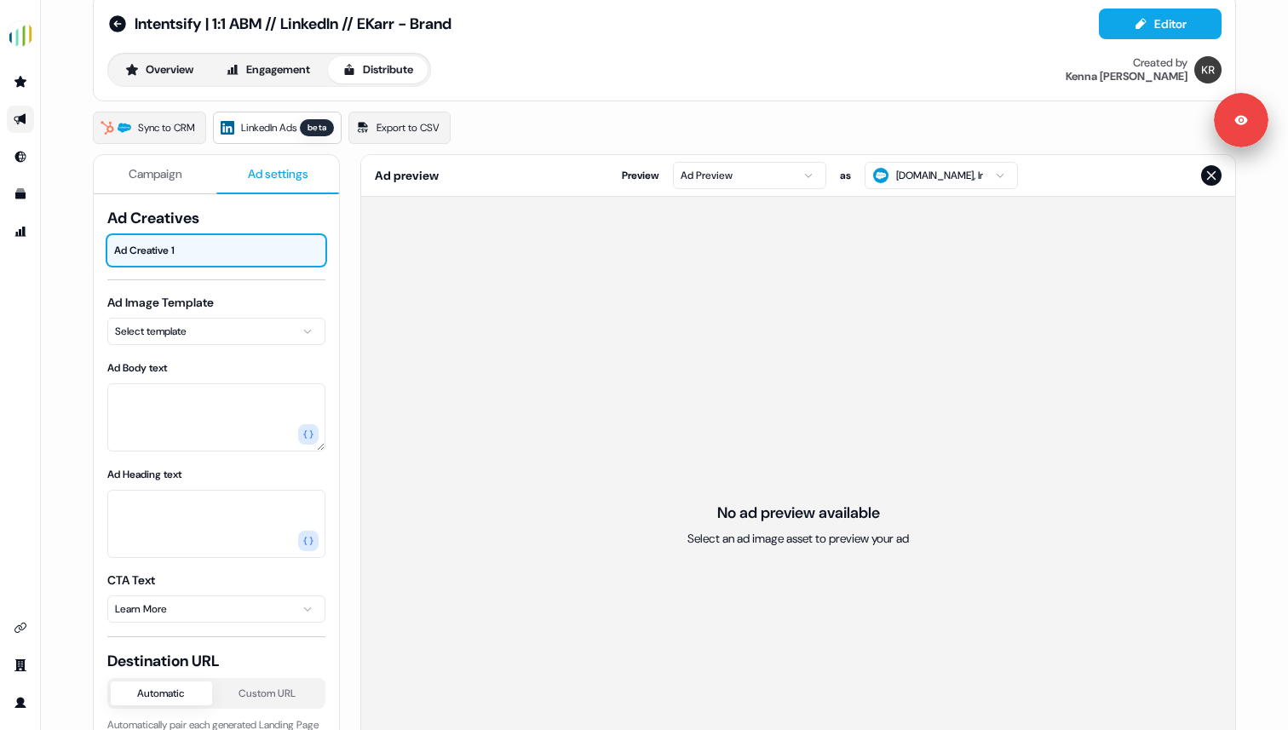
click at [273, 332] on html "For the best experience switch devices to a bigger screen. Go to [DOMAIN_NAME] …" at bounding box center [644, 365] width 1288 height 730
click at [189, 325] on html "For the best experience switch devices to a bigger screen. Go to [DOMAIN_NAME] …" at bounding box center [644, 365] width 1288 height 730
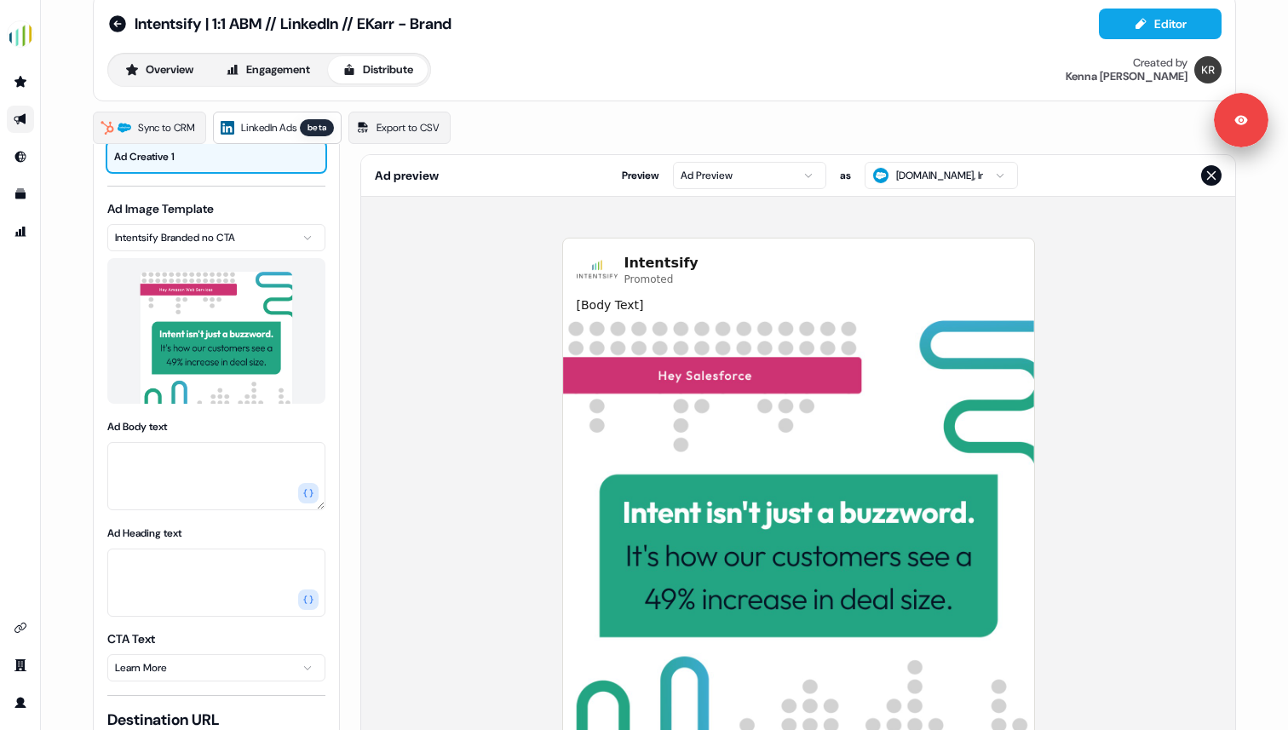
scroll to position [143, 0]
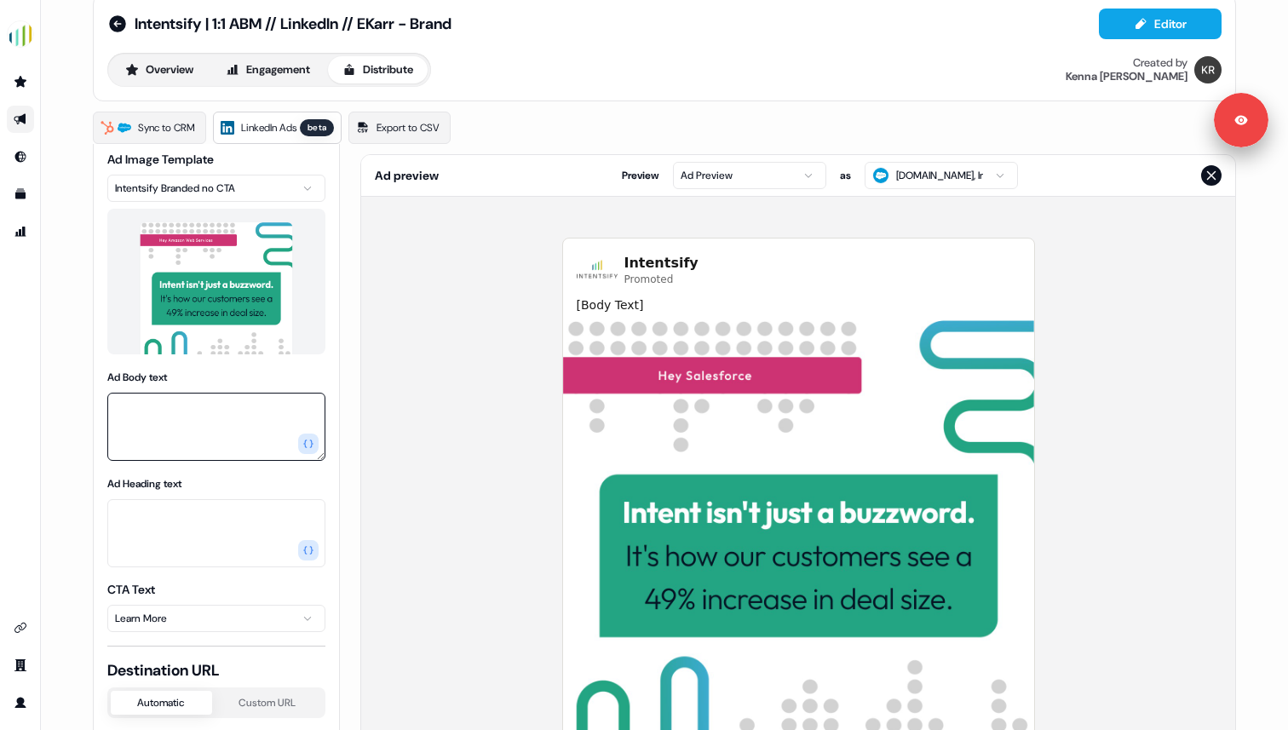
click at [195, 423] on textarea "Ad Body text" at bounding box center [216, 427] width 218 height 68
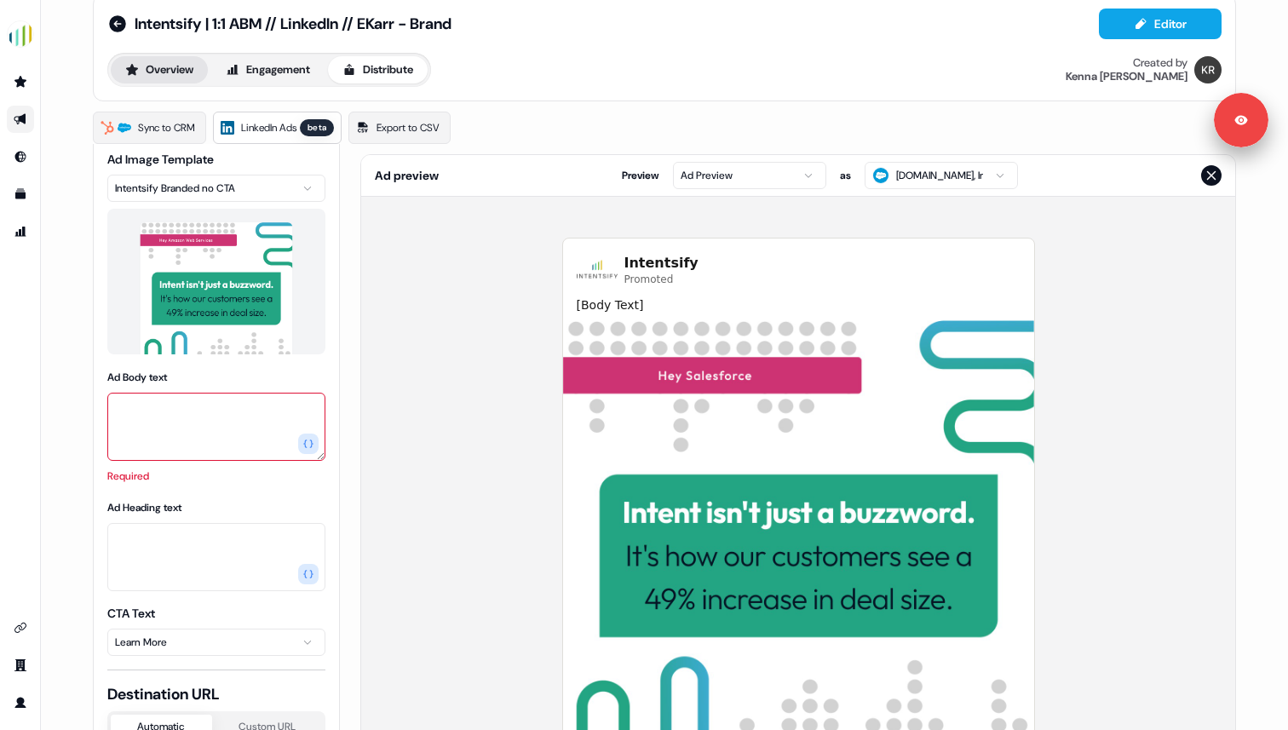
click at [188, 72] on button "Overview" at bounding box center [159, 69] width 97 height 27
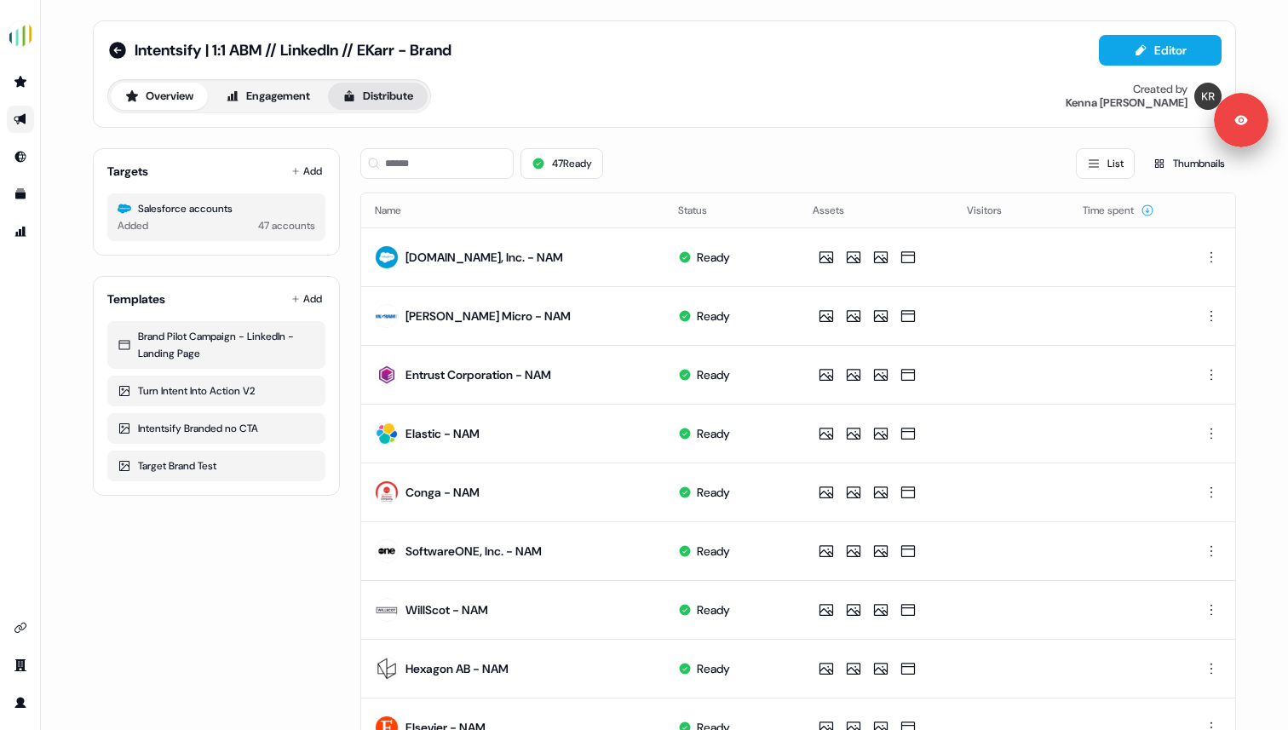
click at [394, 102] on button "Distribute" at bounding box center [378, 96] width 100 height 27
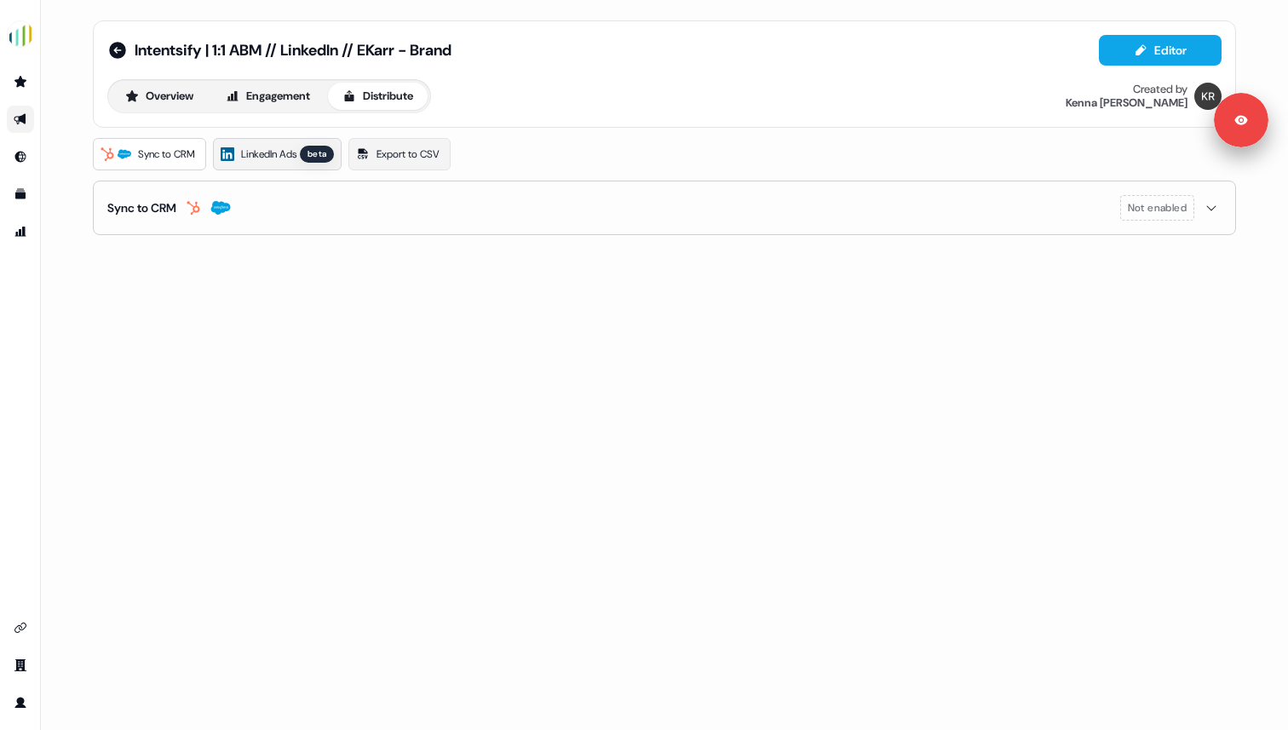
click at [308, 154] on div "beta" at bounding box center [317, 154] width 34 height 17
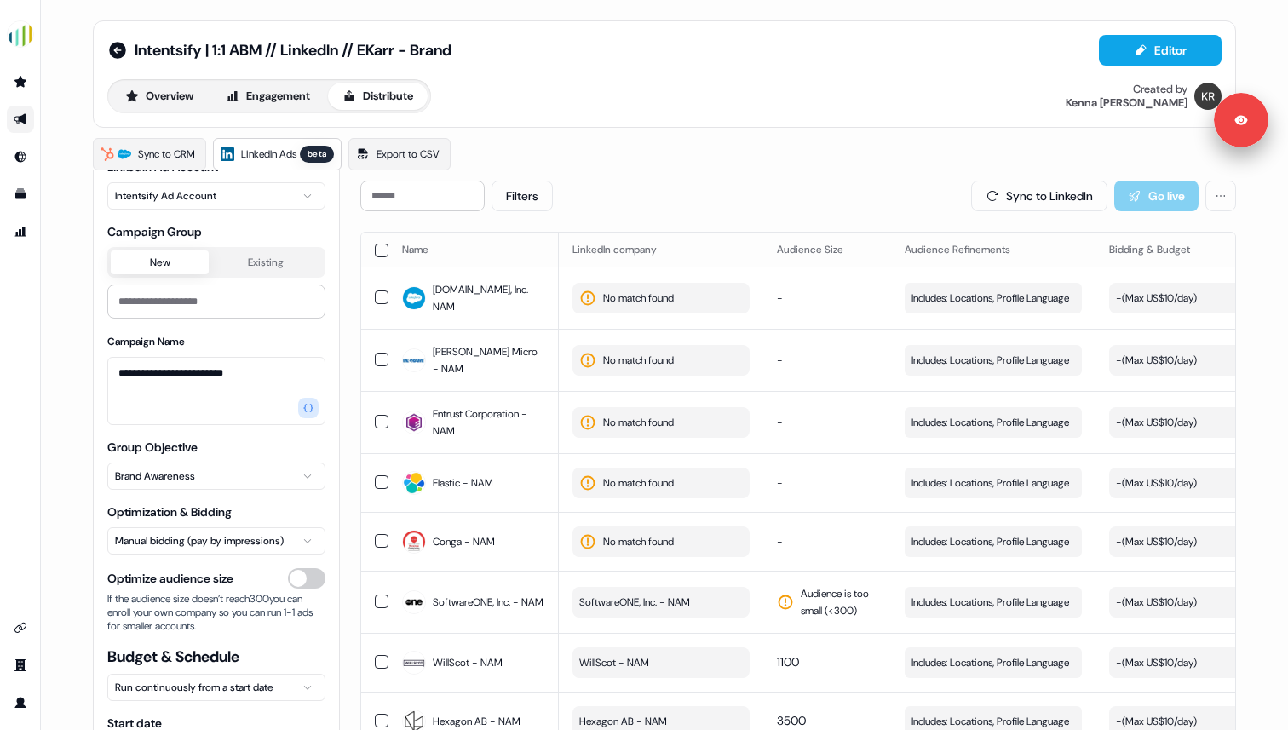
scroll to position [74, 0]
click at [288, 263] on button "Existing" at bounding box center [265, 264] width 113 height 24
click at [168, 264] on button "New" at bounding box center [160, 264] width 98 height 24
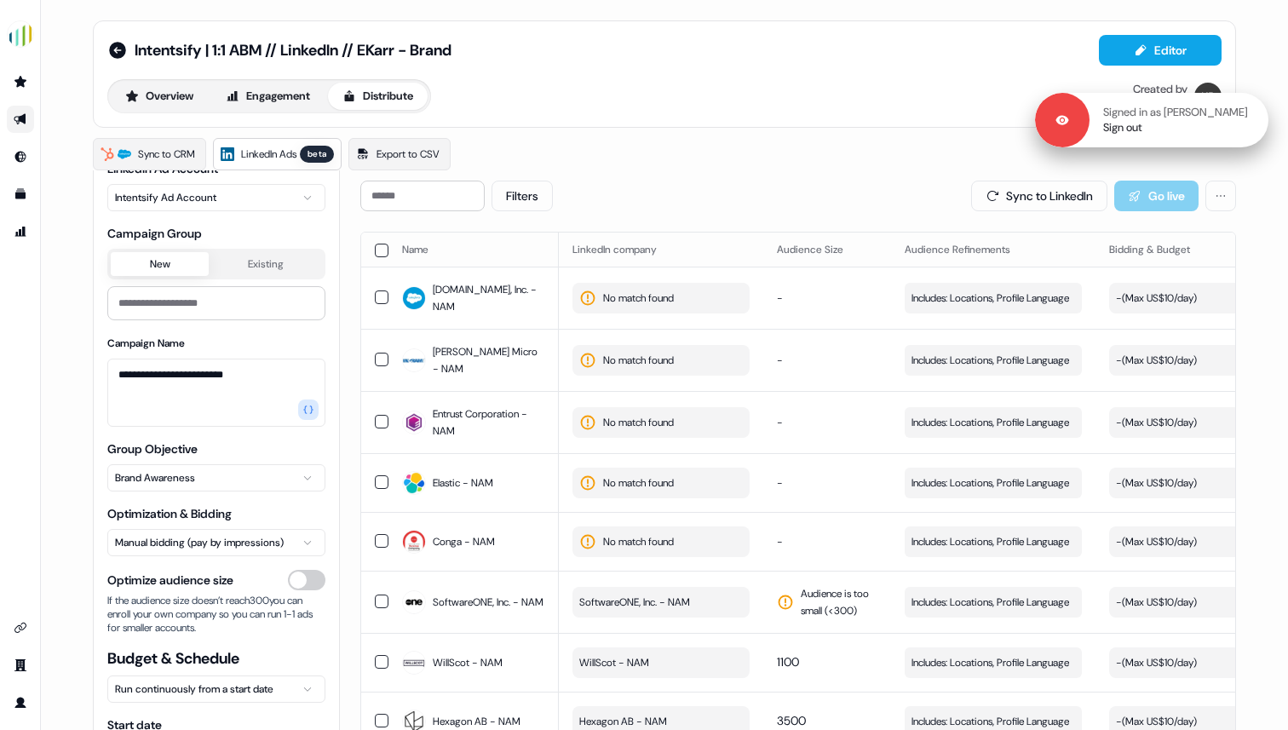
click at [1245, 134] on div "Signed in as [PERSON_NAME] Sign out" at bounding box center [1179, 120] width 179 height 31
click at [1141, 135] on link "Sign out" at bounding box center [1122, 127] width 39 height 15
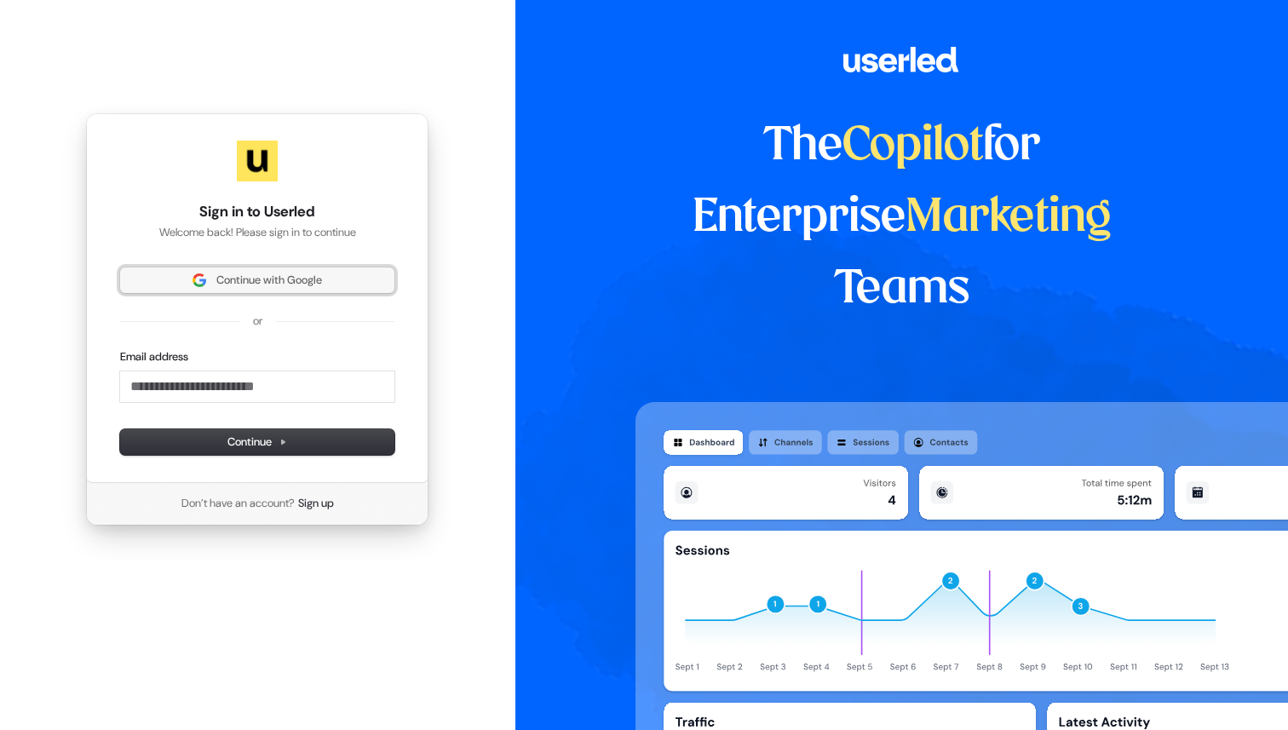
click at [364, 277] on span "Continue with Google" at bounding box center [257, 280] width 254 height 15
